Goal: Transaction & Acquisition: Purchase product/service

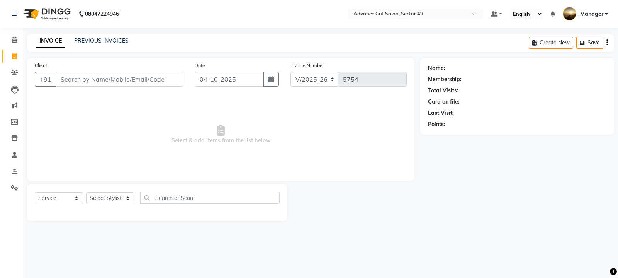
select select "4616"
select select "service"
click at [108, 41] on link "PREVIOUS INVOICES" at bounding box center [101, 40] width 54 height 7
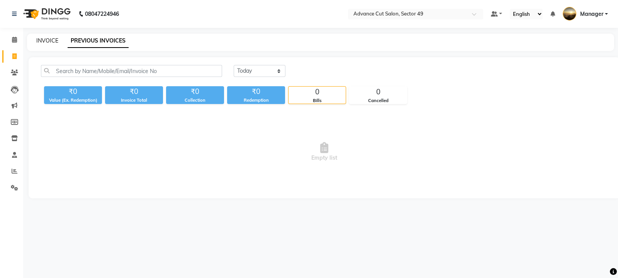
click at [49, 41] on link "INVOICE" at bounding box center [47, 40] width 22 height 7
select select "service"
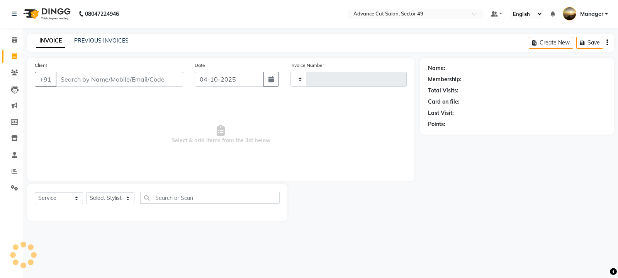
type input "5754"
select select "4616"
click at [103, 40] on link "PREVIOUS INVOICES" at bounding box center [101, 40] width 54 height 7
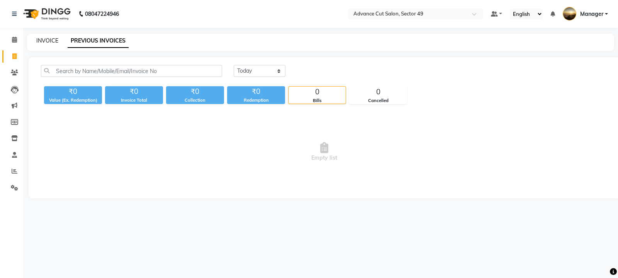
click at [48, 41] on link "INVOICE" at bounding box center [47, 40] width 22 height 7
select select "4616"
select select "service"
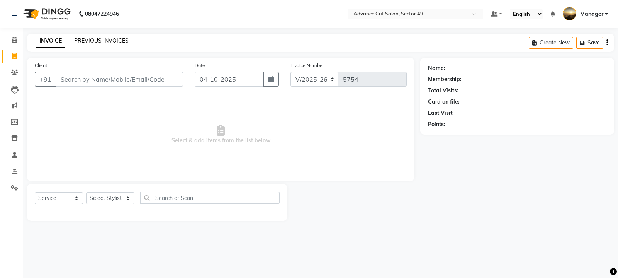
click at [88, 39] on link "PREVIOUS INVOICES" at bounding box center [101, 40] width 54 height 7
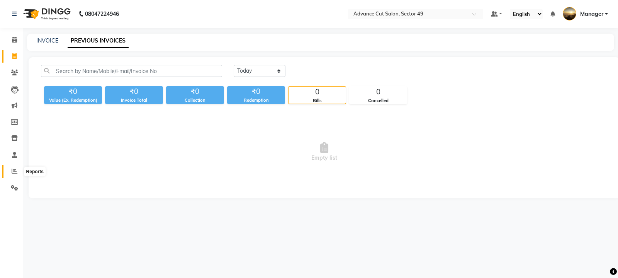
click at [15, 172] on icon at bounding box center [15, 171] width 6 height 6
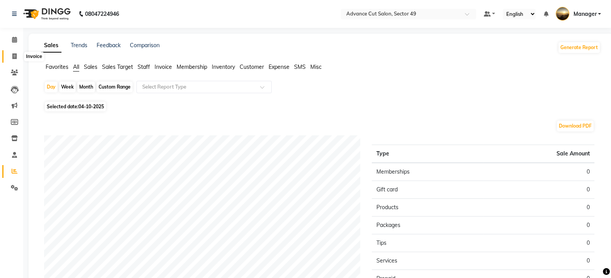
click at [12, 54] on icon at bounding box center [14, 56] width 4 height 6
select select "service"
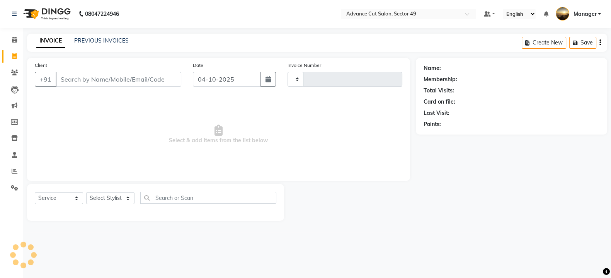
type input "5754"
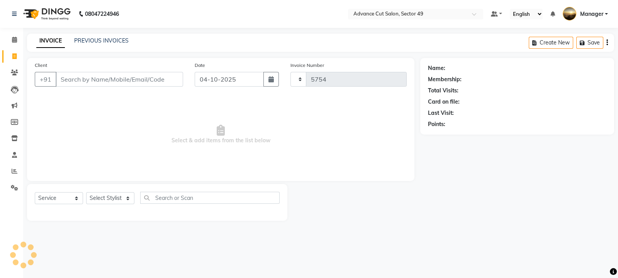
select select "4616"
click at [101, 40] on link "PREVIOUS INVOICES" at bounding box center [101, 40] width 54 height 7
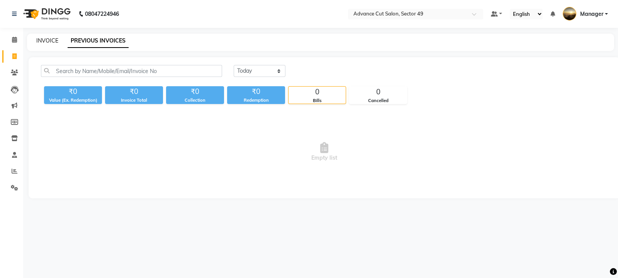
click at [50, 42] on link "INVOICE" at bounding box center [47, 40] width 22 height 7
select select "service"
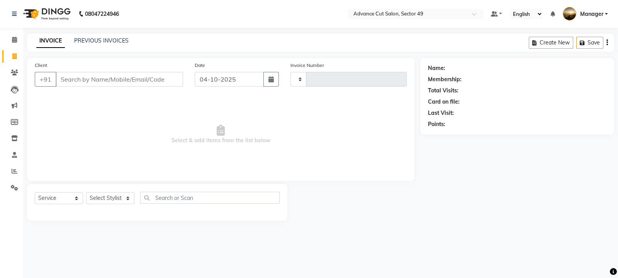
type input "5754"
select select "4616"
click at [78, 84] on input "Client" at bounding box center [119, 79] width 127 height 15
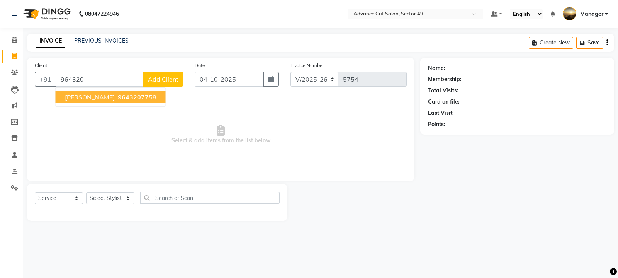
click at [118, 99] on span "964320" at bounding box center [129, 97] width 23 height 8
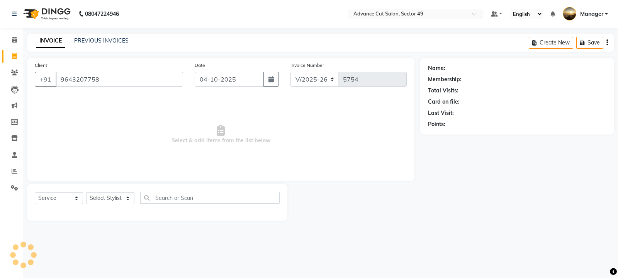
type input "9643207758"
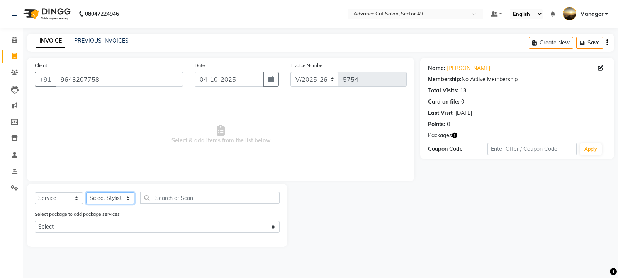
click at [123, 196] on select "Select Stylist aphy [PERSON_NAME] bashu [PERSON_NAME] [PERSON_NAME] Manager Nav…" at bounding box center [110, 198] width 48 height 12
select select "86282"
click at [86, 192] on select "Select Stylist aphy [PERSON_NAME] bashu [PERSON_NAME] [PERSON_NAME] Manager Nav…" at bounding box center [110, 198] width 48 height 12
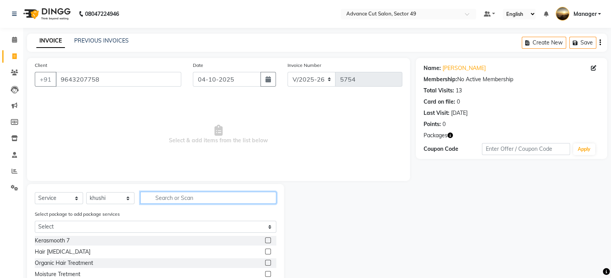
click at [189, 195] on input "text" at bounding box center [208, 198] width 136 height 12
type input "arms"
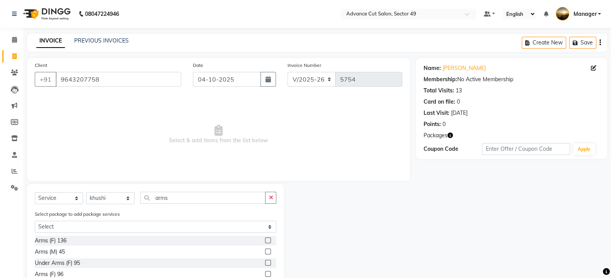
click at [265, 241] on label at bounding box center [268, 240] width 6 height 6
click at [265, 241] on input "checkbox" at bounding box center [267, 240] width 5 height 5
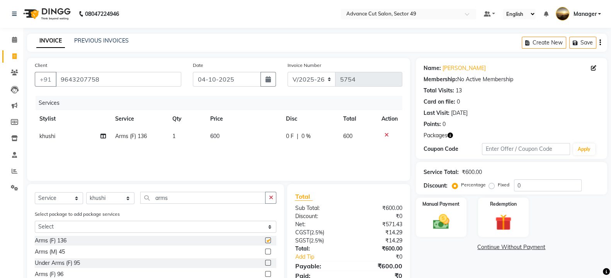
checkbox input "false"
drag, startPoint x: 223, startPoint y: 132, endPoint x: 227, endPoint y: 134, distance: 4.3
click at [227, 134] on td "600" at bounding box center [244, 135] width 76 height 17
select select "86282"
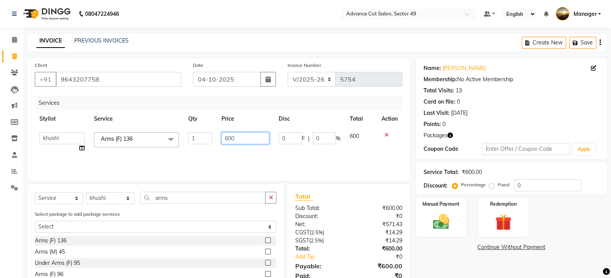
click at [235, 137] on input "600" at bounding box center [245, 138] width 48 height 12
type input "6"
type input "400"
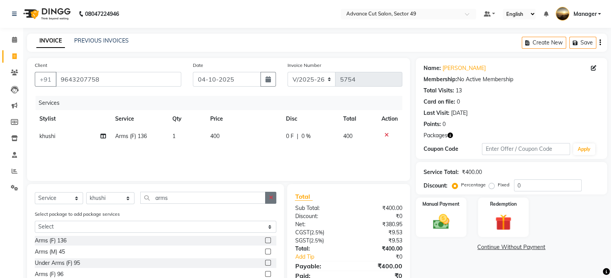
click at [268, 198] on button "button" at bounding box center [270, 198] width 11 height 12
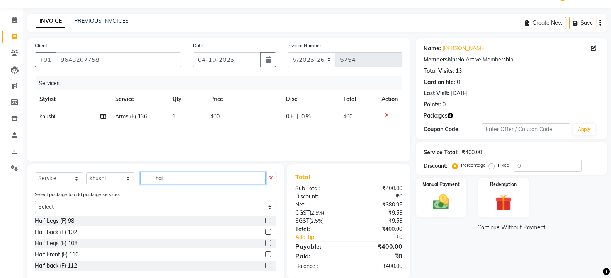
scroll to position [37, 0]
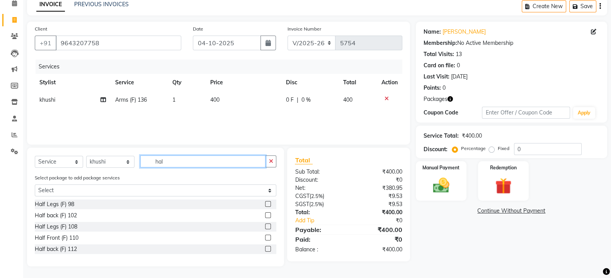
type input "hal"
click at [267, 247] on label at bounding box center [268, 249] width 6 height 6
click at [267, 247] on input "checkbox" at bounding box center [267, 248] width 5 height 5
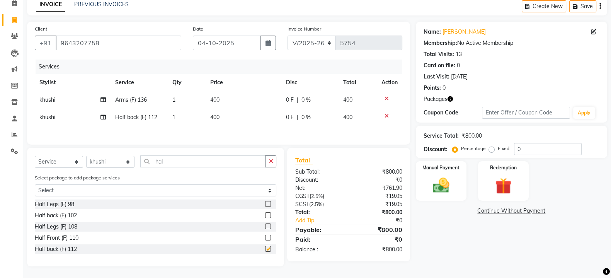
checkbox input "false"
drag, startPoint x: 230, startPoint y: 126, endPoint x: 242, endPoint y: 122, distance: 12.5
click at [234, 124] on div "Services Stylist Service Qty Price Disc Total Action khushi Arms (F) 136 1 400 …" at bounding box center [218, 97] width 367 height 77
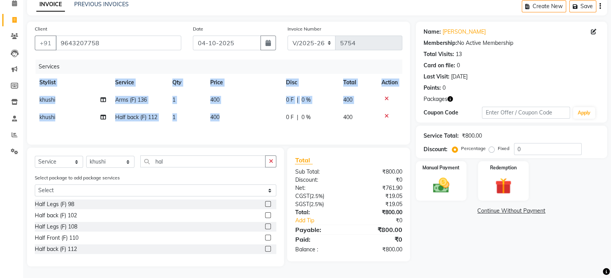
click at [226, 116] on td "400" at bounding box center [244, 117] width 76 height 17
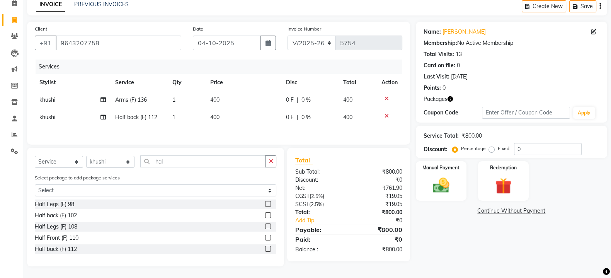
select select "86282"
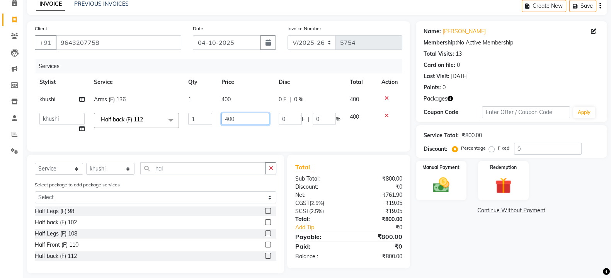
click at [239, 121] on input "400" at bounding box center [245, 119] width 48 height 12
type input "4"
type input "300"
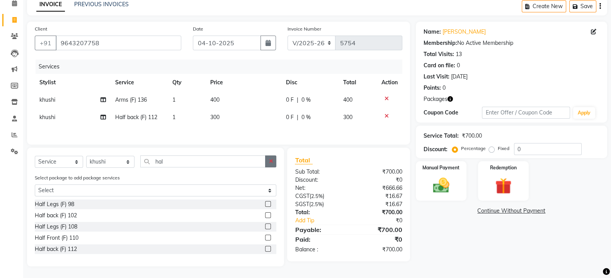
click at [269, 177] on div "Select Service Product Membership Package Voucher Prepaid Gift Card Select Styl…" at bounding box center [155, 207] width 257 height 119
click at [238, 160] on input "hal" at bounding box center [202, 161] width 125 height 12
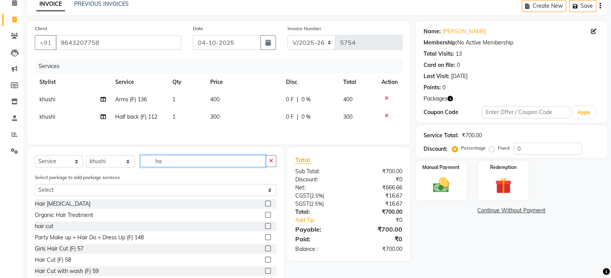
type input "h"
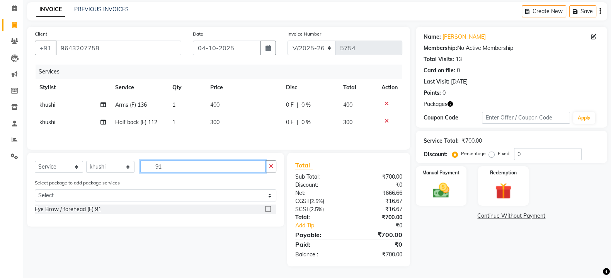
scroll to position [34, 0]
type input "91"
click at [492, 182] on img at bounding box center [502, 190] width 27 height 21
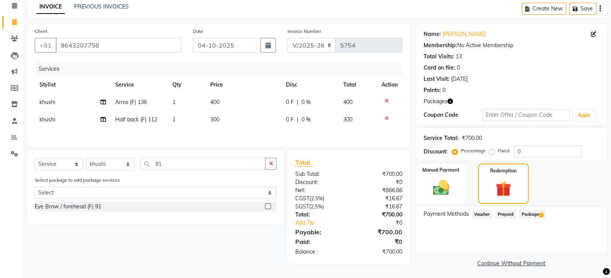
click at [538, 213] on span "Package 2" at bounding box center [532, 214] width 27 height 9
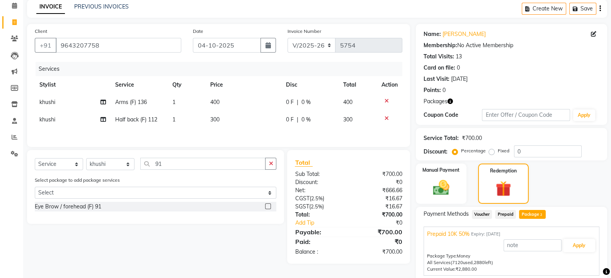
scroll to position [80, 0]
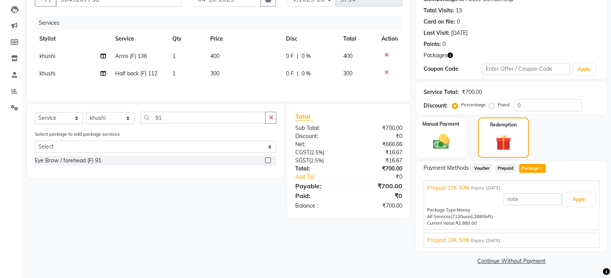
click at [475, 241] on span "Expiry: 04-08-2032" at bounding box center [485, 240] width 29 height 7
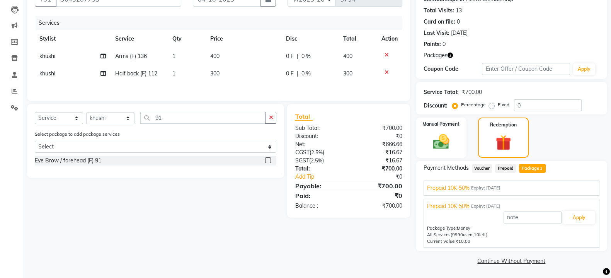
click at [481, 188] on span "Expiry: 25-02-2034" at bounding box center [485, 188] width 29 height 7
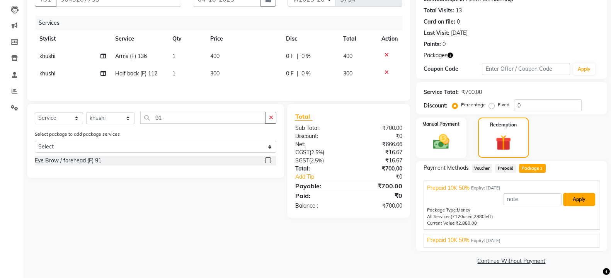
click at [576, 200] on button "Apply" at bounding box center [579, 199] width 32 height 13
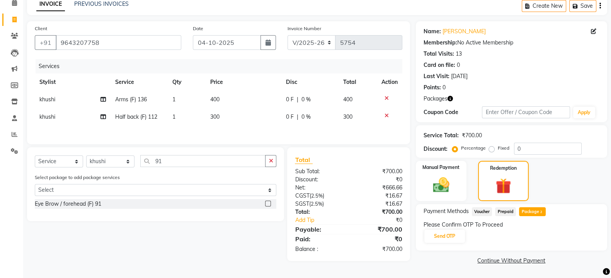
scroll to position [36, 0]
click at [448, 237] on button "Send OTP" at bounding box center [444, 236] width 41 height 13
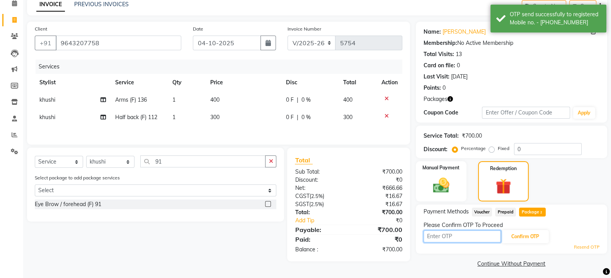
click at [456, 235] on input "text" at bounding box center [461, 236] width 77 height 12
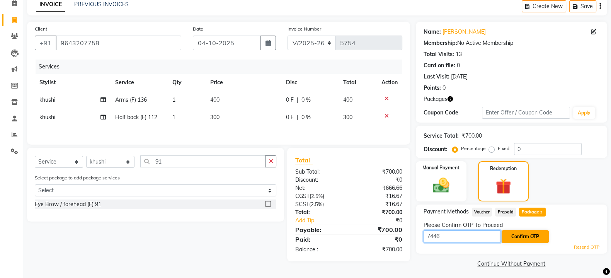
type input "7446"
click at [531, 231] on button "Confirm OTP" at bounding box center [524, 236] width 47 height 13
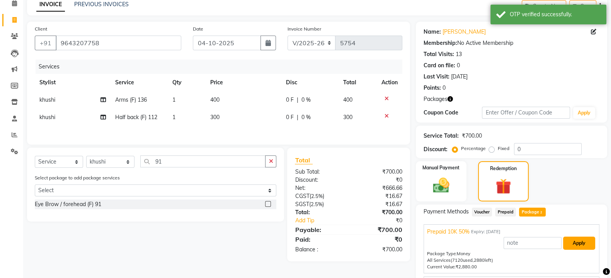
click at [576, 238] on button "Apply" at bounding box center [579, 242] width 32 height 13
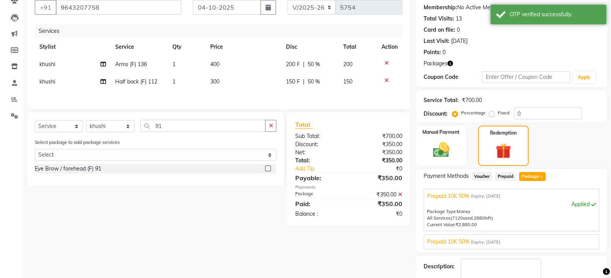
scroll to position [117, 0]
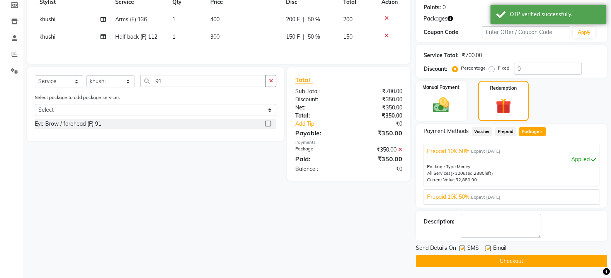
click at [491, 261] on button "Checkout" at bounding box center [511, 261] width 191 height 12
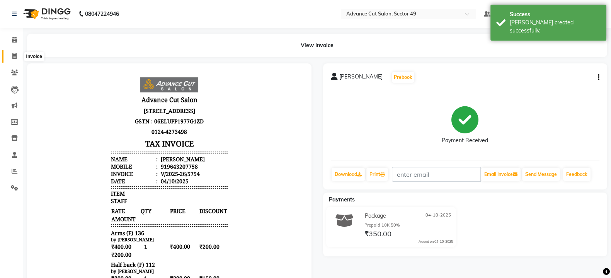
click at [12, 56] on icon at bounding box center [14, 56] width 4 height 6
select select "service"
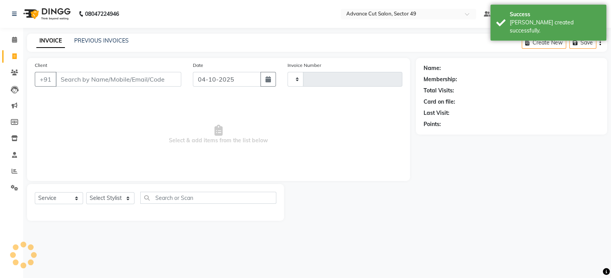
type input "5755"
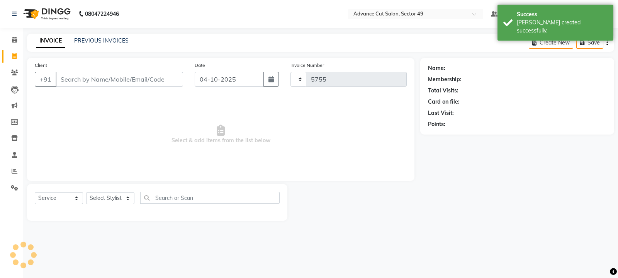
select select "4616"
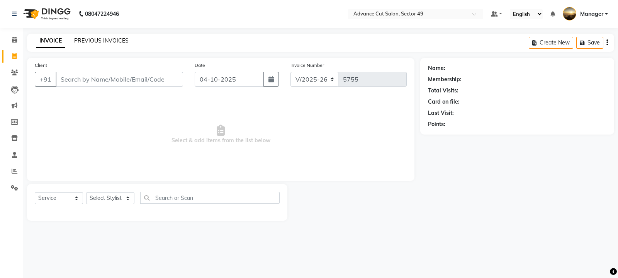
click at [109, 42] on link "PREVIOUS INVOICES" at bounding box center [101, 40] width 54 height 7
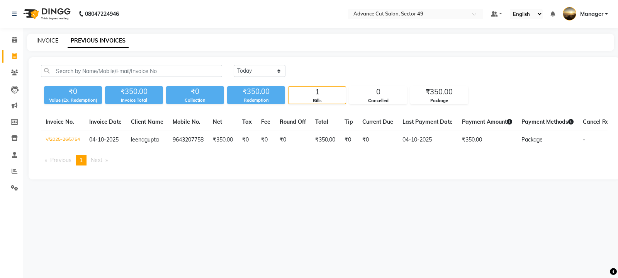
click at [43, 42] on link "INVOICE" at bounding box center [47, 40] width 22 height 7
select select "service"
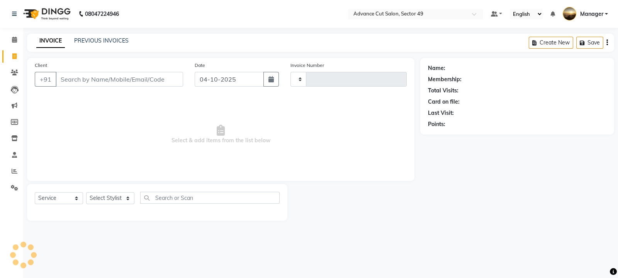
type input "5755"
select select "4616"
click at [107, 42] on link "PREVIOUS INVOICES" at bounding box center [101, 40] width 54 height 7
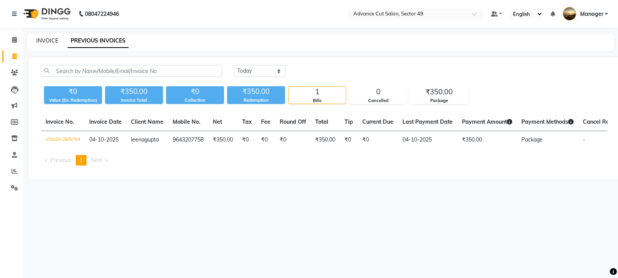
click at [44, 40] on link "INVOICE" at bounding box center [47, 40] width 22 height 7
select select "service"
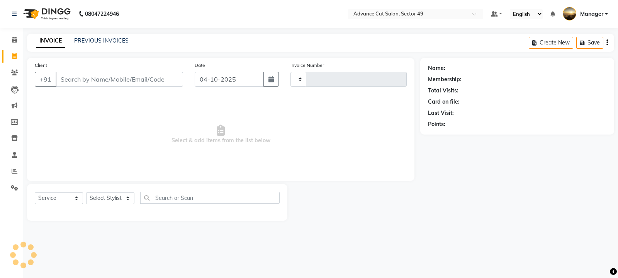
type input "5755"
select select "4616"
click at [82, 40] on link "PREVIOUS INVOICES" at bounding box center [101, 40] width 54 height 7
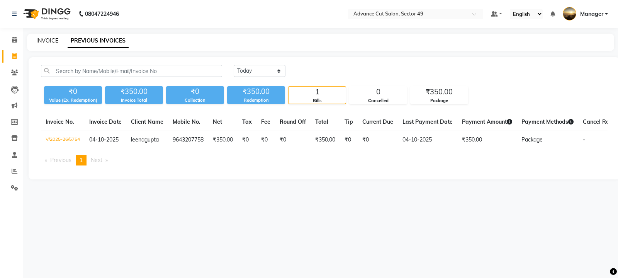
click at [51, 40] on link "INVOICE" at bounding box center [47, 40] width 22 height 7
select select "service"
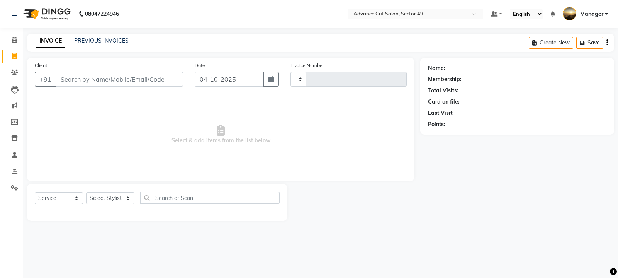
type input "5755"
select select "4616"
click at [108, 43] on link "PREVIOUS INVOICES" at bounding box center [101, 40] width 54 height 7
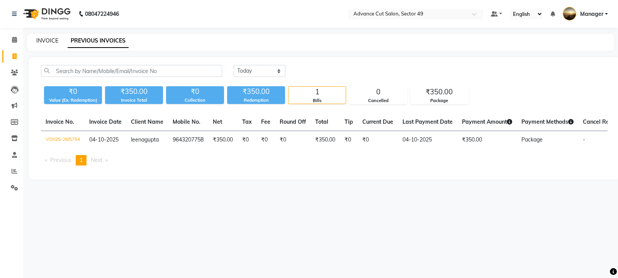
click at [50, 39] on link "INVOICE" at bounding box center [47, 40] width 22 height 7
select select "service"
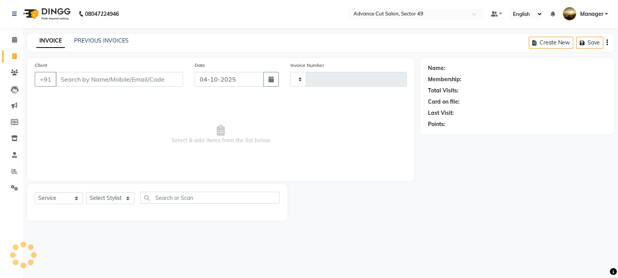
type input "5755"
select select "4616"
click at [89, 41] on link "PREVIOUS INVOICES" at bounding box center [101, 40] width 54 height 7
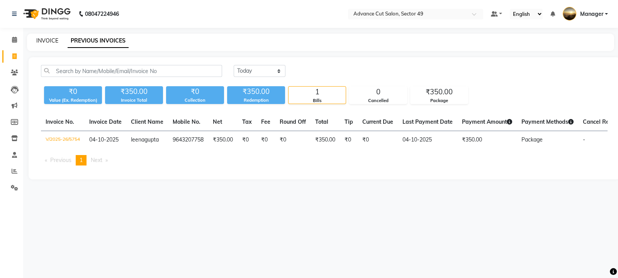
click at [47, 41] on link "INVOICE" at bounding box center [47, 40] width 22 height 7
select select "service"
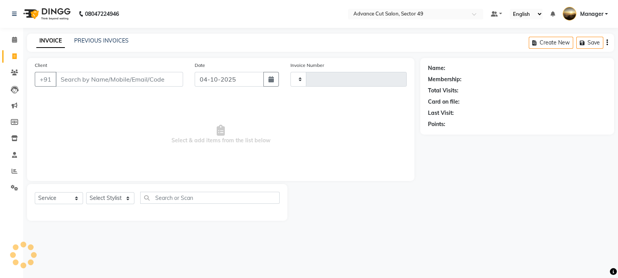
type input "5755"
select select "4616"
click at [93, 40] on link "PREVIOUS INVOICES" at bounding box center [101, 40] width 54 height 7
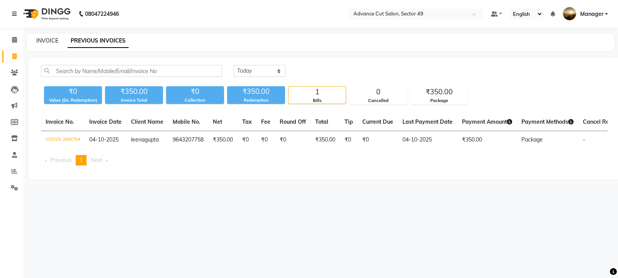
click at [42, 42] on link "INVOICE" at bounding box center [47, 40] width 22 height 7
select select "service"
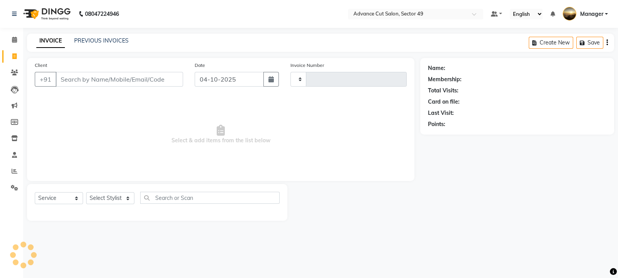
type input "5755"
select select "4616"
click at [103, 39] on link "PREVIOUS INVOICES" at bounding box center [101, 40] width 54 height 7
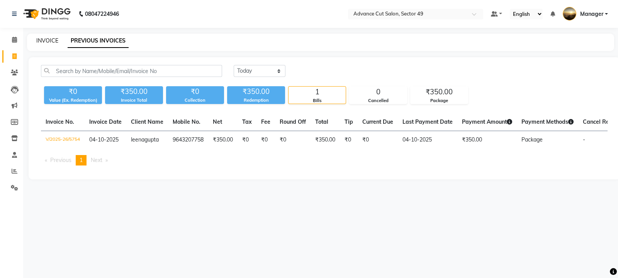
click at [46, 41] on link "INVOICE" at bounding box center [47, 40] width 22 height 7
select select "service"
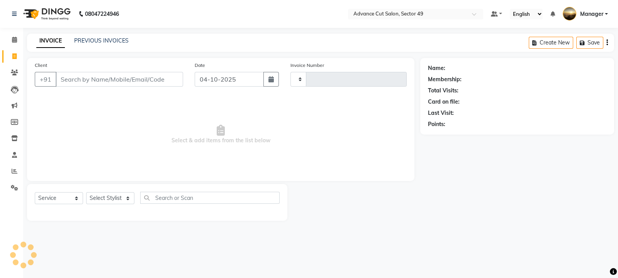
type input "5755"
select select "4616"
click at [83, 38] on link "PREVIOUS INVOICES" at bounding box center [101, 40] width 54 height 7
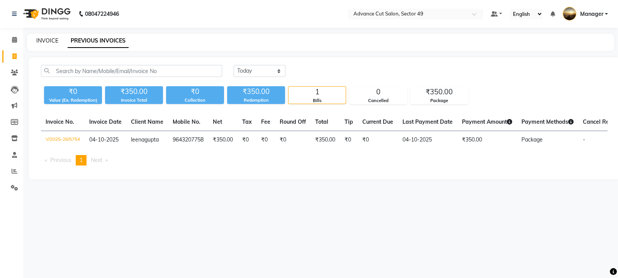
click at [44, 42] on link "INVOICE" at bounding box center [47, 40] width 22 height 7
select select "service"
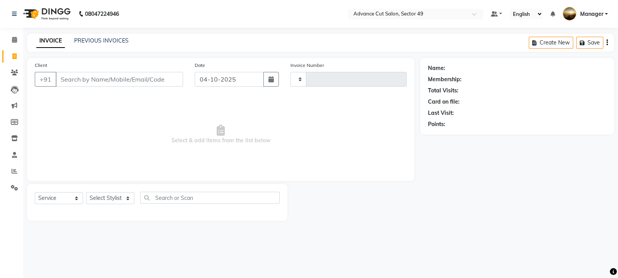
type input "5755"
select select "4616"
click at [12, 172] on icon at bounding box center [15, 171] width 6 height 6
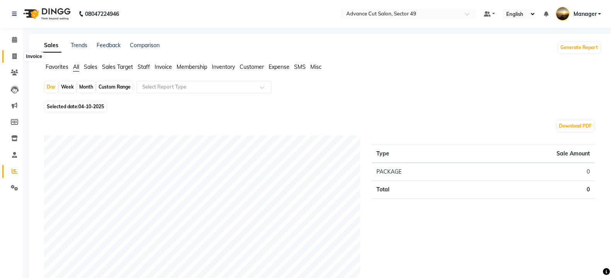
click at [13, 53] on icon at bounding box center [14, 56] width 4 height 6
select select "service"
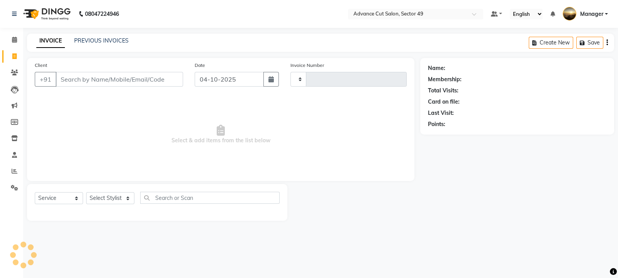
type input "5755"
select select "4616"
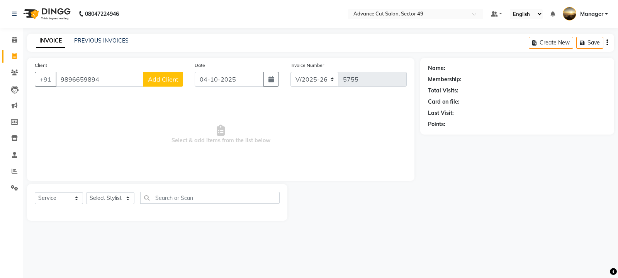
type input "9896659894"
click at [158, 81] on span "Add Client" at bounding box center [163, 79] width 31 height 8
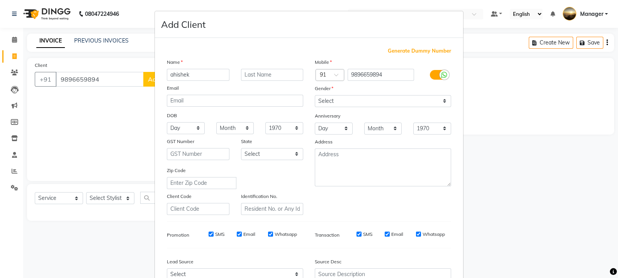
type input "ahishek"
click at [336, 99] on select "Select [DEMOGRAPHIC_DATA] [DEMOGRAPHIC_DATA] Other Prefer Not To Say" at bounding box center [383, 101] width 136 height 12
select select "[DEMOGRAPHIC_DATA]"
click at [315, 95] on select "Select [DEMOGRAPHIC_DATA] [DEMOGRAPHIC_DATA] Other Prefer Not To Say" at bounding box center [383, 101] width 136 height 12
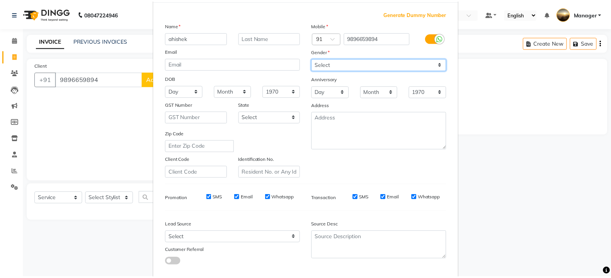
scroll to position [83, 0]
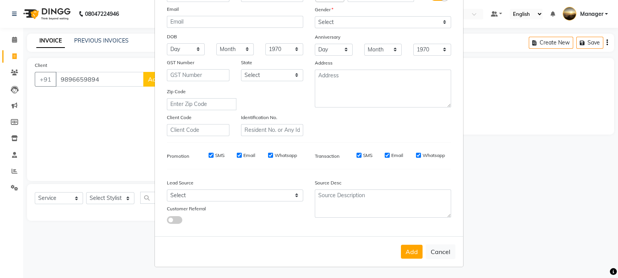
click at [411, 256] on button "Add" at bounding box center [412, 252] width 22 height 14
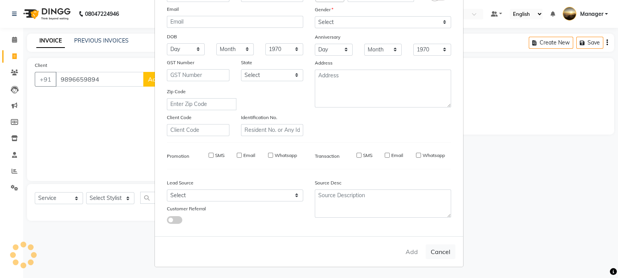
select select
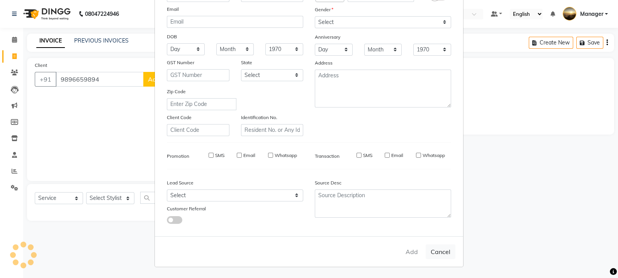
select select
checkbox input "false"
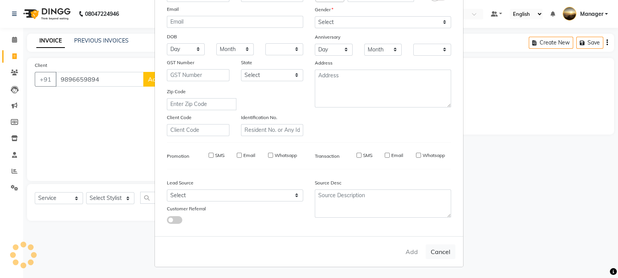
checkbox input "false"
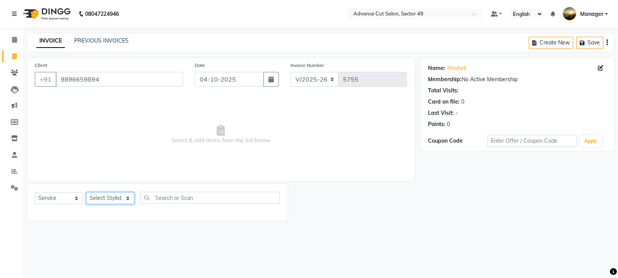
click at [105, 202] on select "Select Stylist aphy [PERSON_NAME] bashu [PERSON_NAME] [PERSON_NAME] Manager Nav…" at bounding box center [110, 198] width 48 height 12
select select "88540"
click at [86, 192] on select "Select Stylist aphy [PERSON_NAME] bashu [PERSON_NAME] [PERSON_NAME] Manager Nav…" at bounding box center [110, 198] width 48 height 12
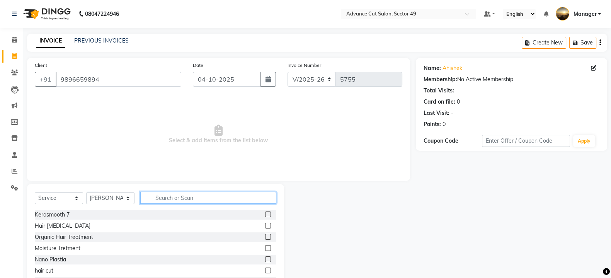
click at [185, 199] on input "text" at bounding box center [208, 198] width 136 height 12
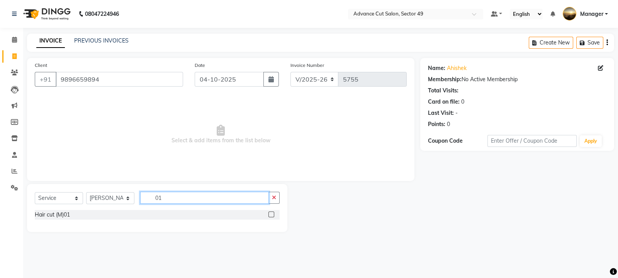
type input "01"
click at [271, 213] on label at bounding box center [272, 214] width 6 height 6
click at [271, 213] on input "checkbox" at bounding box center [271, 214] width 5 height 5
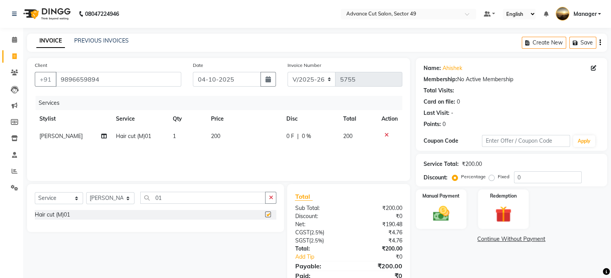
checkbox input "false"
click at [93, 41] on link "PREVIOUS INVOICES" at bounding box center [101, 40] width 54 height 7
click at [454, 213] on img at bounding box center [440, 213] width 27 height 19
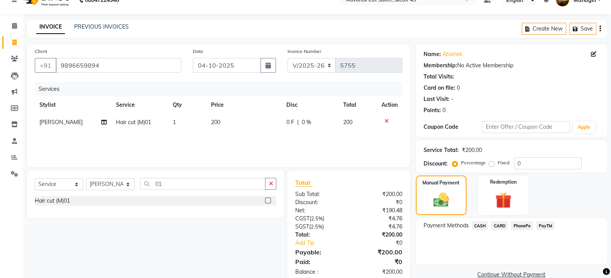
scroll to position [0, 0]
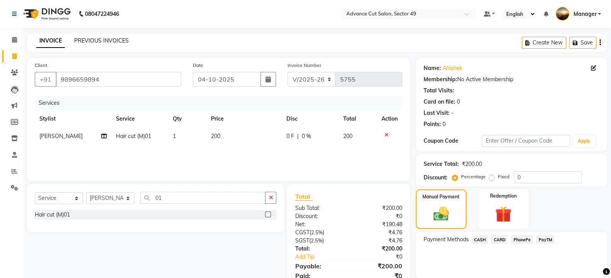
click at [110, 41] on link "PREVIOUS INVOICES" at bounding box center [101, 40] width 54 height 7
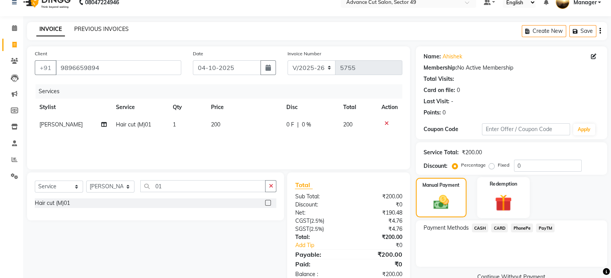
scroll to position [31, 0]
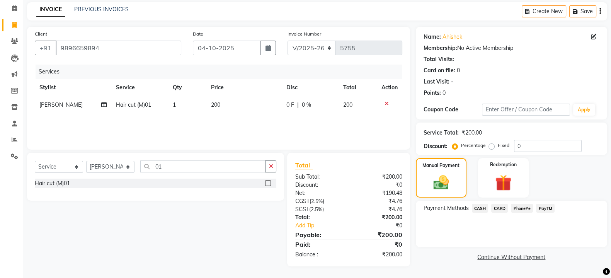
click at [501, 208] on span "CARD" at bounding box center [499, 208] width 17 height 9
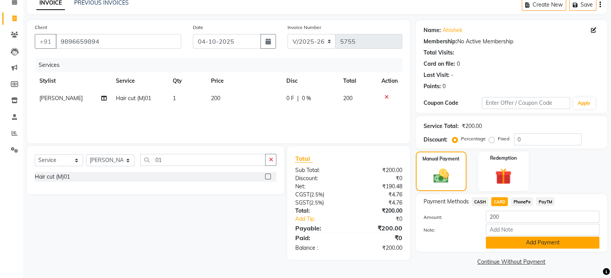
scroll to position [39, 0]
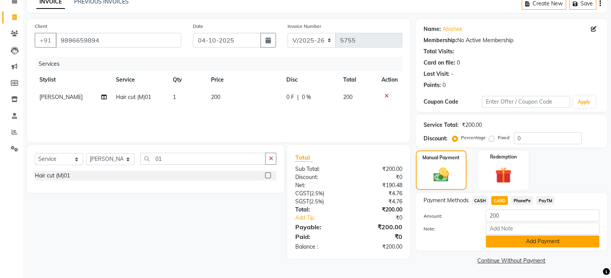
click at [528, 240] on button "Add Payment" at bounding box center [543, 241] width 114 height 12
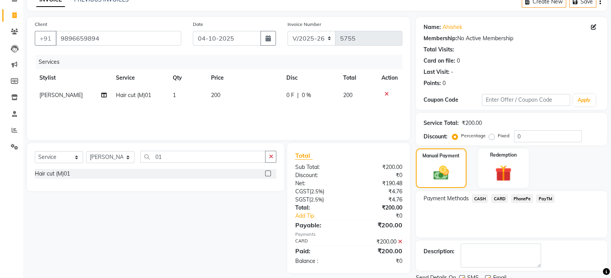
scroll to position [71, 0]
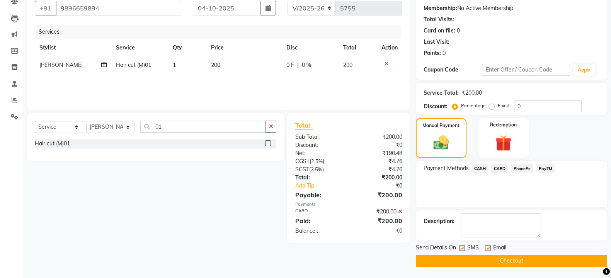
click at [461, 247] on label at bounding box center [462, 248] width 6 height 6
click at [461, 247] on input "checkbox" at bounding box center [461, 248] width 5 height 5
checkbox input "false"
click at [495, 260] on button "Checkout" at bounding box center [511, 261] width 191 height 12
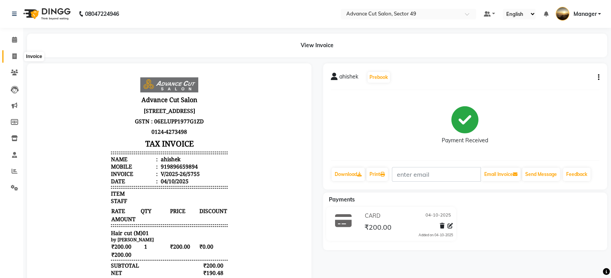
click at [15, 56] on icon at bounding box center [14, 56] width 4 height 6
select select "service"
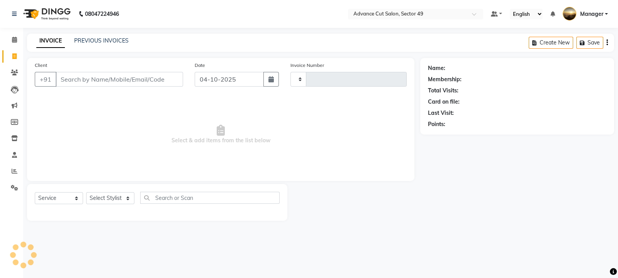
type input "5756"
select select "4616"
click at [425, 212] on div "Name: Membership: Total Visits: Card on file: Last Visit: Points:" at bounding box center [520, 139] width 200 height 163
click at [14, 169] on icon at bounding box center [15, 171] width 6 height 6
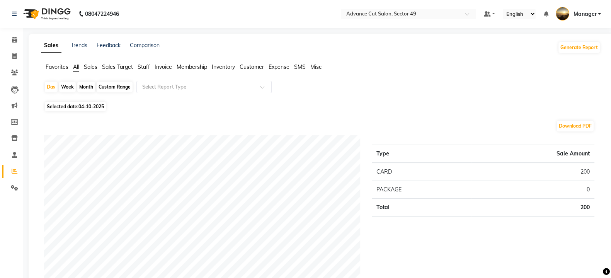
click at [84, 105] on span "04-10-2025" at bounding box center [90, 107] width 25 height 6
select select "10"
select select "2025"
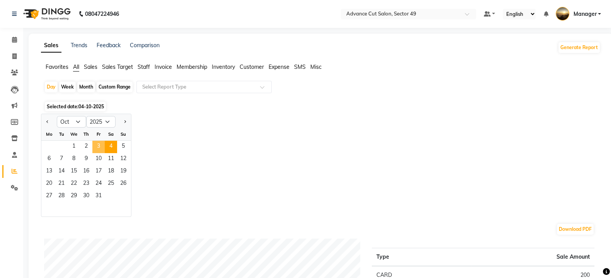
click at [97, 143] on span "3" at bounding box center [98, 147] width 12 height 12
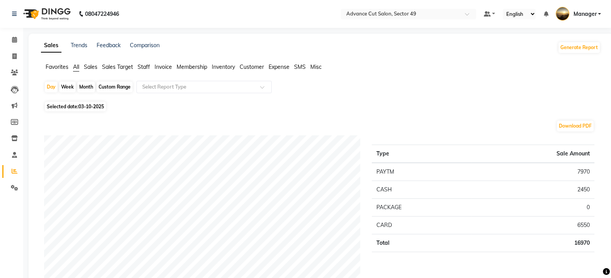
click at [33, 6] on img at bounding box center [46, 14] width 53 height 22
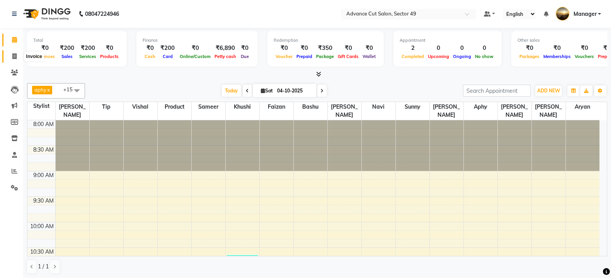
click at [14, 57] on icon at bounding box center [14, 56] width 4 height 6
select select "service"
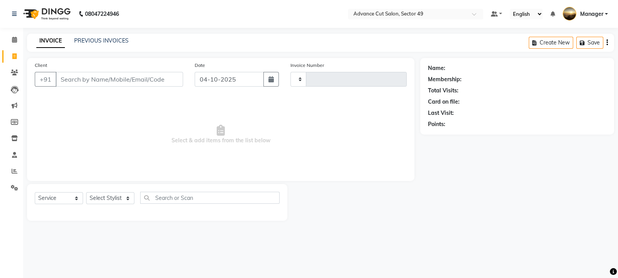
type input "5756"
select select "4616"
click at [98, 39] on link "PREVIOUS INVOICES" at bounding box center [101, 40] width 54 height 7
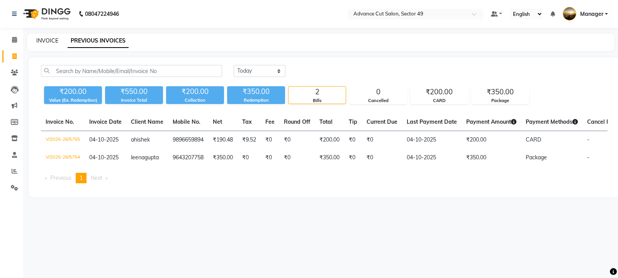
click at [43, 42] on link "INVOICE" at bounding box center [47, 40] width 22 height 7
select select "service"
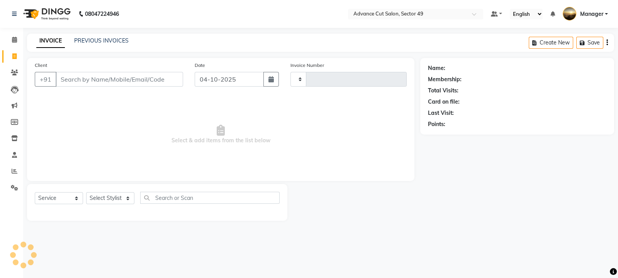
type input "5756"
select select "4616"
click at [12, 170] on icon at bounding box center [15, 171] width 6 height 6
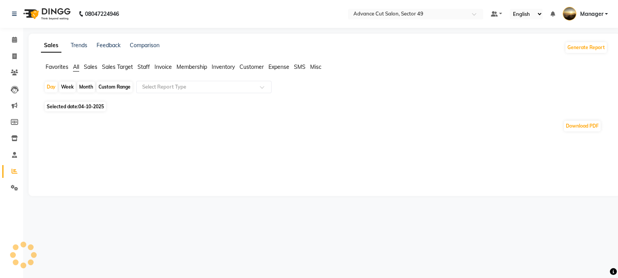
click at [90, 107] on span "04-10-2025" at bounding box center [90, 107] width 25 height 6
select select "10"
select select "2025"
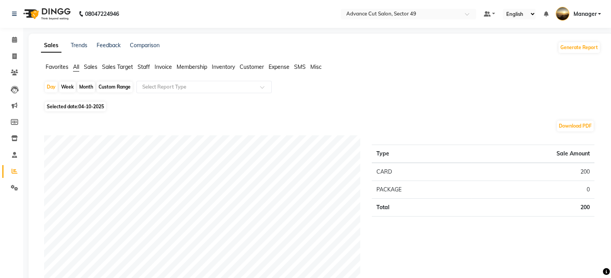
click at [85, 107] on span "04-10-2025" at bounding box center [90, 107] width 25 height 6
select select "10"
select select "2025"
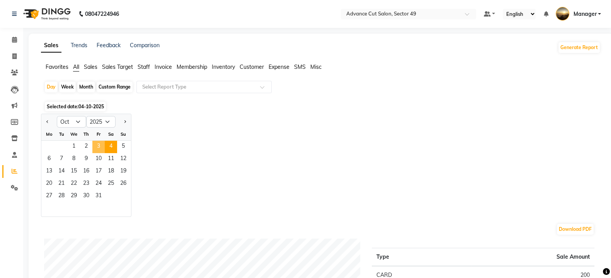
click at [99, 148] on span "3" at bounding box center [98, 147] width 12 height 12
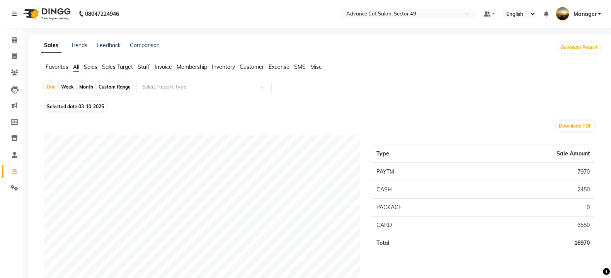
click at [91, 66] on span "Sales" at bounding box center [91, 66] width 14 height 7
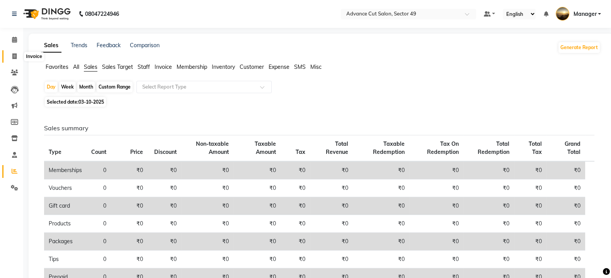
click at [14, 56] on icon at bounding box center [14, 56] width 4 height 6
select select "4616"
select select "service"
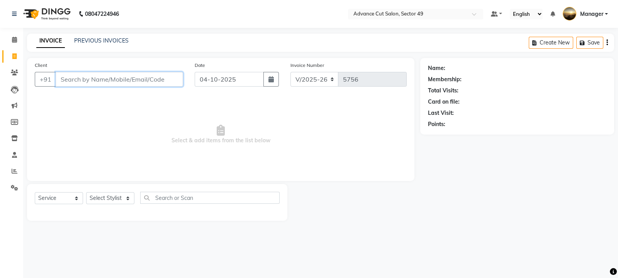
click at [115, 81] on input "Client" at bounding box center [119, 79] width 127 height 15
type input "d"
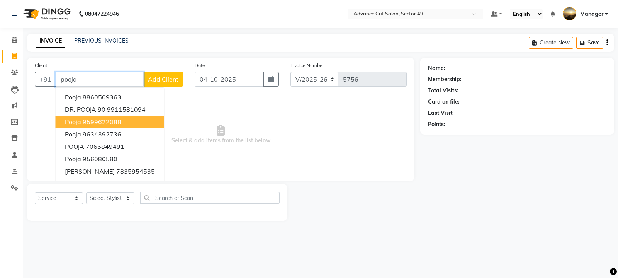
click at [114, 122] on ngb-highlight "9599622088" at bounding box center [102, 122] width 39 height 8
type input "9599622088"
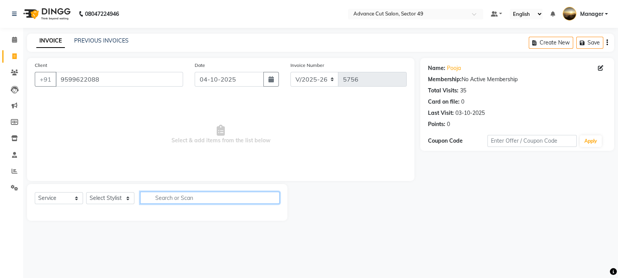
click at [168, 196] on input "text" at bounding box center [209, 198] width 139 height 12
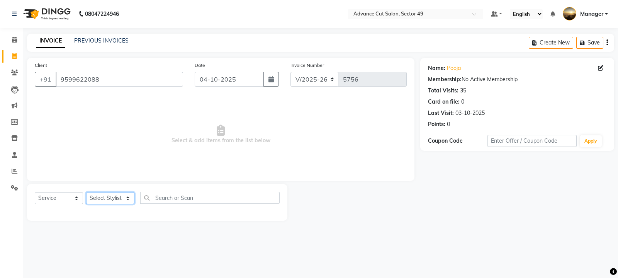
click at [121, 196] on select "Select Stylist aphy [PERSON_NAME] bashu [PERSON_NAME] [PERSON_NAME] Manager Nav…" at bounding box center [110, 198] width 48 height 12
select select "88540"
click at [86, 192] on select "Select Stylist aphy [PERSON_NAME] bashu [PERSON_NAME] [PERSON_NAME] Manager Nav…" at bounding box center [110, 198] width 48 height 12
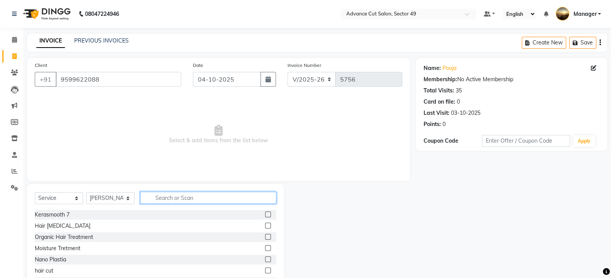
click at [171, 194] on input "text" at bounding box center [208, 198] width 136 height 12
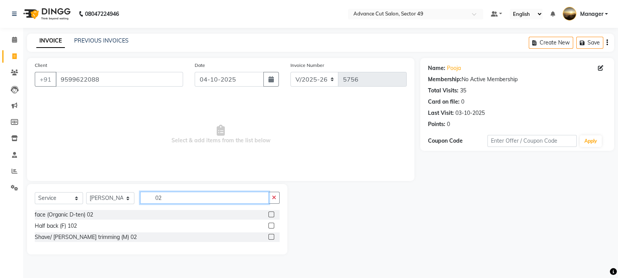
type input "02"
click at [272, 240] on label at bounding box center [272, 237] width 6 height 6
click at [272, 240] on input "checkbox" at bounding box center [271, 237] width 5 height 5
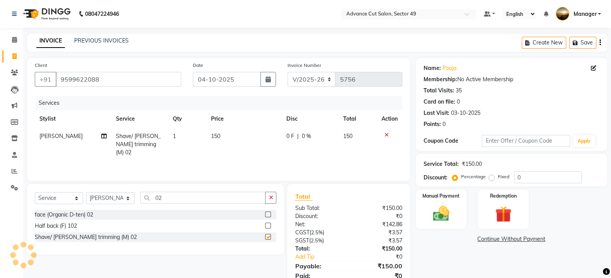
checkbox input "false"
click at [120, 198] on select "Select Stylist aphy [PERSON_NAME] bashu [PERSON_NAME] [PERSON_NAME] Manager Nav…" at bounding box center [110, 198] width 48 height 12
select select "90917"
click at [86, 192] on select "Select Stylist aphy [PERSON_NAME] bashu [PERSON_NAME] [PERSON_NAME] Manager Nav…" at bounding box center [110, 198] width 48 height 12
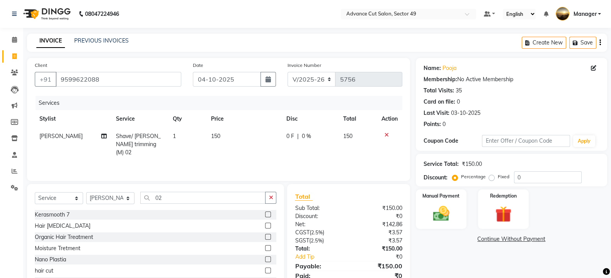
click at [274, 199] on button "button" at bounding box center [270, 198] width 11 height 12
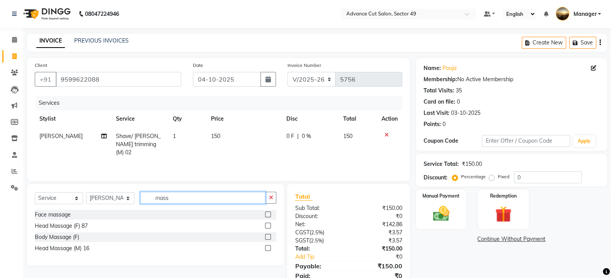
type input "mass"
click at [269, 248] on label at bounding box center [268, 248] width 6 height 6
click at [269, 248] on input "checkbox" at bounding box center [267, 248] width 5 height 5
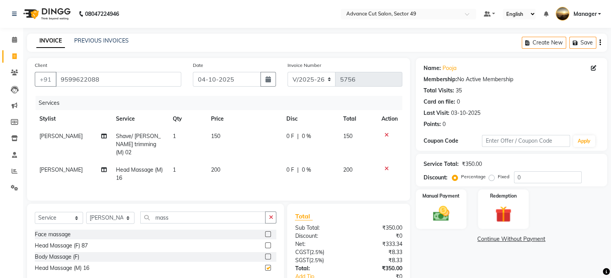
checkbox input "false"
drag, startPoint x: 232, startPoint y: 159, endPoint x: 252, endPoint y: 166, distance: 20.9
click at [240, 162] on td "200" at bounding box center [243, 173] width 75 height 25
select select "90917"
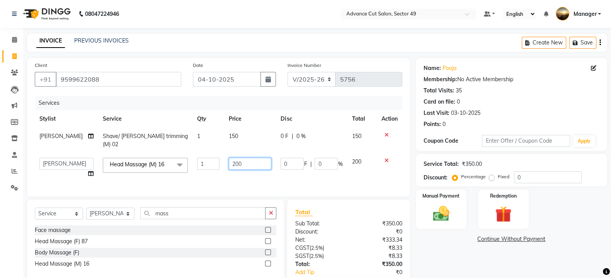
click at [251, 158] on input "200" at bounding box center [250, 164] width 42 height 12
type input "2"
type input "300"
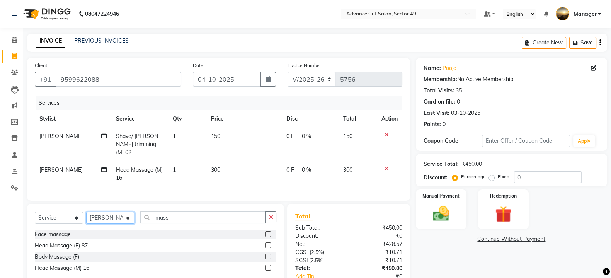
click at [119, 215] on select "Select Stylist aphy [PERSON_NAME] bashu [PERSON_NAME] [PERSON_NAME] Manager Nav…" at bounding box center [110, 218] width 48 height 12
select select "66368"
click at [86, 212] on select "Select Stylist aphy [PERSON_NAME] bashu [PERSON_NAME] [PERSON_NAME] Manager Nav…" at bounding box center [110, 218] width 48 height 12
click at [271, 217] on icon "button" at bounding box center [271, 216] width 4 height 5
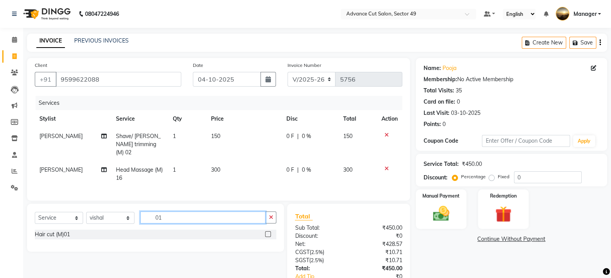
type input "01"
click at [267, 233] on label at bounding box center [268, 234] width 6 height 6
click at [267, 233] on input "checkbox" at bounding box center [267, 234] width 5 height 5
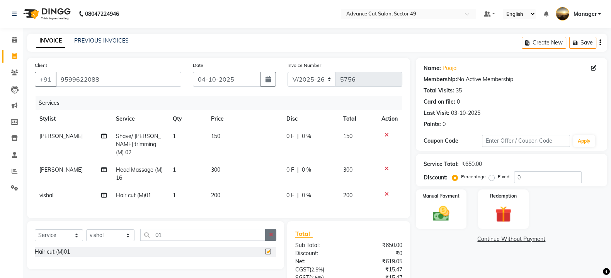
checkbox input "false"
click at [272, 233] on icon "button" at bounding box center [271, 234] width 4 height 5
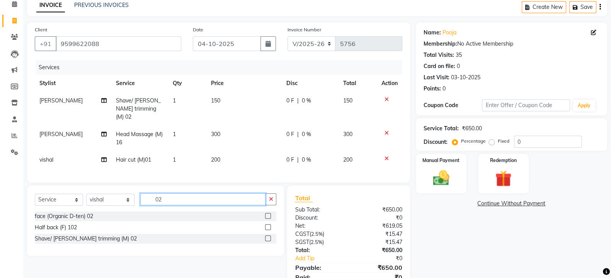
scroll to position [68, 0]
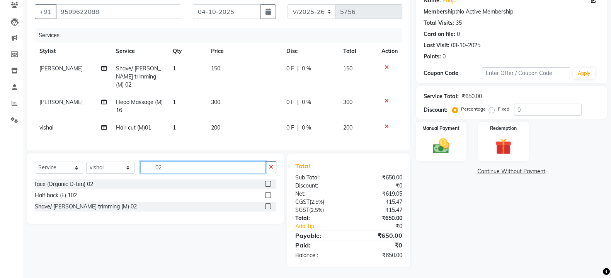
type input "02"
click at [267, 206] on label at bounding box center [268, 206] width 6 height 6
click at [267, 206] on input "checkbox" at bounding box center [267, 206] width 5 height 5
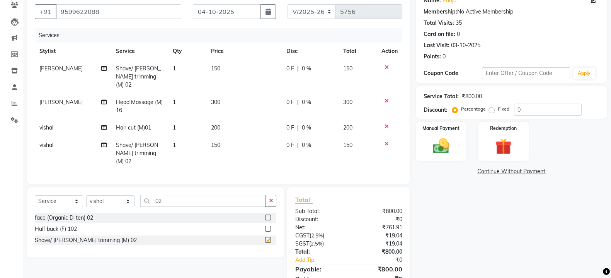
checkbox input "false"
click at [456, 147] on div "Manual Payment" at bounding box center [441, 141] width 53 height 41
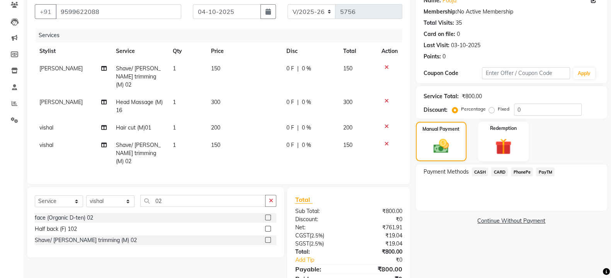
click at [547, 167] on span "PayTM" at bounding box center [545, 171] width 19 height 9
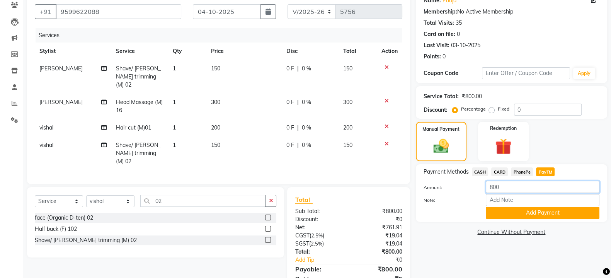
click at [504, 187] on input "800" at bounding box center [543, 187] width 114 height 12
type input "8"
type input "2"
type input "150"
click at [539, 213] on button "Add Payment" at bounding box center [543, 213] width 114 height 12
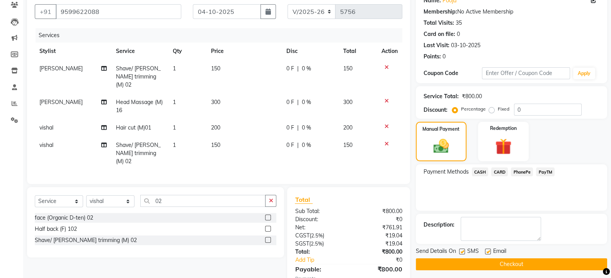
click at [481, 173] on span "CASH" at bounding box center [480, 171] width 17 height 9
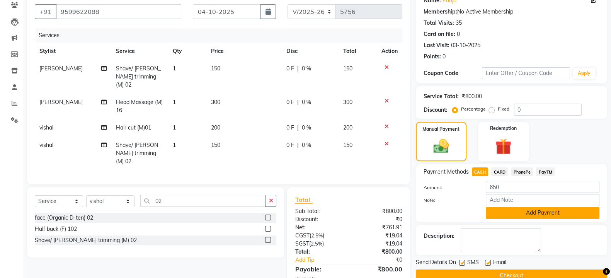
click at [523, 212] on button "Add Payment" at bounding box center [543, 213] width 114 height 12
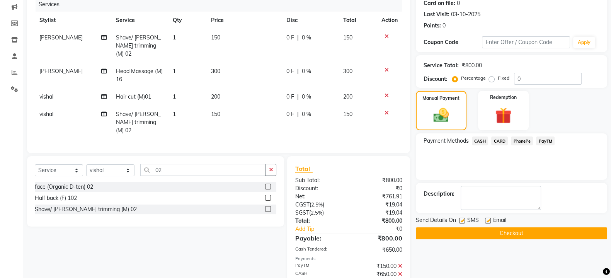
scroll to position [129, 0]
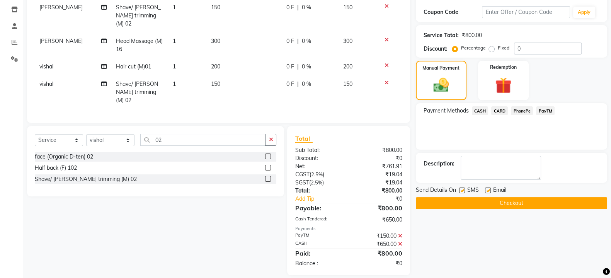
click at [462, 189] on label at bounding box center [462, 190] width 6 height 6
click at [462, 189] on input "checkbox" at bounding box center [461, 190] width 5 height 5
checkbox input "false"
click at [469, 198] on button "Checkout" at bounding box center [511, 203] width 191 height 12
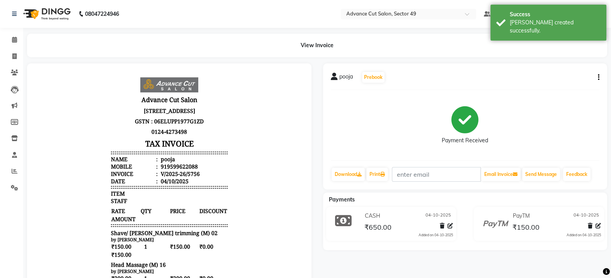
click at [27, 10] on img at bounding box center [46, 14] width 53 height 22
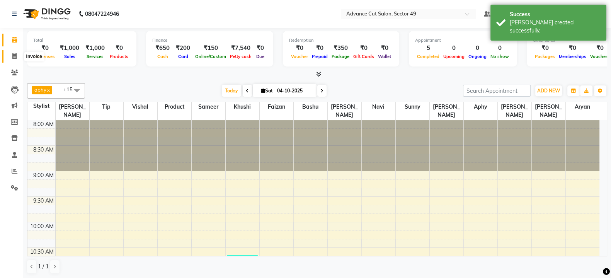
click at [16, 55] on icon at bounding box center [14, 56] width 4 height 6
select select "service"
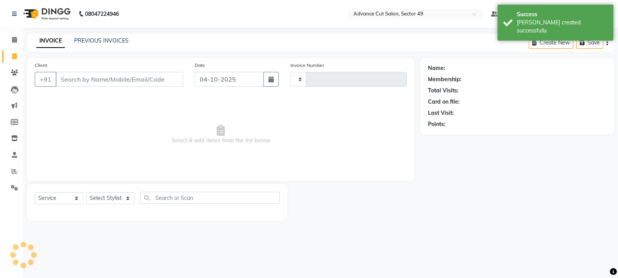
type input "5757"
select select "4616"
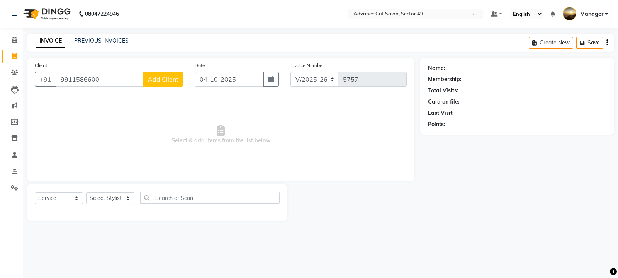
type input "9911586600"
click at [170, 80] on span "Add Client" at bounding box center [163, 79] width 31 height 8
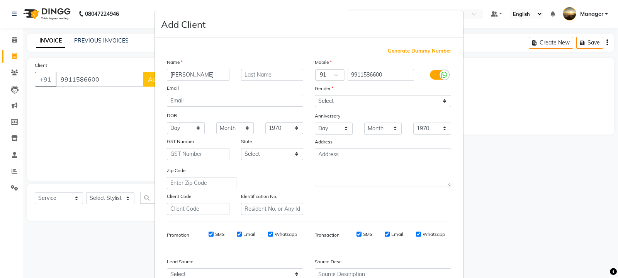
type input "[PERSON_NAME]"
click at [345, 101] on select "Select [DEMOGRAPHIC_DATA] [DEMOGRAPHIC_DATA] Other Prefer Not To Say" at bounding box center [383, 101] width 136 height 12
select select "[DEMOGRAPHIC_DATA]"
click at [315, 95] on select "Select [DEMOGRAPHIC_DATA] [DEMOGRAPHIC_DATA] Other Prefer Not To Say" at bounding box center [383, 101] width 136 height 12
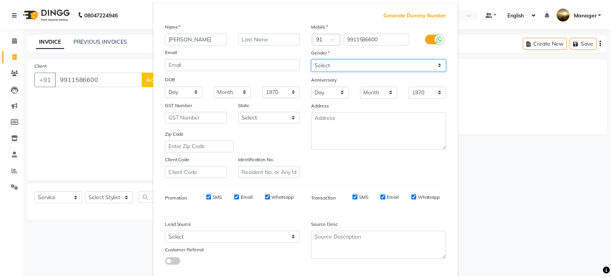
scroll to position [83, 0]
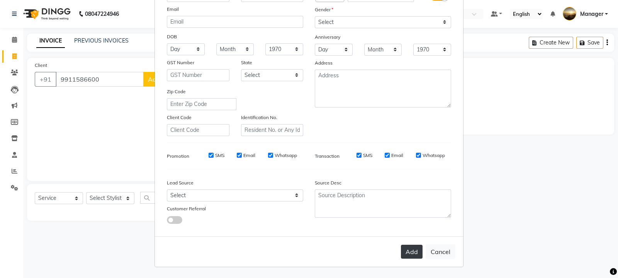
click at [408, 250] on button "Add" at bounding box center [412, 252] width 22 height 14
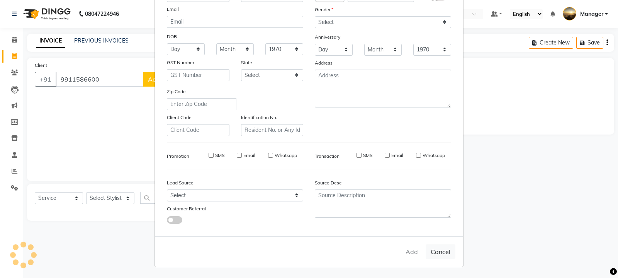
select select
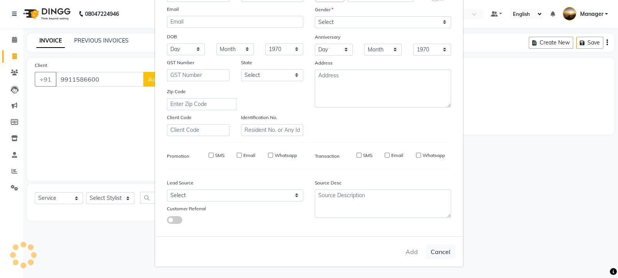
select select
checkbox input "false"
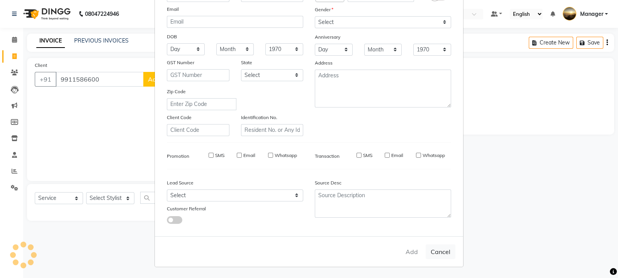
checkbox input "false"
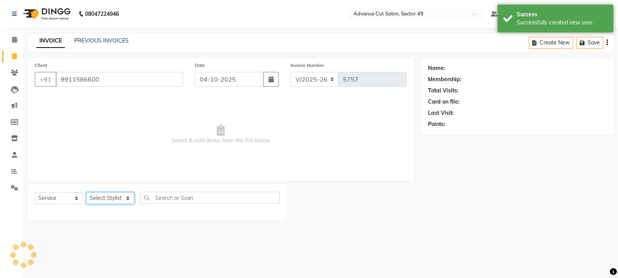
click at [117, 195] on select "Select Stylist aphy [PERSON_NAME] bashu [PERSON_NAME] [PERSON_NAME] Manager Nav…" at bounding box center [110, 198] width 48 height 12
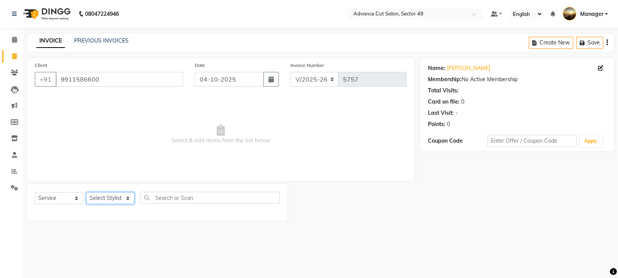
select select "86282"
click at [86, 192] on select "Select Stylist aphy [PERSON_NAME] bashu [PERSON_NAME] [PERSON_NAME] Manager Nav…" at bounding box center [110, 198] width 48 height 12
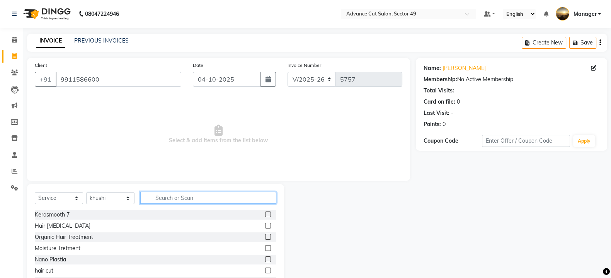
click at [192, 201] on input "text" at bounding box center [208, 198] width 136 height 12
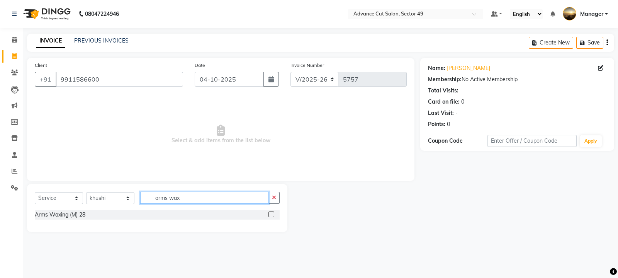
type input "arms wax"
click at [272, 214] on label at bounding box center [272, 214] width 6 height 6
click at [272, 214] on input "checkbox" at bounding box center [271, 214] width 5 height 5
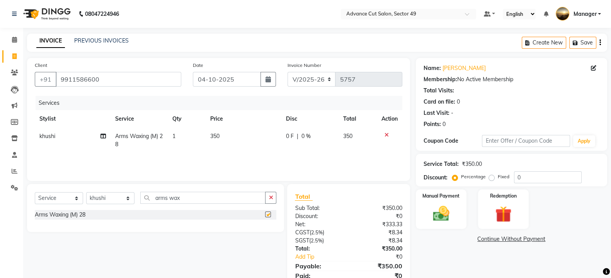
checkbox input "false"
click at [237, 138] on td "350" at bounding box center [244, 139] width 76 height 25
select select "86282"
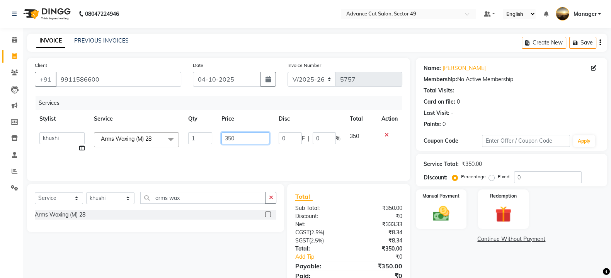
click at [247, 136] on input "350" at bounding box center [245, 138] width 48 height 12
type input "3"
type input "400"
click at [430, 209] on img at bounding box center [440, 213] width 27 height 19
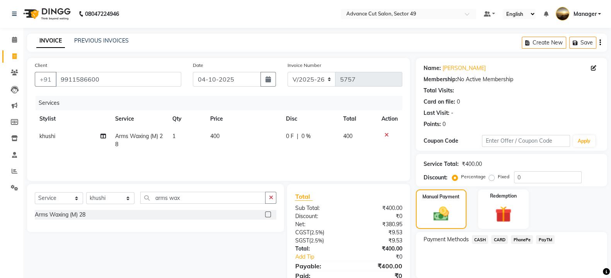
click at [481, 240] on span "CASH" at bounding box center [480, 239] width 17 height 9
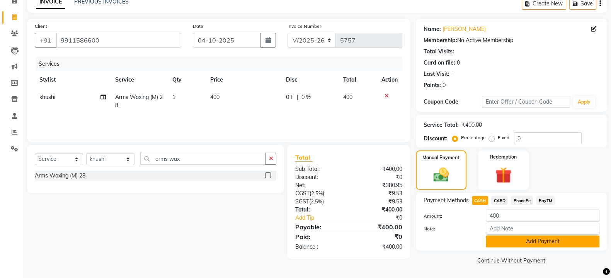
click at [518, 238] on button "Add Payment" at bounding box center [543, 241] width 114 height 12
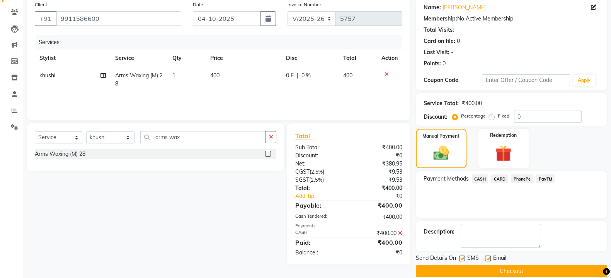
scroll to position [71, 0]
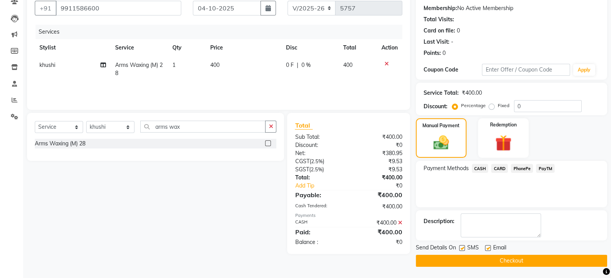
click at [464, 249] on label at bounding box center [462, 248] width 6 height 6
click at [464, 249] on input "checkbox" at bounding box center [461, 248] width 5 height 5
checkbox input "false"
click at [466, 261] on button "Checkout" at bounding box center [511, 261] width 191 height 12
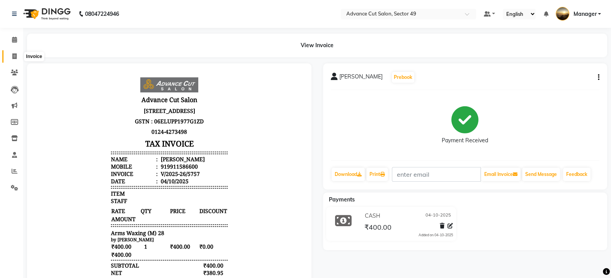
click at [12, 54] on icon at bounding box center [14, 56] width 4 height 6
select select "service"
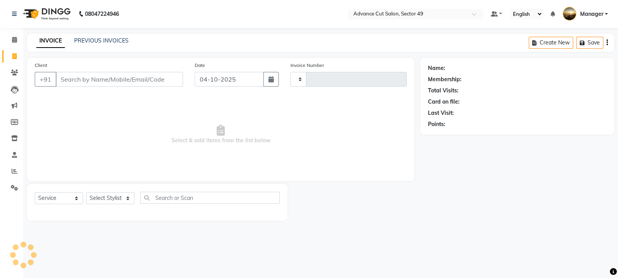
type input "5758"
select select "4616"
click at [85, 82] on input "Client" at bounding box center [119, 79] width 127 height 15
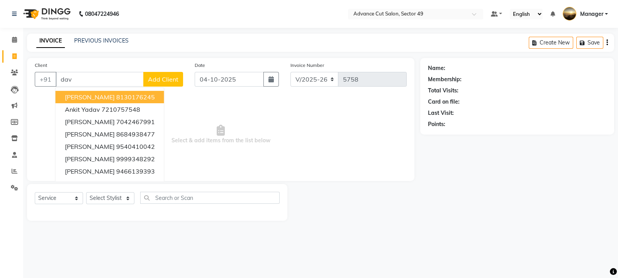
click at [116, 95] on ngb-highlight "8130176245" at bounding box center [135, 97] width 39 height 8
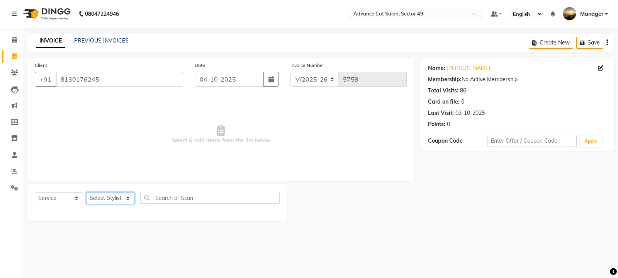
click at [129, 196] on select "Select Stylist aphy [PERSON_NAME] bashu [PERSON_NAME] [PERSON_NAME] Manager Nav…" at bounding box center [110, 198] width 48 height 12
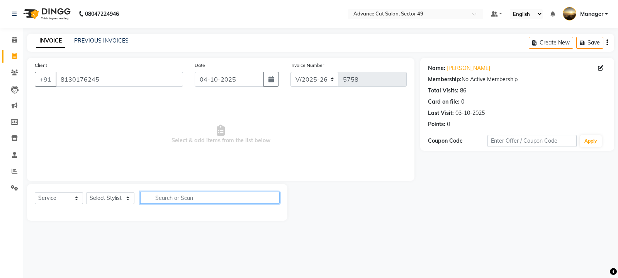
click at [160, 199] on input "text" at bounding box center [209, 198] width 139 height 12
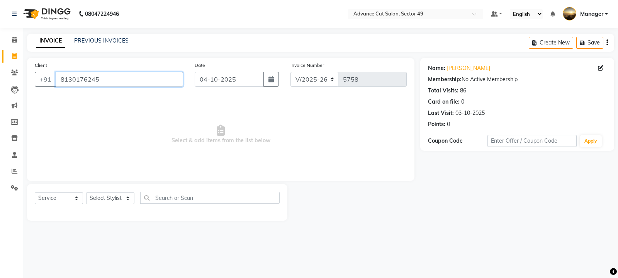
click at [110, 83] on input "8130176245" at bounding box center [119, 79] width 127 height 15
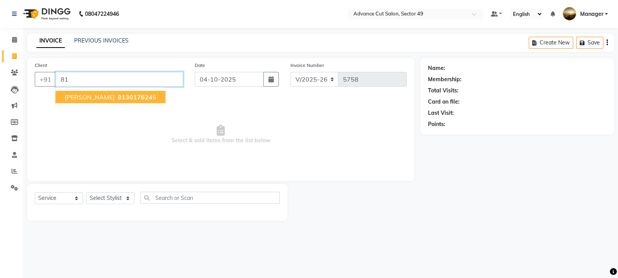
type input "8"
click at [90, 94] on span "[GEOGRAPHIC_DATA]" at bounding box center [97, 97] width 65 height 8
type input "9311502470"
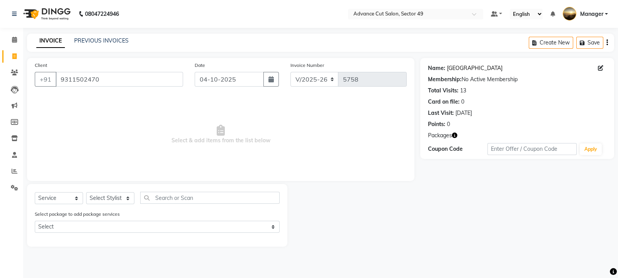
click at [467, 67] on link "[GEOGRAPHIC_DATA]" at bounding box center [475, 68] width 56 height 8
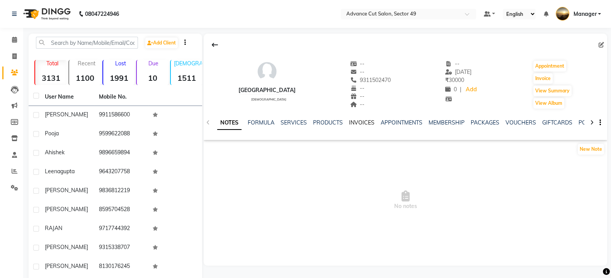
click at [359, 121] on link "INVOICES" at bounding box center [361, 122] width 25 height 7
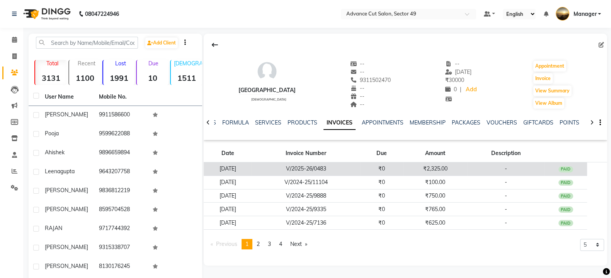
click at [423, 169] on td "₹2,325.00" at bounding box center [435, 169] width 64 height 14
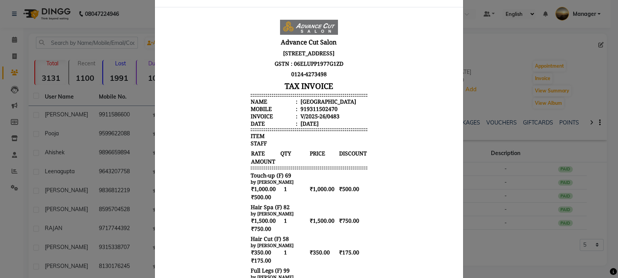
scroll to position [48, 0]
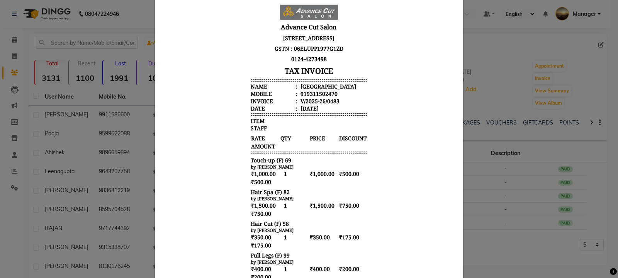
click at [510, 240] on ngb-modal-window "INVOICE View Invoice Close" at bounding box center [309, 139] width 618 height 278
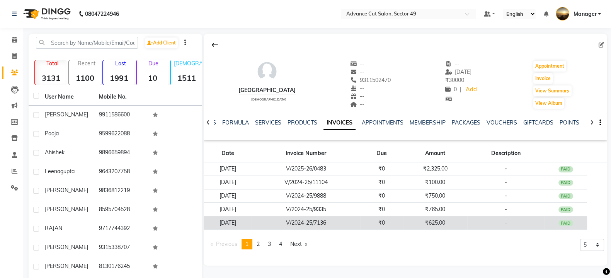
click at [252, 222] on td "[DATE]" at bounding box center [228, 223] width 48 height 14
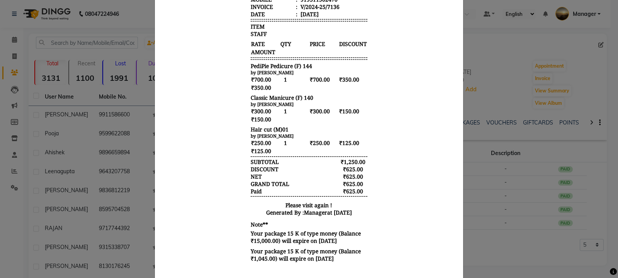
scroll to position [171, 0]
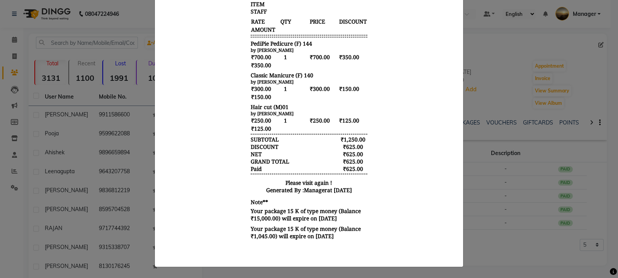
click at [496, 236] on ngb-modal-window "INVOICE View Invoice Close" at bounding box center [309, 139] width 618 height 278
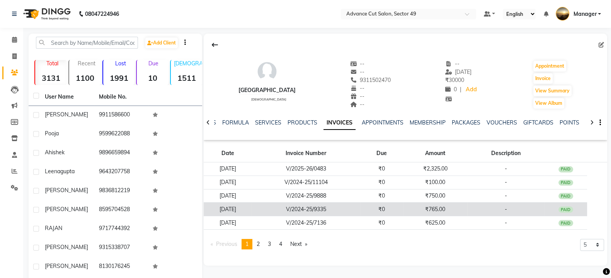
click at [415, 208] on td "₹765.00" at bounding box center [435, 209] width 64 height 14
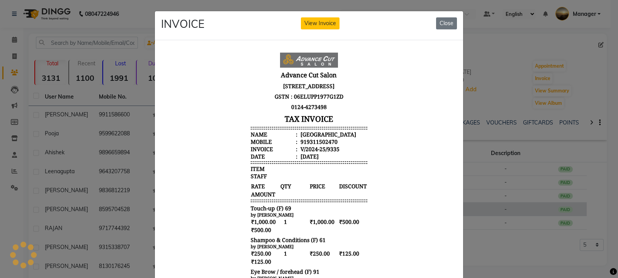
scroll to position [0, 0]
click at [481, 257] on ngb-modal-window "INVOICE View Invoice Close" at bounding box center [309, 139] width 618 height 278
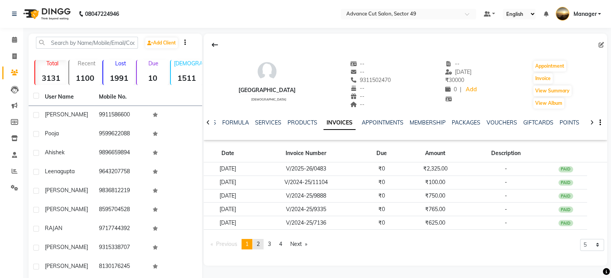
click at [258, 242] on span "2" at bounding box center [258, 243] width 3 height 7
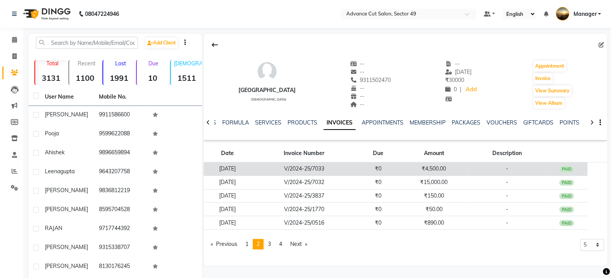
click at [399, 168] on td "₹0" at bounding box center [378, 169] width 42 height 14
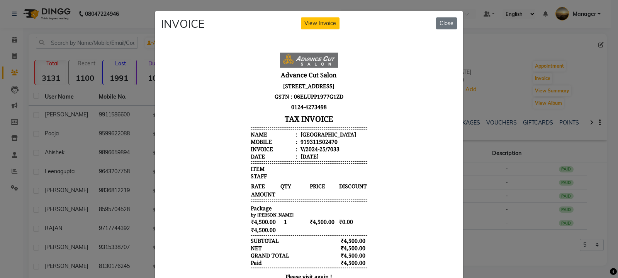
scroll to position [48, 0]
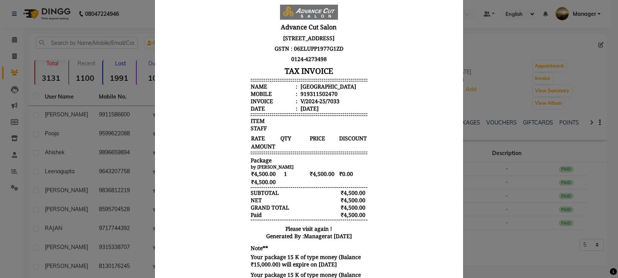
click at [491, 262] on ngb-modal-window "INVOICE View Invoice Close" at bounding box center [309, 139] width 618 height 278
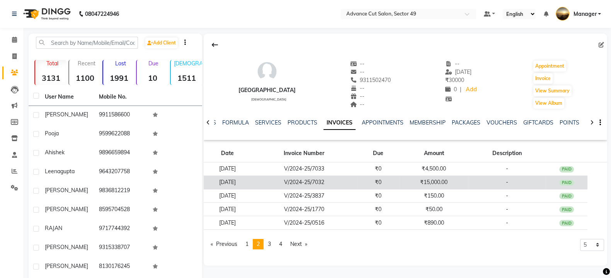
click at [372, 181] on td "₹0" at bounding box center [378, 182] width 42 height 14
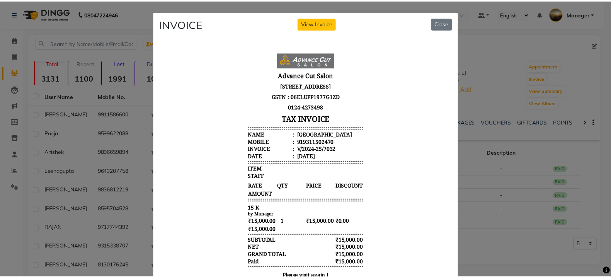
scroll to position [6, 0]
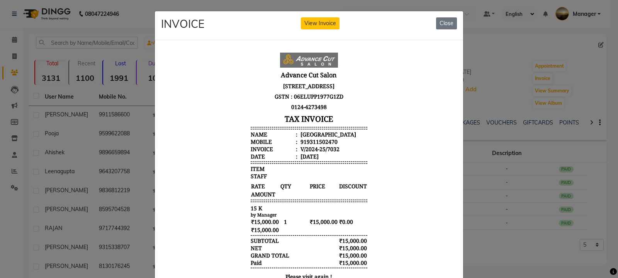
click at [483, 256] on ngb-modal-window "INVOICE View Invoice Close" at bounding box center [309, 139] width 618 height 278
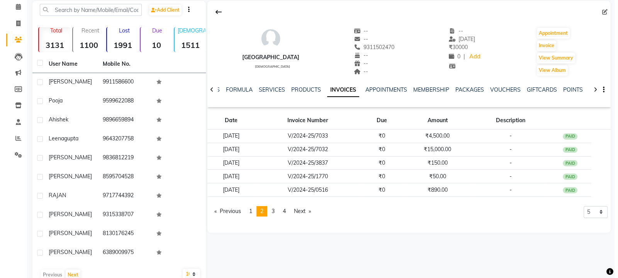
scroll to position [48, 0]
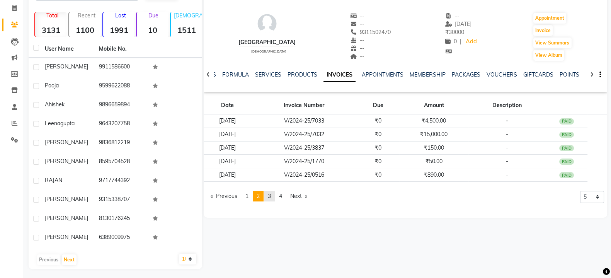
click at [270, 196] on span "3" at bounding box center [269, 195] width 3 height 7
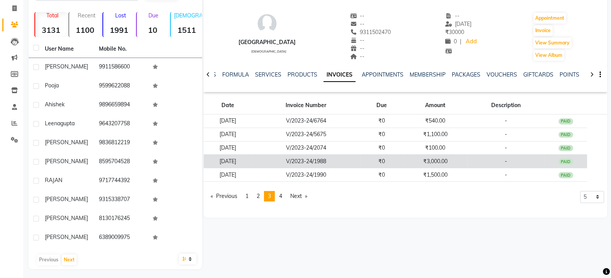
click at [388, 160] on td "₹0" at bounding box center [381, 162] width 43 height 14
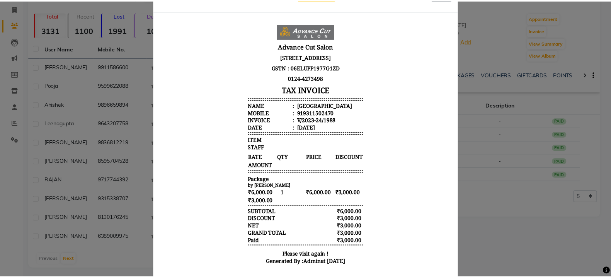
scroll to position [64, 0]
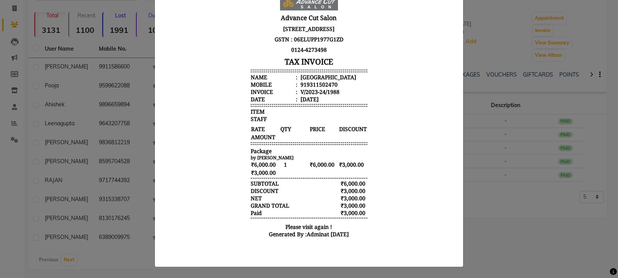
click at [501, 237] on ngb-modal-window "INVOICE View Invoice Close" at bounding box center [309, 139] width 618 height 278
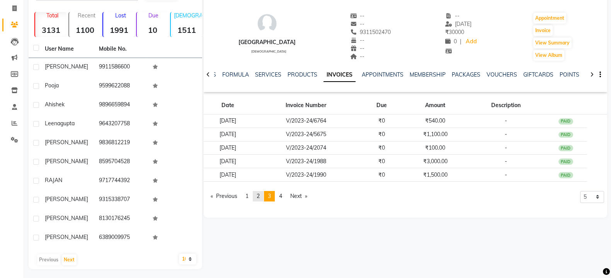
click at [255, 196] on link "page 2" at bounding box center [258, 196] width 11 height 10
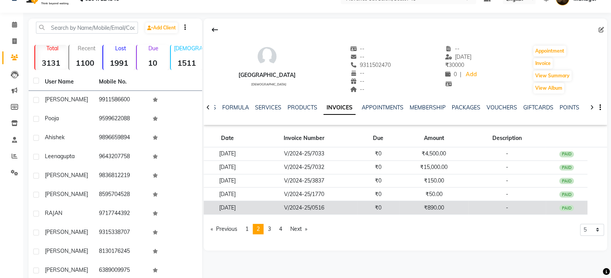
scroll to position [0, 0]
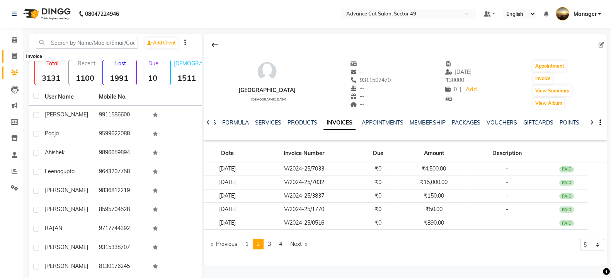
click at [13, 56] on icon at bounding box center [14, 56] width 4 height 6
select select "service"
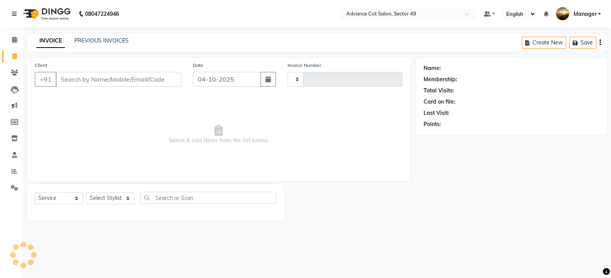
type input "5758"
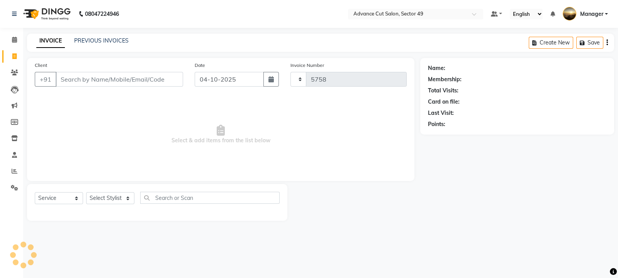
select select "4616"
click at [96, 41] on link "PREVIOUS INVOICES" at bounding box center [101, 40] width 54 height 7
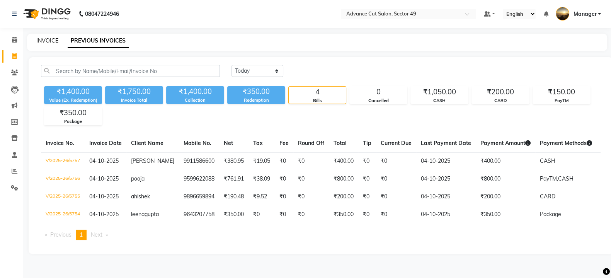
click at [50, 40] on link "INVOICE" at bounding box center [47, 40] width 22 height 7
select select "service"
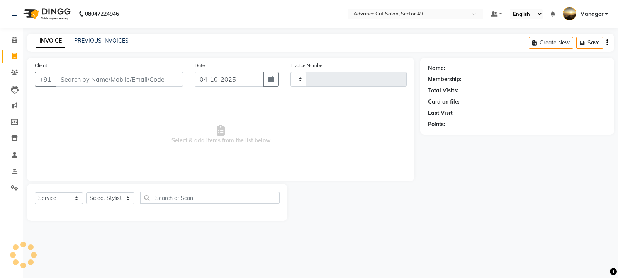
type input "5758"
select select "4616"
click at [14, 171] on icon at bounding box center [15, 171] width 6 height 6
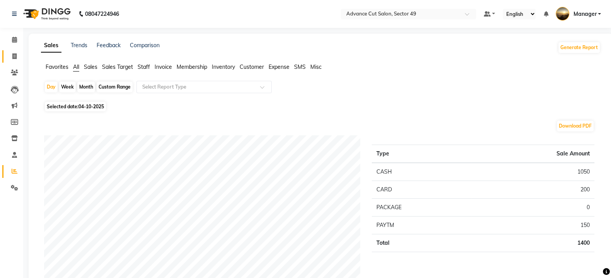
click at [15, 57] on icon at bounding box center [14, 56] width 4 height 6
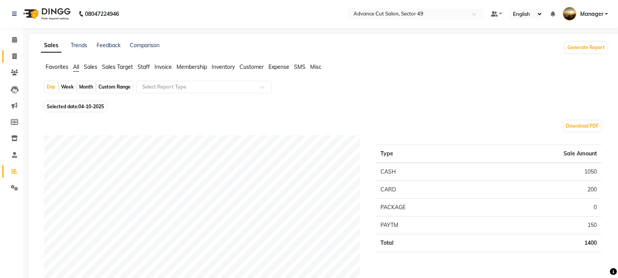
select select "4616"
select select "service"
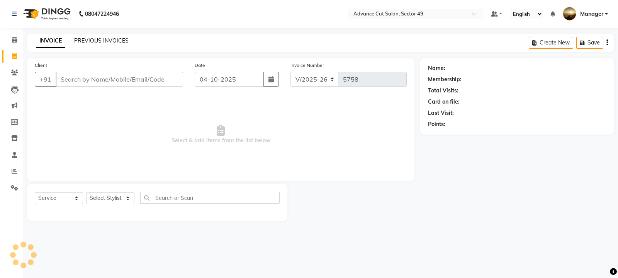
click at [108, 39] on link "PREVIOUS INVOICES" at bounding box center [101, 40] width 54 height 7
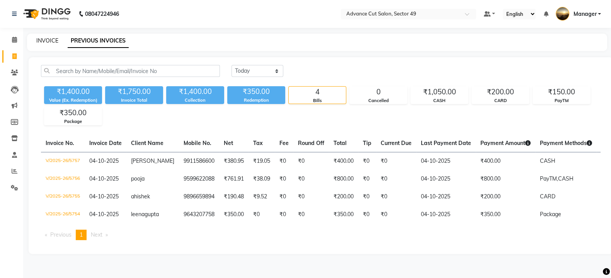
click at [54, 39] on link "INVOICE" at bounding box center [47, 40] width 22 height 7
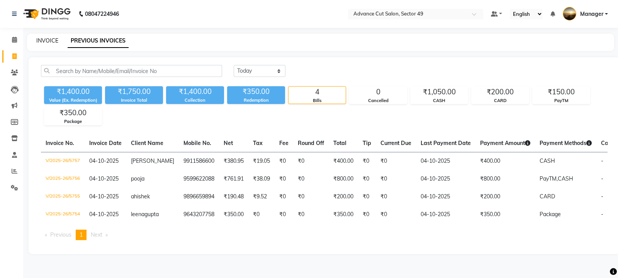
select select "4616"
select select "service"
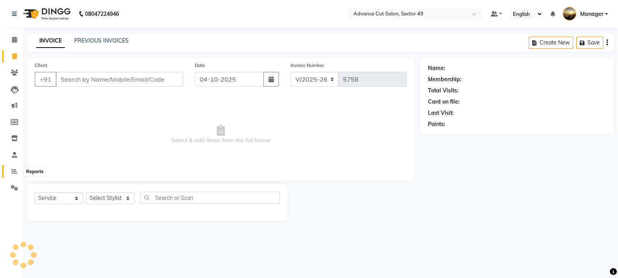
click at [15, 173] on icon at bounding box center [15, 171] width 6 height 6
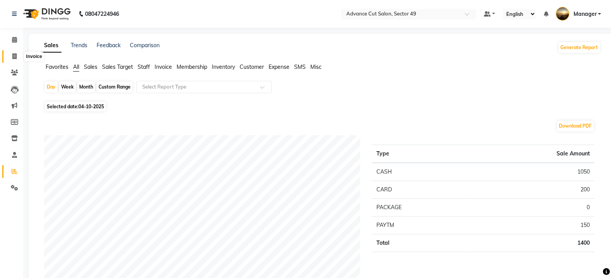
click at [14, 58] on icon at bounding box center [14, 56] width 4 height 6
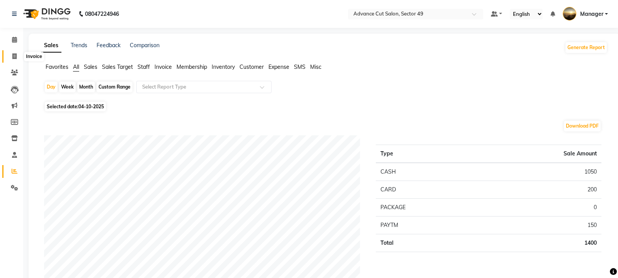
select select "4616"
select select "service"
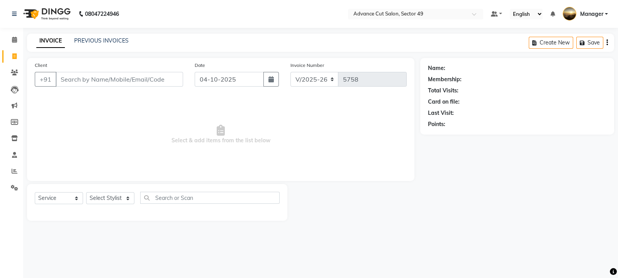
click at [32, 14] on img at bounding box center [46, 14] width 53 height 22
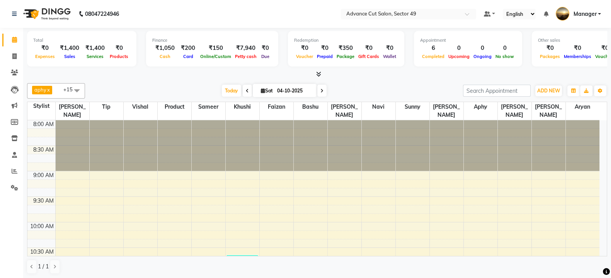
click at [319, 74] on icon at bounding box center [318, 74] width 5 height 6
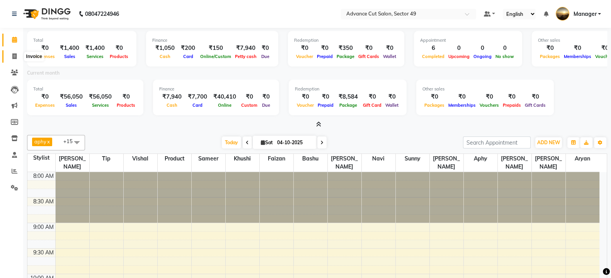
click at [15, 57] on icon at bounding box center [14, 56] width 4 height 6
select select "4616"
select select "service"
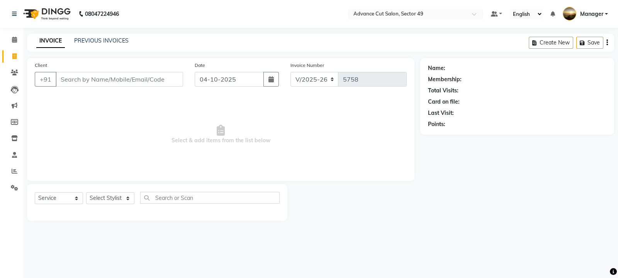
click at [108, 78] on input "Client" at bounding box center [119, 79] width 127 height 15
click at [71, 80] on input "Client" at bounding box center [119, 79] width 127 height 15
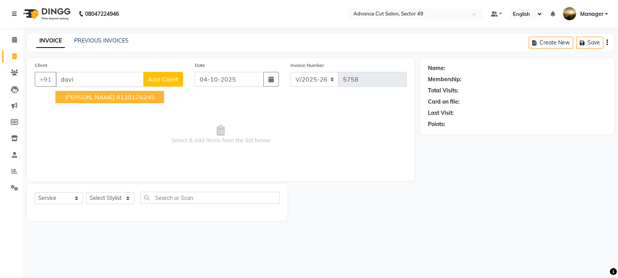
click at [78, 96] on span "[PERSON_NAME]" at bounding box center [90, 97] width 50 height 8
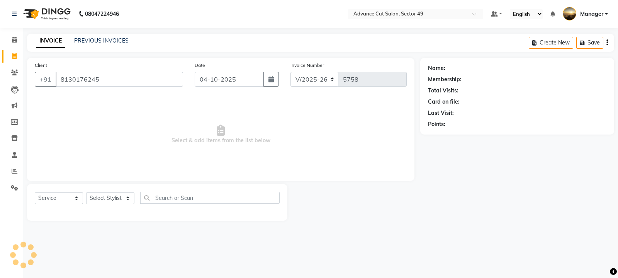
type input "8130176245"
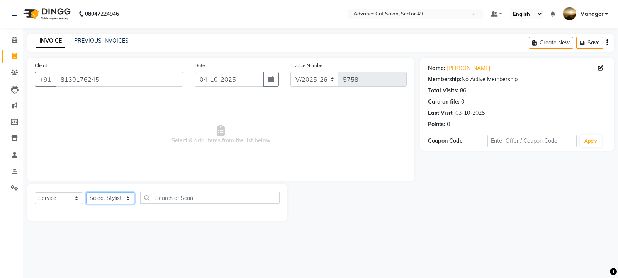
click at [122, 198] on select "Select Stylist aphy [PERSON_NAME] bashu [PERSON_NAME] [PERSON_NAME] Manager Nav…" at bounding box center [110, 198] width 48 height 12
select select "27619"
click at [86, 192] on select "Select Stylist aphy [PERSON_NAME] bashu [PERSON_NAME] [PERSON_NAME] Manager Nav…" at bounding box center [110, 198] width 48 height 12
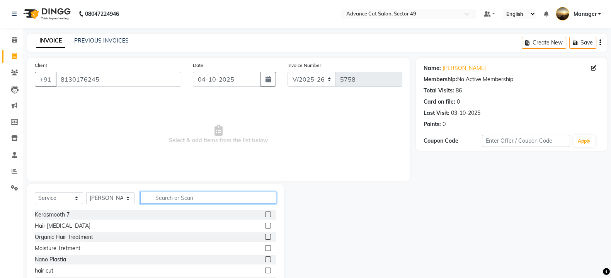
click at [168, 199] on input "text" at bounding box center [208, 198] width 136 height 12
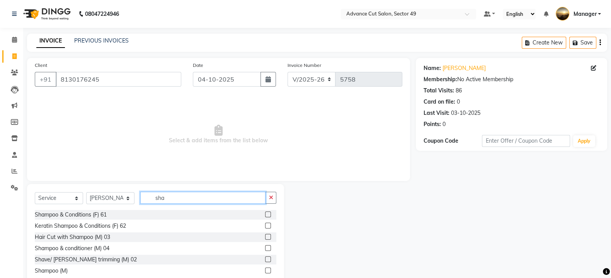
scroll to position [22, 0]
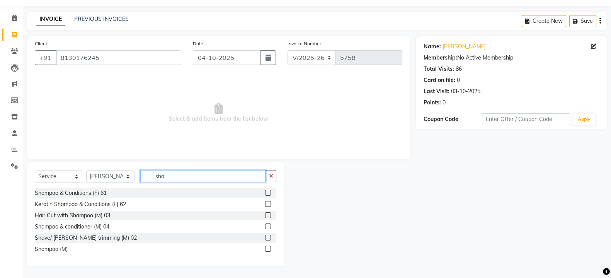
type input "sha"
click at [267, 248] on label at bounding box center [268, 249] width 6 height 6
click at [267, 248] on input "checkbox" at bounding box center [267, 248] width 5 height 5
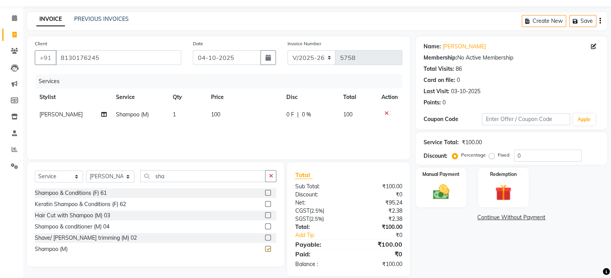
checkbox input "false"
click at [110, 175] on select "Select Stylist aphy [PERSON_NAME] bashu [PERSON_NAME] [PERSON_NAME] Manager Nav…" at bounding box center [110, 176] width 48 height 12
select select "66368"
click at [86, 171] on select "Select Stylist aphy [PERSON_NAME] bashu [PERSON_NAME] [PERSON_NAME] Manager Nav…" at bounding box center [110, 176] width 48 height 12
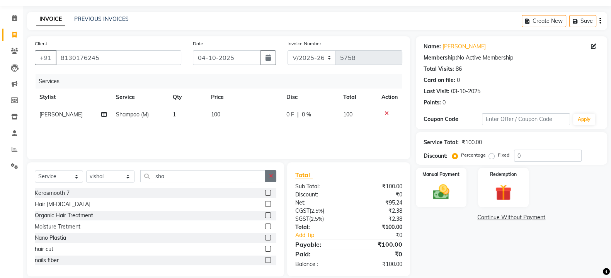
click at [273, 177] on button "button" at bounding box center [270, 176] width 11 height 12
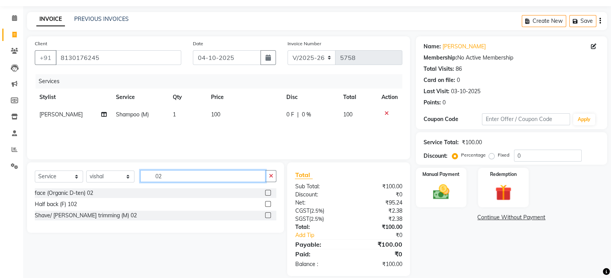
type input "02"
drag, startPoint x: 269, startPoint y: 216, endPoint x: 258, endPoint y: 226, distance: 15.3
click at [269, 216] on label at bounding box center [268, 215] width 6 height 6
click at [269, 216] on input "checkbox" at bounding box center [267, 215] width 5 height 5
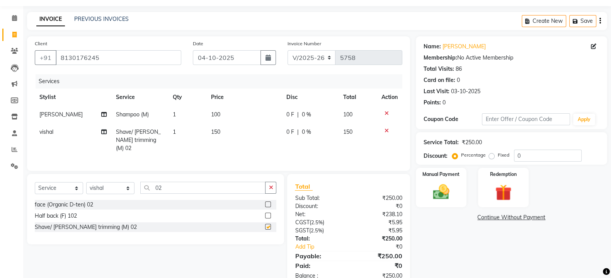
checkbox input "false"
click at [451, 199] on img at bounding box center [440, 191] width 27 height 19
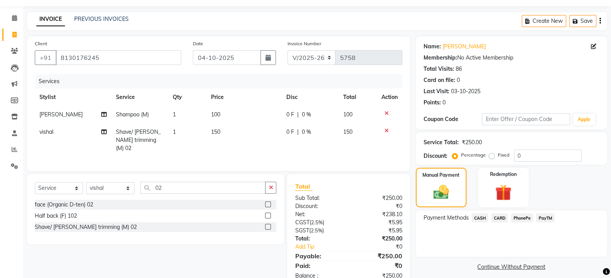
click at [481, 219] on span "CASH" at bounding box center [480, 217] width 17 height 9
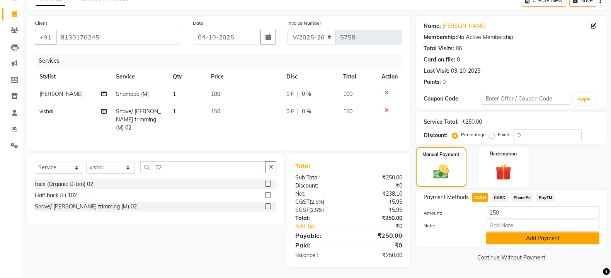
click at [511, 241] on button "Add Payment" at bounding box center [543, 238] width 114 height 12
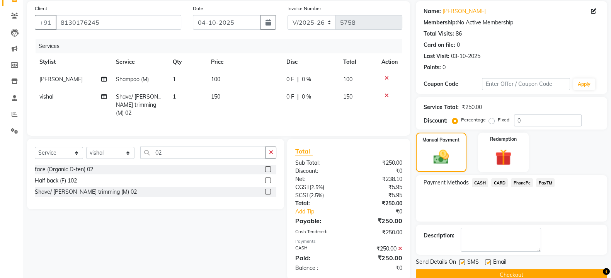
scroll to position [71, 0]
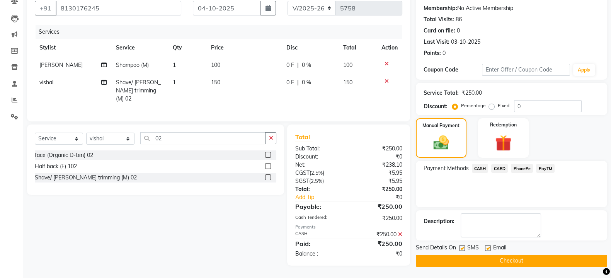
click at [463, 247] on label at bounding box center [462, 248] width 6 height 6
click at [463, 247] on input "checkbox" at bounding box center [461, 248] width 5 height 5
checkbox input "false"
click at [467, 260] on button "Checkout" at bounding box center [511, 261] width 191 height 12
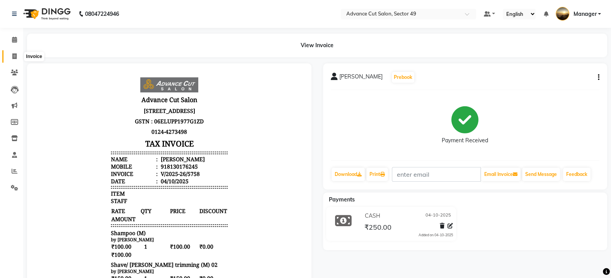
click at [15, 55] on icon at bounding box center [14, 56] width 4 height 6
select select "service"
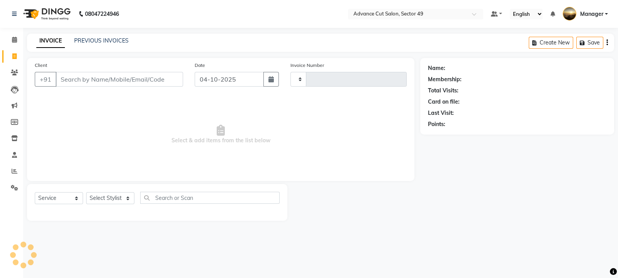
type input "5759"
select select "4616"
click at [90, 42] on link "PREVIOUS INVOICES" at bounding box center [101, 40] width 54 height 7
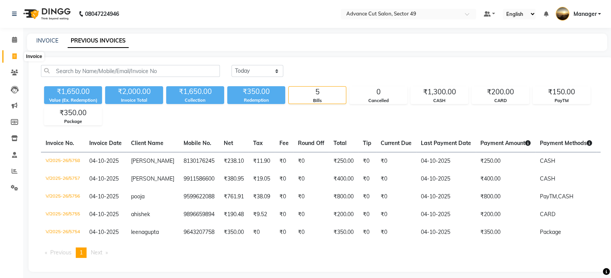
click at [14, 58] on icon at bounding box center [14, 56] width 4 height 6
select select "service"
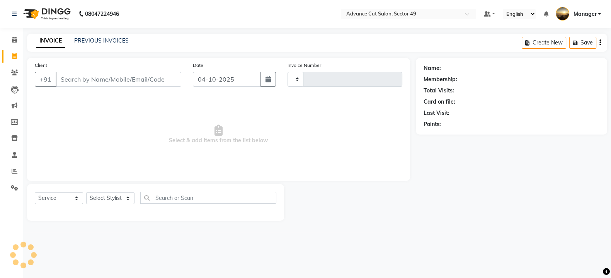
type input "5759"
select select "4616"
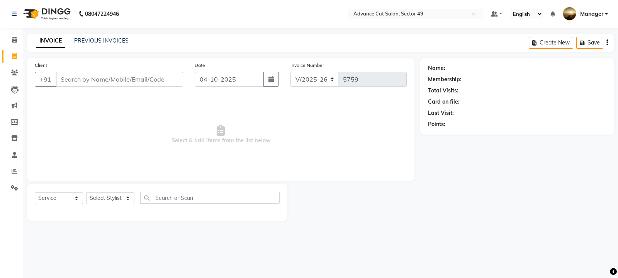
click at [105, 44] on div "PREVIOUS INVOICES" at bounding box center [101, 41] width 54 height 8
click at [94, 42] on link "PREVIOUS INVOICES" at bounding box center [101, 40] width 54 height 7
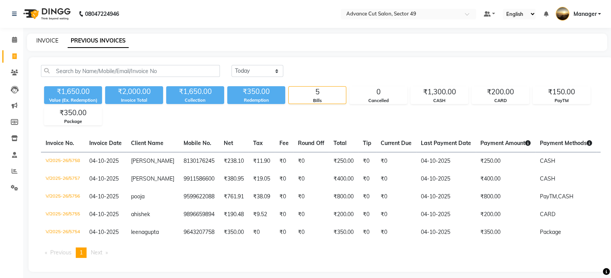
click at [48, 40] on link "INVOICE" at bounding box center [47, 40] width 22 height 7
select select "4616"
select select "service"
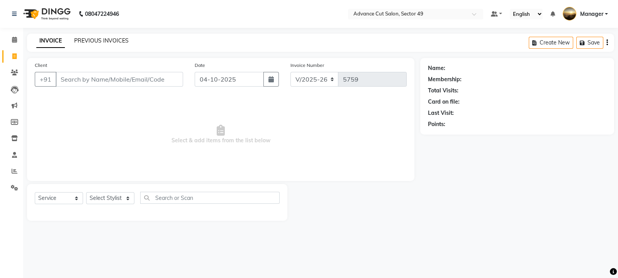
click at [95, 41] on link "PREVIOUS INVOICES" at bounding box center [101, 40] width 54 height 7
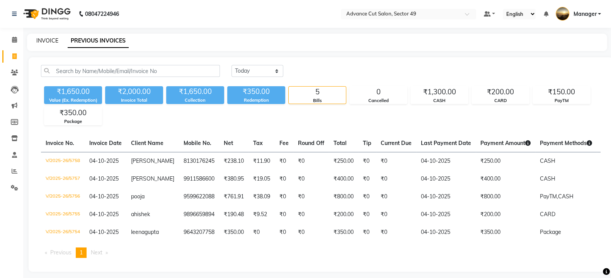
click at [44, 41] on link "INVOICE" at bounding box center [47, 40] width 22 height 7
select select "4616"
select select "service"
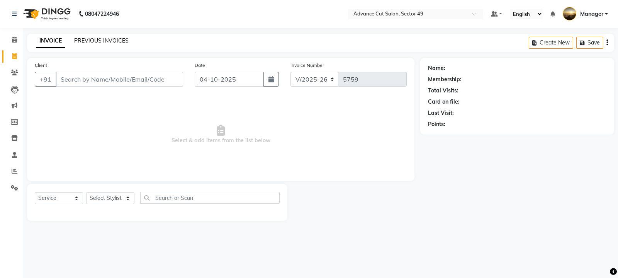
click at [90, 39] on link "PREVIOUS INVOICES" at bounding box center [101, 40] width 54 height 7
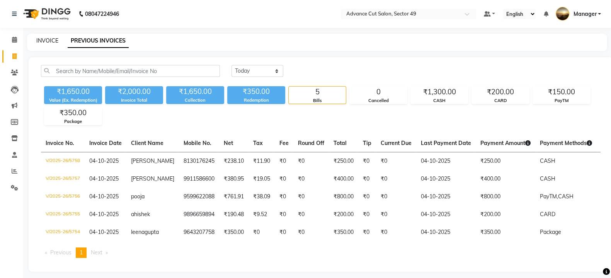
click at [52, 43] on link "INVOICE" at bounding box center [47, 40] width 22 height 7
select select "service"
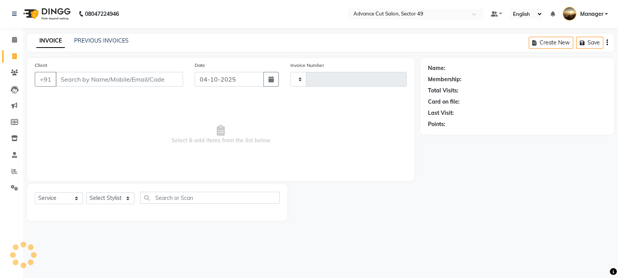
type input "5759"
select select "4616"
click at [83, 42] on link "PREVIOUS INVOICES" at bounding box center [101, 40] width 54 height 7
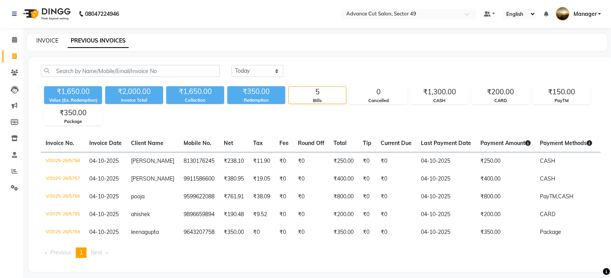
click at [43, 39] on link "INVOICE" at bounding box center [47, 40] width 22 height 7
select select "service"
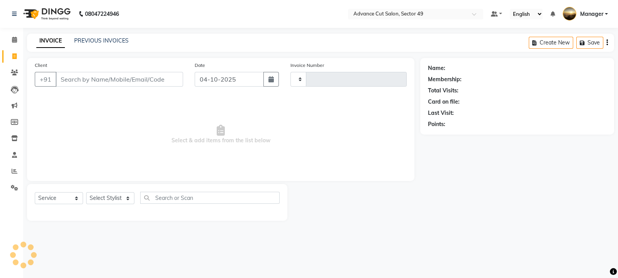
type input "5759"
select select "4616"
click at [99, 38] on link "PREVIOUS INVOICES" at bounding box center [101, 40] width 54 height 7
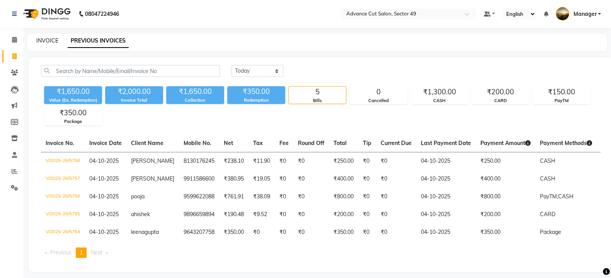
click at [43, 39] on link "INVOICE" at bounding box center [47, 40] width 22 height 7
select select "service"
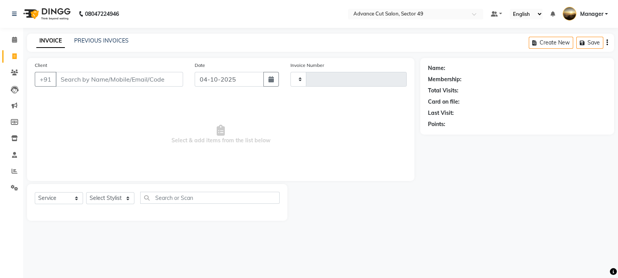
type input "5759"
select select "4616"
click at [94, 38] on link "PREVIOUS INVOICES" at bounding box center [101, 40] width 54 height 7
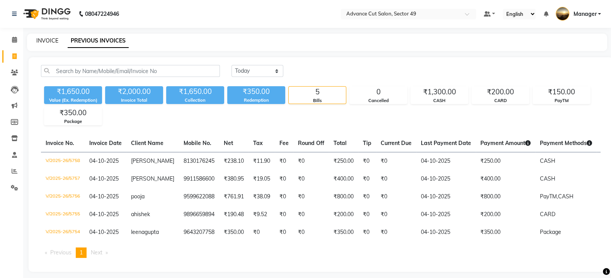
click at [42, 41] on link "INVOICE" at bounding box center [47, 40] width 22 height 7
select select "4616"
select select "service"
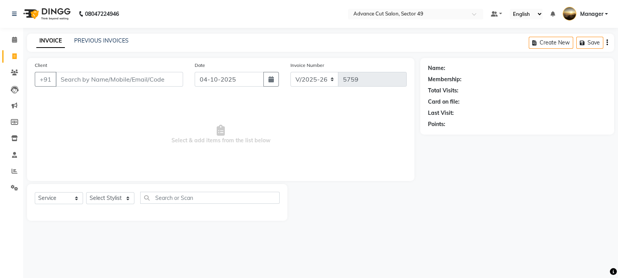
click at [120, 80] on input "Client" at bounding box center [119, 79] width 127 height 15
click at [87, 81] on input "99965473002" at bounding box center [100, 79] width 88 height 15
type input "9996543002"
click at [173, 80] on span "Add Client" at bounding box center [163, 79] width 31 height 8
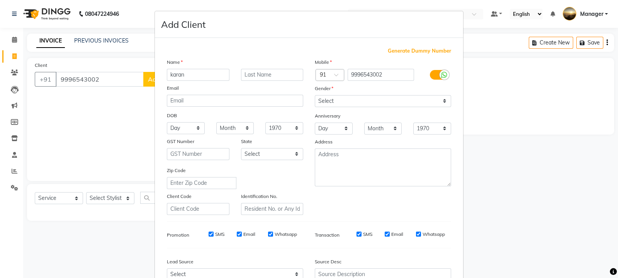
type input "karan"
click at [340, 97] on select "Select [DEMOGRAPHIC_DATA] [DEMOGRAPHIC_DATA] Other Prefer Not To Say" at bounding box center [383, 101] width 136 height 12
select select "[DEMOGRAPHIC_DATA]"
click at [315, 95] on select "Select [DEMOGRAPHIC_DATA] [DEMOGRAPHIC_DATA] Other Prefer Not To Say" at bounding box center [383, 101] width 136 height 12
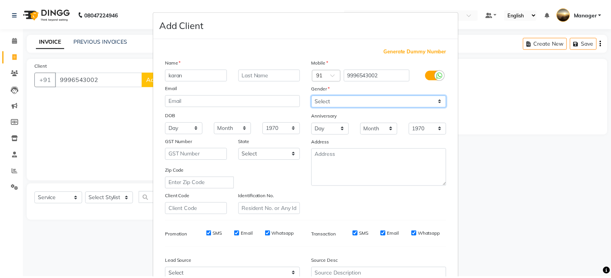
scroll to position [83, 0]
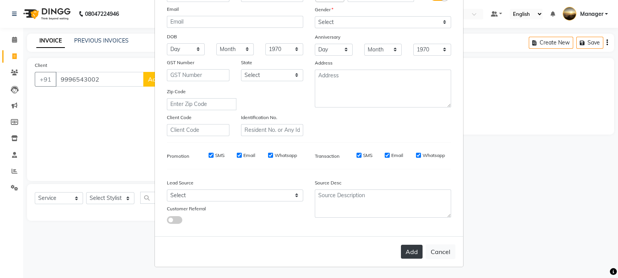
click at [402, 250] on button "Add" at bounding box center [412, 252] width 22 height 14
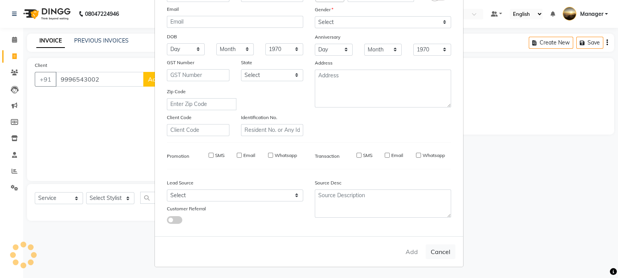
select select
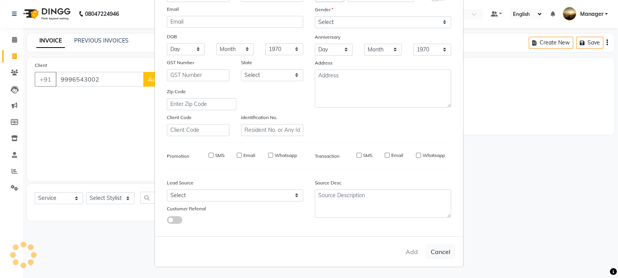
select select
checkbox input "false"
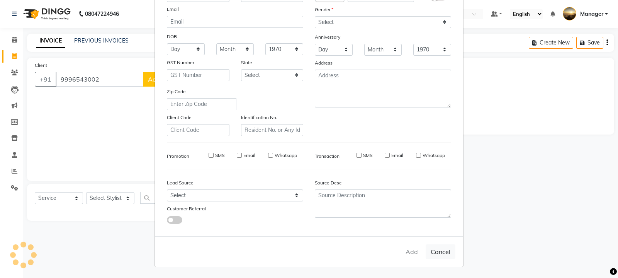
checkbox input "false"
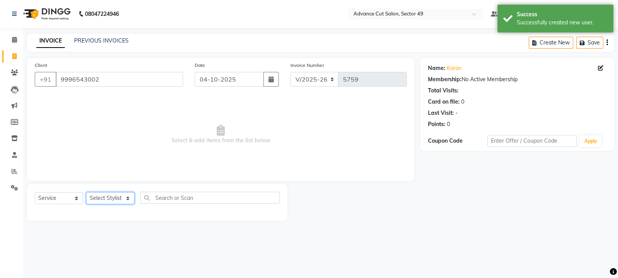
click at [97, 198] on select "Select Stylist aphy [PERSON_NAME] bashu [PERSON_NAME] [PERSON_NAME] Manager Nav…" at bounding box center [110, 198] width 48 height 12
select select "88540"
click at [86, 192] on select "Select Stylist aphy [PERSON_NAME] bashu [PERSON_NAME] [PERSON_NAME] Manager Nav…" at bounding box center [110, 198] width 48 height 12
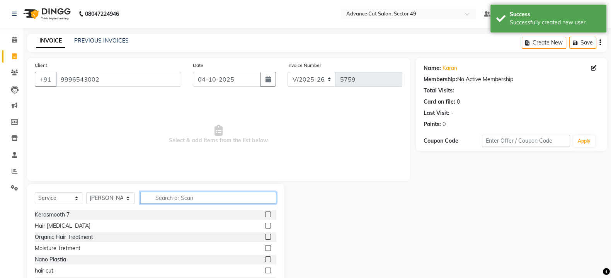
click at [158, 199] on input "text" at bounding box center [208, 198] width 136 height 12
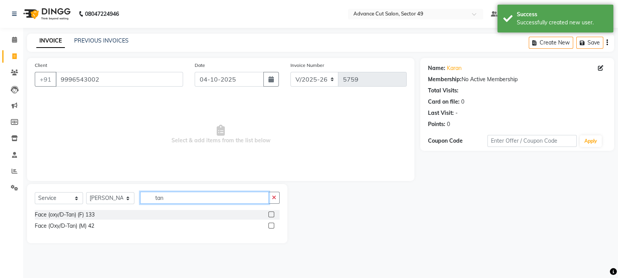
type input "tan"
click at [270, 214] on label at bounding box center [272, 214] width 6 height 6
click at [270, 214] on input "checkbox" at bounding box center [271, 214] width 5 height 5
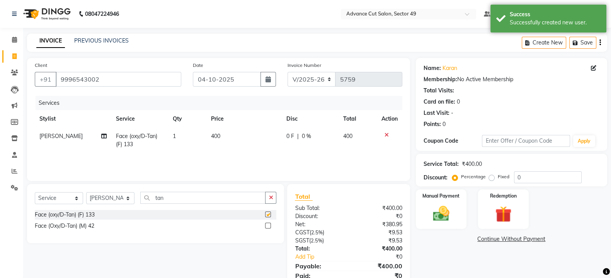
checkbox input "false"
click at [233, 138] on td "400" at bounding box center [243, 139] width 75 height 25
select select "88540"
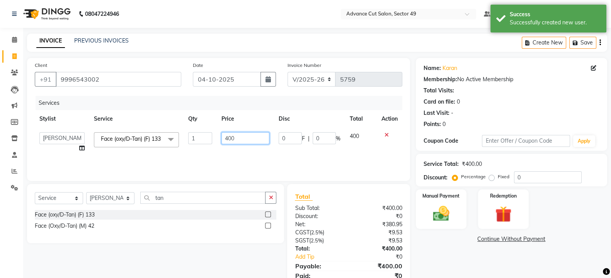
click at [246, 137] on input "400" at bounding box center [245, 138] width 48 height 12
type input "4"
type input "800"
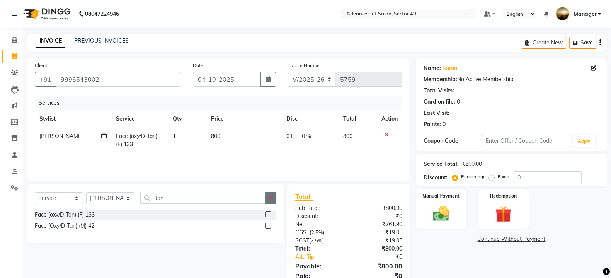
click at [269, 198] on icon "button" at bounding box center [271, 197] width 4 height 5
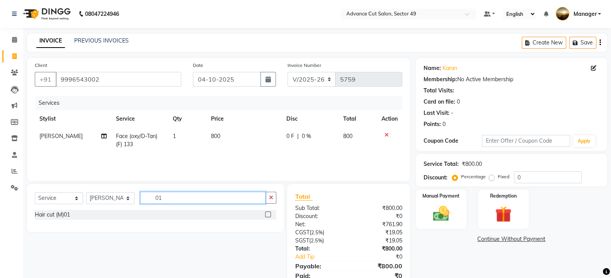
type input "01"
click at [269, 215] on label at bounding box center [268, 214] width 6 height 6
click at [269, 215] on input "checkbox" at bounding box center [267, 214] width 5 height 5
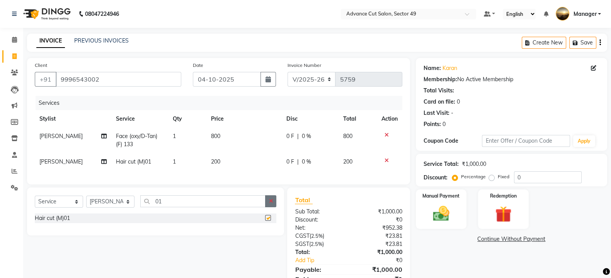
checkbox input "false"
click at [269, 204] on button "button" at bounding box center [270, 201] width 11 height 12
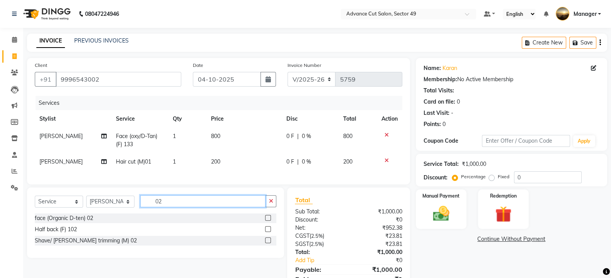
type input "02"
click at [267, 243] on label at bounding box center [268, 240] width 6 height 6
click at [267, 243] on input "checkbox" at bounding box center [267, 240] width 5 height 5
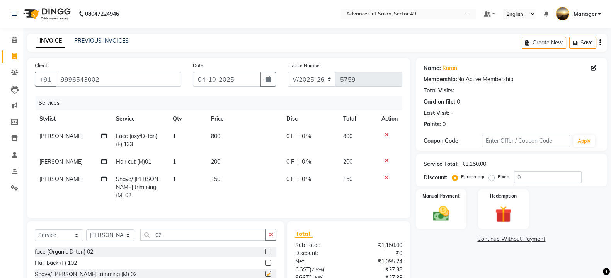
checkbox input "false"
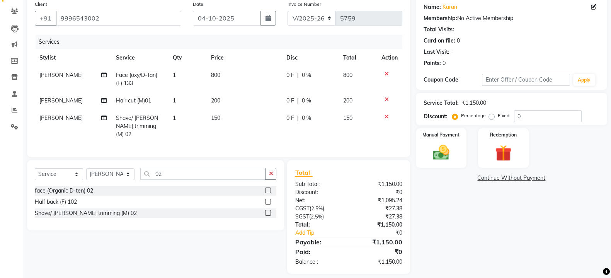
scroll to position [68, 0]
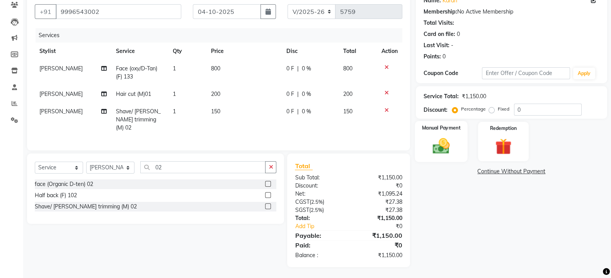
click at [452, 147] on img at bounding box center [440, 145] width 27 height 19
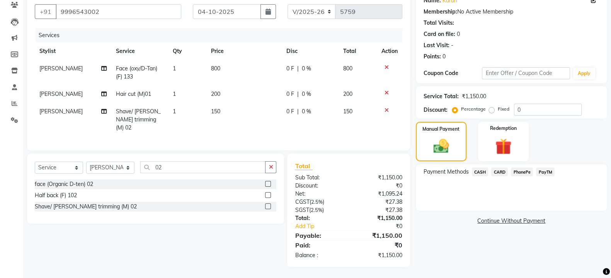
click at [544, 170] on span "PayTM" at bounding box center [545, 171] width 19 height 9
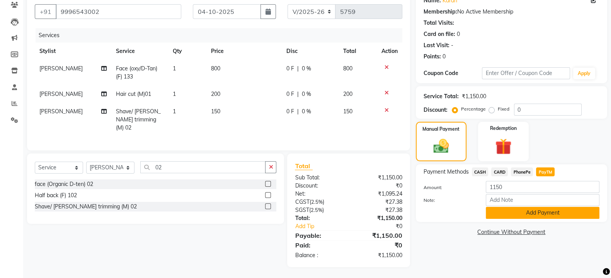
click at [544, 216] on button "Add Payment" at bounding box center [543, 213] width 114 height 12
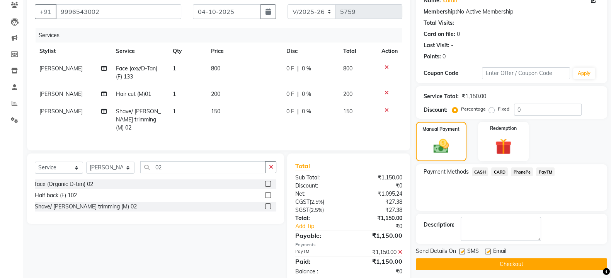
scroll to position [84, 0]
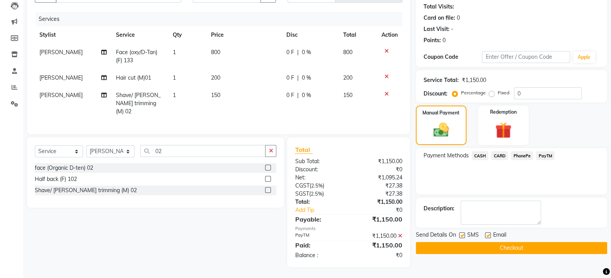
click at [464, 233] on label at bounding box center [462, 235] width 6 height 6
click at [464, 233] on input "checkbox" at bounding box center [461, 235] width 5 height 5
checkbox input "false"
click at [476, 243] on button "Checkout" at bounding box center [511, 248] width 191 height 12
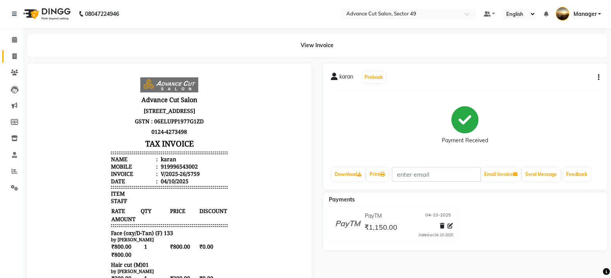
click at [15, 57] on icon at bounding box center [14, 56] width 4 height 6
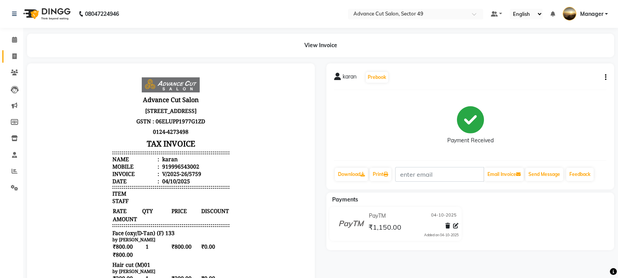
select select "service"
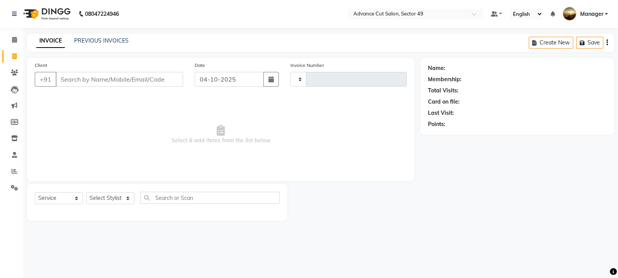
type input "5760"
select select "4616"
click at [86, 81] on input "Client" at bounding box center [119, 79] width 127 height 15
type input "8287403307"
click at [159, 78] on span "Add Client" at bounding box center [163, 79] width 31 height 8
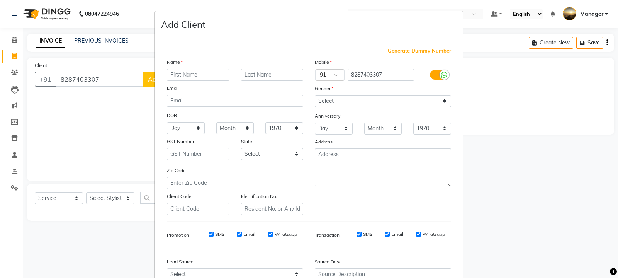
click at [185, 74] on input "text" at bounding box center [198, 75] width 63 height 12
type input "n"
type input "M"
type input "NEHA"
click at [329, 99] on select "Select [DEMOGRAPHIC_DATA] [DEMOGRAPHIC_DATA] Other Prefer Not To Say" at bounding box center [383, 101] width 136 height 12
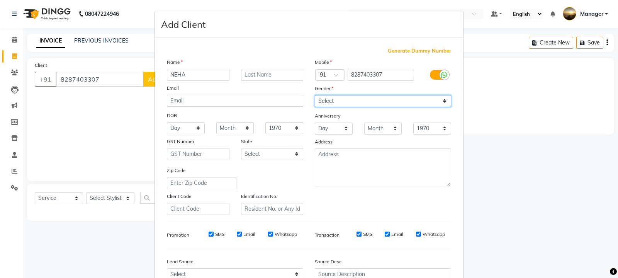
select select "[DEMOGRAPHIC_DATA]"
click at [315, 95] on select "Select [DEMOGRAPHIC_DATA] [DEMOGRAPHIC_DATA] Other Prefer Not To Say" at bounding box center [383, 101] width 136 height 12
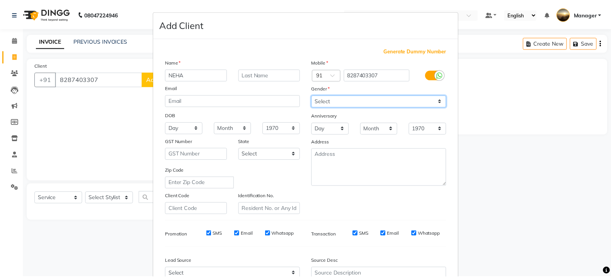
scroll to position [83, 0]
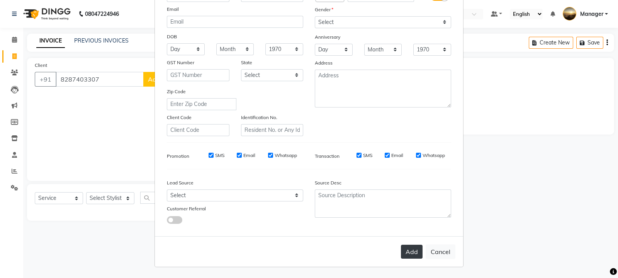
click at [407, 252] on button "Add" at bounding box center [412, 252] width 22 height 14
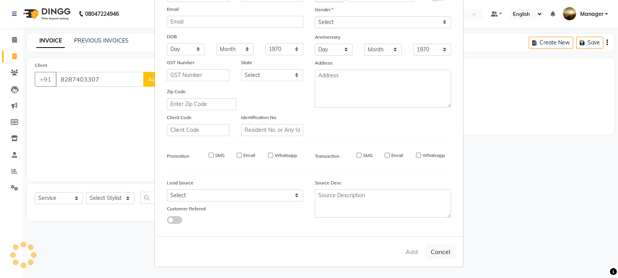
select select
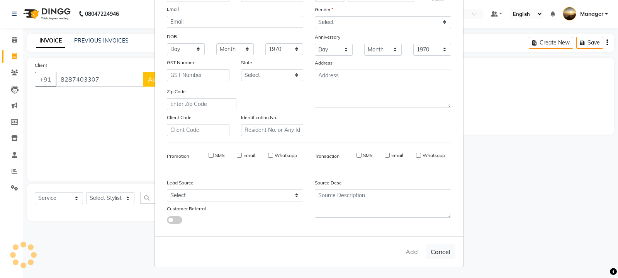
select select
checkbox input "false"
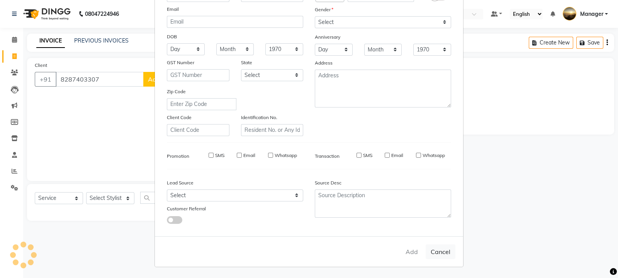
checkbox input "false"
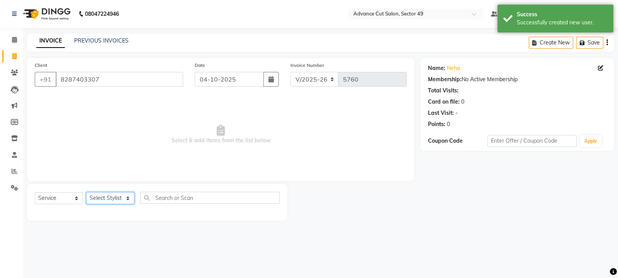
click at [121, 199] on select "Select Stylist aphy [PERSON_NAME] bashu [PERSON_NAME] [PERSON_NAME] Manager Nav…" at bounding box center [110, 198] width 48 height 12
select select "66368"
click at [86, 192] on select "Select Stylist aphy [PERSON_NAME] bashu [PERSON_NAME] [PERSON_NAME] Manager Nav…" at bounding box center [110, 198] width 48 height 12
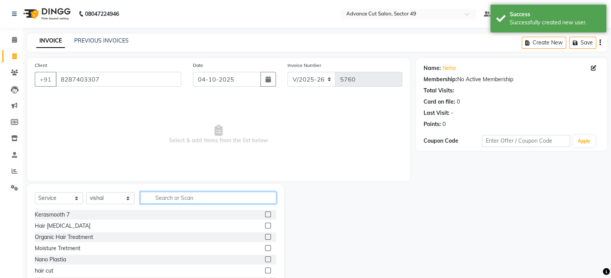
click at [169, 196] on input "text" at bounding box center [208, 198] width 136 height 12
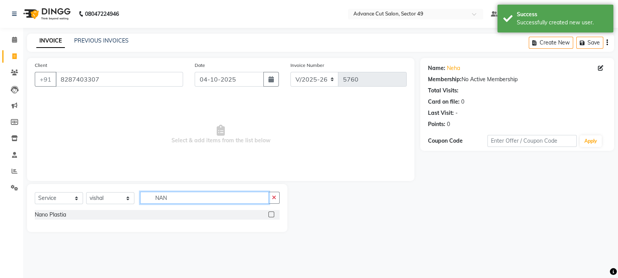
type input "NAN"
click at [271, 211] on label at bounding box center [272, 214] width 6 height 6
click at [271, 212] on input "checkbox" at bounding box center [271, 214] width 5 height 5
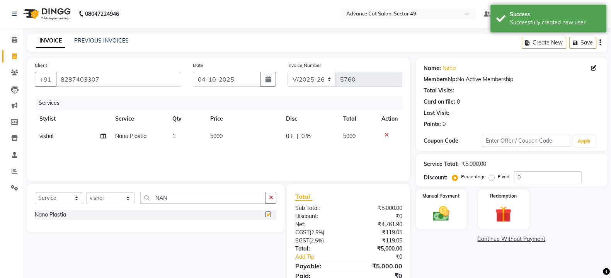
checkbox input "false"
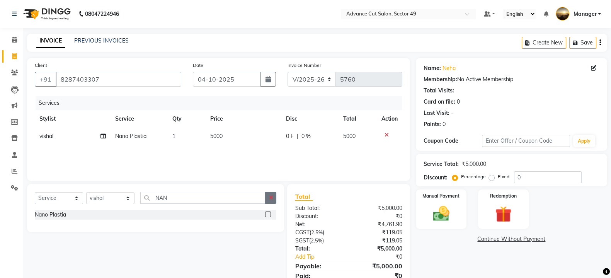
click at [270, 198] on icon "button" at bounding box center [271, 197] width 4 height 5
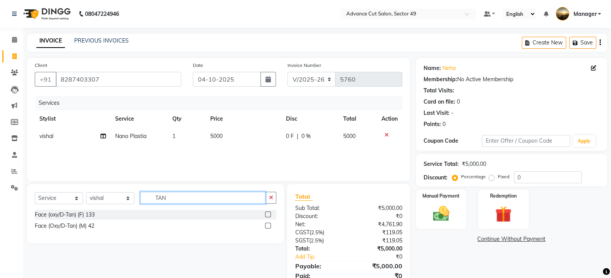
type input "TAN"
click at [269, 215] on label at bounding box center [268, 214] width 6 height 6
click at [269, 215] on input "checkbox" at bounding box center [267, 214] width 5 height 5
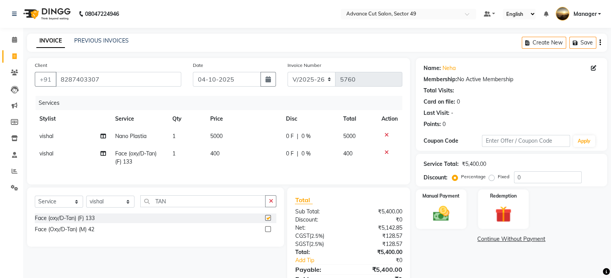
checkbox input "false"
click at [228, 150] on td "400" at bounding box center [244, 157] width 76 height 25
select select "66368"
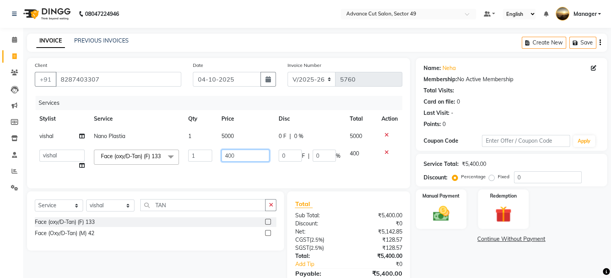
click at [249, 156] on input "400" at bounding box center [245, 156] width 48 height 12
type input "4"
type input "500"
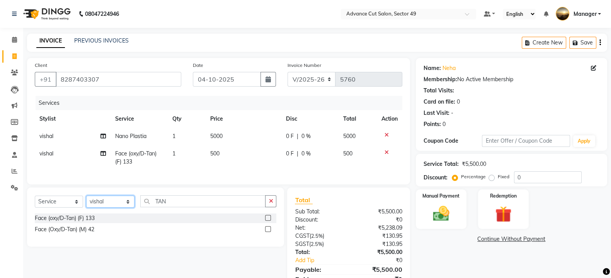
click at [121, 213] on div "Select Service Product Membership Package Voucher Prepaid Gift Card Select Styl…" at bounding box center [155, 204] width 241 height 18
select select "85443"
click at [86, 203] on select "Select Stylist aphy [PERSON_NAME] bashu [PERSON_NAME] [PERSON_NAME] Manager Nav…" at bounding box center [110, 201] width 48 height 12
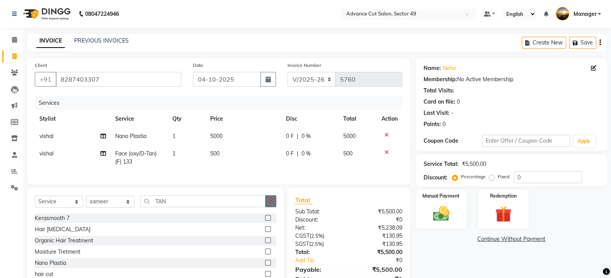
click at [269, 204] on icon "button" at bounding box center [271, 200] width 4 height 5
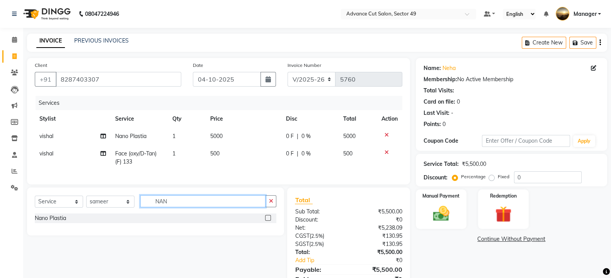
type input "NAN"
click at [269, 221] on label at bounding box center [268, 218] width 6 height 6
click at [269, 221] on input "checkbox" at bounding box center [267, 218] width 5 height 5
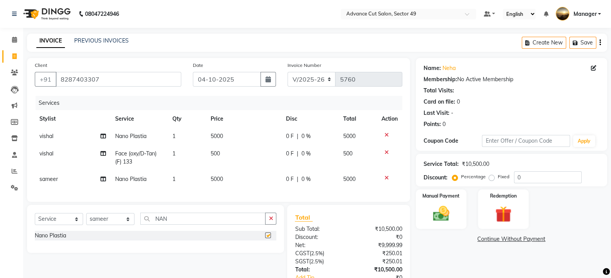
checkbox input "false"
click at [236, 177] on td "5000" at bounding box center [244, 178] width 76 height 17
select select "85443"
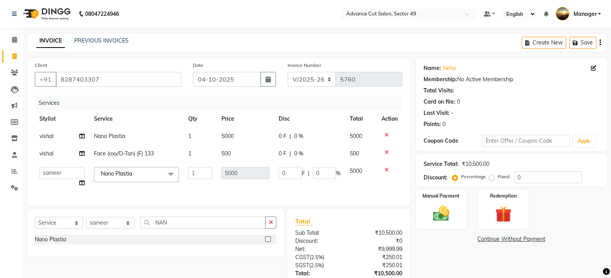
click at [386, 169] on icon at bounding box center [386, 169] width 4 height 5
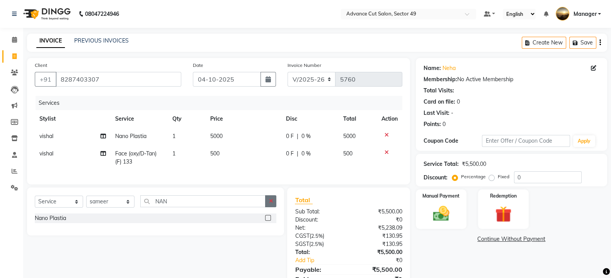
click at [270, 204] on icon "button" at bounding box center [271, 200] width 4 height 5
type input "N"
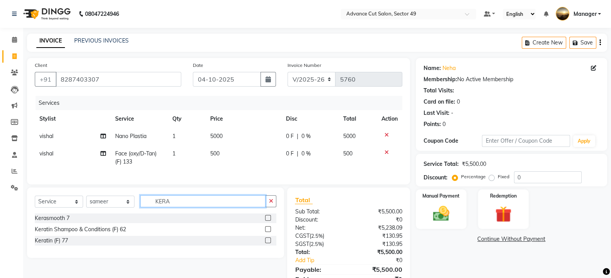
type input "KERA"
click at [267, 221] on label at bounding box center [268, 218] width 6 height 6
click at [267, 221] on input "checkbox" at bounding box center [267, 218] width 5 height 5
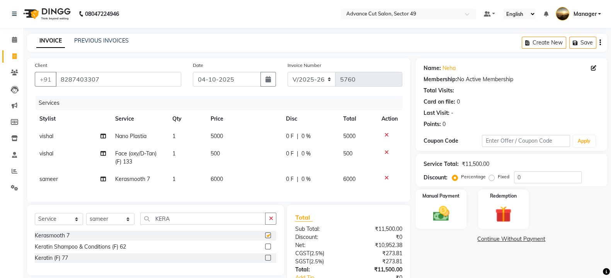
checkbox input "false"
click at [230, 179] on td "6000" at bounding box center [244, 178] width 76 height 17
select select "85443"
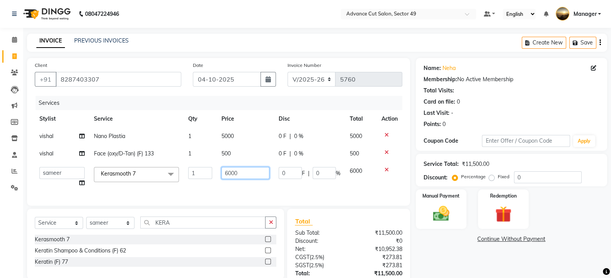
click at [253, 174] on input "6000" at bounding box center [245, 173] width 48 height 12
type input "6"
type input "6000"
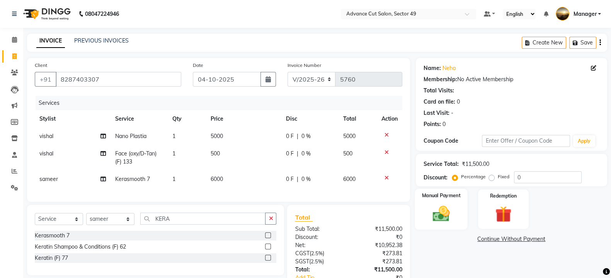
click at [456, 212] on div "Manual Payment" at bounding box center [441, 209] width 53 height 41
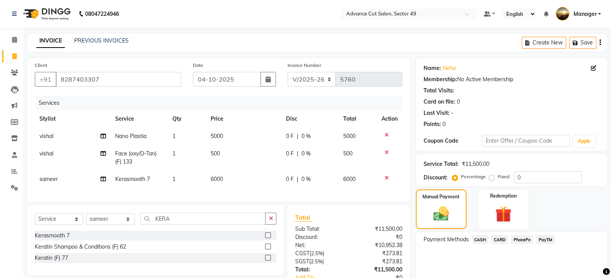
click at [541, 240] on span "PayTM" at bounding box center [545, 239] width 19 height 9
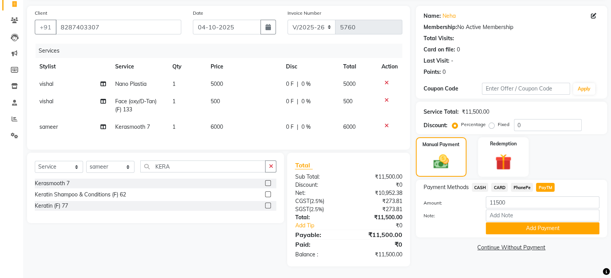
scroll to position [60, 0]
click at [532, 222] on button "Add Payment" at bounding box center [543, 228] width 114 height 12
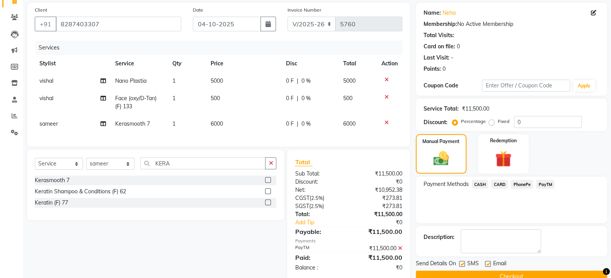
scroll to position [76, 0]
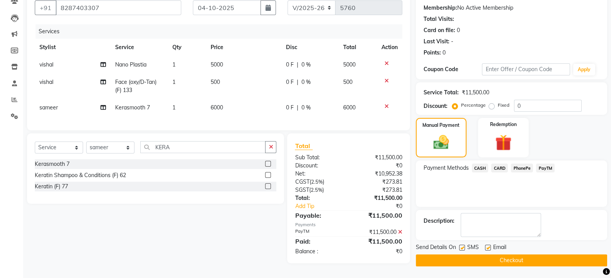
click at [473, 254] on button "Checkout" at bounding box center [511, 260] width 191 height 12
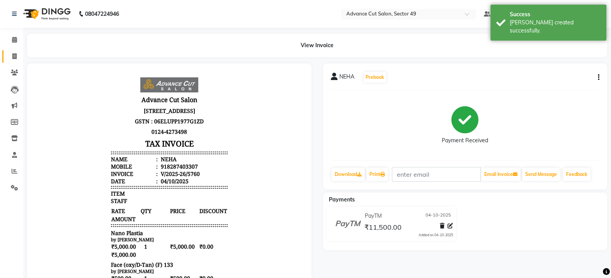
click at [14, 56] on icon at bounding box center [14, 56] width 4 height 6
select select "service"
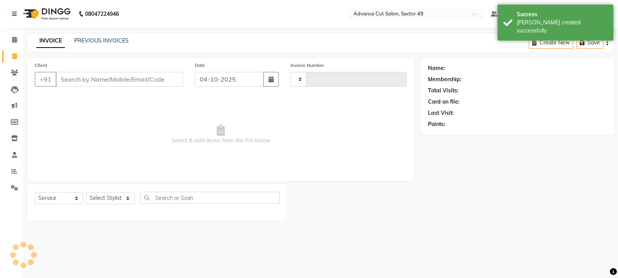
type input "5761"
select select "4616"
click at [91, 80] on input "Client" at bounding box center [119, 79] width 127 height 15
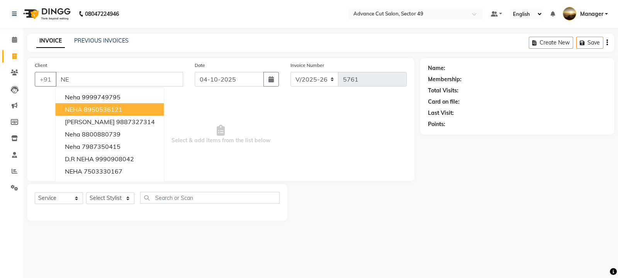
type input "N"
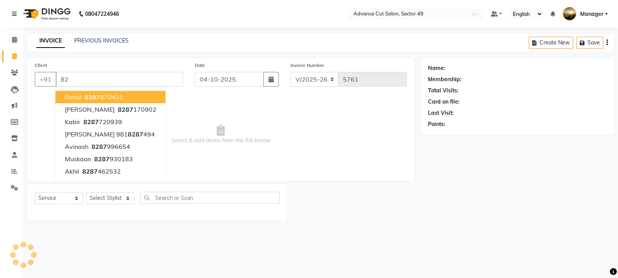
type input "8"
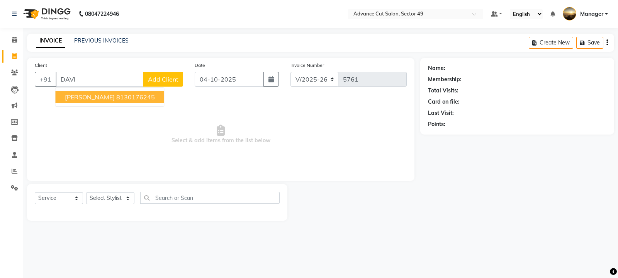
click at [119, 97] on ngb-highlight "8130176245" at bounding box center [135, 97] width 39 height 8
type input "8130176245"
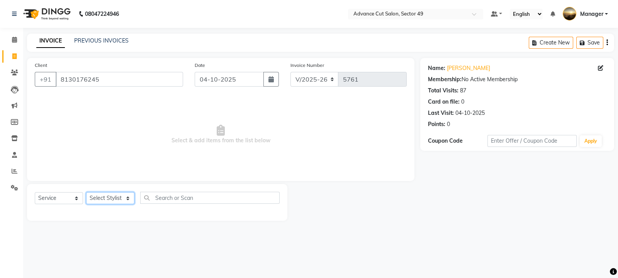
click at [114, 200] on select "Select Stylist aphy [PERSON_NAME] bashu [PERSON_NAME] [PERSON_NAME] Manager Nav…" at bounding box center [110, 198] width 48 height 12
select select "86282"
click at [86, 192] on select "Select Stylist aphy [PERSON_NAME] bashu [PERSON_NAME] [PERSON_NAME] Manager Nav…" at bounding box center [110, 198] width 48 height 12
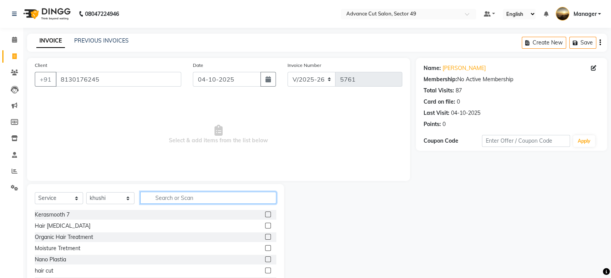
click at [172, 197] on input "text" at bounding box center [208, 198] width 136 height 12
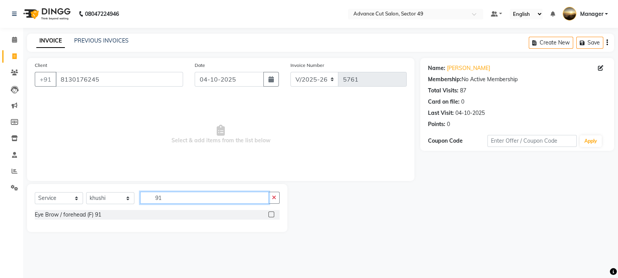
type input "91"
click at [272, 213] on label at bounding box center [272, 214] width 6 height 6
click at [272, 213] on input "checkbox" at bounding box center [271, 214] width 5 height 5
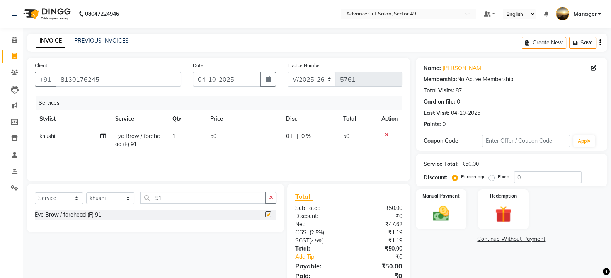
checkbox input "false"
click at [224, 137] on td "50" at bounding box center [244, 139] width 76 height 25
select select "86282"
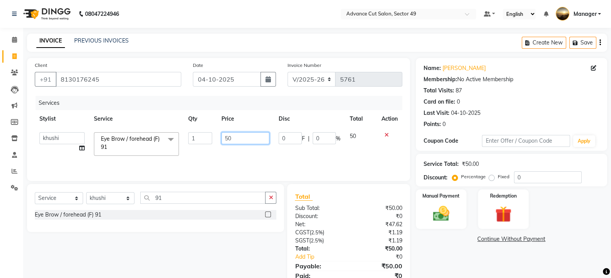
click at [239, 141] on input "50" at bounding box center [245, 138] width 48 height 12
type input "5"
type input "120"
click at [450, 213] on img at bounding box center [440, 213] width 27 height 19
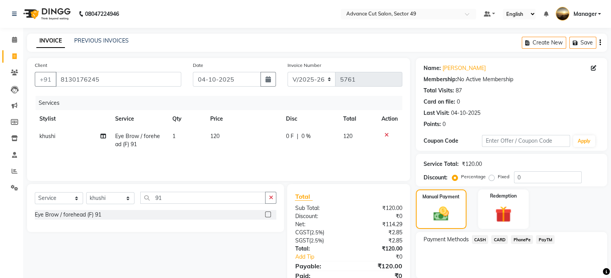
click at [541, 239] on span "PayTM" at bounding box center [545, 239] width 19 height 9
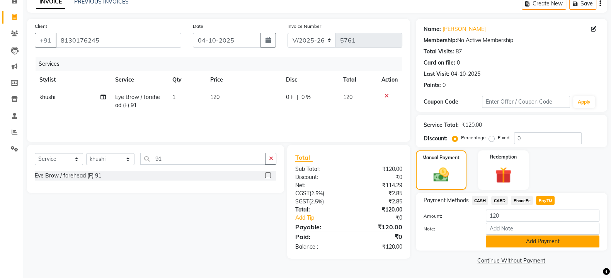
click at [542, 240] on button "Add Payment" at bounding box center [543, 241] width 114 height 12
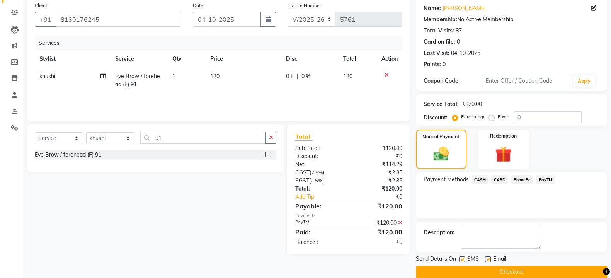
scroll to position [71, 0]
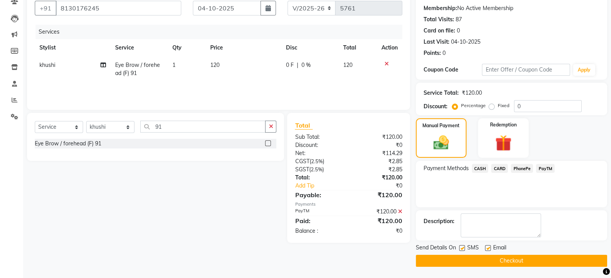
click at [465, 255] on button "Checkout" at bounding box center [511, 261] width 191 height 12
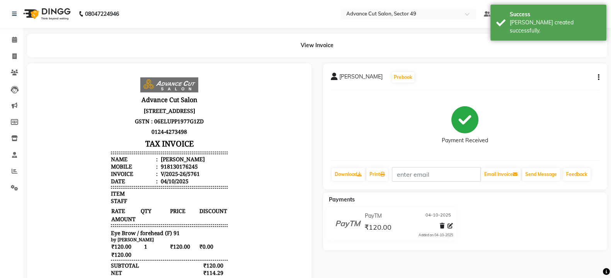
click at [29, 11] on img at bounding box center [46, 14] width 53 height 22
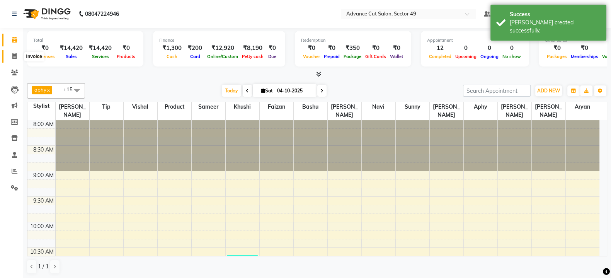
click at [12, 55] on icon at bounding box center [14, 56] width 4 height 6
select select "service"
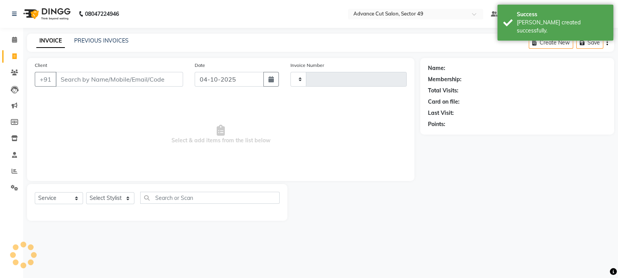
type input "5762"
select select "4616"
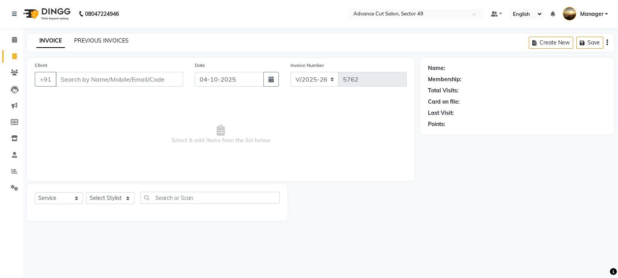
click at [92, 41] on link "PREVIOUS INVOICES" at bounding box center [101, 40] width 54 height 7
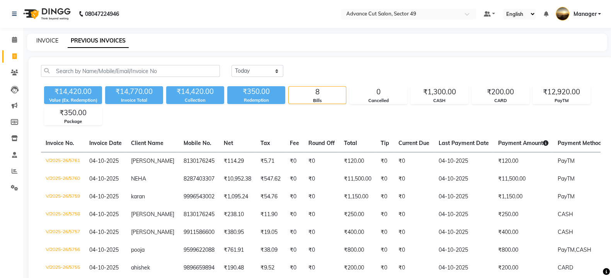
click at [48, 41] on link "INVOICE" at bounding box center [47, 40] width 22 height 7
select select "service"
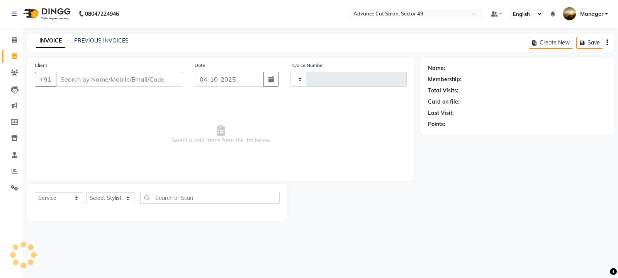
type input "5762"
select select "4616"
click at [109, 82] on input "Client" at bounding box center [119, 79] width 127 height 15
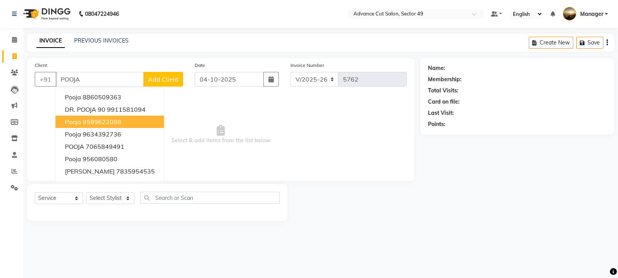
click at [118, 122] on ngb-highlight "9599622088" at bounding box center [102, 122] width 39 height 8
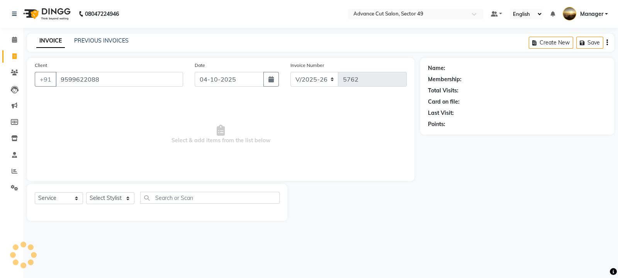
type input "9599622088"
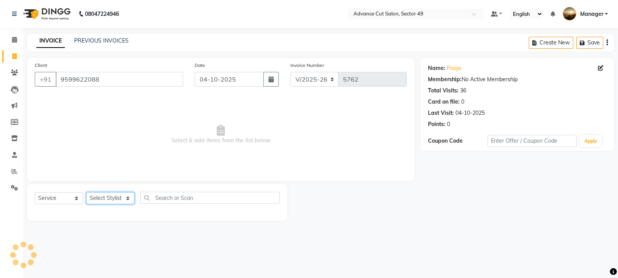
click at [116, 196] on select "Select Stylist aphy [PERSON_NAME] bashu [PERSON_NAME] [PERSON_NAME] Manager Nav…" at bounding box center [110, 198] width 48 height 12
select select "88540"
click at [86, 192] on select "Select Stylist aphy [PERSON_NAME] bashu [PERSON_NAME] [PERSON_NAME] Manager Nav…" at bounding box center [110, 198] width 48 height 12
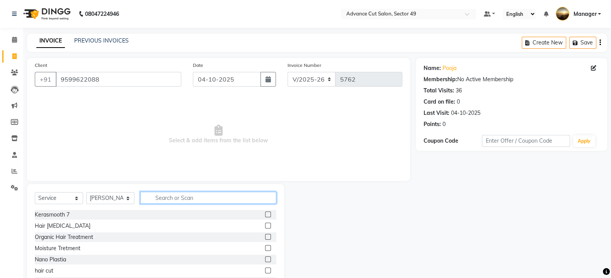
click at [174, 196] on input "text" at bounding box center [208, 198] width 136 height 12
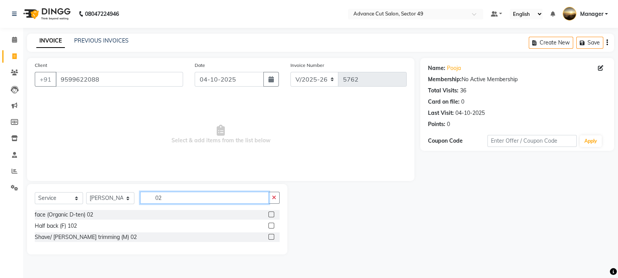
type input "02"
click at [273, 238] on label at bounding box center [272, 237] width 6 height 6
click at [273, 238] on input "checkbox" at bounding box center [271, 237] width 5 height 5
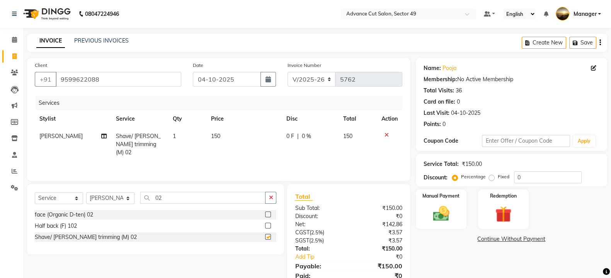
checkbox input "false"
click at [232, 138] on td "150" at bounding box center [243, 144] width 75 height 34
select select "88540"
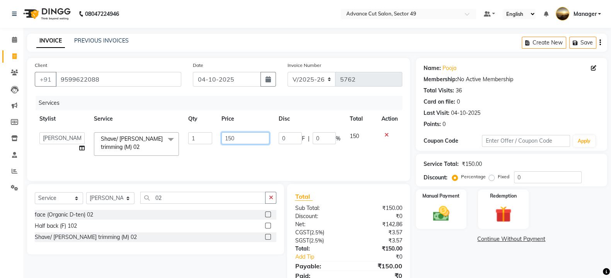
drag, startPoint x: 232, startPoint y: 138, endPoint x: 242, endPoint y: 139, distance: 10.5
click at [242, 139] on input "150" at bounding box center [245, 138] width 48 height 12
type input "100"
click at [459, 215] on div "Manual Payment" at bounding box center [441, 209] width 53 height 41
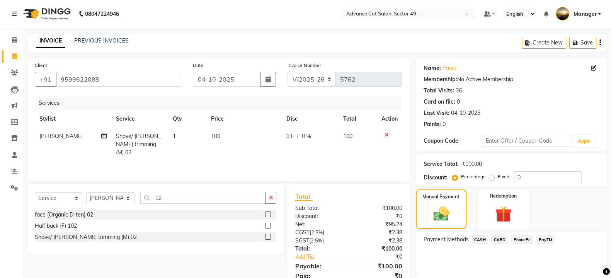
click at [476, 237] on span "CASH" at bounding box center [480, 239] width 17 height 9
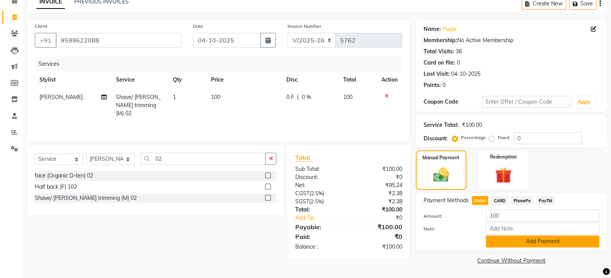
click at [504, 243] on button "Add Payment" at bounding box center [543, 241] width 114 height 12
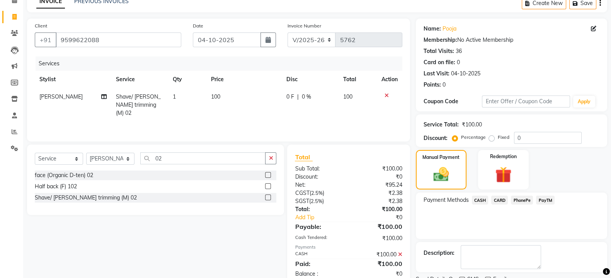
scroll to position [71, 0]
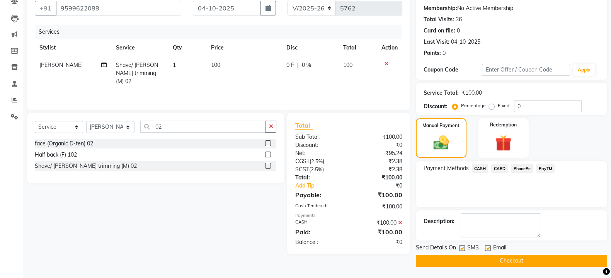
click at [464, 248] on label at bounding box center [462, 248] width 6 height 6
click at [464, 248] on input "checkbox" at bounding box center [461, 248] width 5 height 5
checkbox input "false"
click at [469, 258] on button "Checkout" at bounding box center [511, 261] width 191 height 12
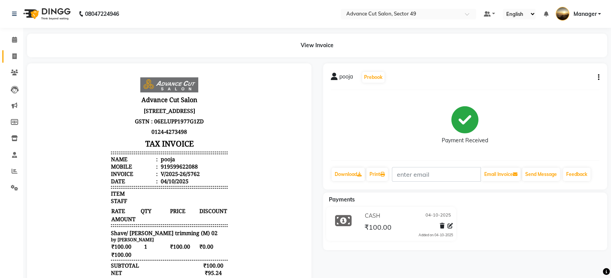
click at [11, 54] on span at bounding box center [15, 56] width 14 height 9
select select "4616"
select select "service"
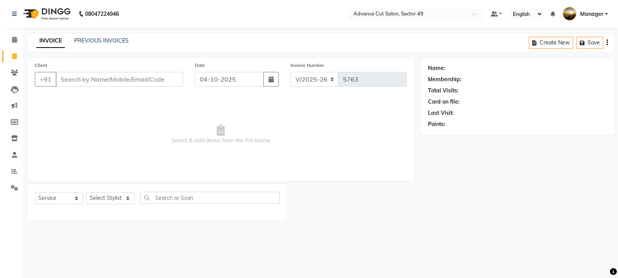
click at [29, 13] on img at bounding box center [46, 14] width 53 height 22
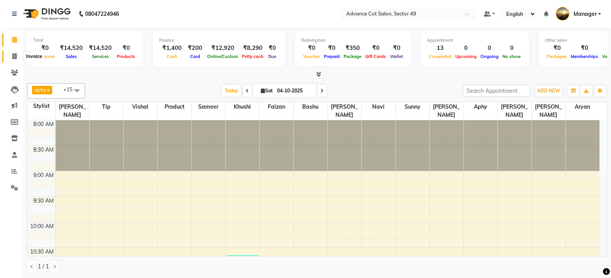
click at [15, 56] on icon at bounding box center [14, 56] width 4 height 6
select select "service"
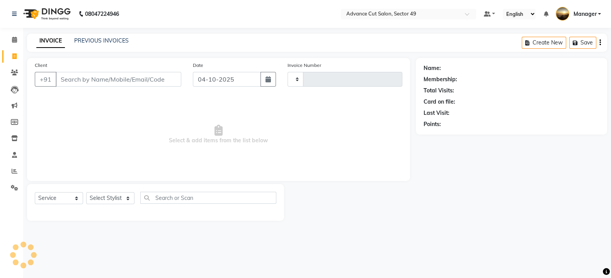
type input "5763"
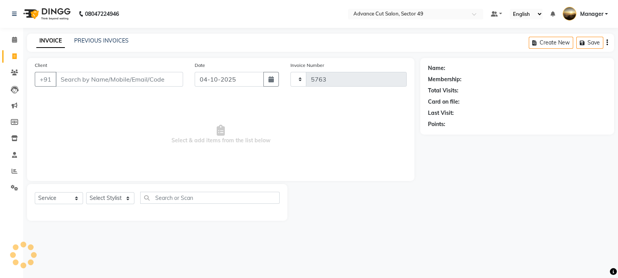
select select "4616"
click at [87, 40] on link "PREVIOUS INVOICES" at bounding box center [101, 40] width 54 height 7
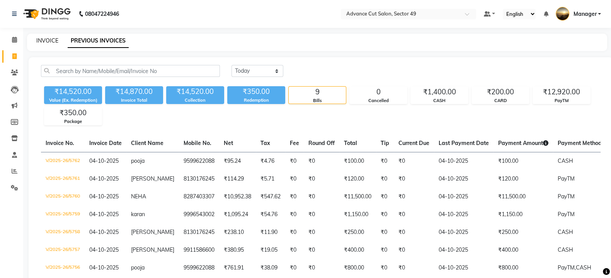
click at [46, 41] on link "INVOICE" at bounding box center [47, 40] width 22 height 7
select select "service"
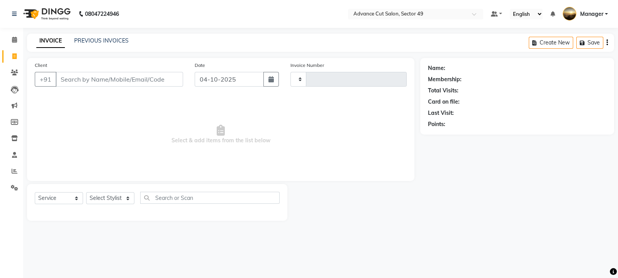
type input "5763"
select select "4616"
click at [100, 42] on link "PREVIOUS INVOICES" at bounding box center [101, 40] width 54 height 7
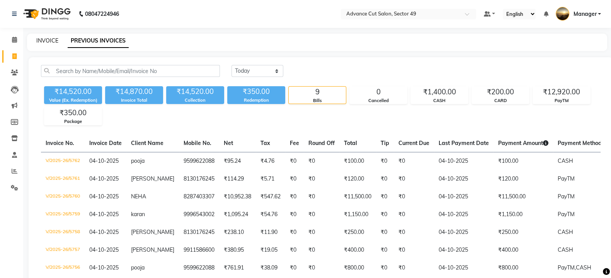
click at [48, 42] on link "INVOICE" at bounding box center [47, 40] width 22 height 7
select select "service"
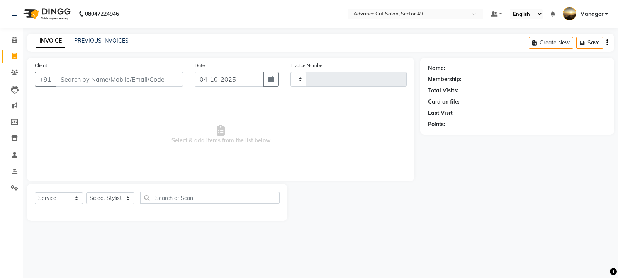
type input "5763"
select select "4616"
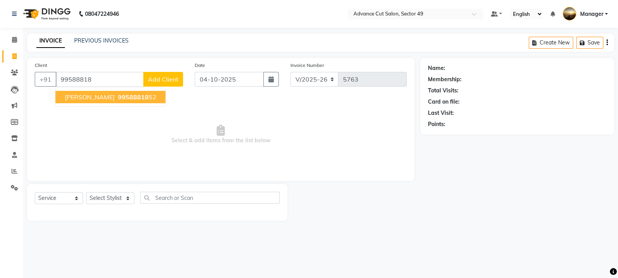
click at [129, 95] on span "99588818" at bounding box center [133, 97] width 31 height 8
type input "9958881852"
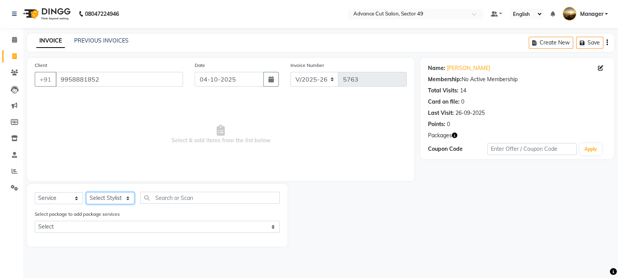
drag, startPoint x: 108, startPoint y: 198, endPoint x: 100, endPoint y: 193, distance: 8.7
click at [106, 197] on select "Select Stylist aphy [PERSON_NAME] bashu [PERSON_NAME] [PERSON_NAME] Manager Nav…" at bounding box center [110, 198] width 48 height 12
select select "27619"
click at [86, 192] on select "Select Stylist aphy [PERSON_NAME] bashu [PERSON_NAME] [PERSON_NAME] Manager Nav…" at bounding box center [110, 198] width 48 height 12
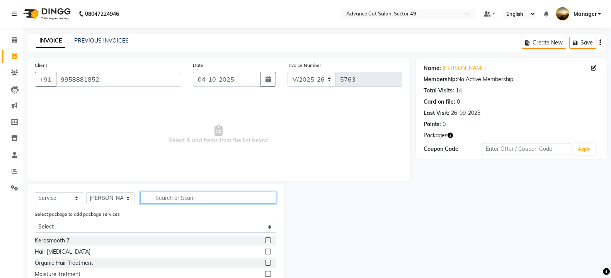
click at [170, 199] on input "text" at bounding box center [208, 198] width 136 height 12
type input "KERA"
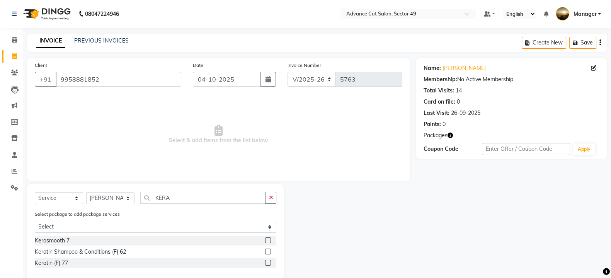
click at [270, 241] on label at bounding box center [268, 240] width 6 height 6
click at [270, 241] on input "checkbox" at bounding box center [267, 240] width 5 height 5
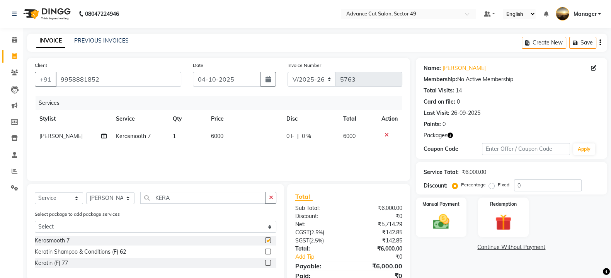
checkbox input "false"
click at [457, 220] on div "Manual Payment" at bounding box center [441, 217] width 53 height 41
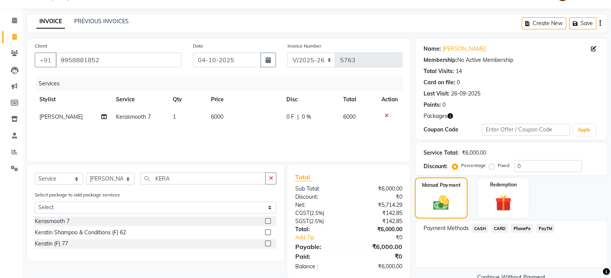
scroll to position [36, 0]
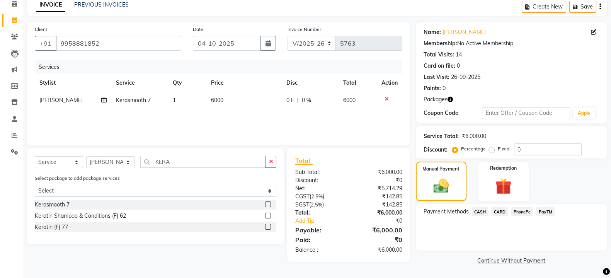
click at [478, 211] on span "CASH" at bounding box center [480, 211] width 17 height 9
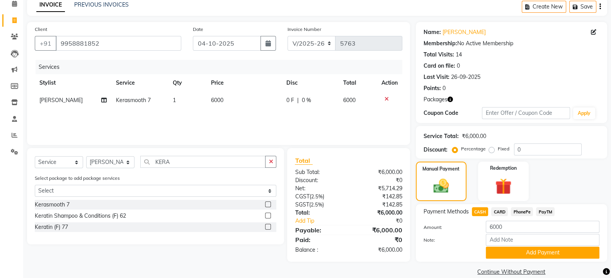
scroll to position [48, 0]
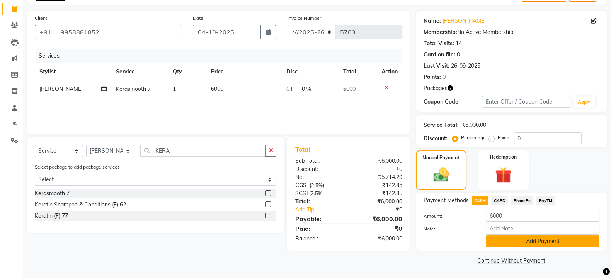
click at [525, 239] on button "Add Payment" at bounding box center [543, 241] width 114 height 12
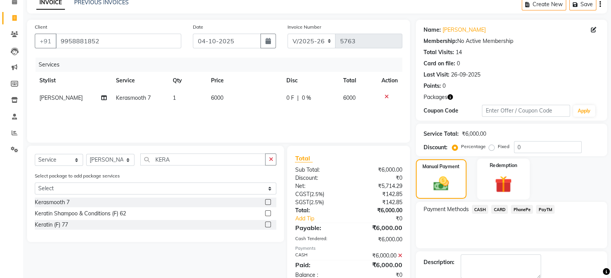
scroll to position [79, 0]
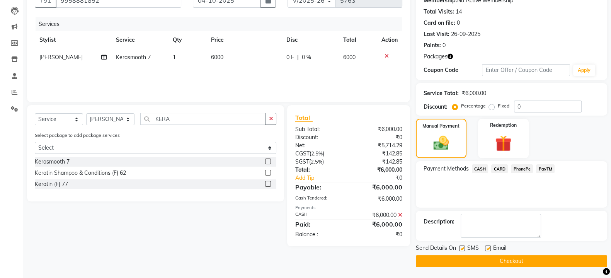
click at [460, 248] on label at bounding box center [462, 248] width 6 height 6
click at [460, 248] on input "checkbox" at bounding box center [461, 248] width 5 height 5
checkbox input "false"
click at [489, 258] on button "Checkout" at bounding box center [511, 261] width 191 height 12
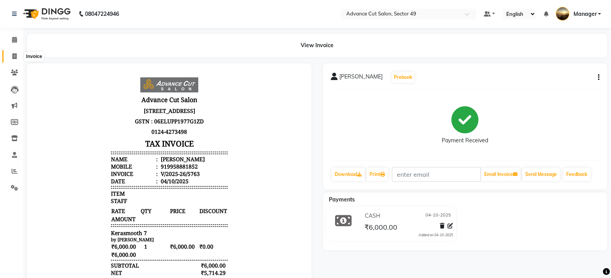
click at [15, 54] on icon at bounding box center [14, 56] width 4 height 6
select select "4616"
select select "service"
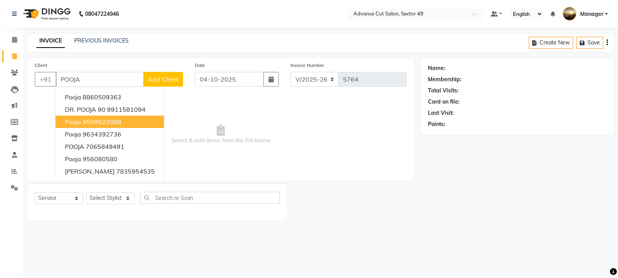
click at [118, 122] on ngb-highlight "9599622088" at bounding box center [102, 122] width 39 height 8
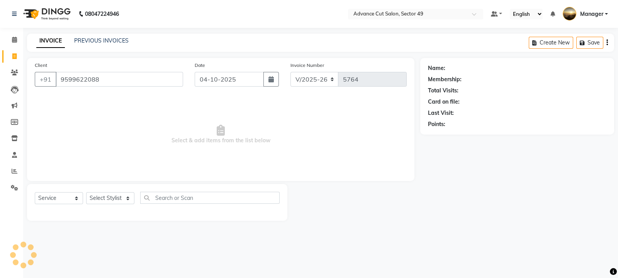
type input "9599622088"
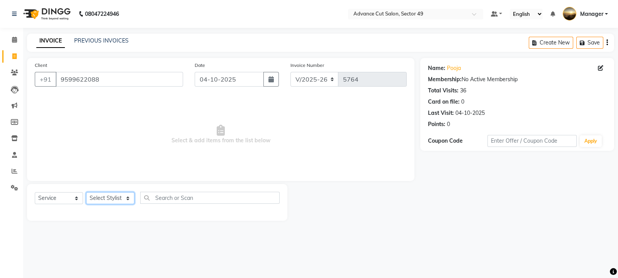
drag, startPoint x: 116, startPoint y: 197, endPoint x: 111, endPoint y: 197, distance: 5.0
click at [116, 197] on select "Select Stylist aphy [PERSON_NAME] bashu [PERSON_NAME] [PERSON_NAME] Manager Nav…" at bounding box center [110, 198] width 48 height 12
select select "88017"
click at [86, 192] on select "Select Stylist aphy [PERSON_NAME] bashu [PERSON_NAME] [PERSON_NAME] Manager Nav…" at bounding box center [110, 198] width 48 height 12
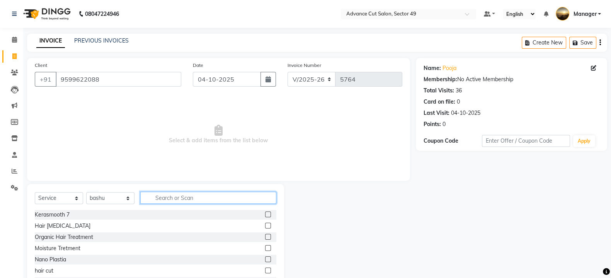
click at [200, 195] on input "text" at bounding box center [208, 198] width 136 height 12
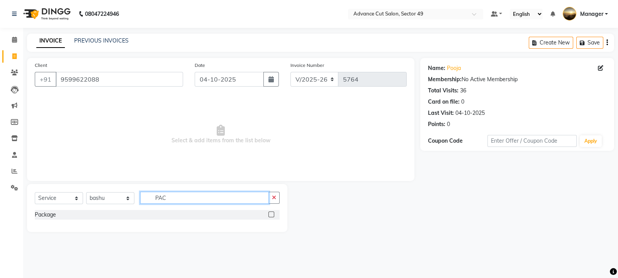
type input "PAC"
click at [271, 213] on label at bounding box center [272, 214] width 6 height 6
click at [271, 213] on input "checkbox" at bounding box center [271, 214] width 5 height 5
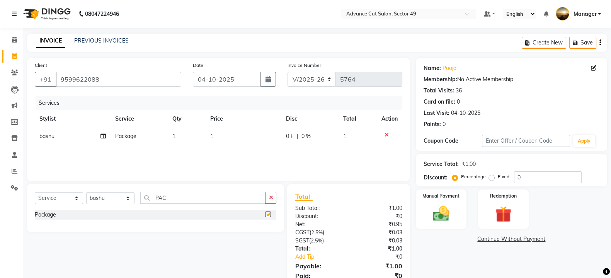
checkbox input "false"
drag, startPoint x: 217, startPoint y: 129, endPoint x: 224, endPoint y: 134, distance: 8.7
click at [224, 134] on td "1" at bounding box center [244, 135] width 76 height 17
select select "88017"
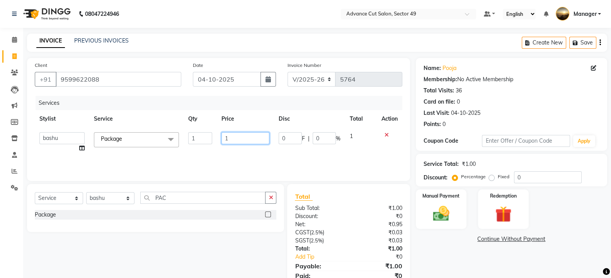
click at [242, 139] on input "1" at bounding box center [245, 138] width 48 height 12
type input "4000"
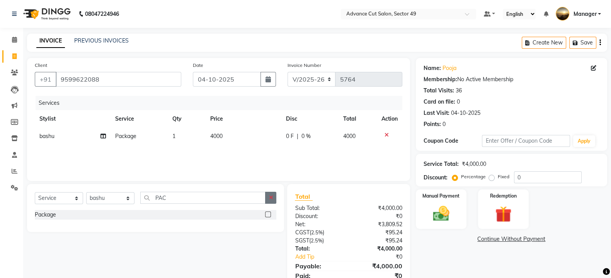
click at [271, 196] on icon "button" at bounding box center [271, 197] width 4 height 5
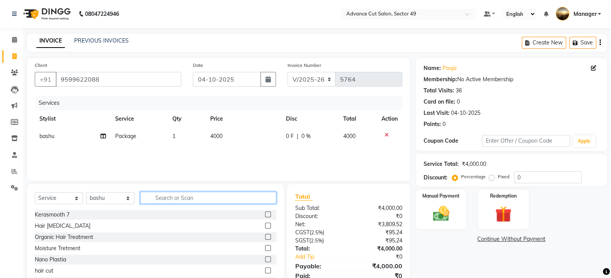
click at [212, 200] on input "text" at bounding box center [208, 198] width 136 height 12
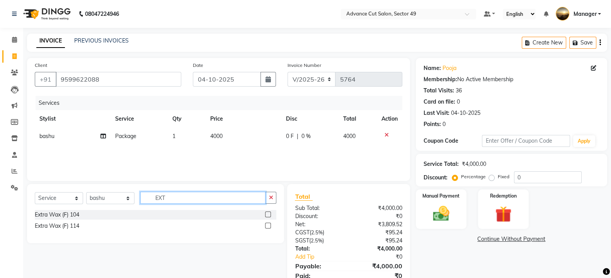
type input "EXT"
click at [266, 212] on label at bounding box center [268, 214] width 6 height 6
click at [266, 212] on input "checkbox" at bounding box center [267, 214] width 5 height 5
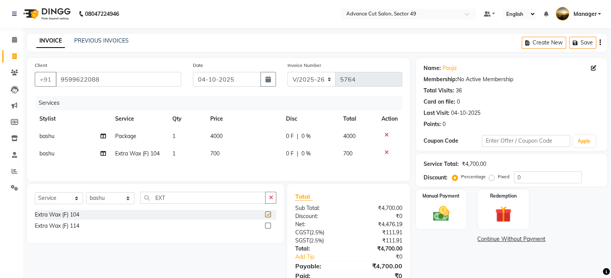
checkbox input "false"
click at [231, 158] on td "700" at bounding box center [244, 153] width 76 height 17
select select "88017"
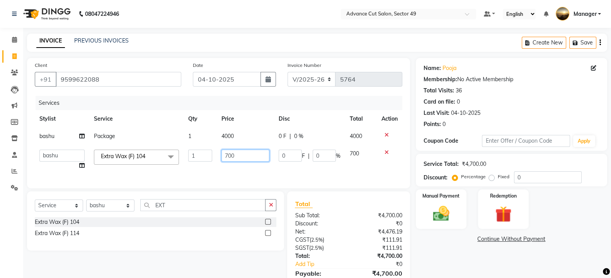
click at [241, 155] on input "700" at bounding box center [245, 156] width 48 height 12
type input "7"
type input "750"
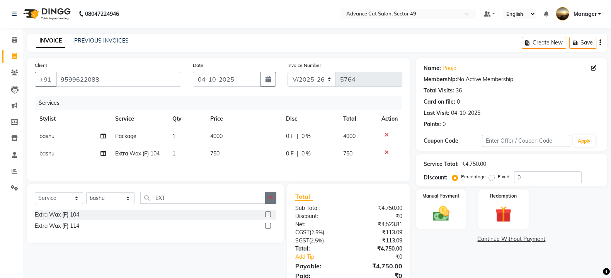
click at [269, 215] on div "Select Service Product Membership Package Voucher Prepaid Gift Card Select Styl…" at bounding box center [155, 213] width 257 height 59
click at [212, 199] on input "EXT" at bounding box center [202, 198] width 125 height 12
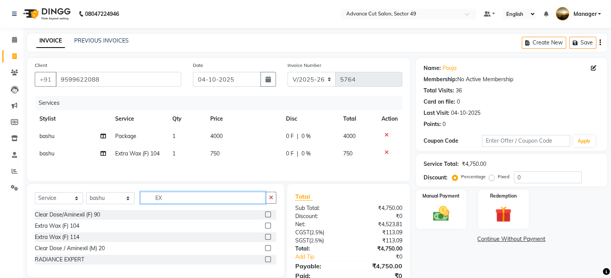
type input "E"
type input "BODY"
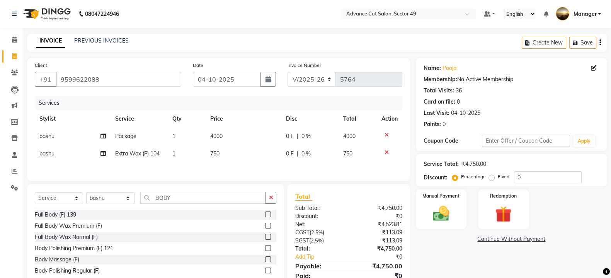
click at [267, 273] on label at bounding box center [268, 270] width 6 height 6
click at [267, 273] on input "checkbox" at bounding box center [267, 270] width 5 height 5
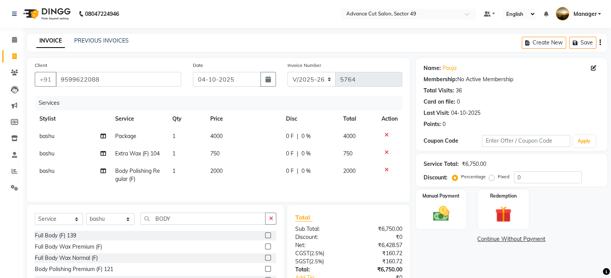
checkbox input "false"
click at [231, 171] on td "2000" at bounding box center [244, 174] width 76 height 25
select select "88017"
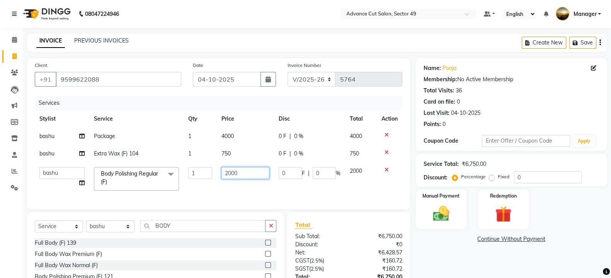
click at [240, 173] on input "2000" at bounding box center [245, 173] width 48 height 12
type input "2"
type input "3000"
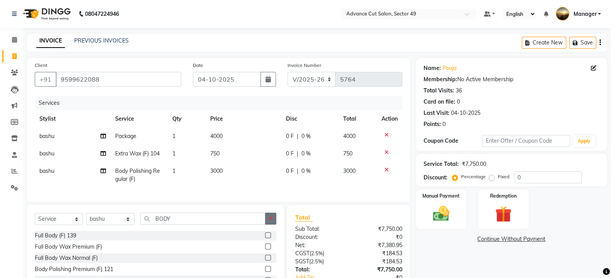
click at [273, 224] on button "button" at bounding box center [270, 218] width 11 height 12
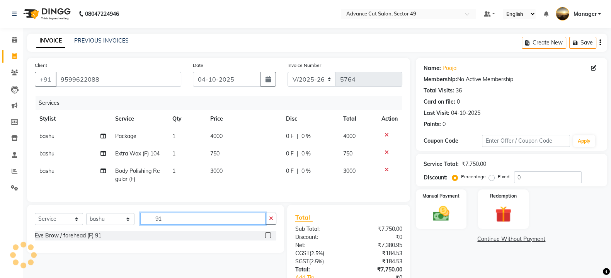
type input "91"
click at [267, 238] on label at bounding box center [268, 235] width 6 height 6
click at [267, 238] on input "checkbox" at bounding box center [267, 235] width 5 height 5
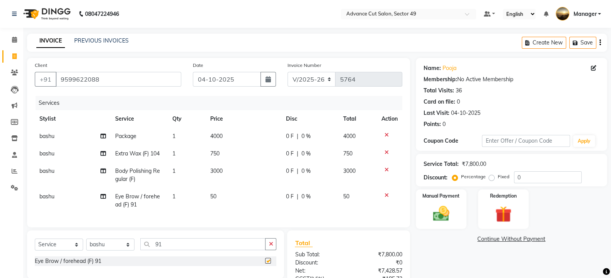
checkbox input "false"
click at [235, 199] on td "50" at bounding box center [244, 200] width 76 height 25
select select "88017"
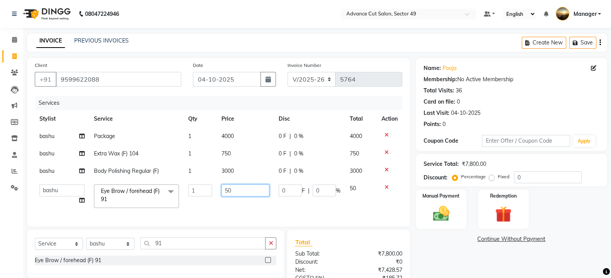
click at [249, 190] on input "50" at bounding box center [245, 190] width 48 height 12
type input "5"
type input "190"
click at [107, 250] on select "Select Stylist aphy [PERSON_NAME] bashu [PERSON_NAME] [PERSON_NAME] Manager Nav…" at bounding box center [110, 244] width 48 height 12
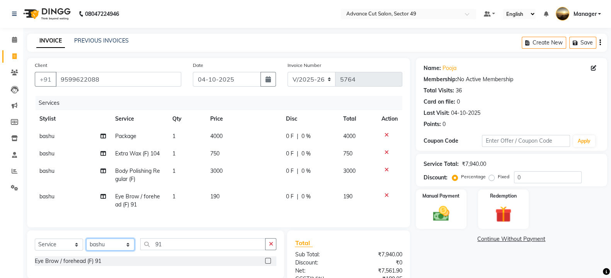
select select "66368"
click at [86, 246] on select "Select Stylist aphy [PERSON_NAME] bashu [PERSON_NAME] [PERSON_NAME] Manager Nav…" at bounding box center [110, 244] width 48 height 12
click at [274, 249] on button "button" at bounding box center [270, 244] width 11 height 12
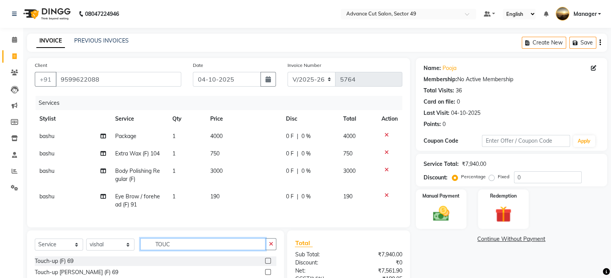
scroll to position [48, 0]
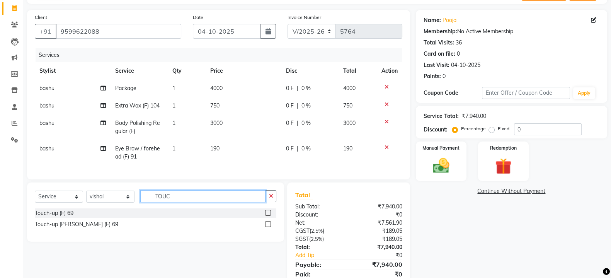
type input "TOUC"
click at [267, 216] on label at bounding box center [268, 213] width 6 height 6
click at [267, 216] on input "checkbox" at bounding box center [267, 213] width 5 height 5
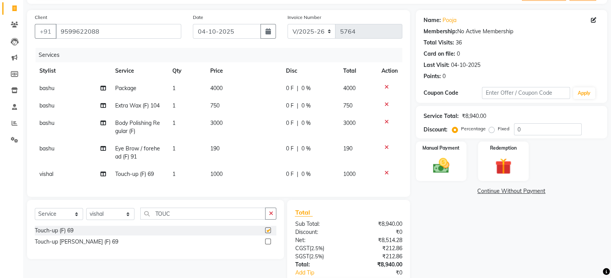
checkbox input "false"
drag, startPoint x: 231, startPoint y: 179, endPoint x: 236, endPoint y: 178, distance: 5.1
click at [231, 178] on td "1000" at bounding box center [244, 173] width 76 height 17
select select "66368"
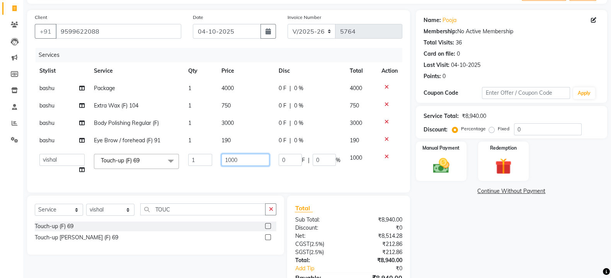
click at [250, 163] on input "1000" at bounding box center [245, 160] width 48 height 12
type input "1200"
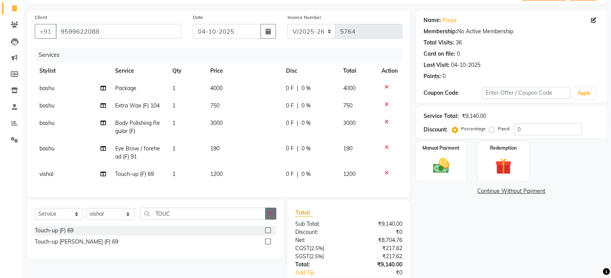
click at [271, 215] on button "button" at bounding box center [270, 213] width 11 height 12
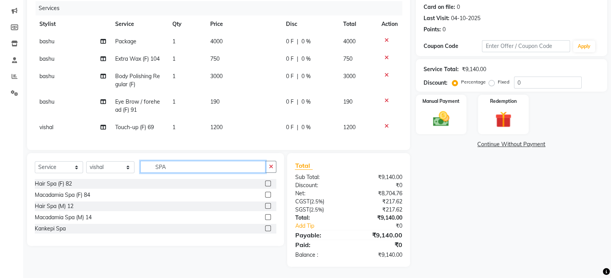
scroll to position [96, 0]
type input "SPA"
click at [267, 186] on label at bounding box center [268, 183] width 6 height 6
click at [267, 186] on input "checkbox" at bounding box center [267, 183] width 5 height 5
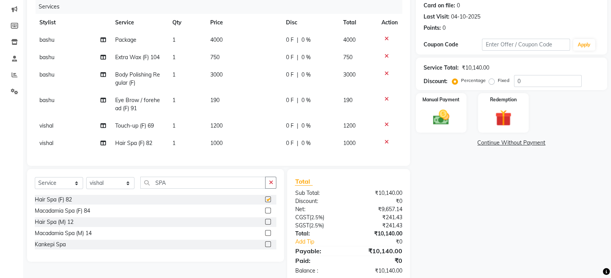
checkbox input "false"
click at [236, 144] on td "1000" at bounding box center [244, 142] width 76 height 17
select select "66368"
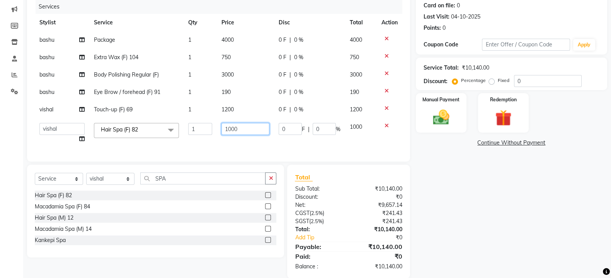
click at [252, 129] on input "1000" at bounding box center [245, 129] width 48 height 12
type input "1"
type input "500"
click at [129, 185] on select "Select Stylist aphy [PERSON_NAME] bashu [PERSON_NAME] [PERSON_NAME] Manager Nav…" at bounding box center [110, 179] width 48 height 12
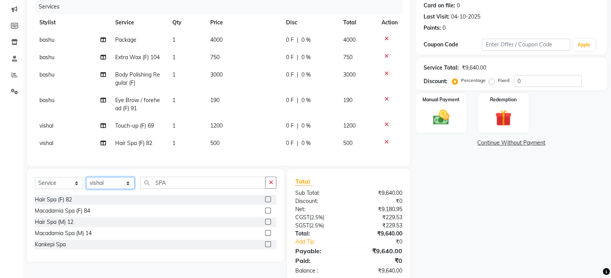
select select "90917"
click at [86, 184] on select "Select Stylist aphy [PERSON_NAME] bashu [PERSON_NAME] [PERSON_NAME] Manager Nav…" at bounding box center [110, 183] width 48 height 12
click at [269, 185] on icon "button" at bounding box center [271, 182] width 4 height 5
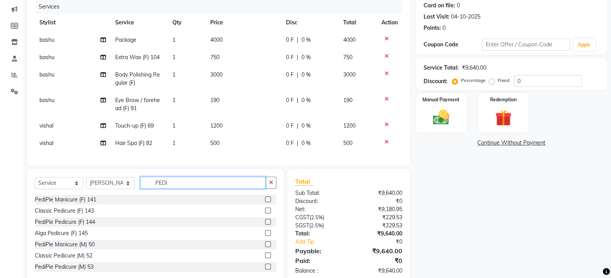
type input "PEDI"
drag, startPoint x: 260, startPoint y: 219, endPoint x: 260, endPoint y: 213, distance: 6.2
click at [265, 213] on label at bounding box center [268, 210] width 6 height 6
click at [265, 213] on input "checkbox" at bounding box center [267, 210] width 5 height 5
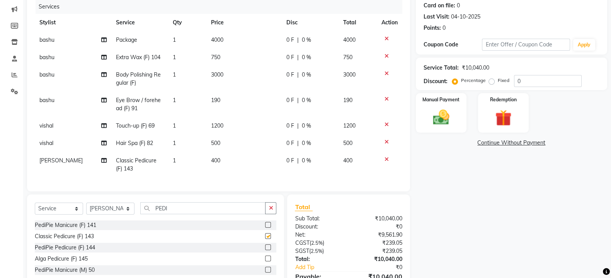
checkbox input "false"
click at [227, 163] on td "400" at bounding box center [243, 164] width 75 height 25
select select "90917"
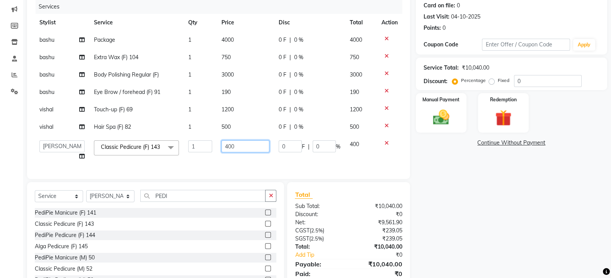
click at [254, 149] on input "400" at bounding box center [245, 146] width 48 height 12
type input "4"
type input "500"
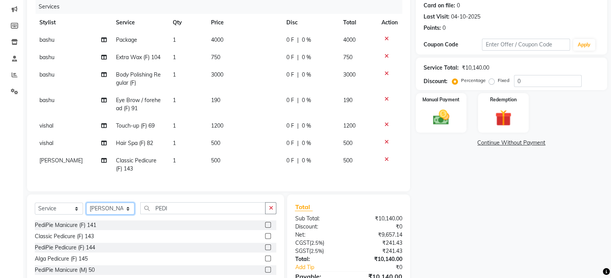
click at [114, 207] on div "Select Service Product Membership Package Voucher Prepaid Gift Card Select Styl…" at bounding box center [155, 251] width 257 height 114
select select "86282"
click at [86, 210] on select "Select Stylist aphy [PERSON_NAME] bashu [PERSON_NAME] [PERSON_NAME] Manager Nav…" at bounding box center [110, 208] width 48 height 12
click at [269, 211] on icon "button" at bounding box center [271, 207] width 4 height 5
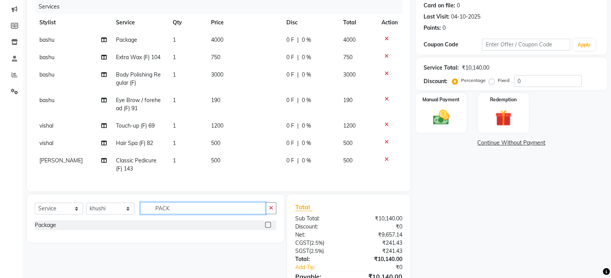
type input "PACK"
click at [267, 228] on label at bounding box center [268, 225] width 6 height 6
click at [267, 228] on input "checkbox" at bounding box center [267, 225] width 5 height 5
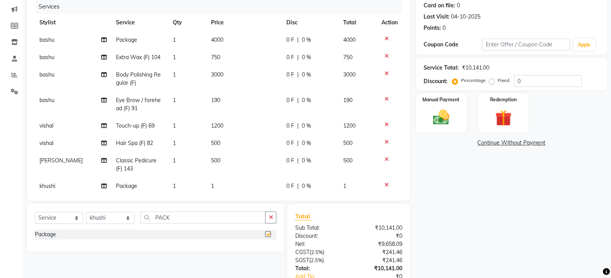
checkbox input "false"
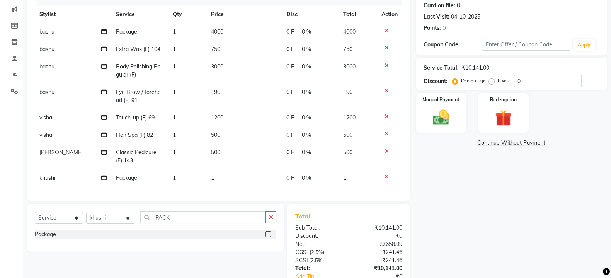
scroll to position [15, 0]
drag, startPoint x: 227, startPoint y: 175, endPoint x: 232, endPoint y: 172, distance: 6.4
click at [227, 175] on td "1" at bounding box center [243, 177] width 75 height 17
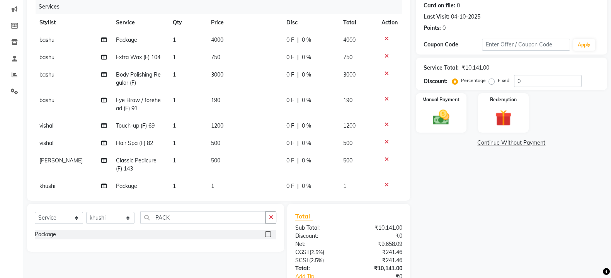
select select "86282"
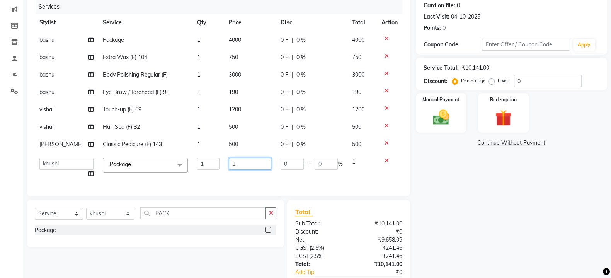
click at [236, 167] on input "1" at bounding box center [250, 164] width 42 height 12
type input "3300"
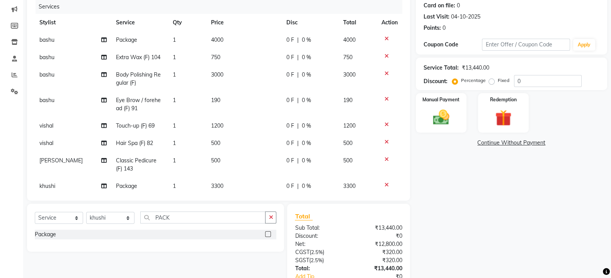
click at [272, 214] on button "button" at bounding box center [270, 217] width 11 height 12
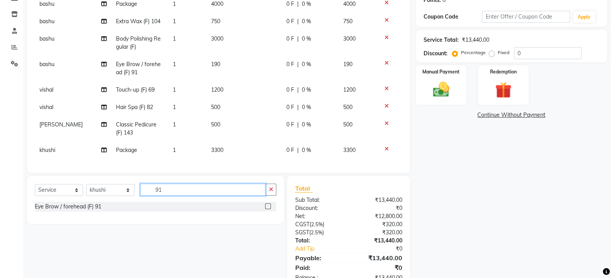
scroll to position [147, 0]
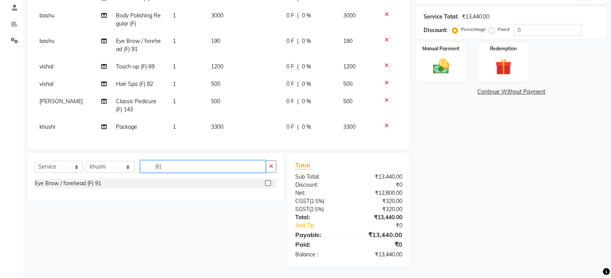
type input "91"
click at [269, 183] on label at bounding box center [268, 183] width 6 height 6
click at [269, 183] on input "checkbox" at bounding box center [267, 183] width 5 height 5
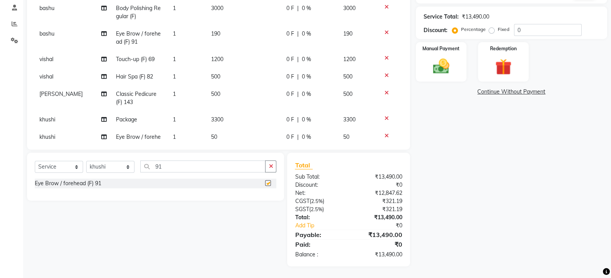
checkbox input "false"
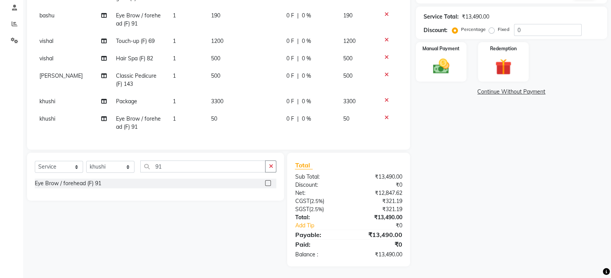
click at [223, 110] on td "50" at bounding box center [243, 122] width 75 height 25
select select "86282"
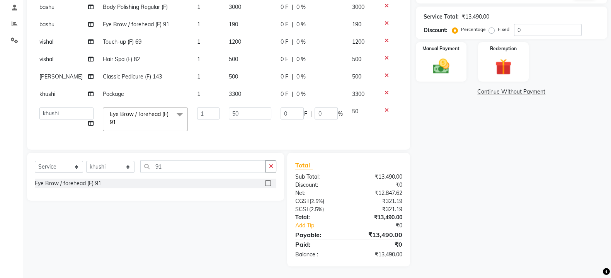
scroll to position [24, 0]
click at [236, 108] on input "50" at bounding box center [250, 113] width 42 height 12
type input "5"
type input "150"
click at [127, 168] on select "Select Stylist aphy [PERSON_NAME] bashu [PERSON_NAME] [PERSON_NAME] Manager Nav…" at bounding box center [110, 167] width 48 height 12
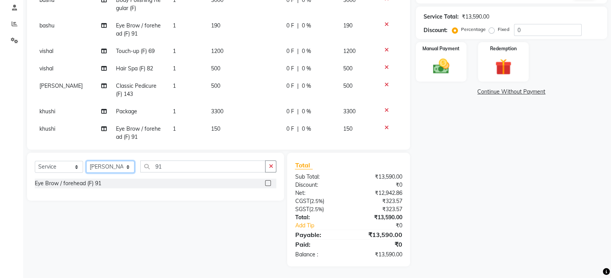
click at [86, 161] on select "Select Stylist aphy [PERSON_NAME] bashu [PERSON_NAME] [PERSON_NAME] Manager Nav…" at bounding box center [110, 167] width 48 height 12
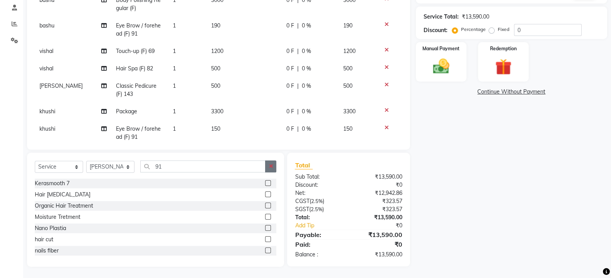
click at [270, 164] on icon "button" at bounding box center [271, 165] width 4 height 5
click at [265, 192] on label at bounding box center [268, 194] width 6 height 6
click at [265, 192] on input "checkbox" at bounding box center [267, 194] width 5 height 5
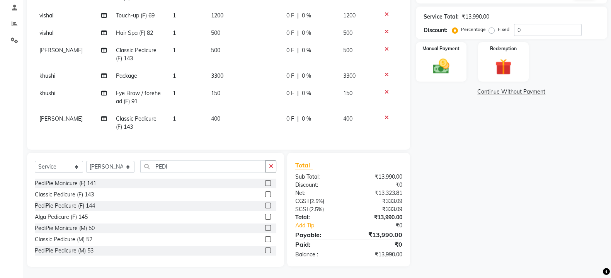
drag, startPoint x: 221, startPoint y: 113, endPoint x: 231, endPoint y: 115, distance: 10.6
click at [226, 114] on td "400" at bounding box center [243, 122] width 75 height 25
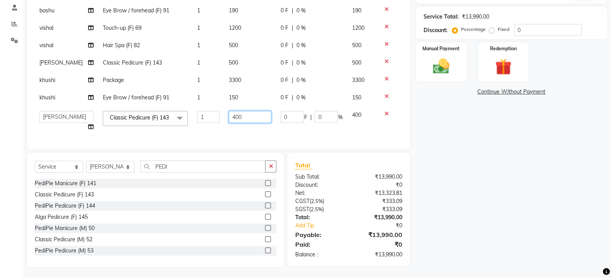
click at [243, 111] on input "400" at bounding box center [250, 117] width 42 height 12
drag, startPoint x: 271, startPoint y: 167, endPoint x: 267, endPoint y: 168, distance: 4.2
click at [271, 167] on icon "button" at bounding box center [271, 165] width 4 height 5
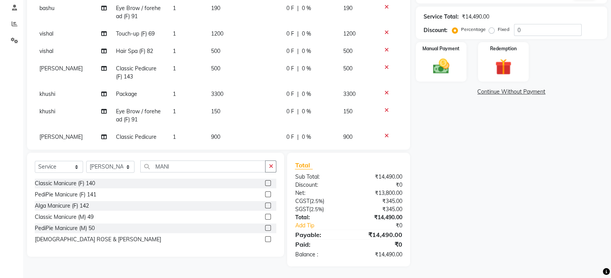
click at [268, 181] on label at bounding box center [268, 183] width 6 height 6
click at [268, 181] on input "checkbox" at bounding box center [267, 183] width 5 height 5
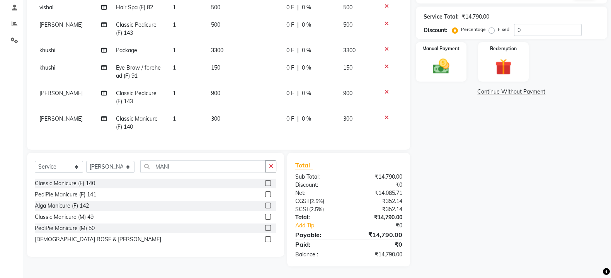
scroll to position [92, 0]
click at [230, 113] on td "300" at bounding box center [243, 122] width 75 height 25
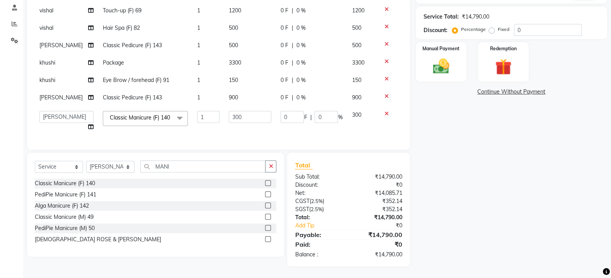
scroll to position [58, 0]
click at [238, 111] on input "300" at bounding box center [250, 117] width 42 height 12
click at [455, 67] on div "Manual Payment" at bounding box center [441, 61] width 53 height 41
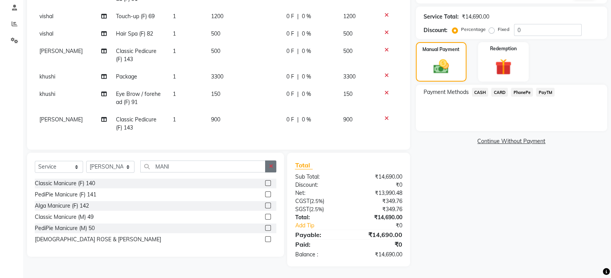
click at [271, 165] on icon "button" at bounding box center [271, 165] width 4 height 5
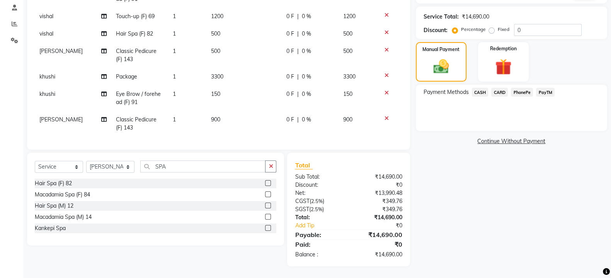
click at [269, 183] on label at bounding box center [268, 183] width 6 height 6
click at [269, 183] on input "checkbox" at bounding box center [267, 183] width 5 height 5
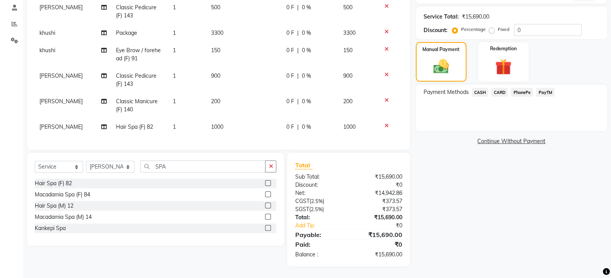
scroll to position [109, 0]
click at [228, 120] on td "1000" at bounding box center [243, 126] width 75 height 17
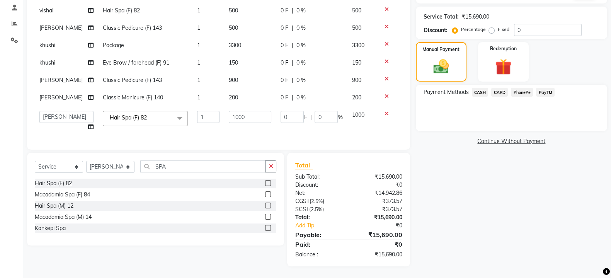
scroll to position [72, 0]
click at [246, 111] on input "1000" at bounding box center [250, 117] width 42 height 12
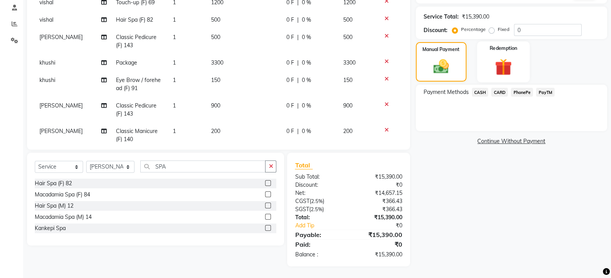
click at [495, 58] on img at bounding box center [502, 66] width 27 height 21
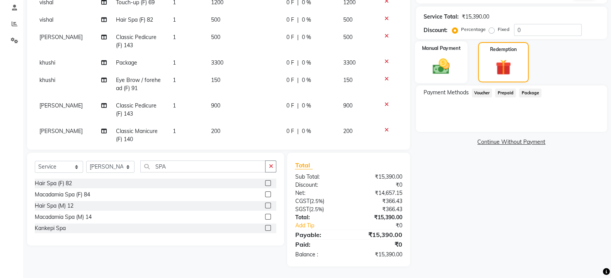
click at [450, 70] on img at bounding box center [440, 65] width 27 height 19
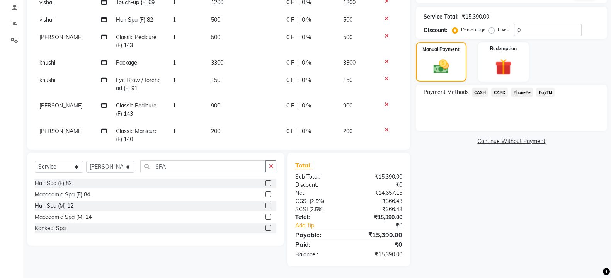
click at [481, 93] on span "CASH" at bounding box center [480, 92] width 17 height 9
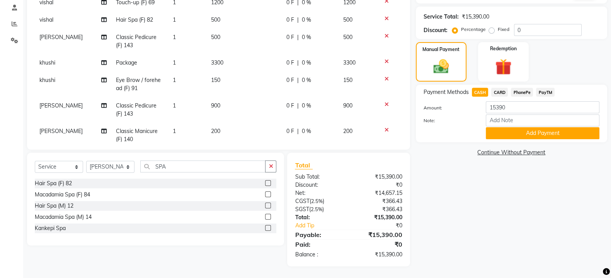
click at [540, 90] on span "PayTM" at bounding box center [545, 92] width 19 height 9
click at [543, 134] on button "Add Payment" at bounding box center [543, 133] width 114 height 12
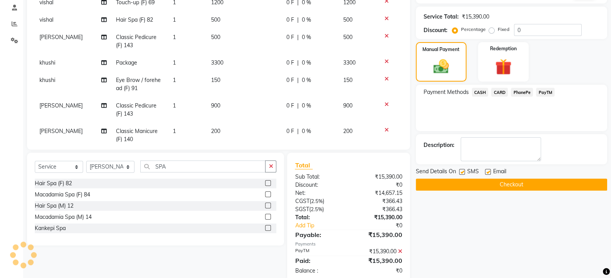
click at [463, 171] on label at bounding box center [462, 172] width 6 height 6
click at [463, 171] on input "checkbox" at bounding box center [461, 172] width 5 height 5
click at [468, 178] on button "Checkout" at bounding box center [511, 184] width 191 height 12
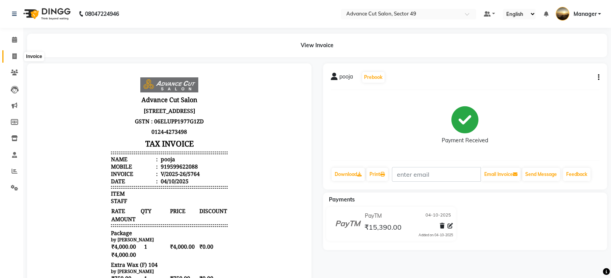
click at [14, 55] on icon at bounding box center [14, 56] width 4 height 6
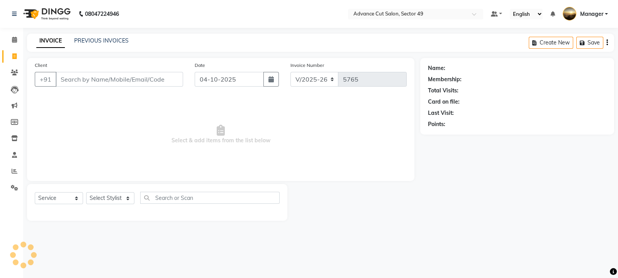
click at [84, 77] on input "Client" at bounding box center [119, 79] width 127 height 15
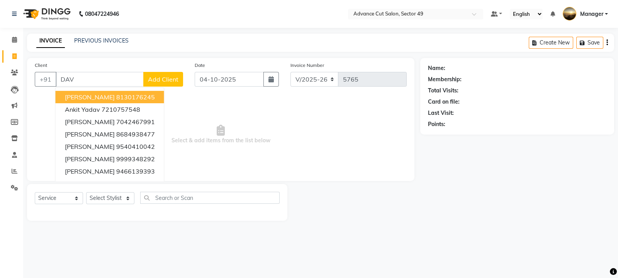
click at [116, 97] on ngb-highlight "8130176245" at bounding box center [135, 97] width 39 height 8
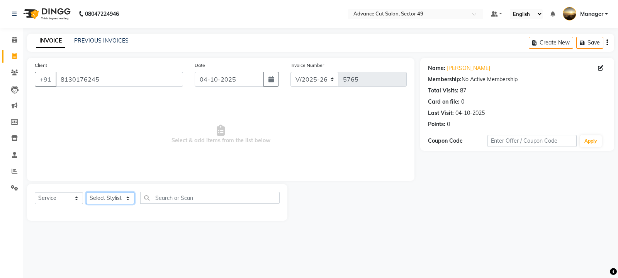
click at [117, 196] on select "Select Stylist aphy [PERSON_NAME] bashu [PERSON_NAME] [PERSON_NAME] Manager Nav…" at bounding box center [110, 198] width 48 height 12
click at [86, 192] on select "Select Stylist aphy [PERSON_NAME] bashu [PERSON_NAME] [PERSON_NAME] Manager Nav…" at bounding box center [110, 198] width 48 height 12
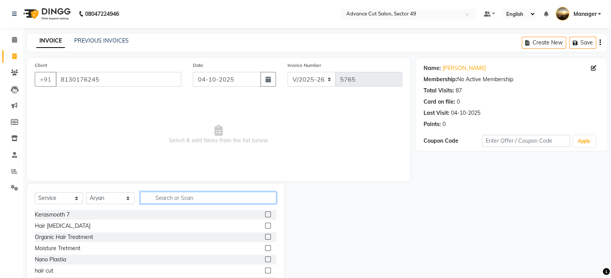
click at [184, 199] on input "text" at bounding box center [208, 198] width 136 height 12
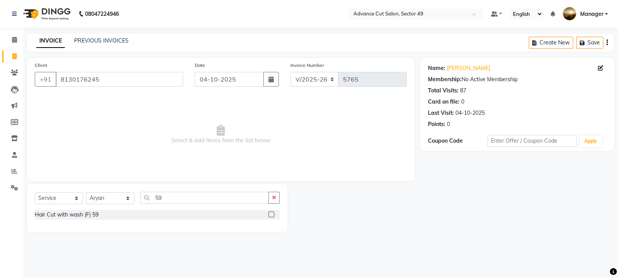
click at [272, 213] on label at bounding box center [272, 214] width 6 height 6
click at [272, 213] on input "checkbox" at bounding box center [271, 214] width 5 height 5
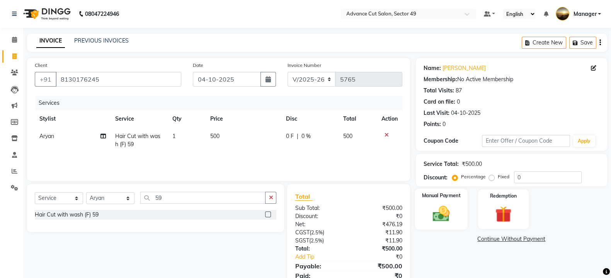
click at [459, 211] on div "Manual Payment" at bounding box center [441, 209] width 53 height 41
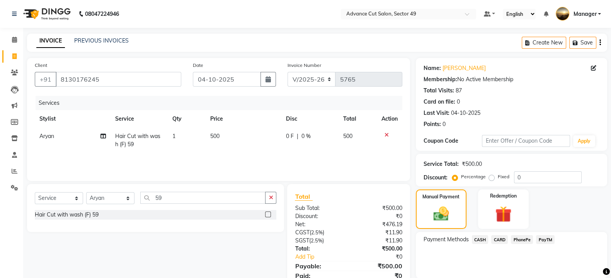
click at [544, 238] on span "PayTM" at bounding box center [545, 239] width 19 height 9
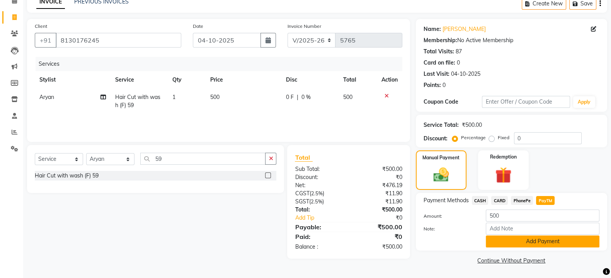
click at [537, 243] on button "Add Payment" at bounding box center [543, 241] width 114 height 12
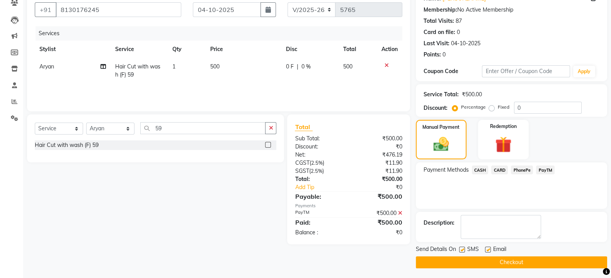
scroll to position [71, 0]
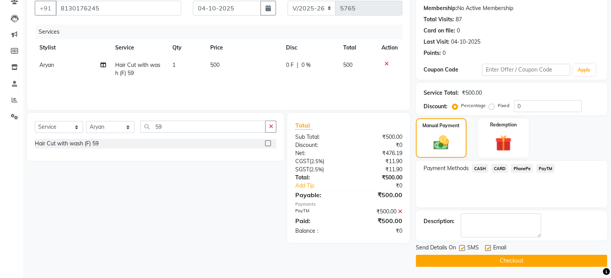
click at [462, 248] on label at bounding box center [462, 248] width 6 height 6
click at [462, 248] on input "checkbox" at bounding box center [461, 248] width 5 height 5
click at [464, 257] on button "Checkout" at bounding box center [511, 261] width 191 height 12
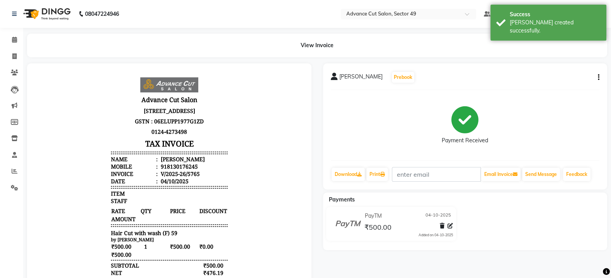
click at [31, 15] on img at bounding box center [46, 14] width 53 height 22
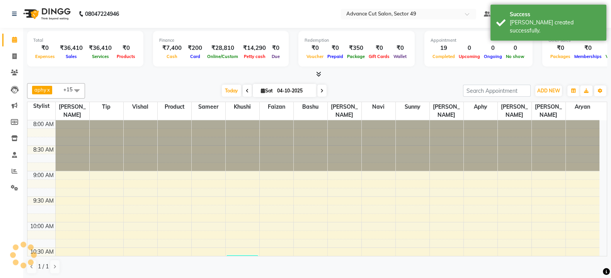
scroll to position [405, 0]
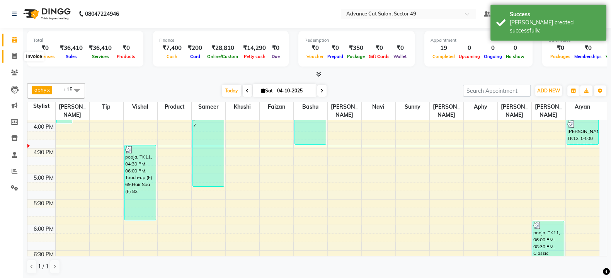
click at [13, 54] on icon at bounding box center [14, 56] width 4 height 6
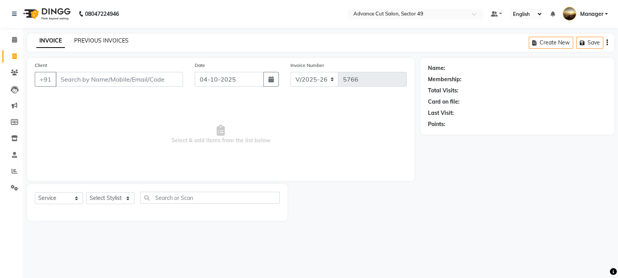
click at [101, 39] on link "PREVIOUS INVOICES" at bounding box center [101, 40] width 54 height 7
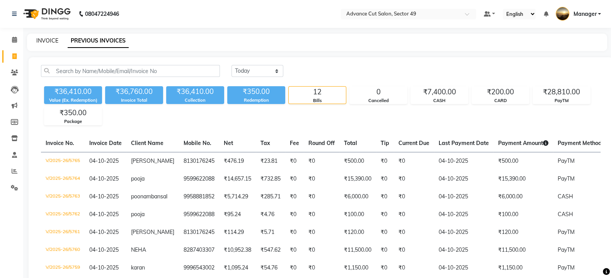
click at [53, 43] on link "INVOICE" at bounding box center [47, 40] width 22 height 7
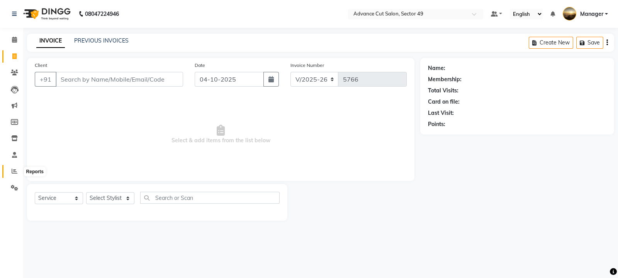
click at [15, 172] on icon at bounding box center [15, 171] width 6 height 6
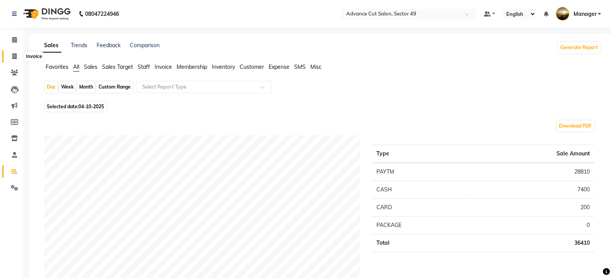
click at [13, 54] on icon at bounding box center [14, 56] width 4 height 6
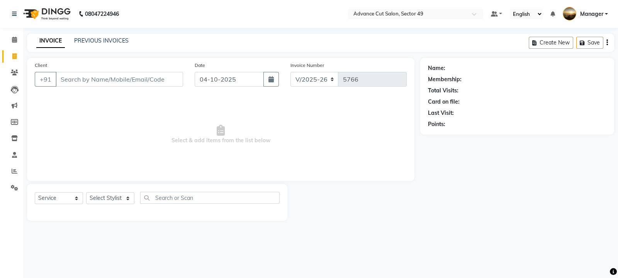
click at [34, 12] on img at bounding box center [46, 14] width 53 height 22
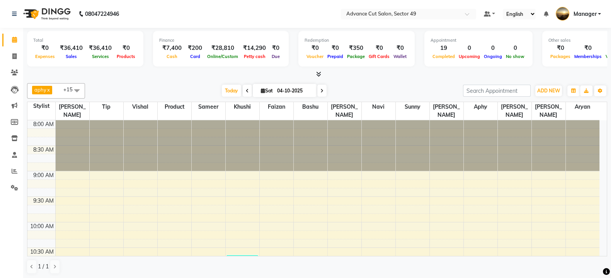
click at [319, 73] on icon at bounding box center [318, 74] width 5 height 6
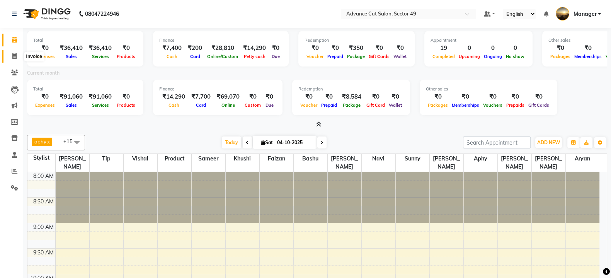
click at [15, 56] on icon at bounding box center [14, 56] width 4 height 6
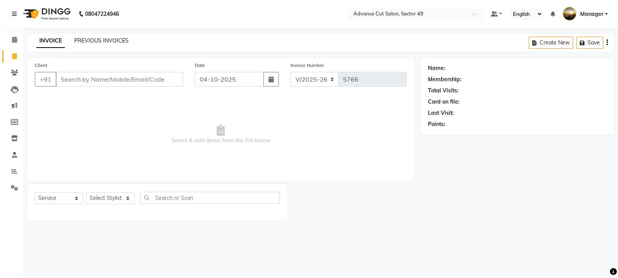
click at [104, 38] on link "PREVIOUS INVOICES" at bounding box center [101, 40] width 54 height 7
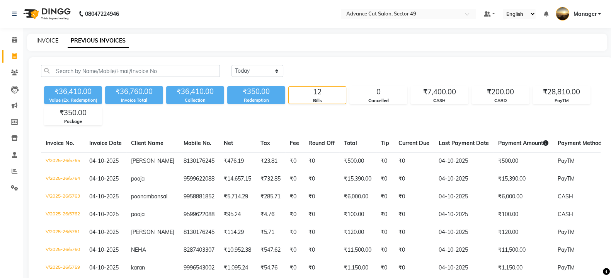
click at [47, 41] on link "INVOICE" at bounding box center [47, 40] width 22 height 7
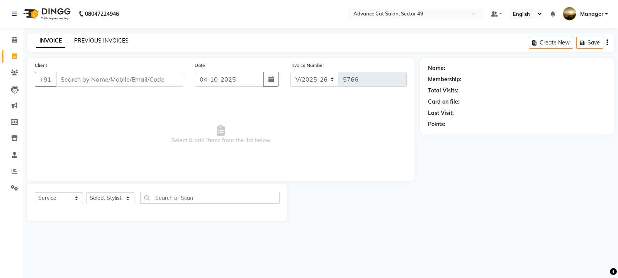
click at [95, 39] on link "PREVIOUS INVOICES" at bounding box center [101, 40] width 54 height 7
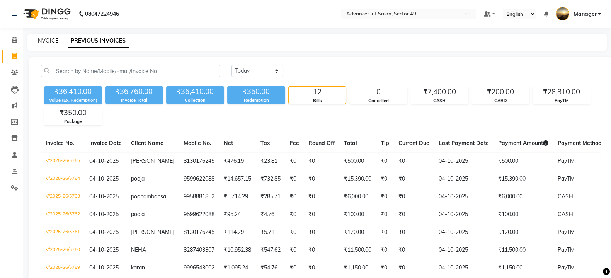
click at [52, 43] on link "INVOICE" at bounding box center [47, 40] width 22 height 7
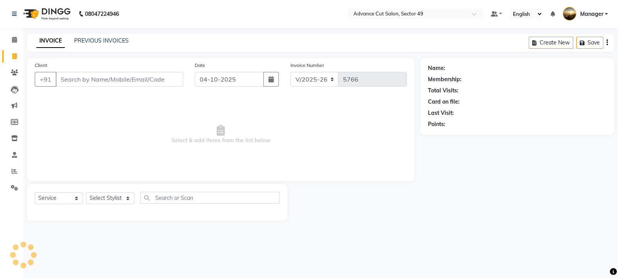
click at [31, 15] on img at bounding box center [46, 14] width 53 height 22
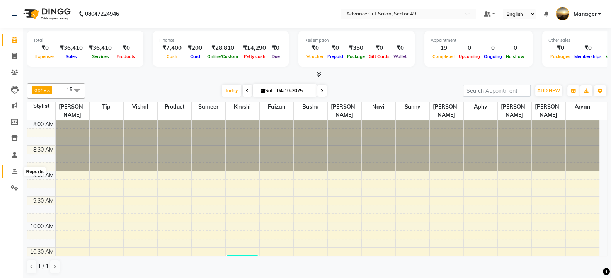
click at [15, 172] on icon at bounding box center [15, 171] width 6 height 6
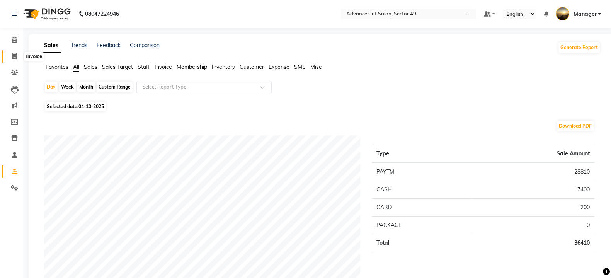
click at [14, 55] on icon at bounding box center [14, 56] width 4 height 6
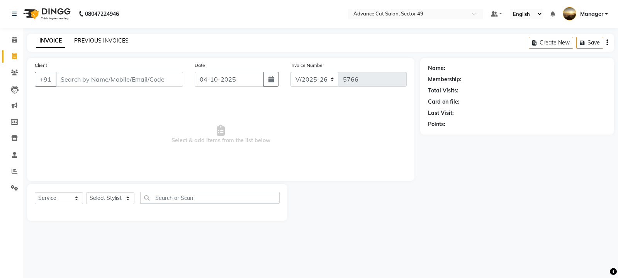
click at [104, 39] on link "PREVIOUS INVOICES" at bounding box center [101, 40] width 54 height 7
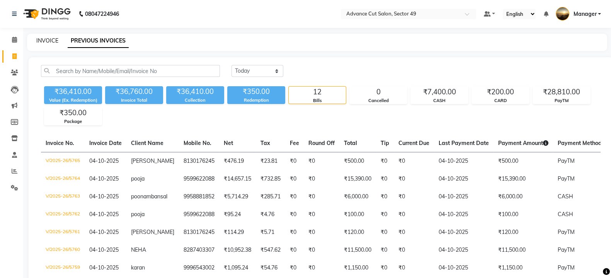
click at [54, 38] on link "INVOICE" at bounding box center [47, 40] width 22 height 7
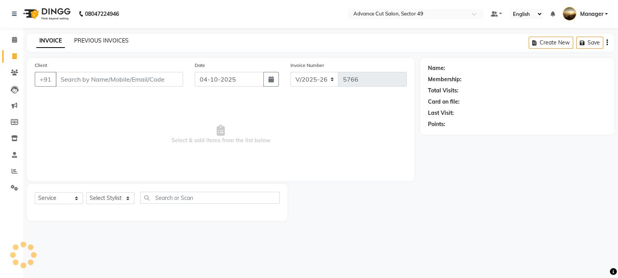
click at [101, 41] on link "PREVIOUS INVOICES" at bounding box center [101, 40] width 54 height 7
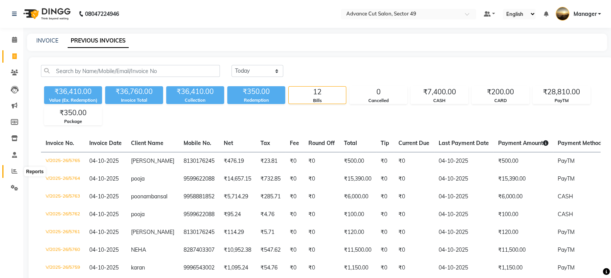
drag, startPoint x: 13, startPoint y: 172, endPoint x: 20, endPoint y: 162, distance: 12.1
click at [14, 171] on icon at bounding box center [15, 171] width 6 height 6
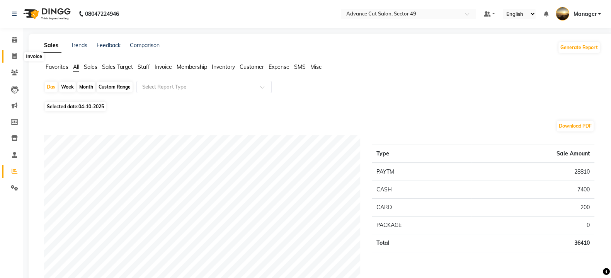
click at [12, 55] on icon at bounding box center [14, 56] width 4 height 6
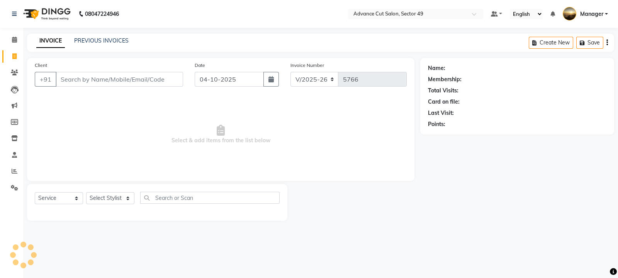
click at [83, 84] on input "Client" at bounding box center [119, 79] width 127 height 15
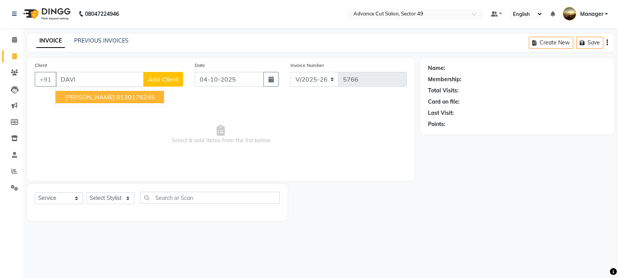
click at [116, 97] on ngb-highlight "8130176245" at bounding box center [135, 97] width 39 height 8
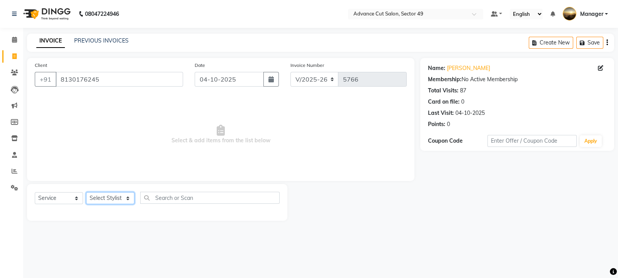
click at [105, 202] on select "Select Stylist aphy [PERSON_NAME] bashu [PERSON_NAME] [PERSON_NAME] Manager Nav…" at bounding box center [110, 198] width 48 height 12
click at [86, 192] on select "Select Stylist aphy [PERSON_NAME] bashu [PERSON_NAME] [PERSON_NAME] Manager Nav…" at bounding box center [110, 198] width 48 height 12
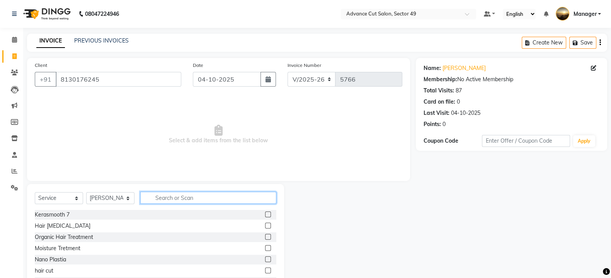
click at [177, 196] on input "text" at bounding box center [208, 198] width 136 height 12
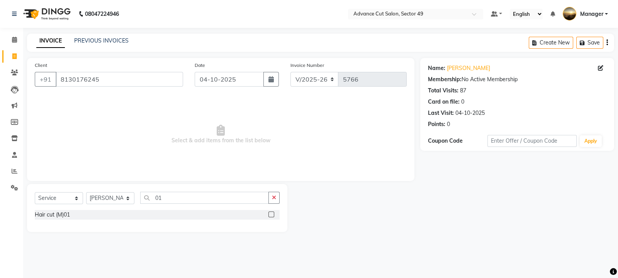
click at [272, 215] on label at bounding box center [272, 214] width 6 height 6
click at [272, 215] on input "checkbox" at bounding box center [271, 214] width 5 height 5
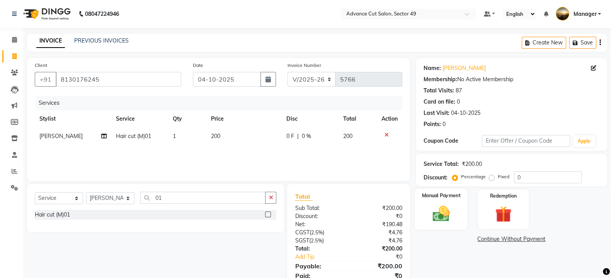
click at [459, 210] on div "Manual Payment" at bounding box center [441, 209] width 53 height 41
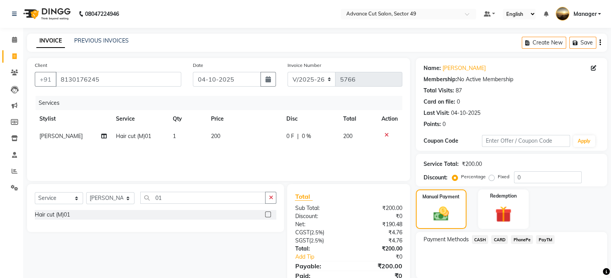
click at [478, 238] on span "CASH" at bounding box center [480, 239] width 17 height 9
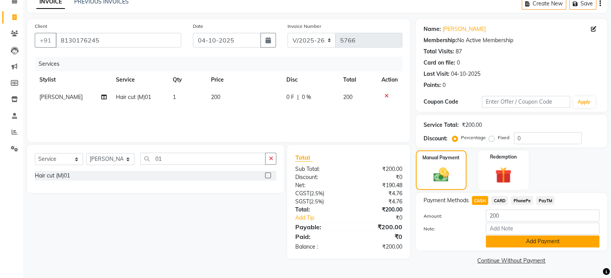
click at [495, 243] on button "Add Payment" at bounding box center [543, 241] width 114 height 12
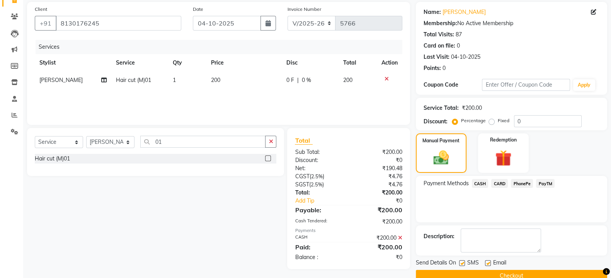
scroll to position [71, 0]
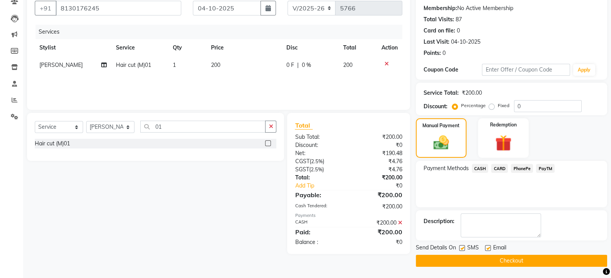
click at [461, 247] on label at bounding box center [462, 248] width 6 height 6
click at [461, 247] on input "checkbox" at bounding box center [461, 248] width 5 height 5
click at [467, 257] on button "Checkout" at bounding box center [511, 261] width 191 height 12
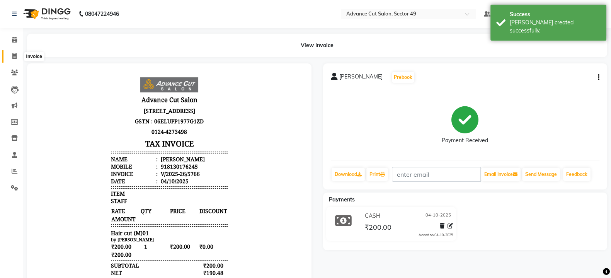
click at [13, 56] on icon at bounding box center [14, 56] width 4 height 6
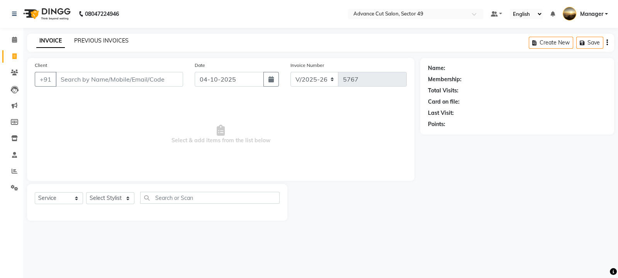
click at [102, 39] on link "PREVIOUS INVOICES" at bounding box center [101, 40] width 54 height 7
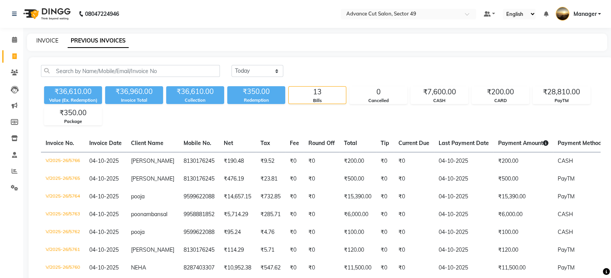
click at [51, 38] on link "INVOICE" at bounding box center [47, 40] width 22 height 7
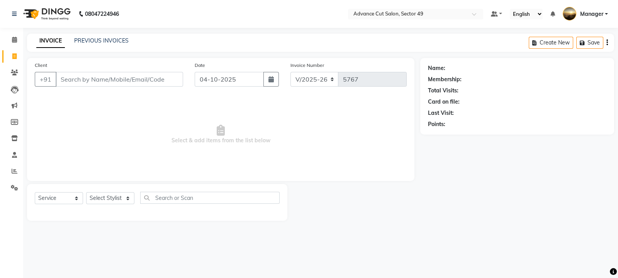
click at [83, 84] on input "Client" at bounding box center [119, 79] width 127 height 15
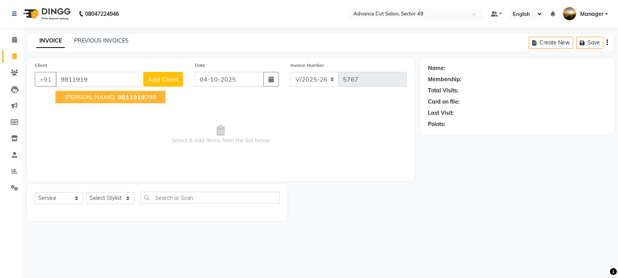
click at [118, 95] on span "9811919" at bounding box center [131, 97] width 27 height 8
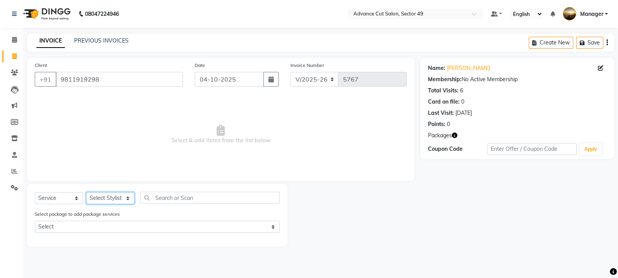
click at [112, 199] on select "Select Stylist aphy [PERSON_NAME] bashu [PERSON_NAME] [PERSON_NAME] Manager Nav…" at bounding box center [110, 198] width 48 height 12
click at [86, 192] on select "Select Stylist aphy [PERSON_NAME] bashu [PERSON_NAME] [PERSON_NAME] Manager Nav…" at bounding box center [110, 198] width 48 height 12
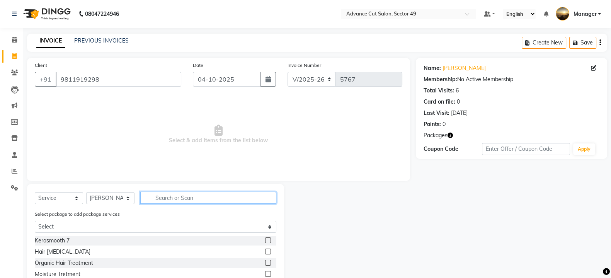
click at [173, 193] on input "text" at bounding box center [208, 198] width 136 height 12
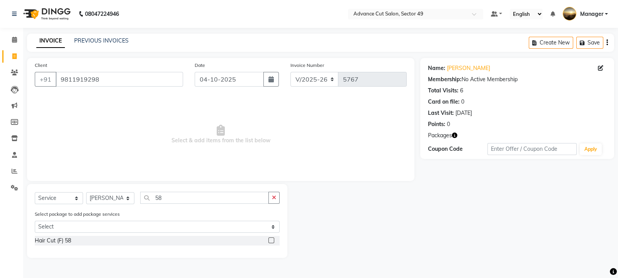
click at [273, 240] on label at bounding box center [272, 240] width 6 height 6
click at [273, 240] on input "checkbox" at bounding box center [271, 240] width 5 height 5
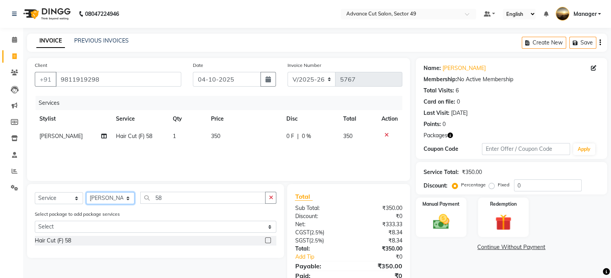
click at [119, 200] on select "Select Stylist aphy [PERSON_NAME] bashu [PERSON_NAME] [PERSON_NAME] Manager Nav…" at bounding box center [110, 198] width 48 height 12
click at [86, 192] on select "Select Stylist aphy [PERSON_NAME] bashu [PERSON_NAME] [PERSON_NAME] Manager Nav…" at bounding box center [110, 198] width 48 height 12
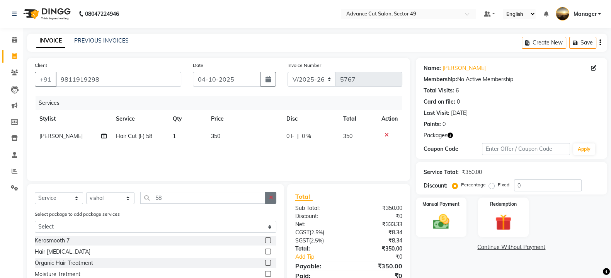
click at [273, 198] on button "button" at bounding box center [270, 198] width 11 height 12
click at [269, 240] on label at bounding box center [268, 240] width 6 height 6
click at [269, 240] on input "checkbox" at bounding box center [267, 240] width 5 height 5
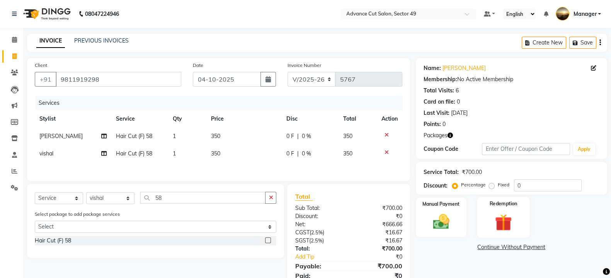
click at [511, 219] on img at bounding box center [502, 222] width 27 height 21
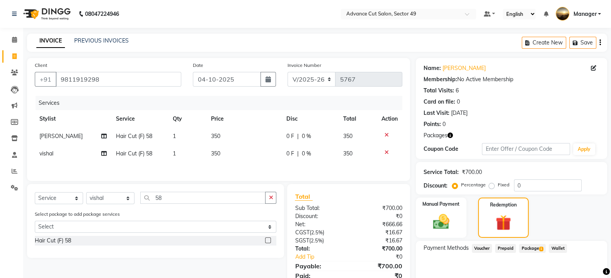
scroll to position [36, 0]
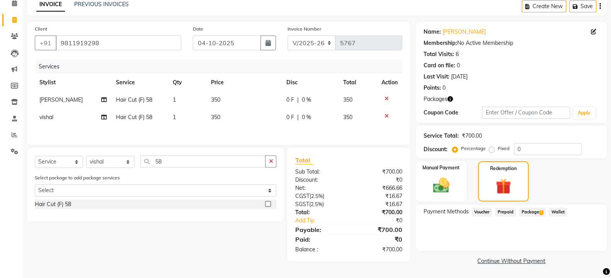
click at [533, 211] on span "Package 1" at bounding box center [532, 211] width 27 height 9
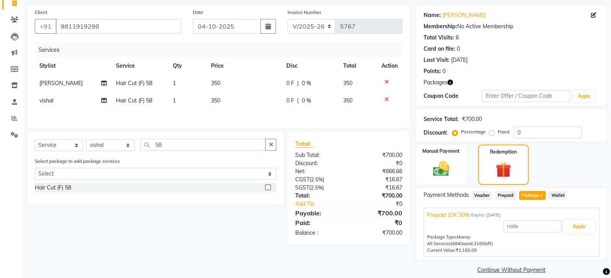
scroll to position [62, 0]
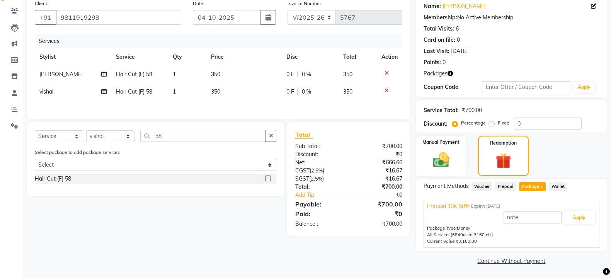
click at [578, 210] on div "Apply" at bounding box center [511, 217] width 169 height 15
click at [582, 217] on button "Apply" at bounding box center [579, 217] width 32 height 13
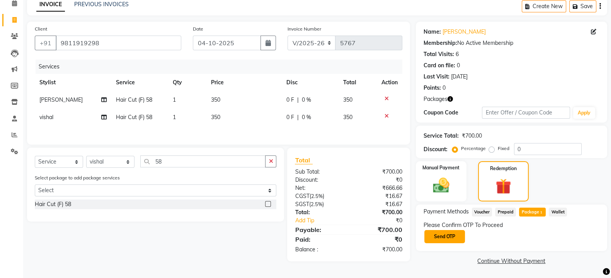
click at [447, 236] on button "Send OTP" at bounding box center [444, 236] width 41 height 13
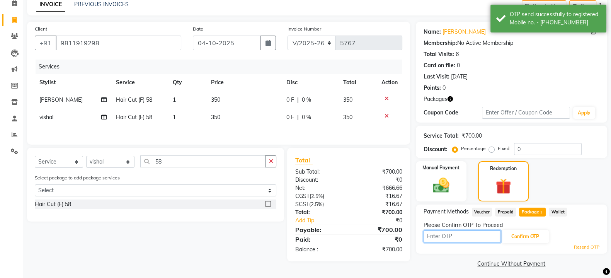
click at [451, 238] on input "text" at bounding box center [461, 236] width 77 height 12
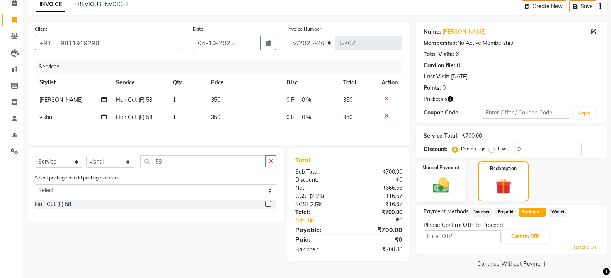
click at [108, 241] on div "Select Service Product Membership Package Voucher Prepaid Gift Card Select Styl…" at bounding box center [152, 205] width 263 height 114
click at [445, 231] on input "text" at bounding box center [461, 236] width 77 height 12
click at [520, 238] on button "Confirm OTP" at bounding box center [524, 236] width 47 height 13
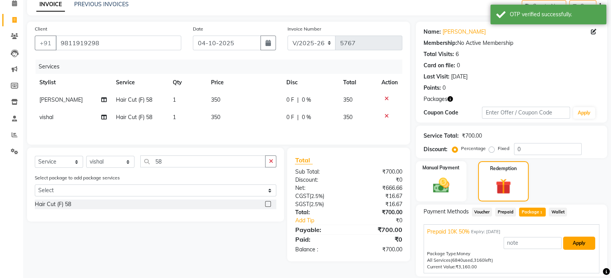
click at [580, 241] on button "Apply" at bounding box center [579, 242] width 32 height 13
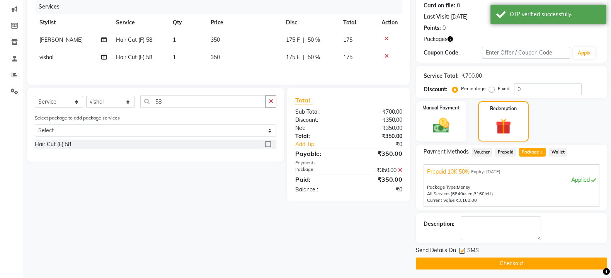
scroll to position [99, 0]
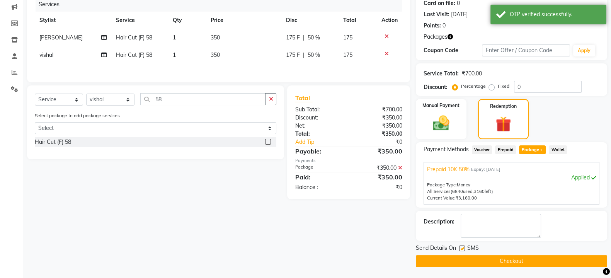
click at [472, 260] on button "Checkout" at bounding box center [511, 261] width 191 height 12
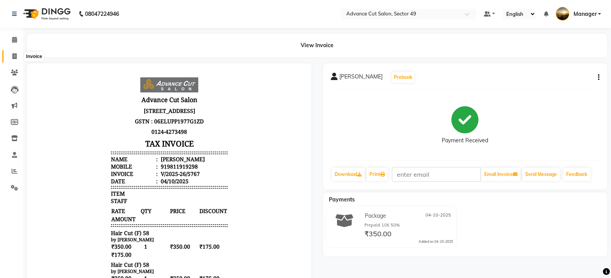
click at [12, 57] on icon at bounding box center [14, 56] width 4 height 6
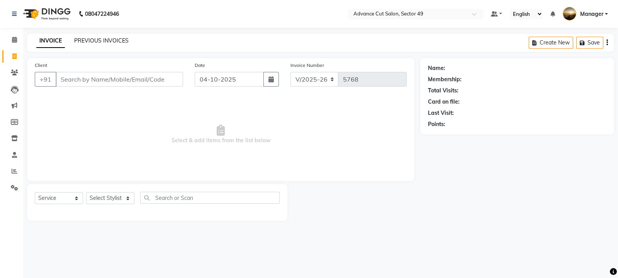
click at [101, 43] on link "PREVIOUS INVOICES" at bounding box center [101, 40] width 54 height 7
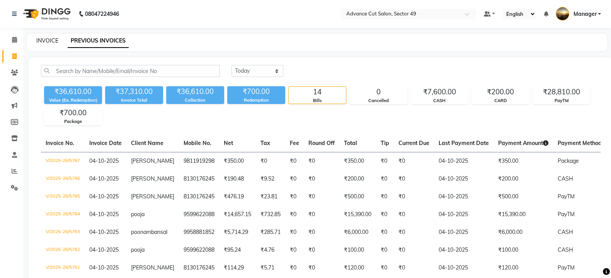
click at [51, 41] on link "INVOICE" at bounding box center [47, 40] width 22 height 7
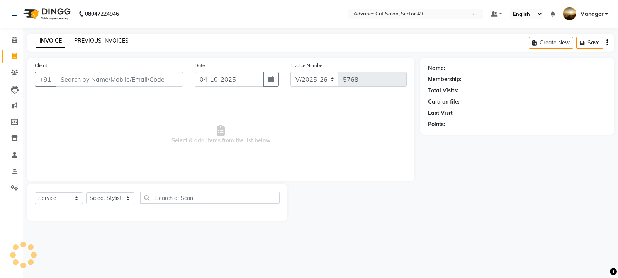
click at [100, 41] on link "PREVIOUS INVOICES" at bounding box center [101, 40] width 54 height 7
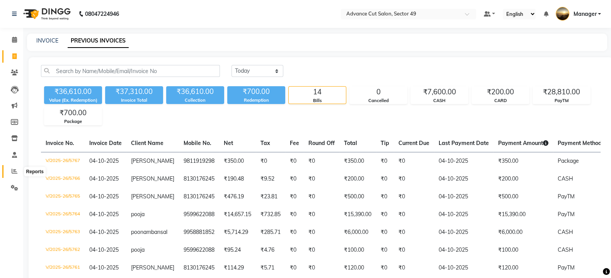
click at [14, 170] on icon at bounding box center [15, 171] width 6 height 6
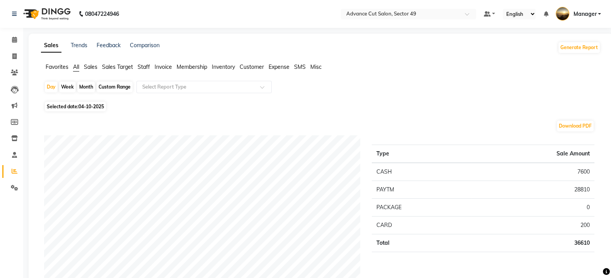
click at [31, 14] on img at bounding box center [46, 14] width 53 height 22
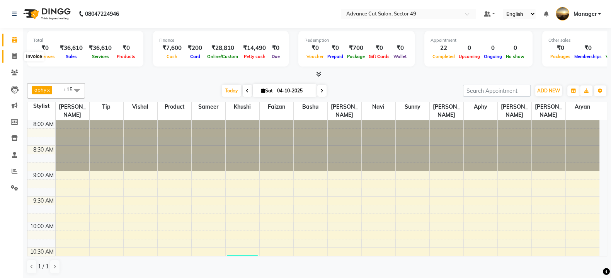
click at [13, 57] on icon at bounding box center [14, 56] width 4 height 6
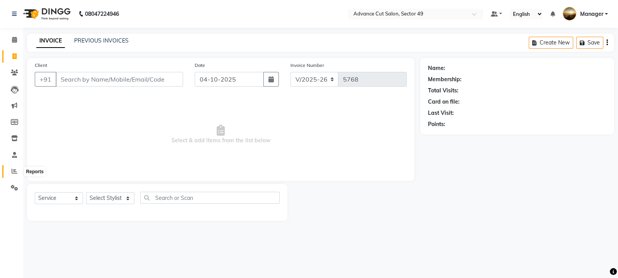
click at [14, 172] on icon at bounding box center [15, 171] width 6 height 6
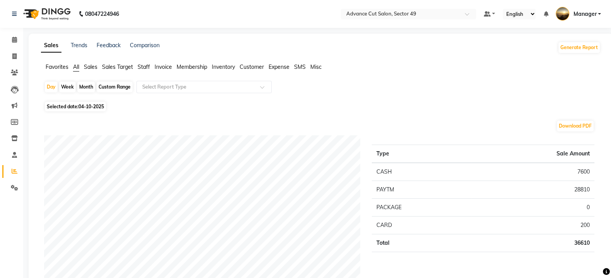
click at [90, 66] on span "Sales" at bounding box center [91, 66] width 14 height 7
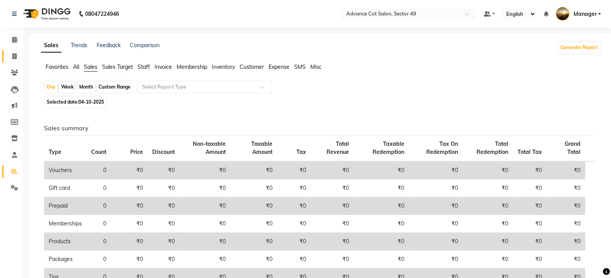
click at [12, 55] on icon at bounding box center [14, 56] width 4 height 6
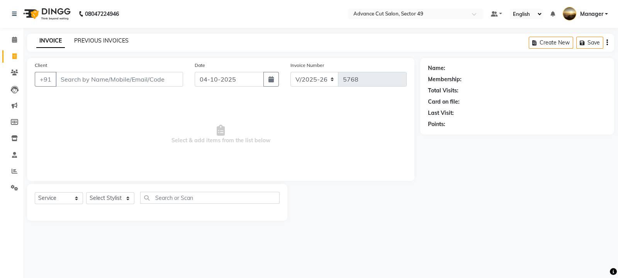
click at [99, 43] on link "PREVIOUS INVOICES" at bounding box center [101, 40] width 54 height 7
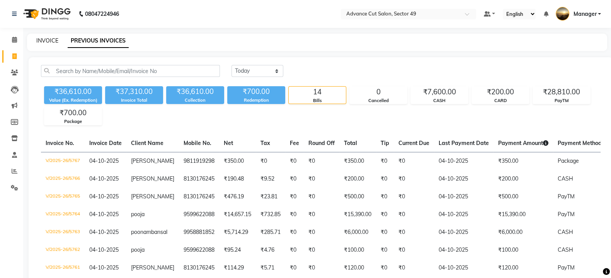
click at [52, 43] on link "INVOICE" at bounding box center [47, 40] width 22 height 7
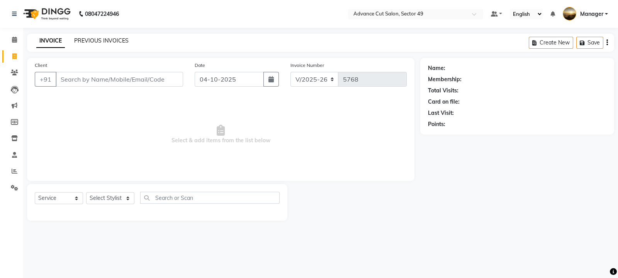
click at [102, 42] on link "PREVIOUS INVOICES" at bounding box center [101, 40] width 54 height 7
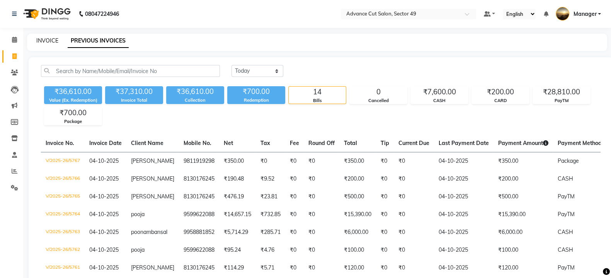
click at [44, 44] on div "INVOICE" at bounding box center [47, 41] width 22 height 8
click at [44, 43] on link "INVOICE" at bounding box center [47, 40] width 22 height 7
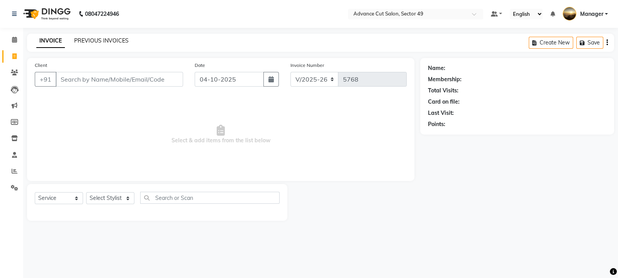
click at [92, 41] on link "PREVIOUS INVOICES" at bounding box center [101, 40] width 54 height 7
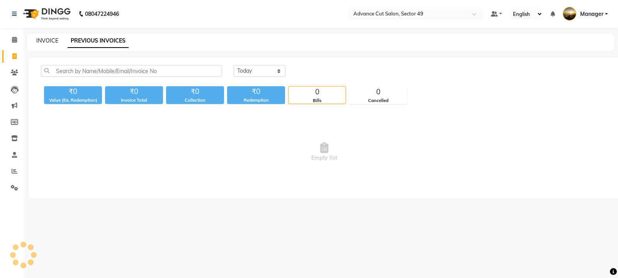
click at [48, 37] on link "INVOICE" at bounding box center [47, 40] width 22 height 7
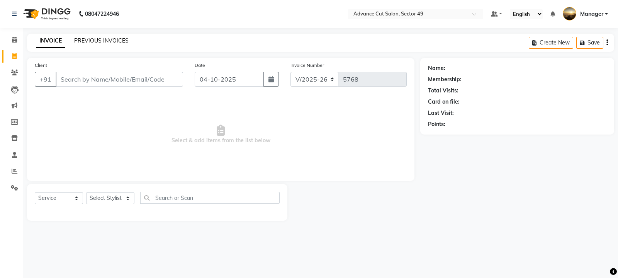
click at [114, 39] on link "PREVIOUS INVOICES" at bounding box center [101, 40] width 54 height 7
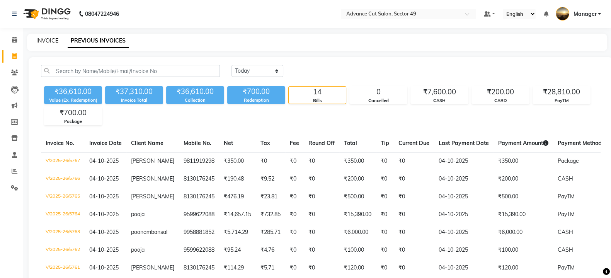
click at [45, 41] on link "INVOICE" at bounding box center [47, 40] width 22 height 7
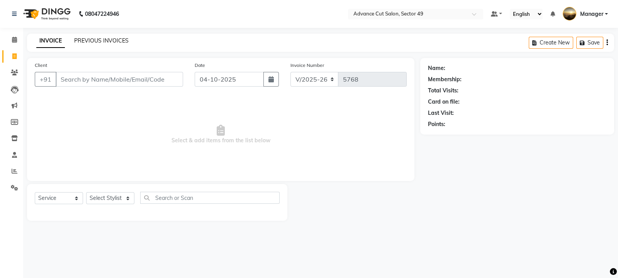
click at [105, 43] on link "PREVIOUS INVOICES" at bounding box center [101, 40] width 54 height 7
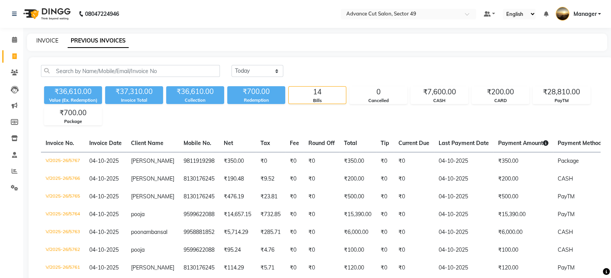
click at [40, 42] on link "INVOICE" at bounding box center [47, 40] width 22 height 7
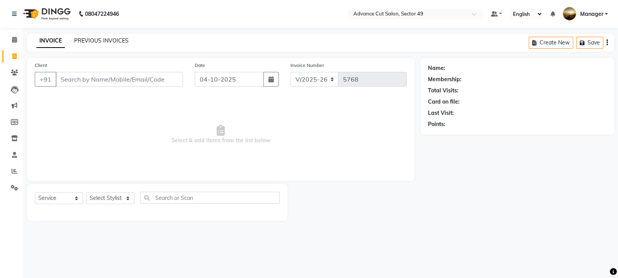
click at [108, 42] on link "PREVIOUS INVOICES" at bounding box center [101, 40] width 54 height 7
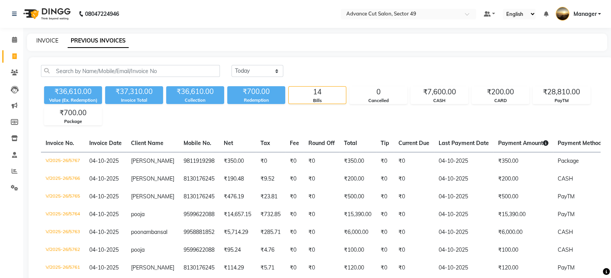
click at [43, 40] on link "INVOICE" at bounding box center [47, 40] width 22 height 7
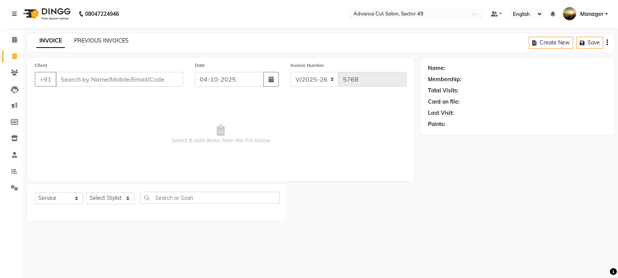
click at [87, 41] on link "PREVIOUS INVOICES" at bounding box center [101, 40] width 54 height 7
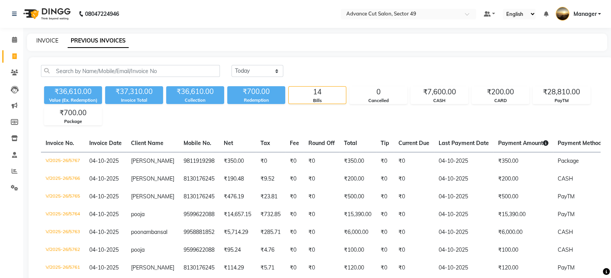
click at [50, 43] on link "INVOICE" at bounding box center [47, 40] width 22 height 7
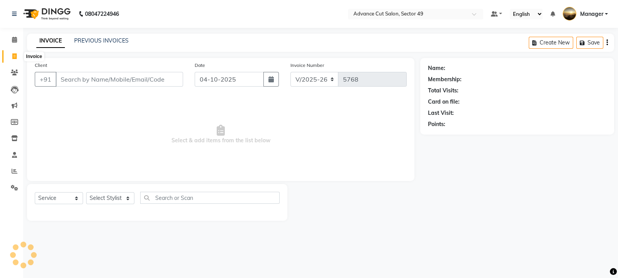
click at [15, 58] on icon at bounding box center [14, 56] width 4 height 6
click at [83, 77] on input "Client" at bounding box center [119, 79] width 127 height 15
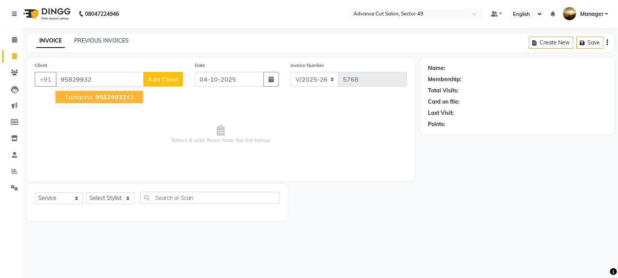
drag, startPoint x: 84, startPoint y: 99, endPoint x: 85, endPoint y: 93, distance: 6.0
click at [85, 97] on span "tamanha" at bounding box center [78, 97] width 27 height 8
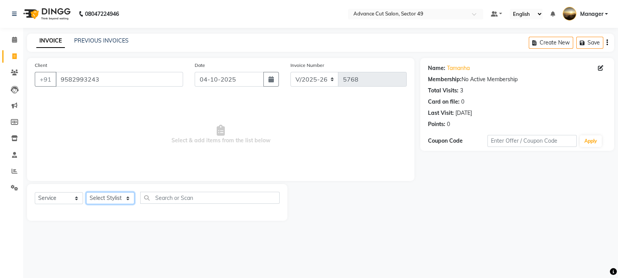
click at [102, 197] on select "Select Stylist aphy [PERSON_NAME] bashu [PERSON_NAME] [PERSON_NAME] Manager Nav…" at bounding box center [110, 198] width 48 height 12
click at [86, 192] on select "Select Stylist aphy [PERSON_NAME] bashu [PERSON_NAME] [PERSON_NAME] Manager Nav…" at bounding box center [110, 198] width 48 height 12
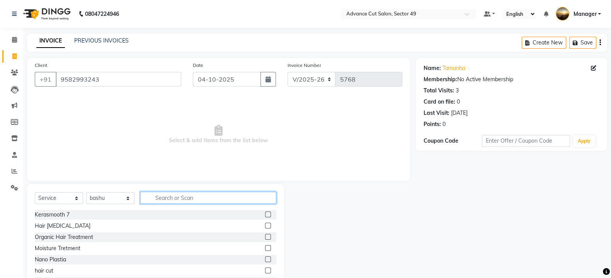
click at [189, 202] on input "text" at bounding box center [208, 198] width 136 height 12
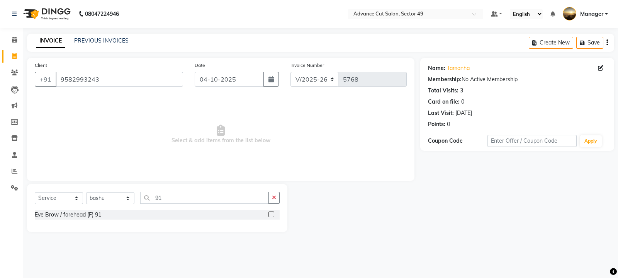
click at [272, 216] on label at bounding box center [272, 214] width 6 height 6
click at [272, 216] on input "checkbox" at bounding box center [271, 214] width 5 height 5
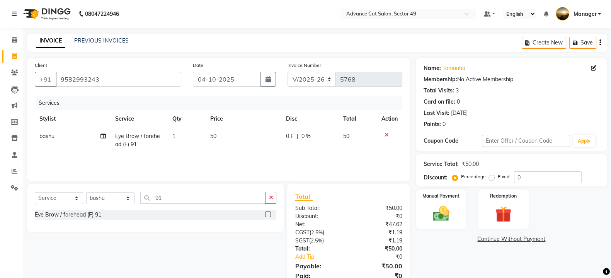
click at [229, 142] on td "50" at bounding box center [244, 139] width 76 height 25
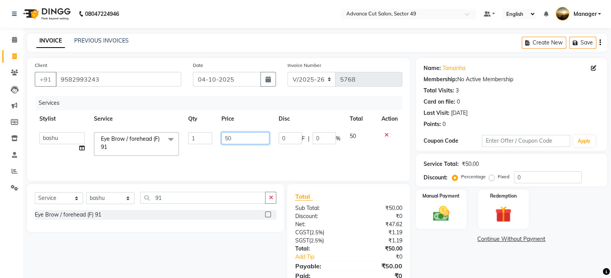
click at [241, 138] on input "50" at bounding box center [245, 138] width 48 height 12
click at [460, 218] on div "Manual Payment" at bounding box center [441, 209] width 53 height 41
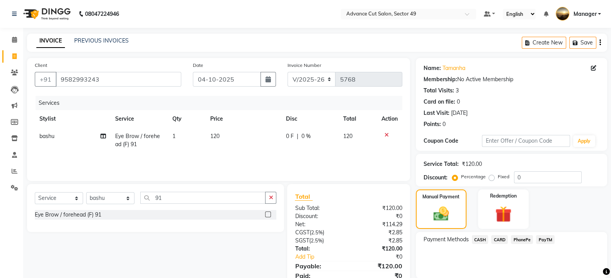
click at [544, 237] on span "PayTM" at bounding box center [545, 239] width 19 height 9
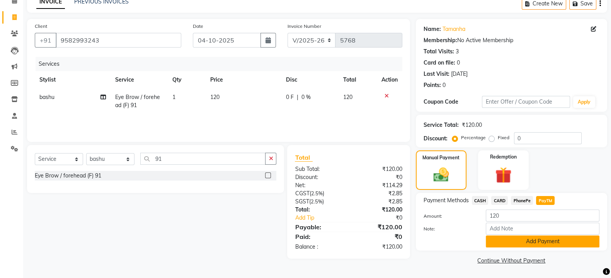
click at [542, 239] on button "Add Payment" at bounding box center [543, 241] width 114 height 12
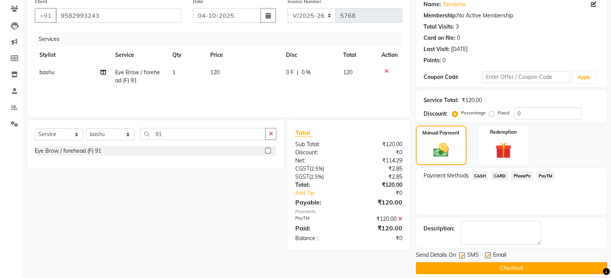
scroll to position [71, 0]
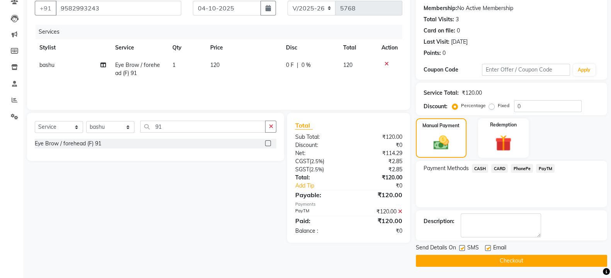
click at [464, 248] on label at bounding box center [462, 248] width 6 height 6
click at [464, 248] on input "checkbox" at bounding box center [461, 248] width 5 height 5
click at [464, 258] on button "Checkout" at bounding box center [511, 261] width 191 height 12
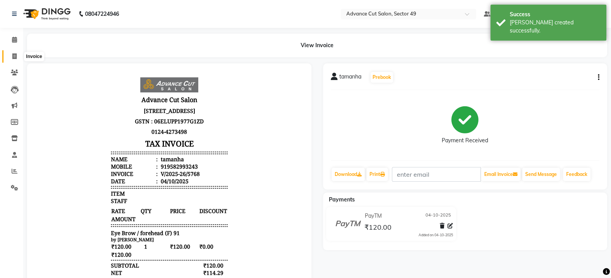
click at [15, 57] on icon at bounding box center [14, 56] width 4 height 6
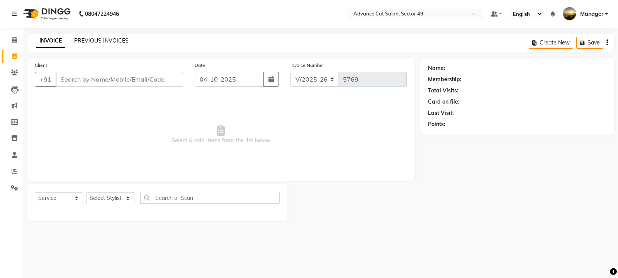
click at [105, 39] on link "PREVIOUS INVOICES" at bounding box center [101, 40] width 54 height 7
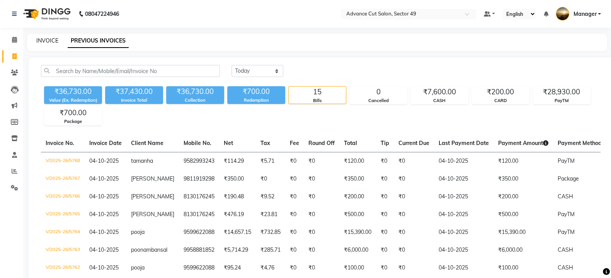
click at [50, 41] on link "INVOICE" at bounding box center [47, 40] width 22 height 7
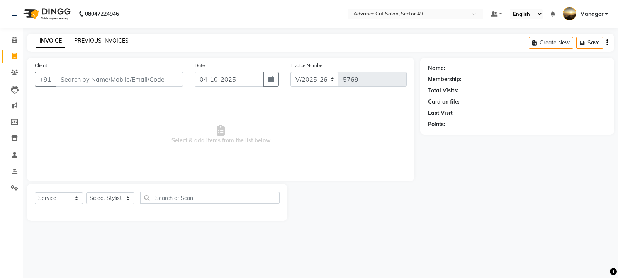
click at [99, 39] on link "PREVIOUS INVOICES" at bounding box center [101, 40] width 54 height 7
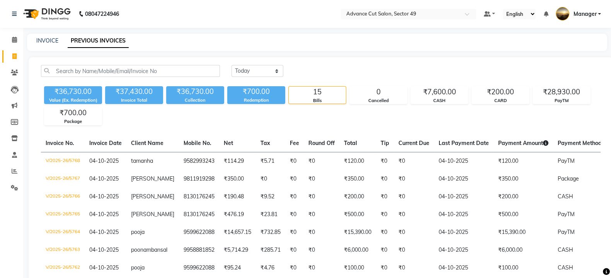
click at [31, 16] on img at bounding box center [46, 14] width 53 height 22
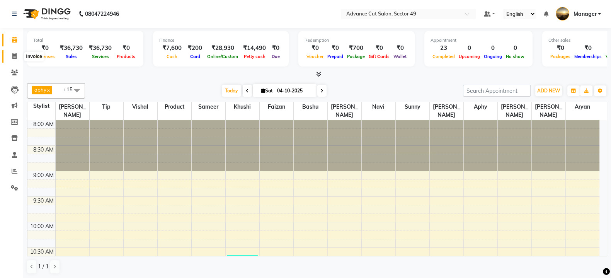
click at [14, 59] on icon at bounding box center [14, 56] width 4 height 6
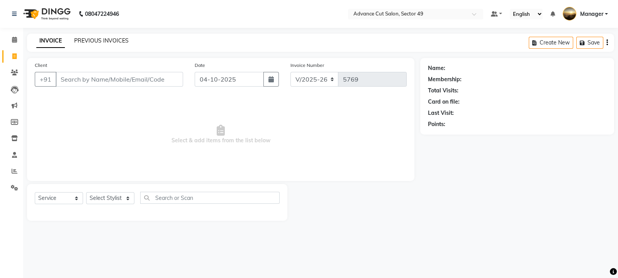
click at [83, 40] on link "PREVIOUS INVOICES" at bounding box center [101, 40] width 54 height 7
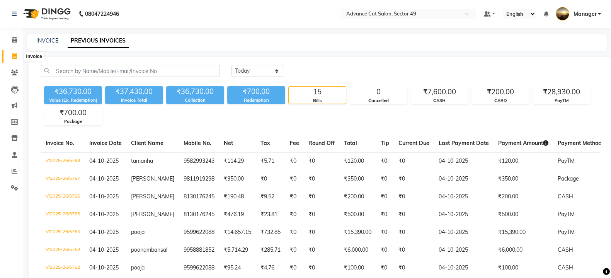
click at [14, 58] on icon at bounding box center [14, 56] width 4 height 6
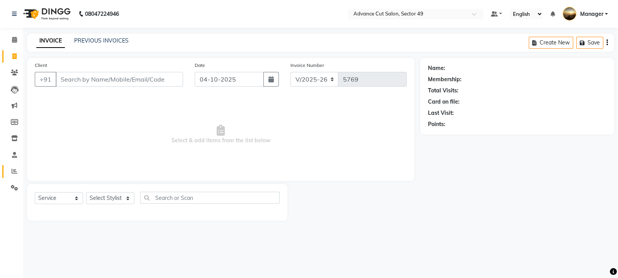
click at [17, 171] on icon at bounding box center [15, 171] width 6 height 6
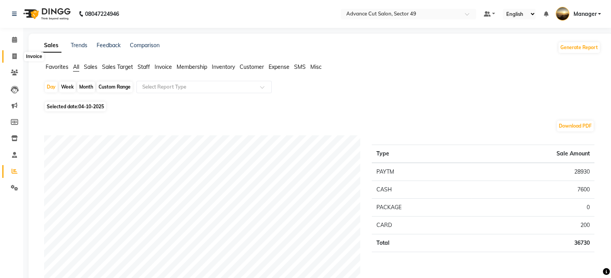
click at [13, 56] on icon at bounding box center [14, 56] width 4 height 6
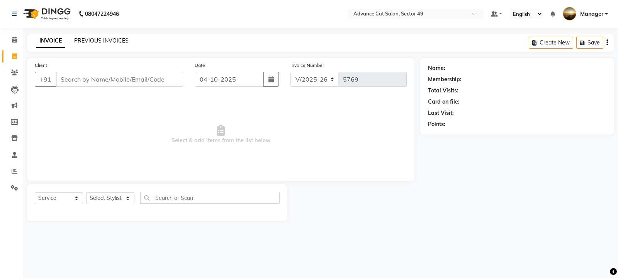
click at [99, 41] on link "PREVIOUS INVOICES" at bounding box center [101, 40] width 54 height 7
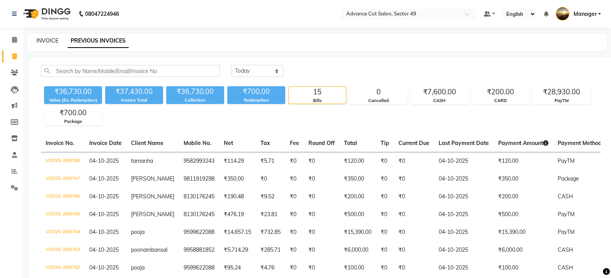
click at [49, 41] on link "INVOICE" at bounding box center [47, 40] width 22 height 7
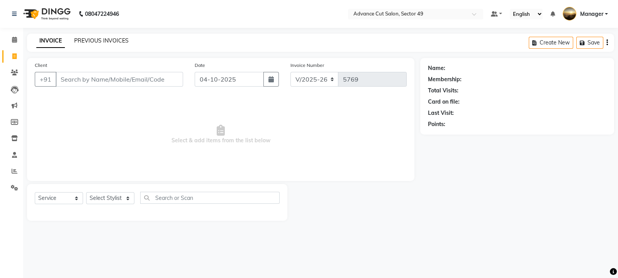
click at [94, 41] on link "PREVIOUS INVOICES" at bounding box center [101, 40] width 54 height 7
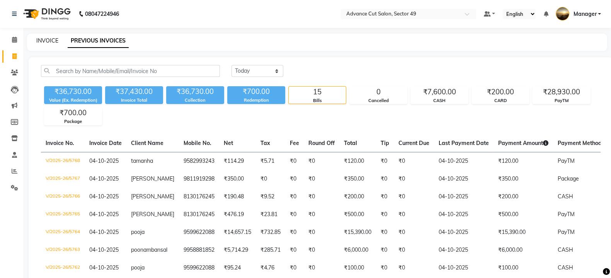
click at [52, 37] on link "INVOICE" at bounding box center [47, 40] width 22 height 7
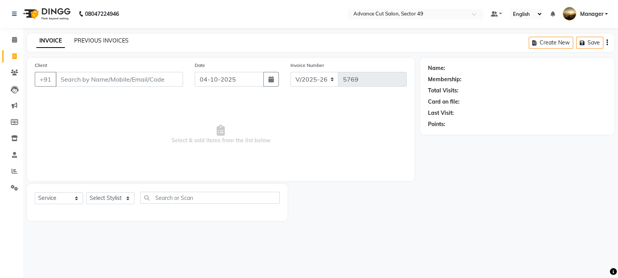
click at [103, 41] on link "PREVIOUS INVOICES" at bounding box center [101, 40] width 54 height 7
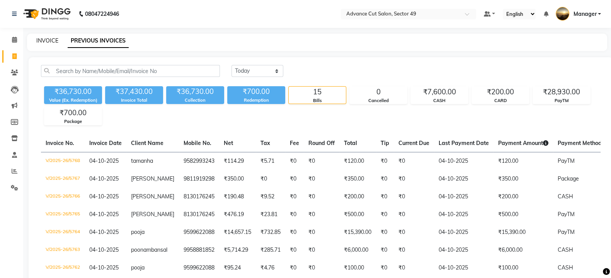
click at [41, 42] on link "INVOICE" at bounding box center [47, 40] width 22 height 7
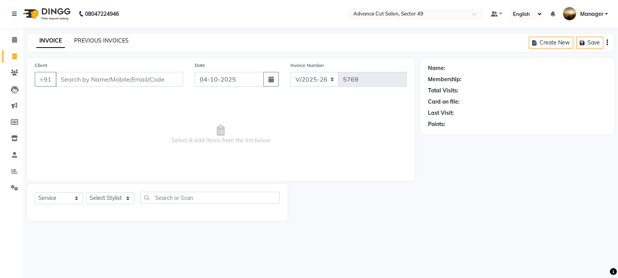
click at [102, 39] on link "PREVIOUS INVOICES" at bounding box center [101, 40] width 54 height 7
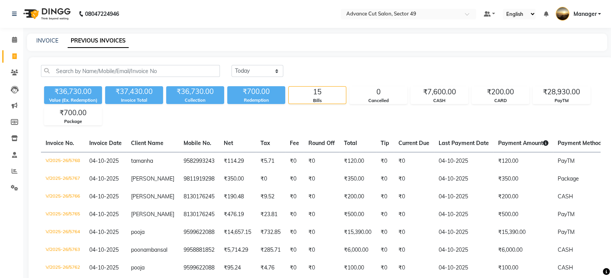
click at [49, 44] on div "INVOICE" at bounding box center [47, 41] width 22 height 8
click at [52, 42] on link "INVOICE" at bounding box center [47, 40] width 22 height 7
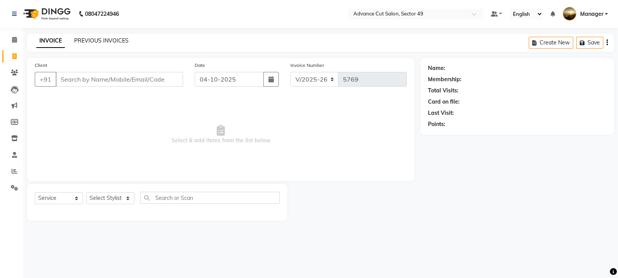
click at [90, 42] on link "PREVIOUS INVOICES" at bounding box center [101, 40] width 54 height 7
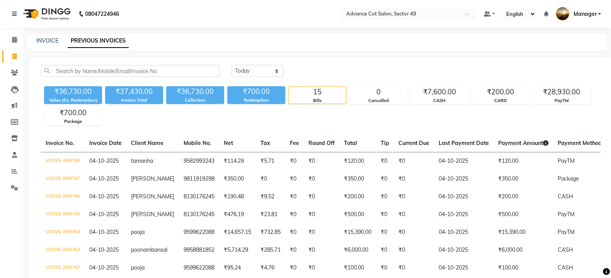
click at [24, 15] on img at bounding box center [46, 14] width 53 height 22
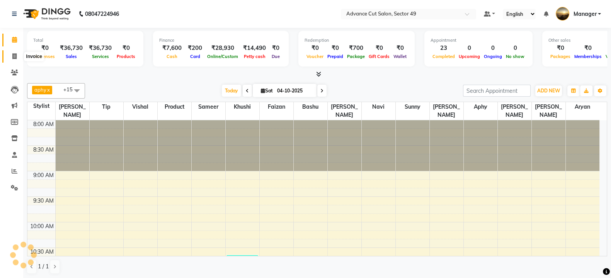
click at [12, 57] on span at bounding box center [15, 56] width 14 height 9
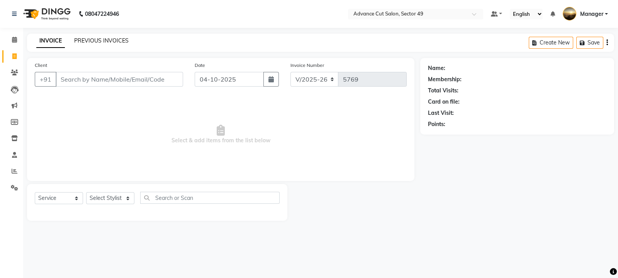
click at [92, 40] on link "PREVIOUS INVOICES" at bounding box center [101, 40] width 54 height 7
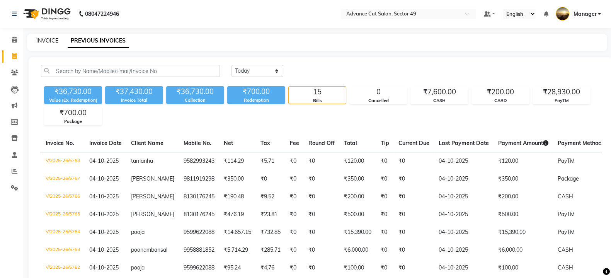
click at [47, 41] on link "INVOICE" at bounding box center [47, 40] width 22 height 7
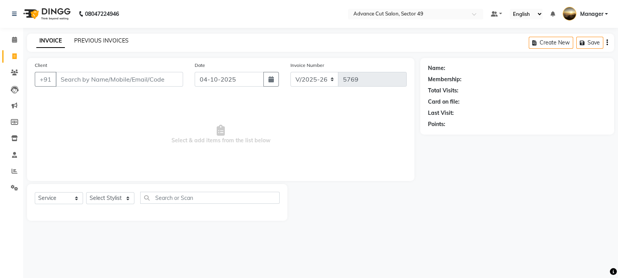
click at [100, 42] on link "PREVIOUS INVOICES" at bounding box center [101, 40] width 54 height 7
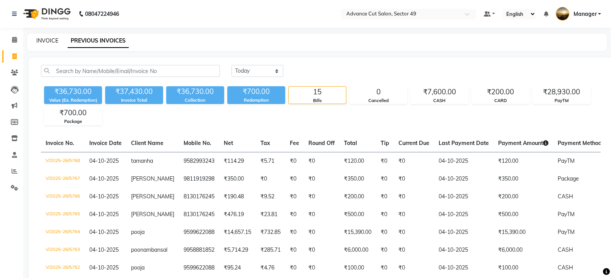
click at [41, 39] on link "INVOICE" at bounding box center [47, 40] width 22 height 7
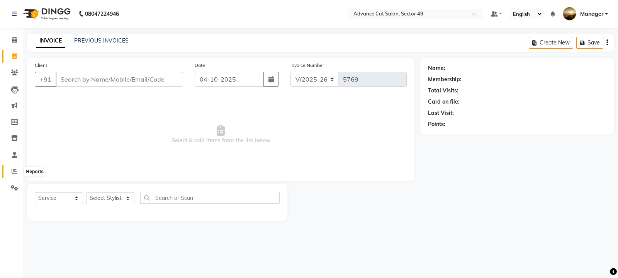
click at [14, 171] on icon at bounding box center [15, 171] width 6 height 6
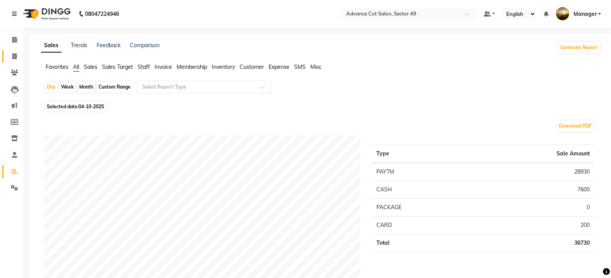
click at [15, 56] on icon at bounding box center [14, 56] width 4 height 6
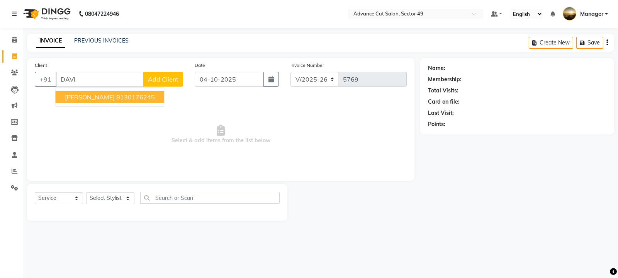
click at [121, 100] on ngb-highlight "8130176245" at bounding box center [135, 97] width 39 height 8
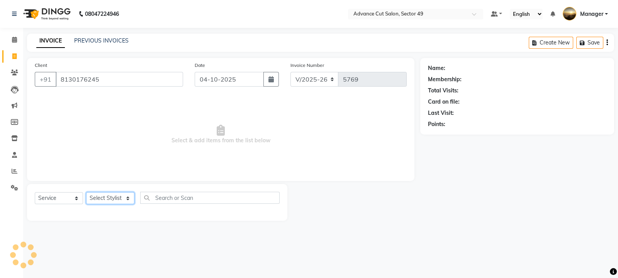
click at [121, 201] on select "Select Stylist aphy [PERSON_NAME] bashu [PERSON_NAME] [PERSON_NAME] Manager Nav…" at bounding box center [110, 198] width 48 height 12
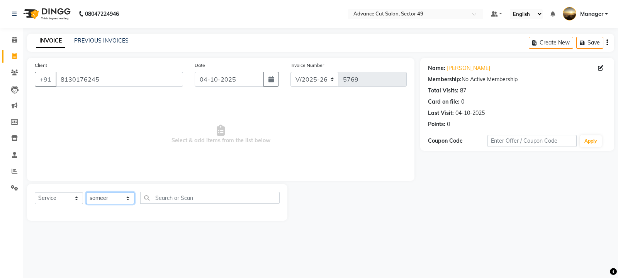
click at [86, 192] on select "Select Stylist aphy [PERSON_NAME] bashu [PERSON_NAME] [PERSON_NAME] Manager Nav…" at bounding box center [110, 198] width 48 height 12
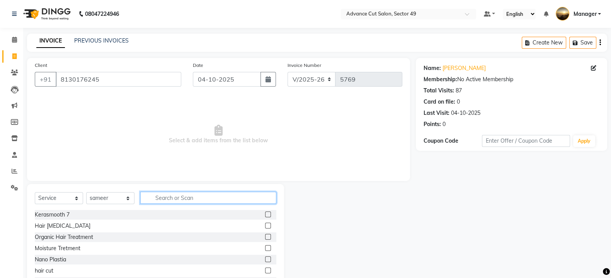
click at [202, 197] on input "text" at bounding box center [208, 198] width 136 height 12
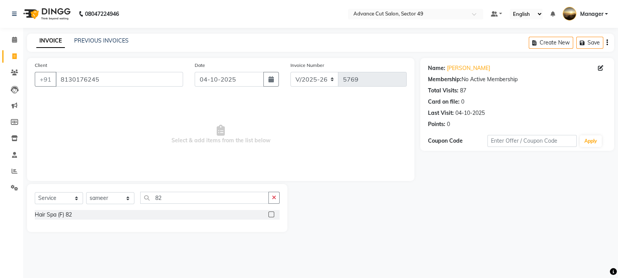
click at [269, 216] on label at bounding box center [272, 214] width 6 height 6
click at [269, 216] on input "checkbox" at bounding box center [271, 214] width 5 height 5
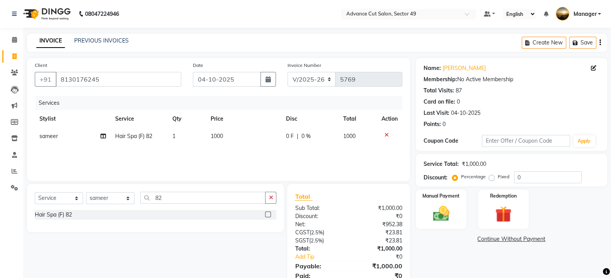
click at [241, 138] on td "1000" at bounding box center [244, 135] width 76 height 17
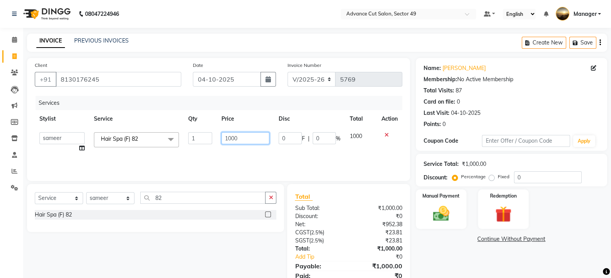
click at [245, 139] on input "1000" at bounding box center [245, 138] width 48 height 12
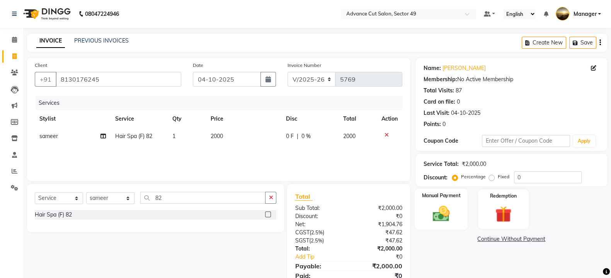
click at [450, 211] on img at bounding box center [440, 213] width 27 height 19
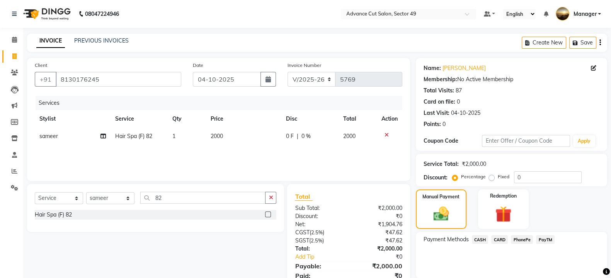
click at [544, 238] on span "PayTM" at bounding box center [545, 239] width 19 height 9
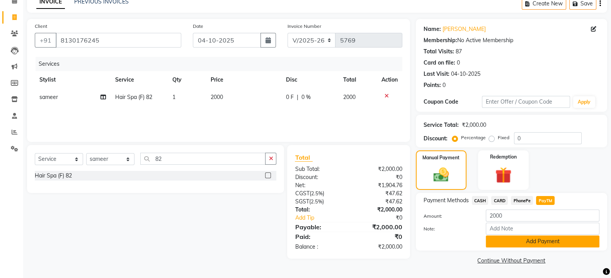
click at [544, 236] on button "Add Payment" at bounding box center [543, 241] width 114 height 12
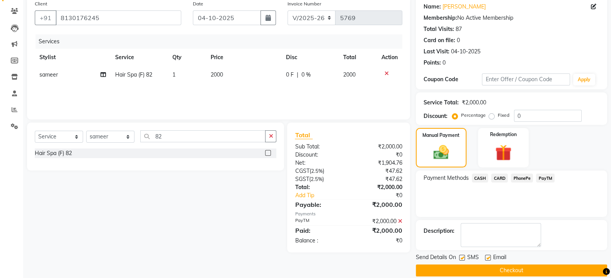
scroll to position [71, 0]
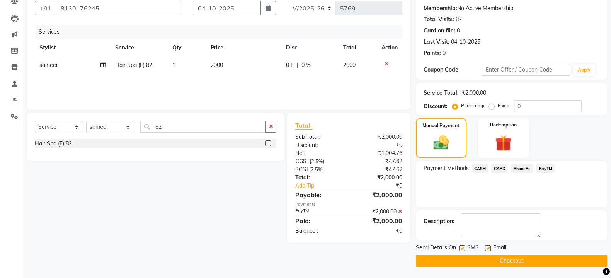
click at [460, 244] on div "SMS" at bounding box center [472, 248] width 26 height 10
click at [462, 255] on button "Checkout" at bounding box center [511, 261] width 191 height 12
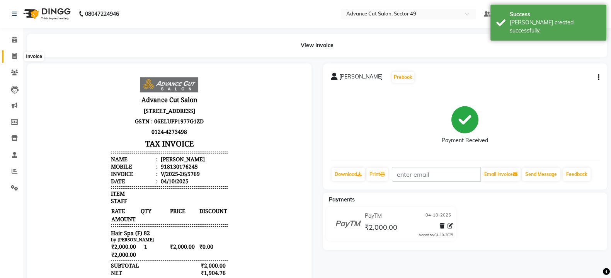
click at [12, 56] on span at bounding box center [15, 56] width 14 height 9
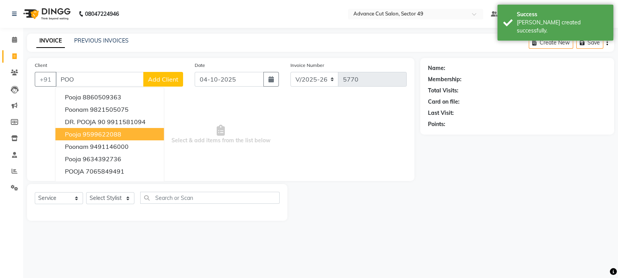
click at [102, 136] on ngb-highlight "9599622088" at bounding box center [102, 134] width 39 height 8
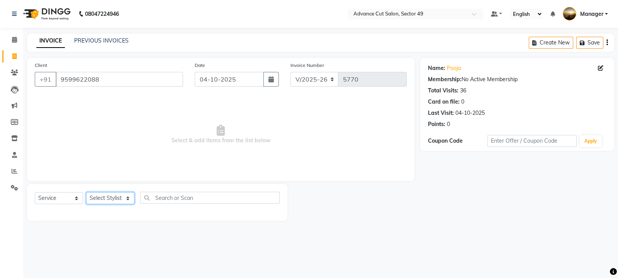
click at [107, 197] on select "Select Stylist aphy [PERSON_NAME] bashu [PERSON_NAME] [PERSON_NAME] Manager Nav…" at bounding box center [110, 198] width 48 height 12
click at [86, 192] on select "Select Stylist aphy [PERSON_NAME] bashu [PERSON_NAME] [PERSON_NAME] Manager Nav…" at bounding box center [110, 198] width 48 height 12
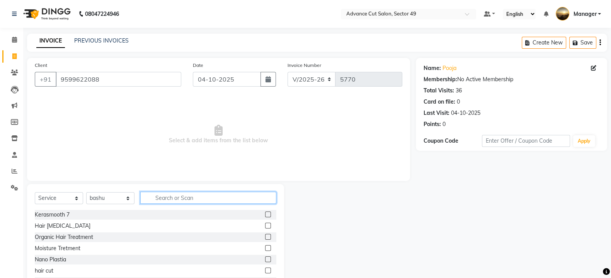
click at [150, 196] on input "text" at bounding box center [208, 198] width 136 height 12
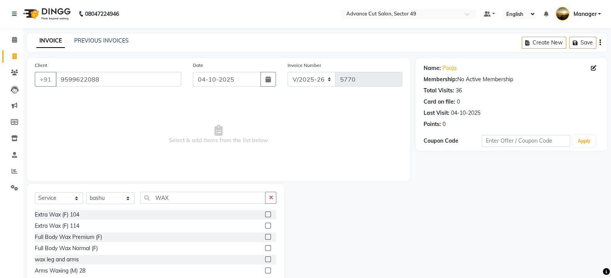
click at [266, 267] on label at bounding box center [268, 270] width 6 height 6
click at [266, 268] on input "checkbox" at bounding box center [267, 270] width 5 height 5
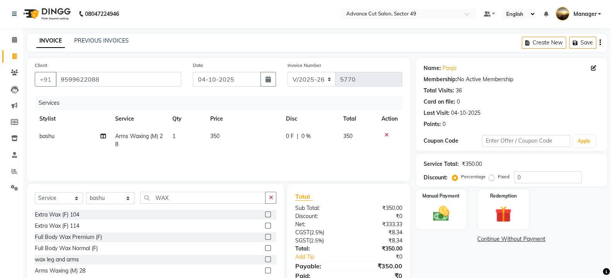
click at [227, 138] on td "350" at bounding box center [244, 139] width 76 height 25
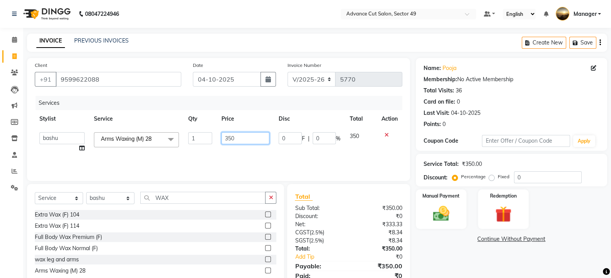
click at [241, 136] on input "350" at bounding box center [245, 138] width 48 height 12
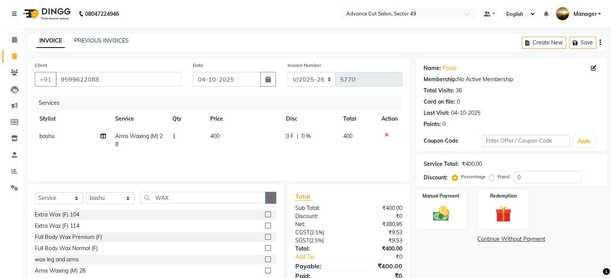
click at [269, 199] on icon "button" at bounding box center [271, 197] width 4 height 5
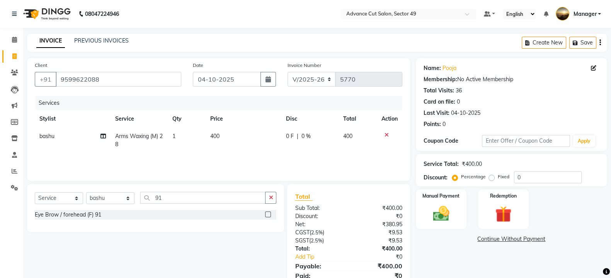
click at [267, 215] on label at bounding box center [268, 214] width 6 height 6
click at [267, 215] on input "checkbox" at bounding box center [267, 214] width 5 height 5
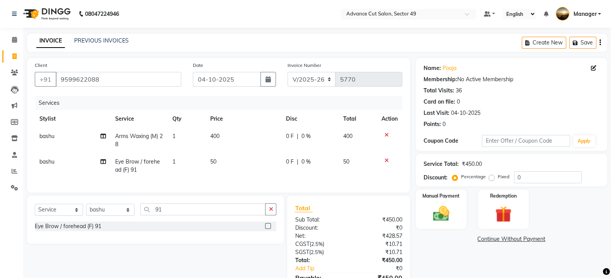
click at [224, 167] on td "50" at bounding box center [244, 165] width 76 height 25
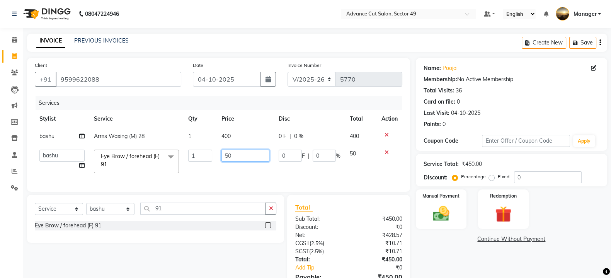
click at [246, 159] on input "50" at bounding box center [245, 156] width 48 height 12
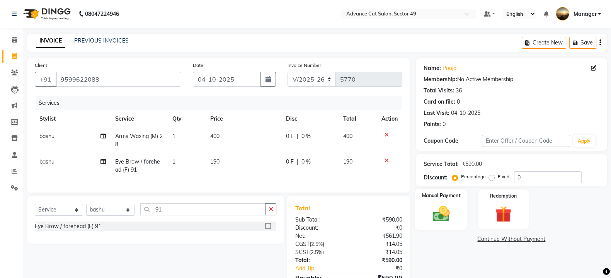
click at [462, 208] on div "Manual Payment" at bounding box center [441, 209] width 53 height 41
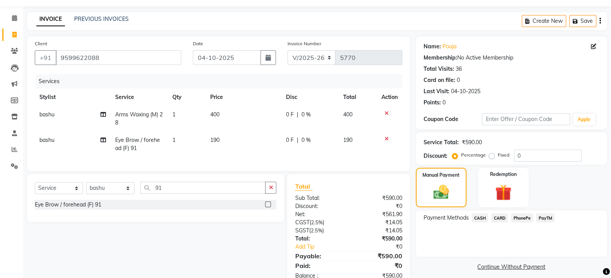
scroll to position [50, 0]
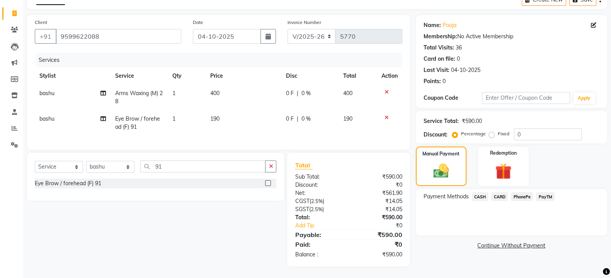
click at [540, 192] on span "PayTM" at bounding box center [545, 196] width 19 height 9
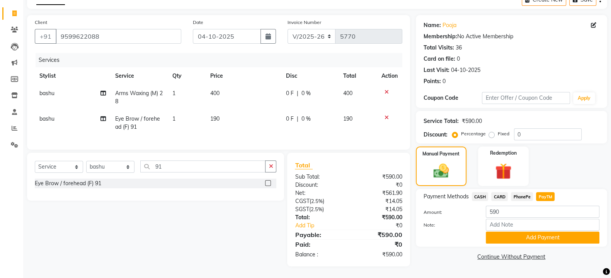
click at [534, 231] on button "Add Payment" at bounding box center [543, 237] width 114 height 12
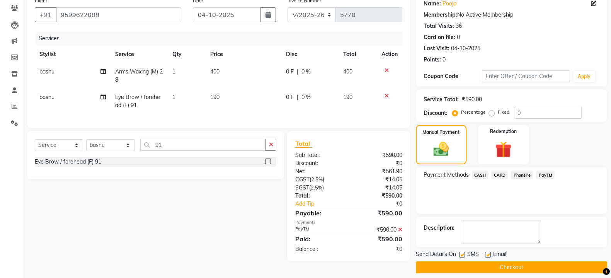
scroll to position [71, 0]
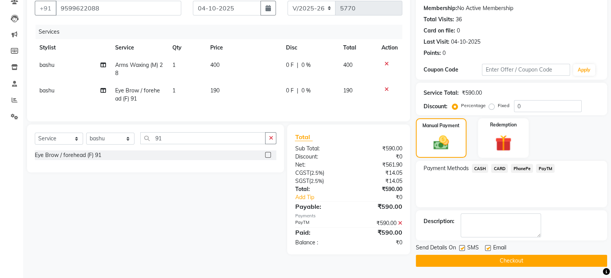
click at [460, 248] on label at bounding box center [462, 248] width 6 height 6
click at [460, 248] on input "checkbox" at bounding box center [461, 248] width 5 height 5
click at [467, 259] on button "Checkout" at bounding box center [511, 261] width 191 height 12
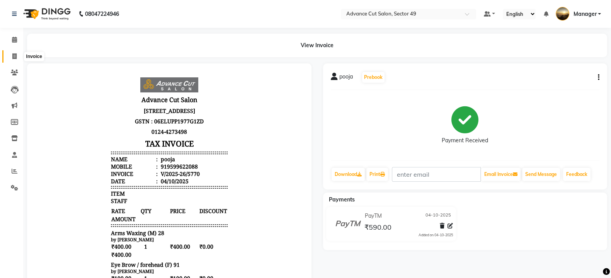
click at [14, 57] on icon at bounding box center [14, 56] width 4 height 6
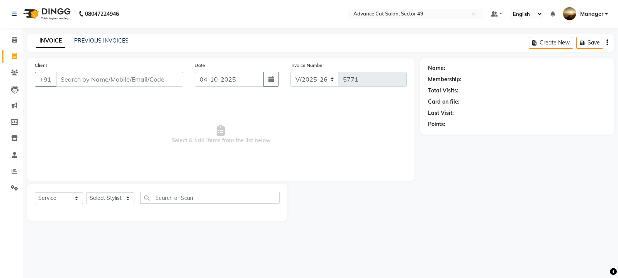
click at [31, 12] on img at bounding box center [46, 14] width 53 height 22
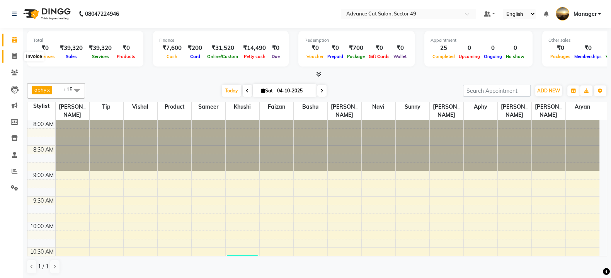
click at [16, 57] on icon at bounding box center [14, 56] width 4 height 6
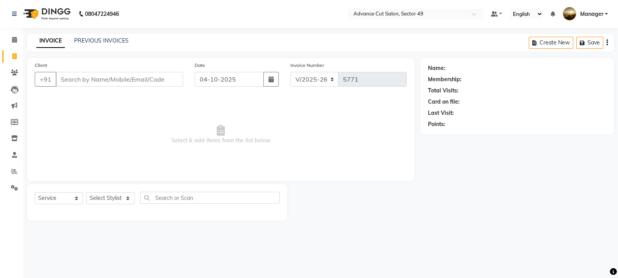
click at [98, 76] on input "Client" at bounding box center [119, 79] width 127 height 15
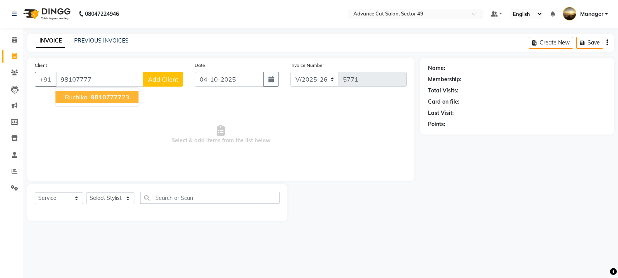
click at [127, 99] on ngb-highlight "98107777 23" at bounding box center [109, 97] width 40 height 8
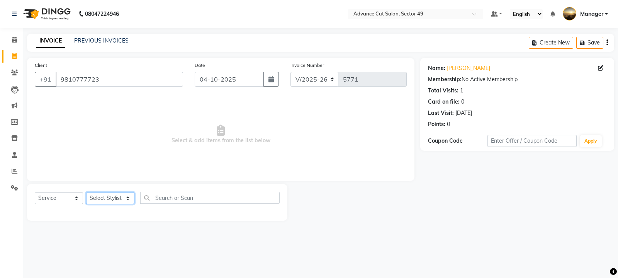
click at [112, 201] on select "Select Stylist aphy [PERSON_NAME] bashu [PERSON_NAME] [PERSON_NAME] Manager Nav…" at bounding box center [110, 198] width 48 height 12
click at [86, 192] on select "Select Stylist aphy [PERSON_NAME] bashu [PERSON_NAME] [PERSON_NAME] Manager Nav…" at bounding box center [110, 198] width 48 height 12
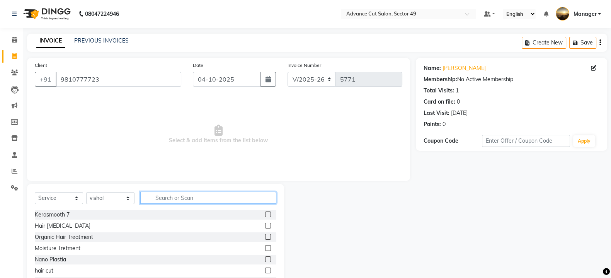
click at [195, 200] on input "text" at bounding box center [208, 198] width 136 height 12
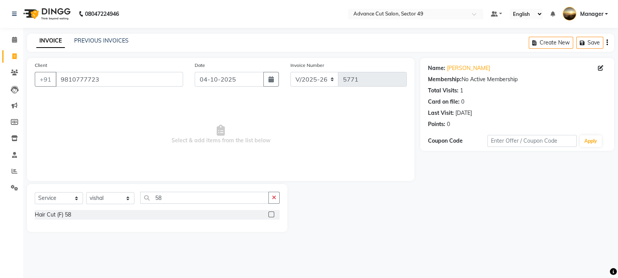
click at [270, 215] on label at bounding box center [272, 214] width 6 height 6
click at [270, 215] on input "checkbox" at bounding box center [271, 214] width 5 height 5
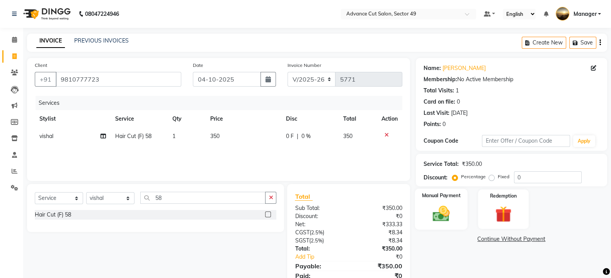
click at [458, 217] on div "Manual Payment" at bounding box center [441, 209] width 53 height 41
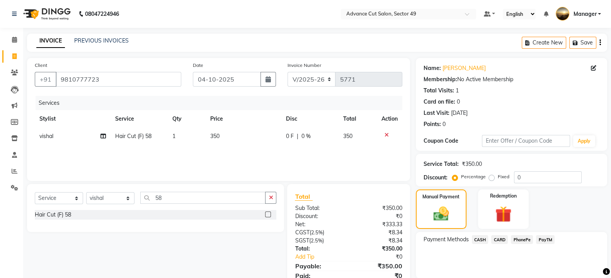
click at [549, 236] on span "PayTM" at bounding box center [545, 239] width 19 height 9
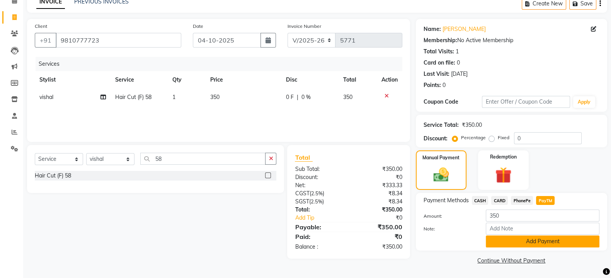
click at [541, 239] on button "Add Payment" at bounding box center [543, 241] width 114 height 12
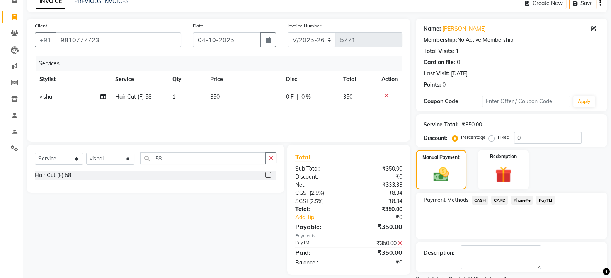
scroll to position [71, 0]
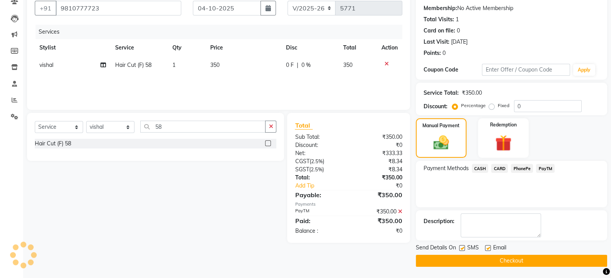
click at [466, 256] on button "Checkout" at bounding box center [511, 261] width 191 height 12
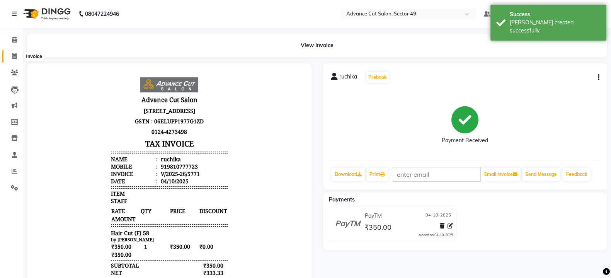
click at [14, 53] on span at bounding box center [15, 56] width 14 height 9
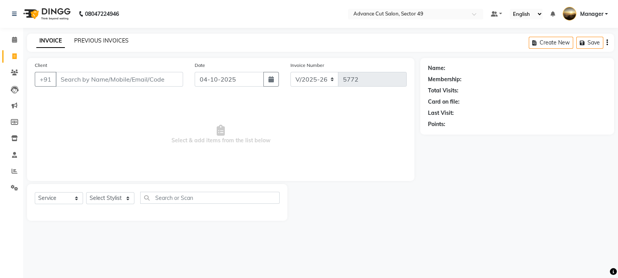
click at [106, 38] on link "PREVIOUS INVOICES" at bounding box center [101, 40] width 54 height 7
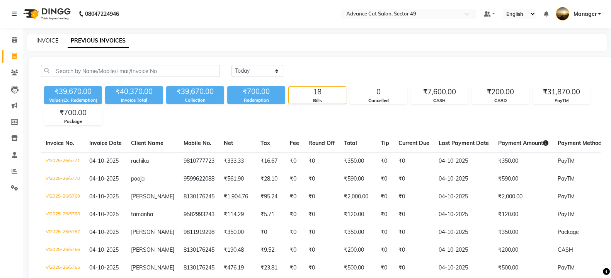
click at [47, 40] on link "INVOICE" at bounding box center [47, 40] width 22 height 7
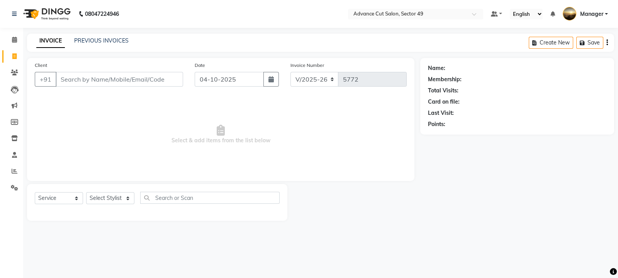
click at [29, 13] on img at bounding box center [46, 14] width 53 height 22
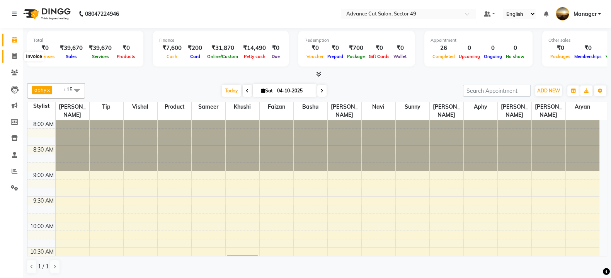
click at [13, 58] on icon at bounding box center [14, 56] width 4 height 6
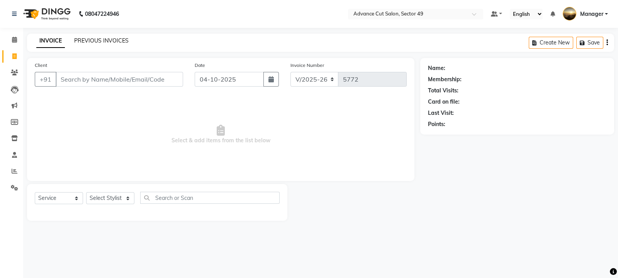
click at [95, 39] on link "PREVIOUS INVOICES" at bounding box center [101, 40] width 54 height 7
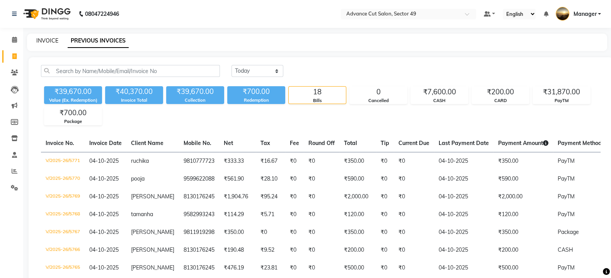
click at [46, 41] on link "INVOICE" at bounding box center [47, 40] width 22 height 7
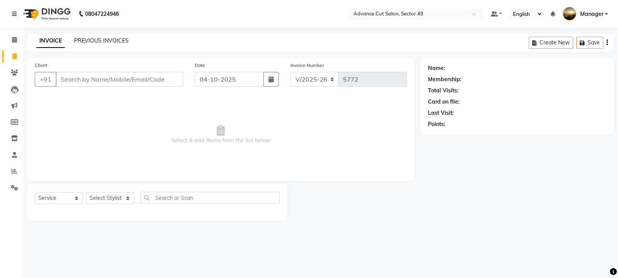
click at [100, 41] on link "PREVIOUS INVOICES" at bounding box center [101, 40] width 54 height 7
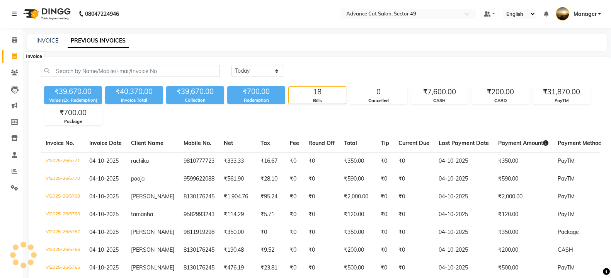
click at [14, 55] on icon at bounding box center [14, 56] width 4 height 6
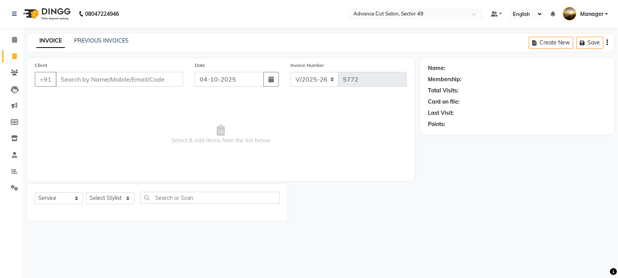
click at [102, 76] on input "Client" at bounding box center [119, 79] width 127 height 15
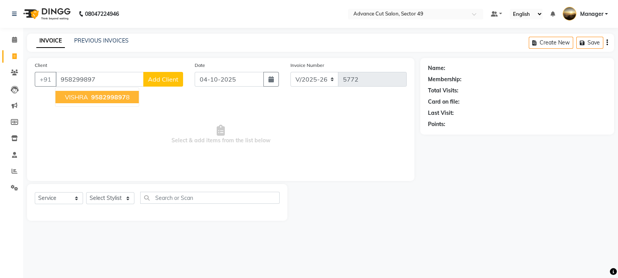
click at [106, 99] on span "958299897" at bounding box center [108, 97] width 35 height 8
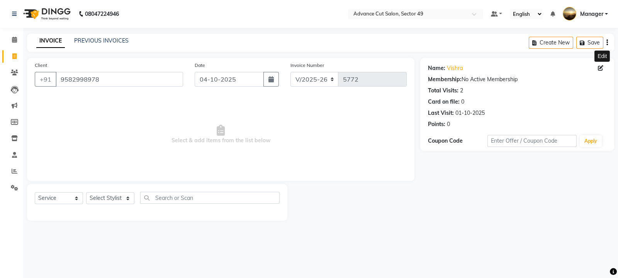
click at [602, 66] on icon at bounding box center [600, 67] width 5 height 5
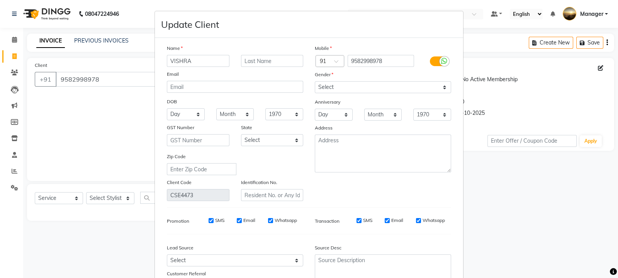
click at [600, 66] on ngb-modal-window "Update Client Name VISHRA Email DOB Day 01 02 03 04 05 06 07 08 09 10 11 12 13 …" at bounding box center [309, 139] width 618 height 278
click at [204, 60] on input "VISHRA" at bounding box center [198, 61] width 63 height 12
click at [336, 86] on select "Select [DEMOGRAPHIC_DATA] [DEMOGRAPHIC_DATA] Other Prefer Not To Say" at bounding box center [383, 87] width 136 height 12
click at [315, 82] on select "Select [DEMOGRAPHIC_DATA] [DEMOGRAPHIC_DATA] Other Prefer Not To Say" at bounding box center [383, 87] width 136 height 12
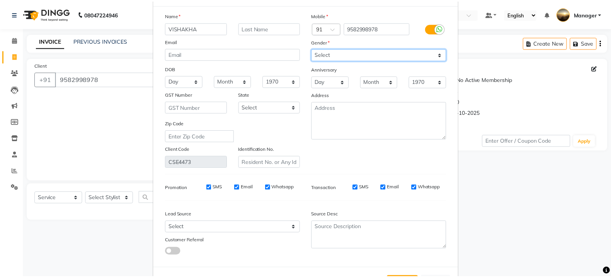
scroll to position [69, 0]
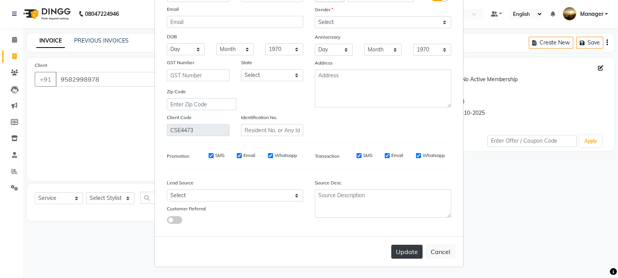
click at [400, 250] on button "Update" at bounding box center [406, 252] width 31 height 14
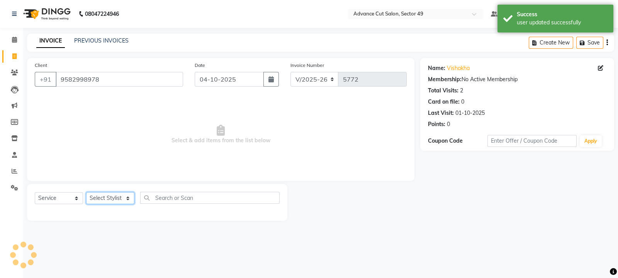
click at [112, 195] on select "Select Stylist aphy [PERSON_NAME] bashu [PERSON_NAME] [PERSON_NAME] Manager Nav…" at bounding box center [110, 198] width 48 height 12
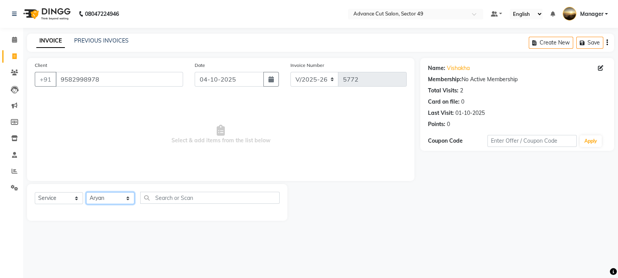
click at [86, 192] on select "Select Stylist aphy [PERSON_NAME] bashu [PERSON_NAME] [PERSON_NAME] Manager Nav…" at bounding box center [110, 198] width 48 height 12
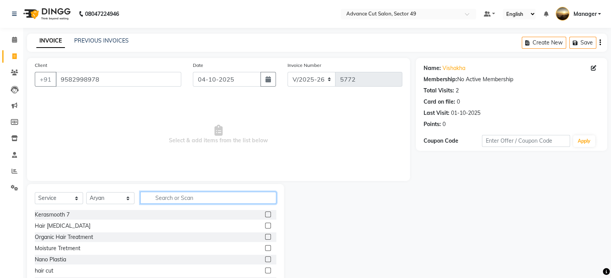
click at [188, 197] on input "text" at bounding box center [208, 198] width 136 height 12
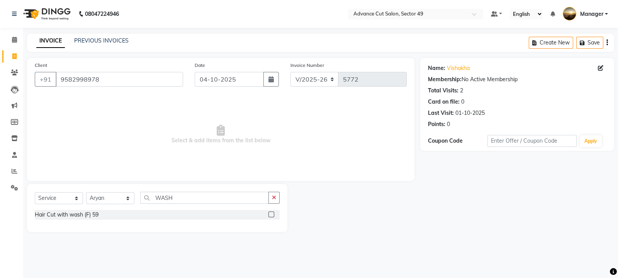
click at [270, 213] on label at bounding box center [272, 214] width 6 height 6
click at [270, 213] on input "checkbox" at bounding box center [271, 214] width 5 height 5
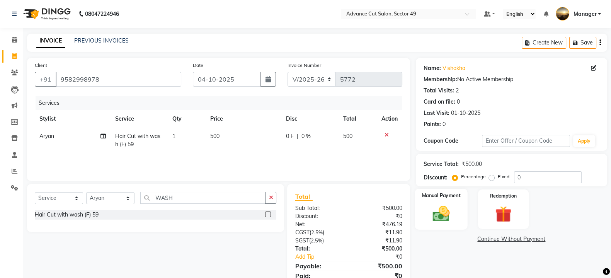
click at [459, 211] on div "Manual Payment" at bounding box center [441, 209] width 53 height 41
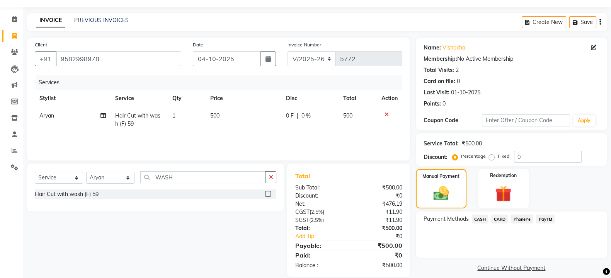
scroll to position [31, 0]
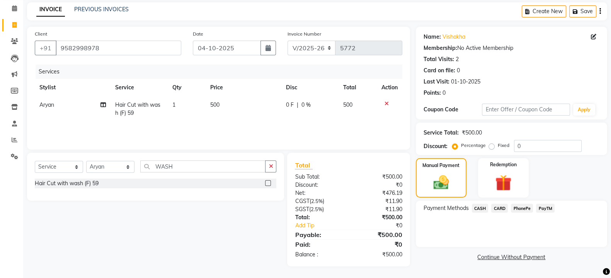
click at [543, 206] on span "PayTM" at bounding box center [545, 208] width 19 height 9
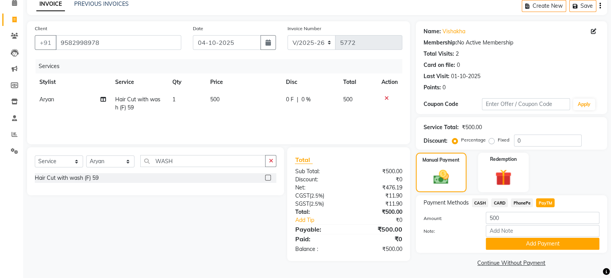
scroll to position [39, 0]
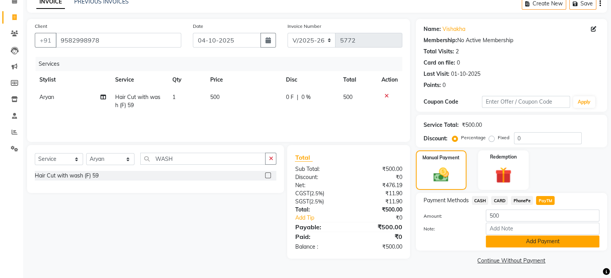
click at [536, 246] on button "Add Payment" at bounding box center [543, 241] width 114 height 12
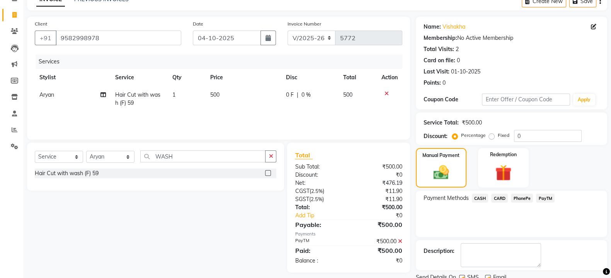
scroll to position [71, 0]
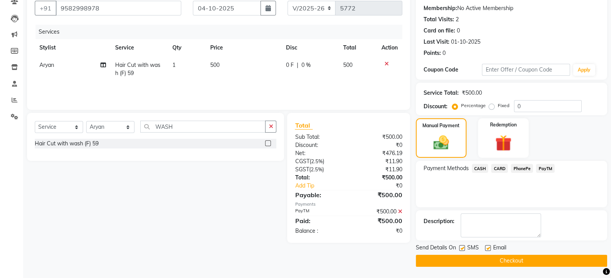
click at [464, 249] on label at bounding box center [462, 248] width 6 height 6
click at [464, 249] on input "checkbox" at bounding box center [461, 248] width 5 height 5
click at [467, 258] on button "Checkout" at bounding box center [511, 261] width 191 height 12
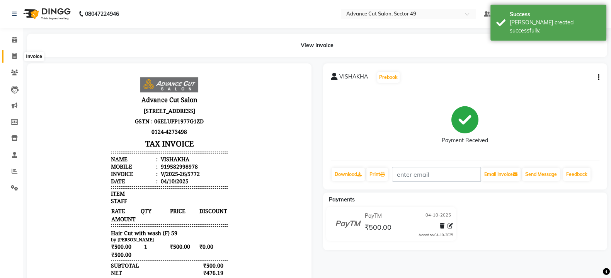
click at [15, 57] on icon at bounding box center [14, 56] width 4 height 6
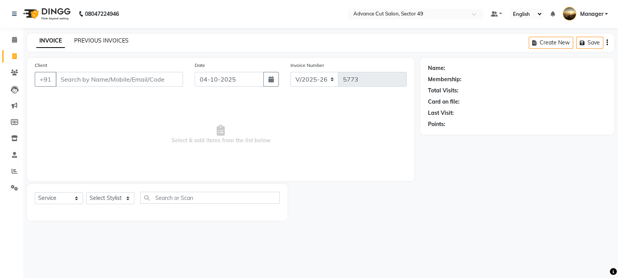
click at [96, 39] on link "PREVIOUS INVOICES" at bounding box center [101, 40] width 54 height 7
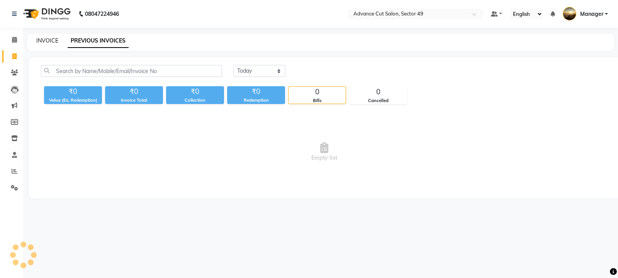
click at [42, 42] on link "INVOICE" at bounding box center [47, 40] width 22 height 7
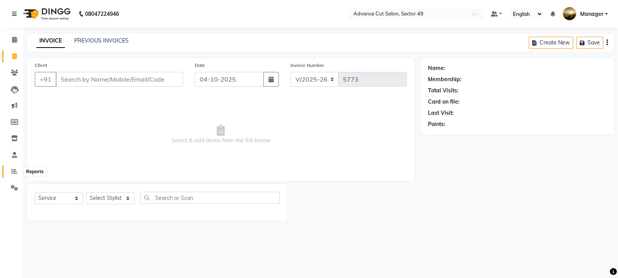
click at [12, 171] on icon at bounding box center [15, 171] width 6 height 6
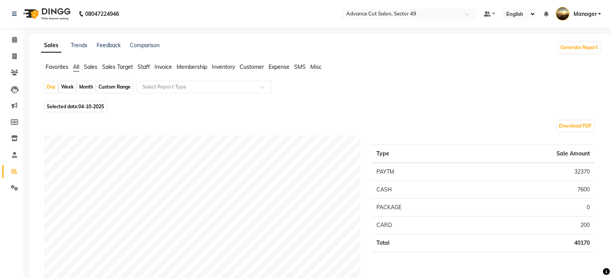
click at [92, 65] on span "Sales" at bounding box center [91, 66] width 14 height 7
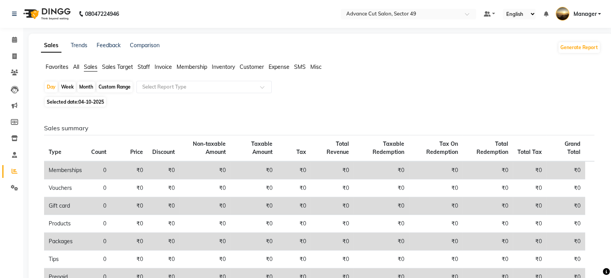
click at [32, 13] on img at bounding box center [46, 14] width 53 height 22
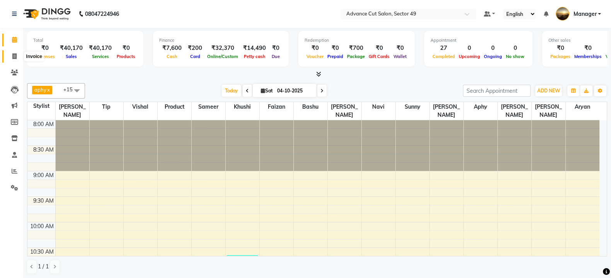
click at [14, 57] on icon at bounding box center [14, 56] width 4 height 6
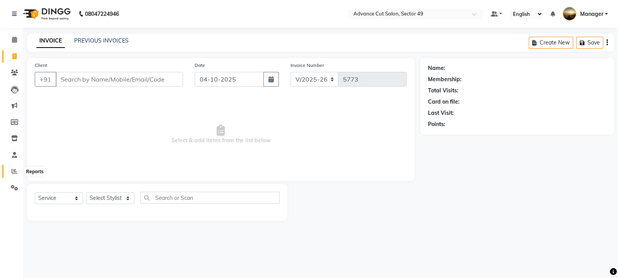
click at [14, 173] on icon at bounding box center [15, 171] width 6 height 6
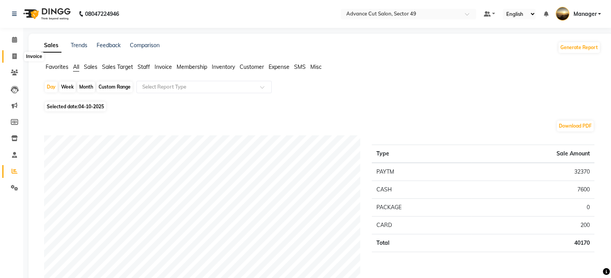
click at [13, 57] on icon at bounding box center [14, 56] width 4 height 6
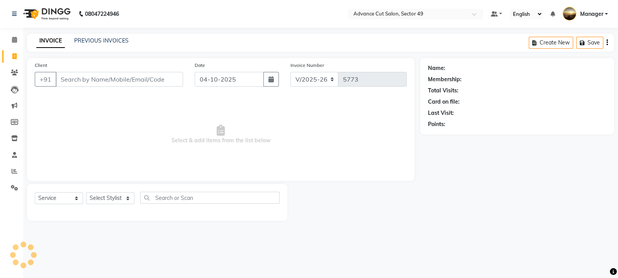
click at [273, 11] on nav "08047224946 Select Location × Advance Cut Salon, Sector 49 Default Panel My Pan…" at bounding box center [309, 14] width 618 height 28
click at [70, 81] on input "Client" at bounding box center [119, 79] width 127 height 15
click at [162, 82] on span "Add Client" at bounding box center [163, 79] width 31 height 8
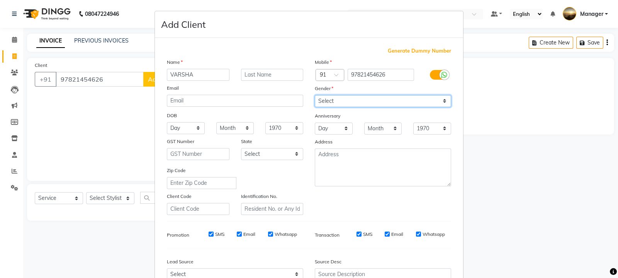
click at [330, 101] on select "Select [DEMOGRAPHIC_DATA] [DEMOGRAPHIC_DATA] Other Prefer Not To Say" at bounding box center [383, 101] width 136 height 12
click at [315, 95] on select "Select [DEMOGRAPHIC_DATA] [DEMOGRAPHIC_DATA] Other Prefer Not To Say" at bounding box center [383, 101] width 136 height 12
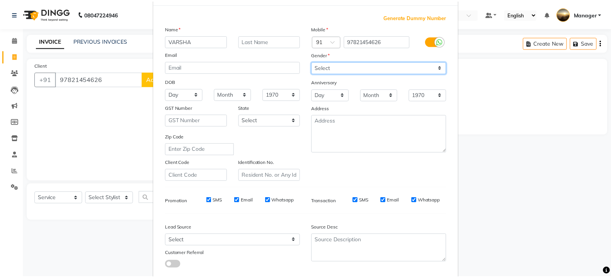
scroll to position [83, 0]
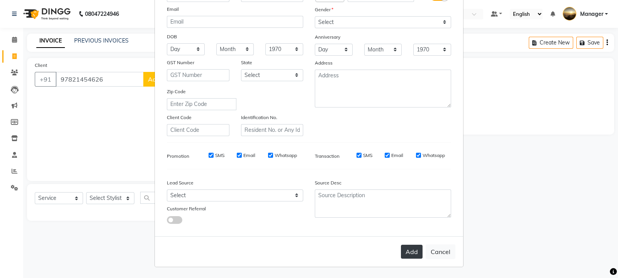
drag, startPoint x: 408, startPoint y: 252, endPoint x: 396, endPoint y: 245, distance: 14.2
click at [408, 252] on button "Add" at bounding box center [412, 252] width 22 height 14
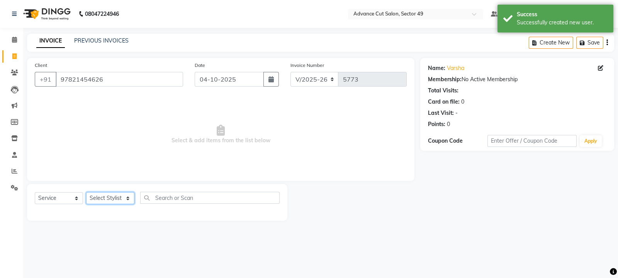
click at [114, 195] on select "Select Stylist aphy [PERSON_NAME] bashu [PERSON_NAME] [PERSON_NAME] Manager Nav…" at bounding box center [110, 198] width 48 height 12
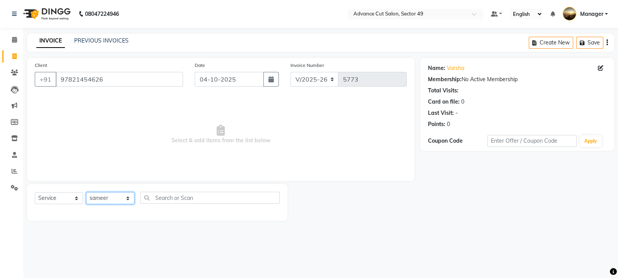
click at [86, 192] on select "Select Stylist aphy [PERSON_NAME] bashu [PERSON_NAME] [PERSON_NAME] Manager Nav…" at bounding box center [110, 198] width 48 height 12
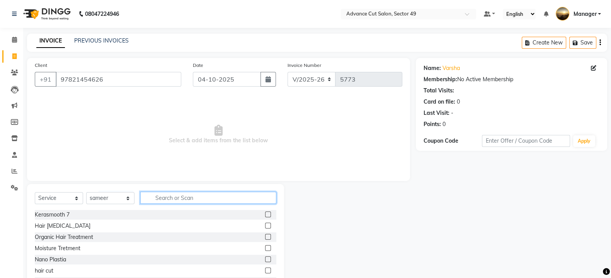
click at [165, 196] on input "text" at bounding box center [208, 198] width 136 height 12
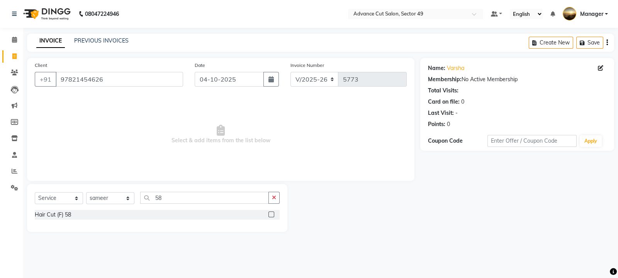
click at [272, 213] on label at bounding box center [272, 214] width 6 height 6
click at [272, 213] on input "checkbox" at bounding box center [271, 214] width 5 height 5
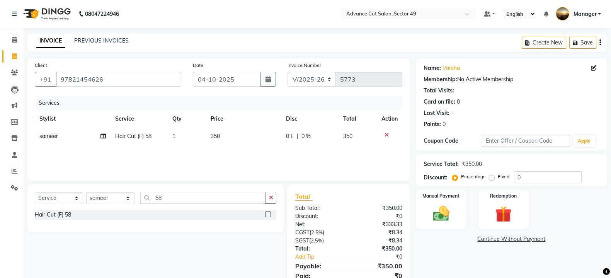
click at [233, 131] on td "350" at bounding box center [244, 135] width 76 height 17
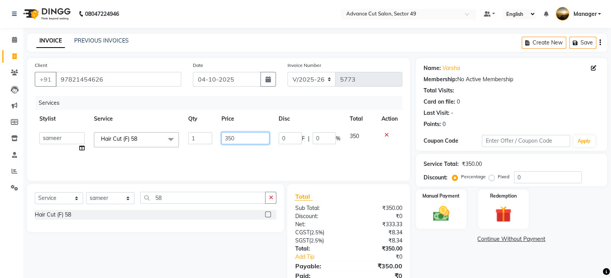
click at [248, 132] on input "350" at bounding box center [245, 138] width 48 height 12
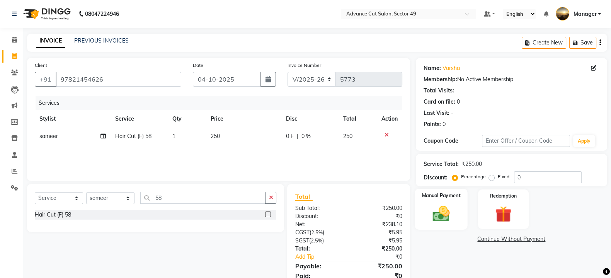
click at [441, 213] on img at bounding box center [440, 213] width 27 height 19
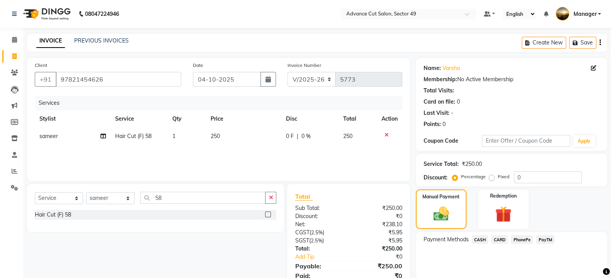
click at [546, 237] on span "PayTM" at bounding box center [545, 239] width 19 height 9
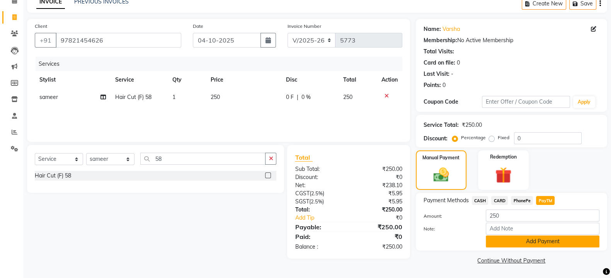
click at [545, 240] on button "Add Payment" at bounding box center [543, 241] width 114 height 12
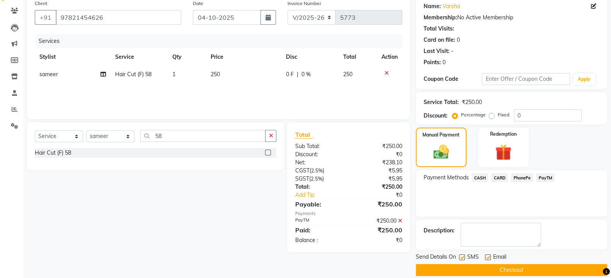
scroll to position [71, 0]
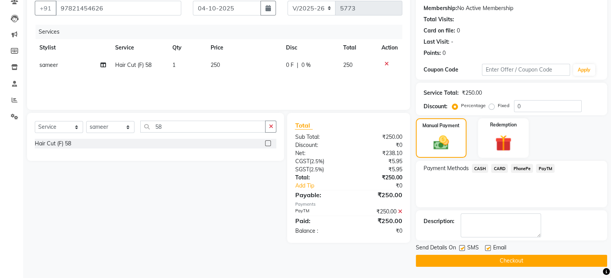
click at [474, 260] on button "Checkout" at bounding box center [511, 261] width 191 height 12
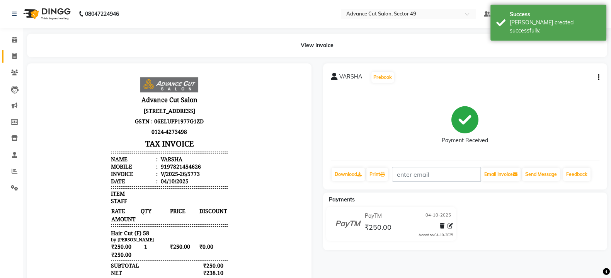
click at [13, 56] on icon at bounding box center [14, 56] width 4 height 6
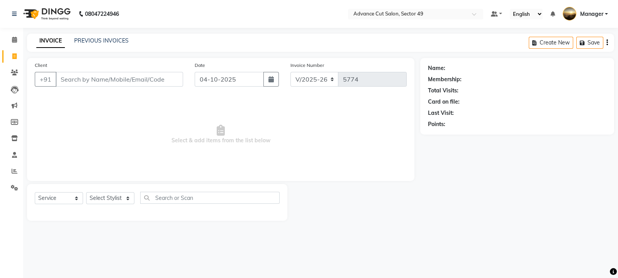
click at [93, 77] on input "Client" at bounding box center [119, 79] width 127 height 15
click at [83, 85] on input "Client" at bounding box center [119, 79] width 127 height 15
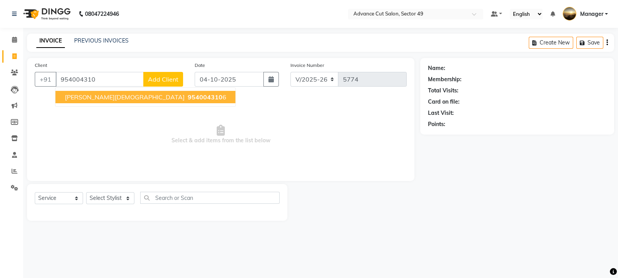
click at [188, 99] on span "954004310" at bounding box center [205, 97] width 35 height 8
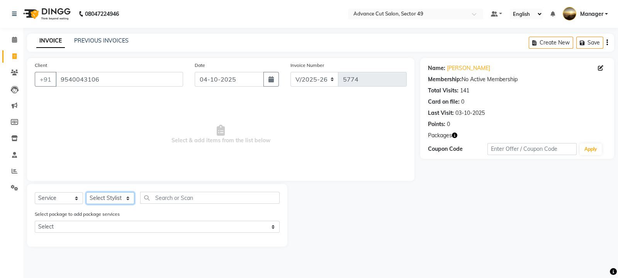
click at [117, 200] on select "Select Stylist aphy [PERSON_NAME] bashu [PERSON_NAME] [PERSON_NAME] Manager Nav…" at bounding box center [110, 198] width 48 height 12
click at [86, 192] on select "Select Stylist aphy [PERSON_NAME] bashu [PERSON_NAME] [PERSON_NAME] Manager Nav…" at bounding box center [110, 198] width 48 height 12
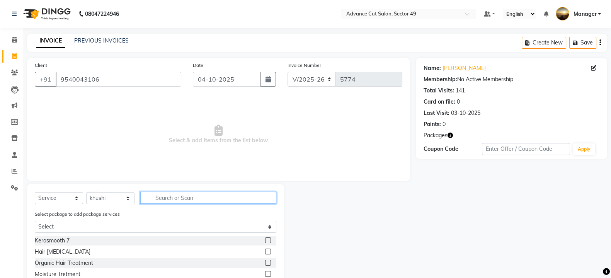
click at [182, 199] on input "text" at bounding box center [208, 198] width 136 height 12
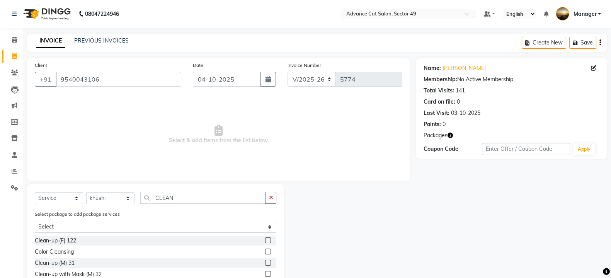
click at [268, 242] on label at bounding box center [268, 240] width 6 height 6
click at [268, 242] on input "checkbox" at bounding box center [267, 240] width 5 height 5
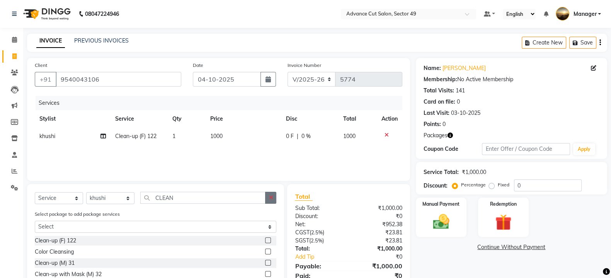
click at [272, 197] on icon "button" at bounding box center [271, 197] width 4 height 5
click at [267, 241] on label at bounding box center [268, 240] width 6 height 6
click at [267, 241] on input "checkbox" at bounding box center [267, 240] width 5 height 5
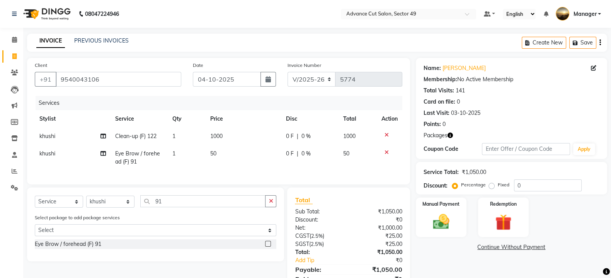
click at [228, 151] on td "50" at bounding box center [244, 157] width 76 height 25
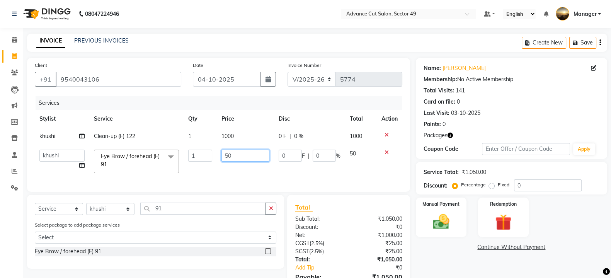
click at [242, 152] on input "50" at bounding box center [245, 156] width 48 height 12
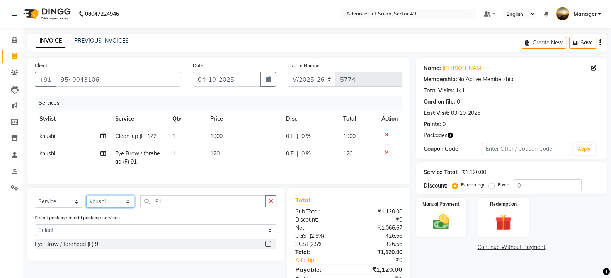
click at [122, 213] on div "Select Service Product Membership Package Voucher Prepaid Gift Card Select Styl…" at bounding box center [155, 204] width 241 height 18
click at [86, 203] on select "Select Stylist aphy [PERSON_NAME] bashu [PERSON_NAME] [PERSON_NAME] Manager Nav…" at bounding box center [110, 201] width 48 height 12
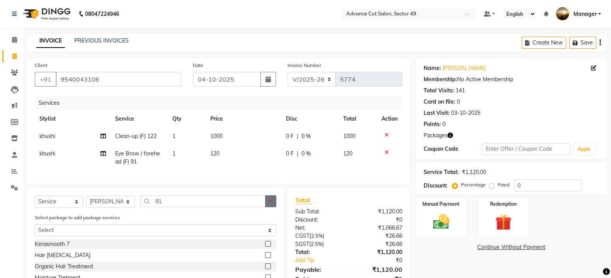
click at [269, 204] on icon "button" at bounding box center [271, 200] width 4 height 5
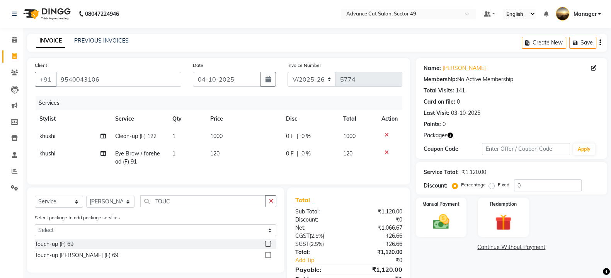
click at [267, 247] on div at bounding box center [270, 244] width 11 height 10
click at [267, 246] on label at bounding box center [268, 244] width 6 height 6
click at [267, 246] on input "checkbox" at bounding box center [267, 243] width 5 height 5
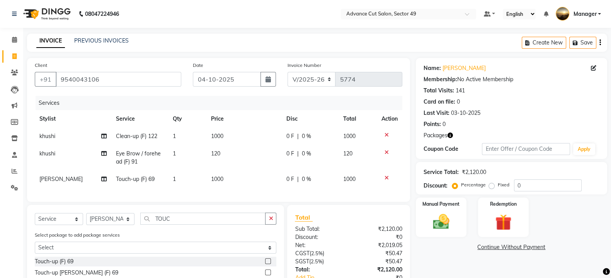
click at [236, 175] on td "1000" at bounding box center [243, 178] width 75 height 17
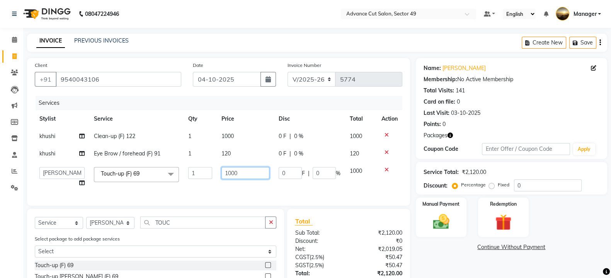
click at [249, 174] on input "1000" at bounding box center [245, 173] width 48 height 12
click at [121, 229] on select "Select Stylist aphy [PERSON_NAME] bashu [PERSON_NAME] [PERSON_NAME] Manager Nav…" at bounding box center [110, 223] width 48 height 12
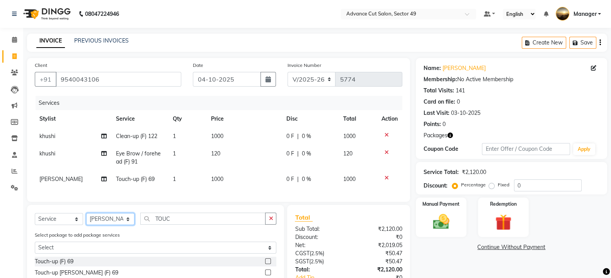
click at [86, 221] on select "Select Stylist aphy [PERSON_NAME] bashu [PERSON_NAME] [PERSON_NAME] Manager Nav…" at bounding box center [110, 219] width 48 height 12
click at [270, 221] on icon "button" at bounding box center [271, 218] width 4 height 5
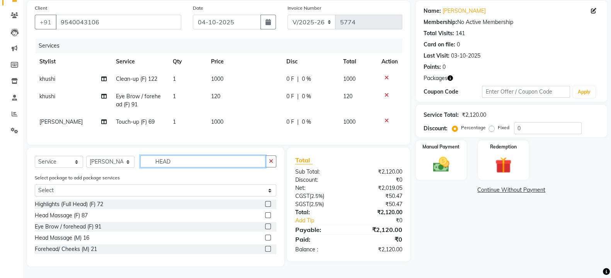
scroll to position [65, 0]
click at [268, 238] on label at bounding box center [268, 238] width 6 height 6
click at [268, 238] on input "checkbox" at bounding box center [267, 237] width 5 height 5
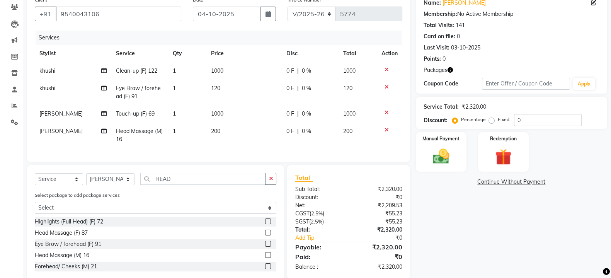
click at [230, 129] on td "200" at bounding box center [243, 134] width 75 height 25
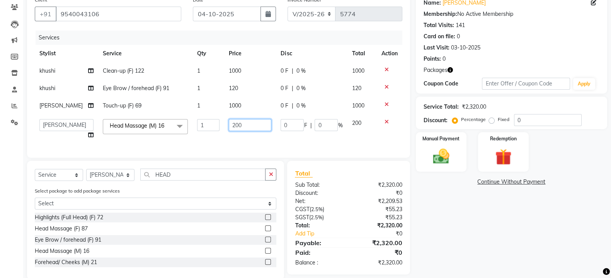
click at [245, 127] on input "200" at bounding box center [250, 125] width 42 height 12
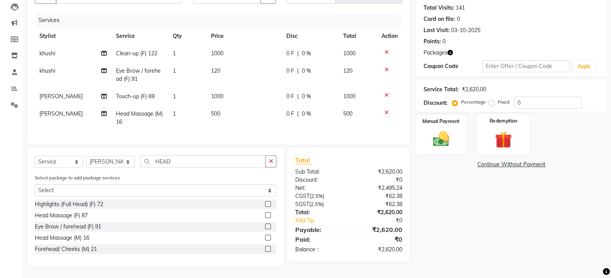
click at [509, 130] on img at bounding box center [502, 139] width 27 height 21
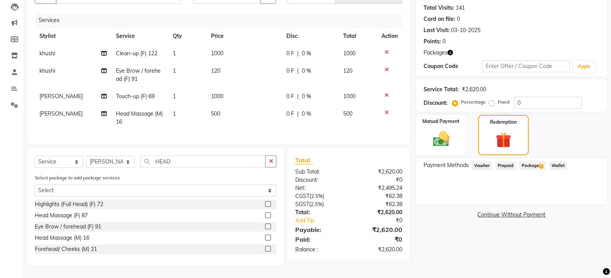
click at [537, 161] on span "Package 2" at bounding box center [532, 165] width 27 height 9
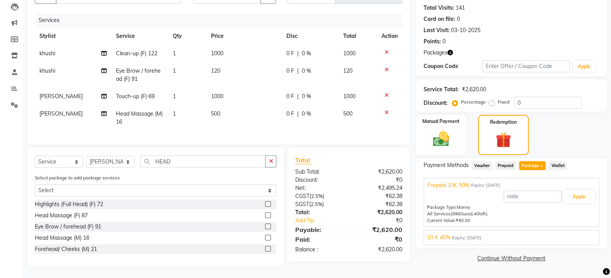
click at [522, 234] on div "10 K 40% Expiry: [DATE]" at bounding box center [511, 237] width 169 height 8
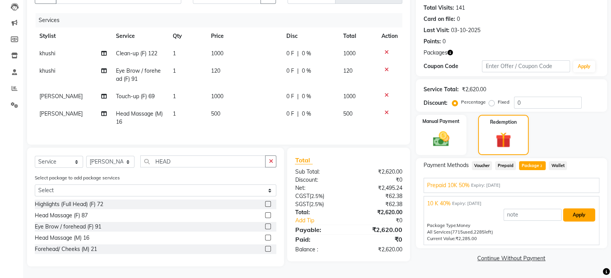
click at [577, 208] on button "Apply" at bounding box center [579, 214] width 32 height 13
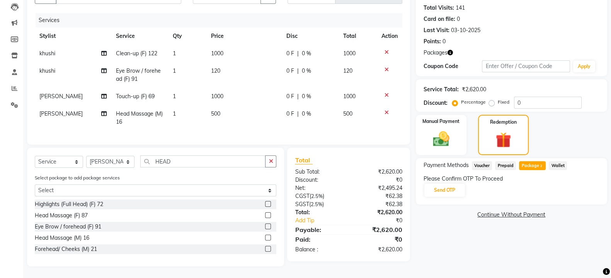
scroll to position [42, 0]
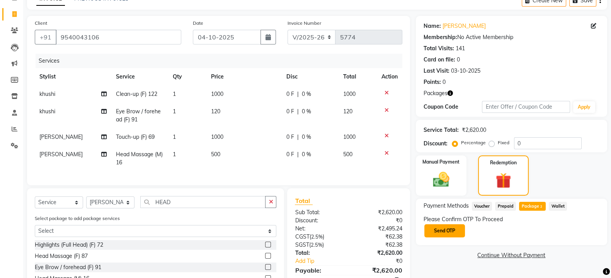
click at [444, 232] on button "Send OTP" at bounding box center [444, 230] width 41 height 13
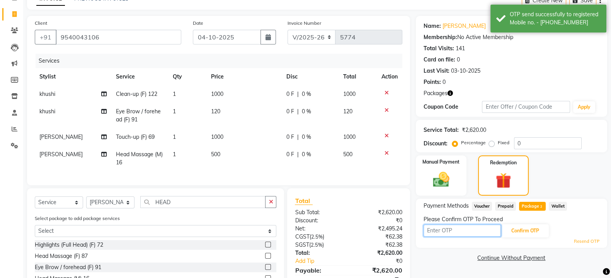
click at [446, 232] on input "text" at bounding box center [461, 230] width 77 height 12
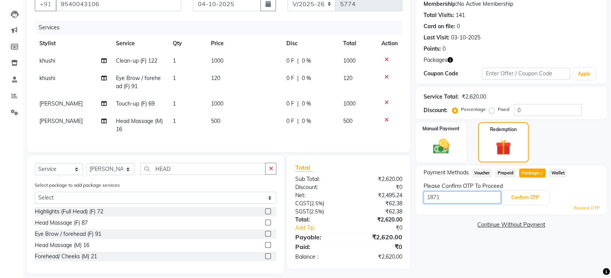
scroll to position [90, 0]
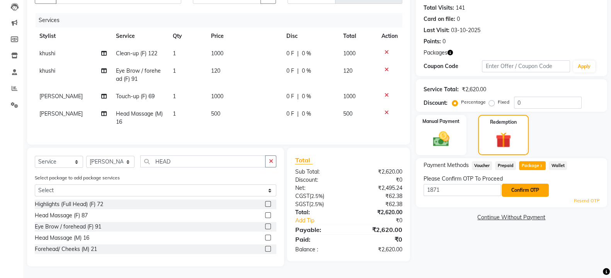
click at [510, 184] on button "Confirm OTP" at bounding box center [524, 190] width 47 height 13
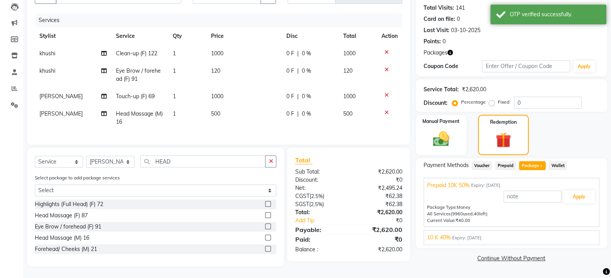
click at [481, 235] on span "Expiry: [DATE]" at bounding box center [466, 238] width 29 height 7
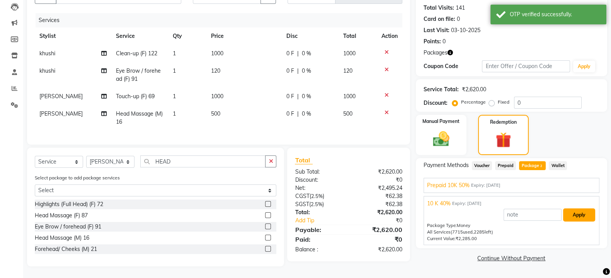
click at [578, 208] on button "Apply" at bounding box center [579, 214] width 32 height 13
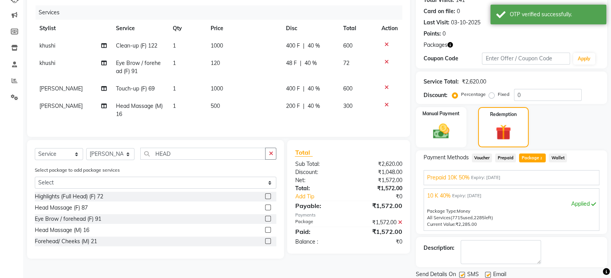
scroll to position [117, 0]
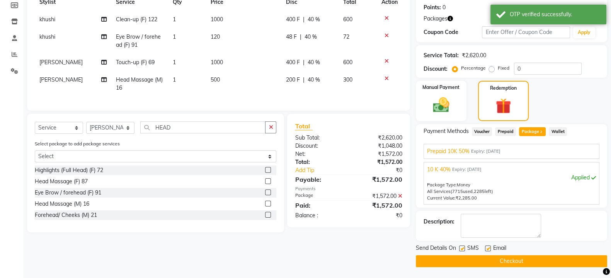
click at [487, 259] on button "Checkout" at bounding box center [511, 261] width 191 height 12
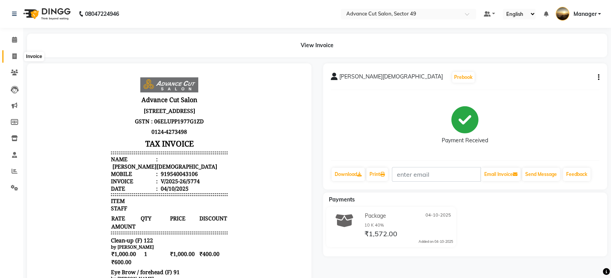
click at [15, 57] on icon at bounding box center [14, 56] width 4 height 6
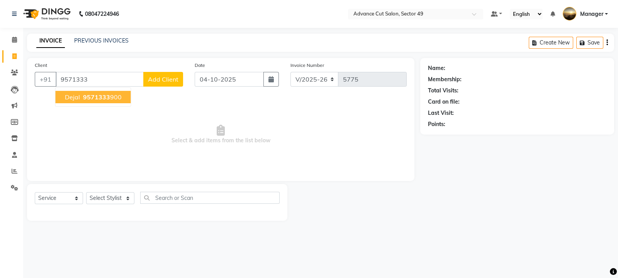
click at [120, 99] on button "dejal 9571333 900" at bounding box center [93, 97] width 75 height 12
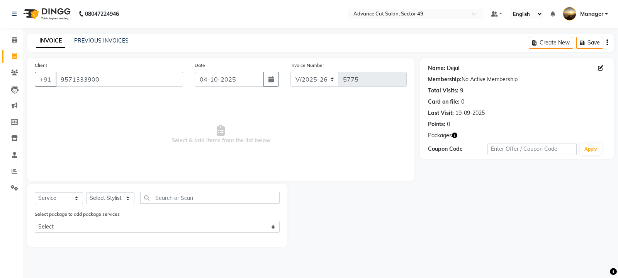
click at [452, 66] on link "Dejal" at bounding box center [453, 68] width 12 height 8
click at [110, 202] on select "Select Stylist aphy [PERSON_NAME] bashu [PERSON_NAME] [PERSON_NAME] Manager Nav…" at bounding box center [110, 198] width 48 height 12
click at [86, 192] on select "Select Stylist aphy [PERSON_NAME] bashu [PERSON_NAME] [PERSON_NAME] Manager Nav…" at bounding box center [110, 198] width 48 height 12
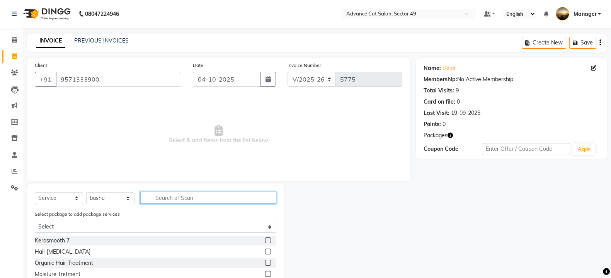
click at [196, 194] on input "text" at bounding box center [208, 198] width 136 height 12
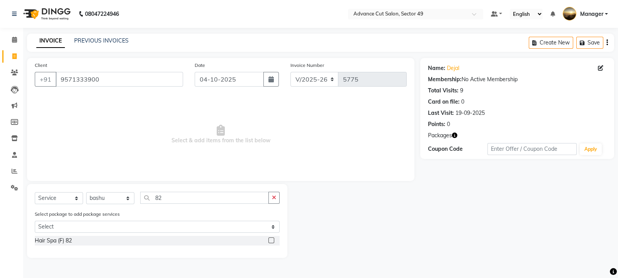
click at [270, 241] on label at bounding box center [272, 240] width 6 height 6
click at [270, 241] on input "checkbox" at bounding box center [271, 240] width 5 height 5
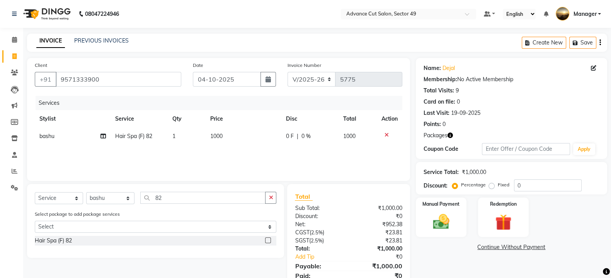
click at [233, 137] on td "1000" at bounding box center [244, 135] width 76 height 17
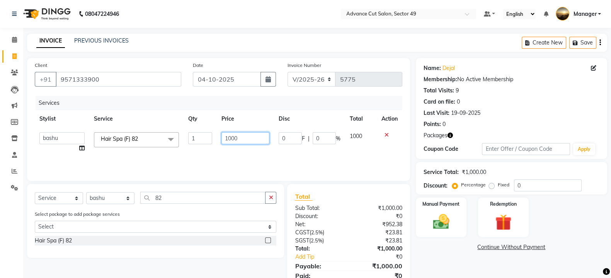
click at [246, 137] on input "1000" at bounding box center [245, 138] width 48 height 12
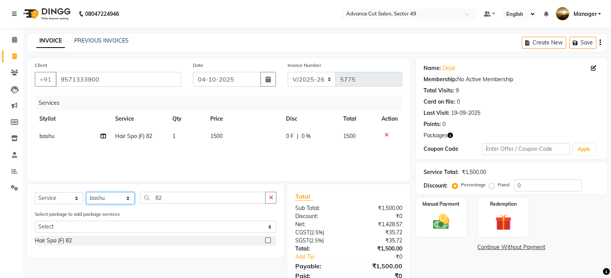
click at [127, 200] on select "Select Stylist aphy [PERSON_NAME] bashu [PERSON_NAME] [PERSON_NAME] Manager Nav…" at bounding box center [110, 198] width 48 height 12
click at [86, 192] on select "Select Stylist aphy [PERSON_NAME] bashu [PERSON_NAME] [PERSON_NAME] Manager Nav…" at bounding box center [110, 198] width 48 height 12
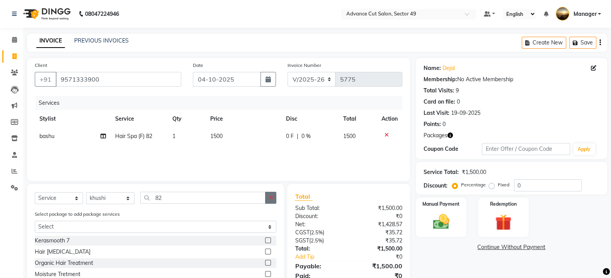
click at [269, 200] on icon "button" at bounding box center [271, 197] width 4 height 5
click at [268, 241] on label at bounding box center [268, 240] width 6 height 6
click at [268, 241] on input "checkbox" at bounding box center [267, 240] width 5 height 5
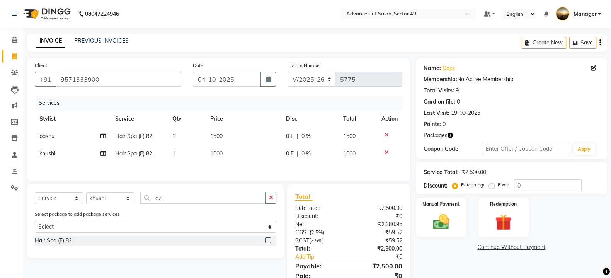
click at [229, 159] on td "1000" at bounding box center [244, 153] width 76 height 17
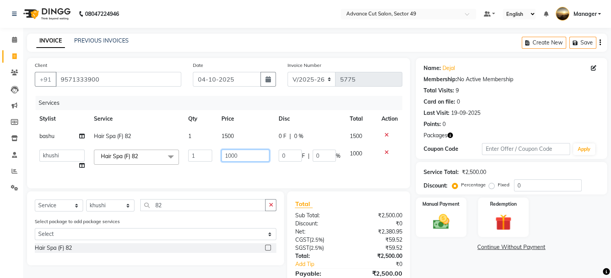
click at [244, 156] on input "1000" at bounding box center [245, 156] width 48 height 12
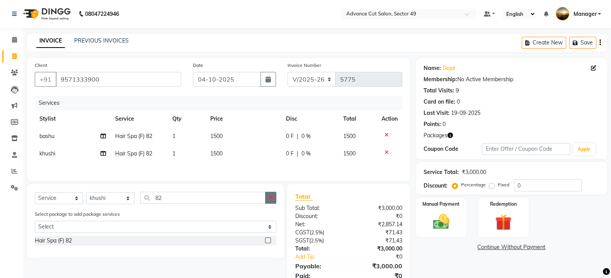
click at [269, 215] on div "Select Service Product Membership Package Voucher Prepaid Gift Card Select Styl…" at bounding box center [155, 221] width 257 height 74
drag, startPoint x: 269, startPoint y: 244, endPoint x: 243, endPoint y: 235, distance: 27.1
click at [268, 243] on label at bounding box center [268, 240] width 6 height 6
click at [268, 243] on input "checkbox" at bounding box center [267, 240] width 5 height 5
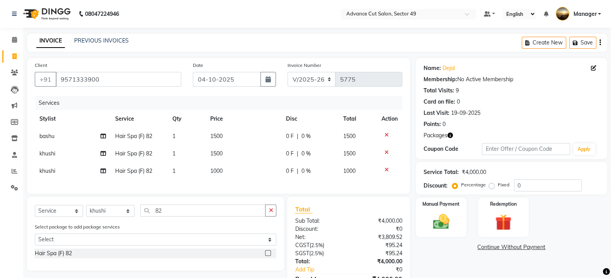
click at [385, 167] on icon at bounding box center [386, 169] width 4 height 5
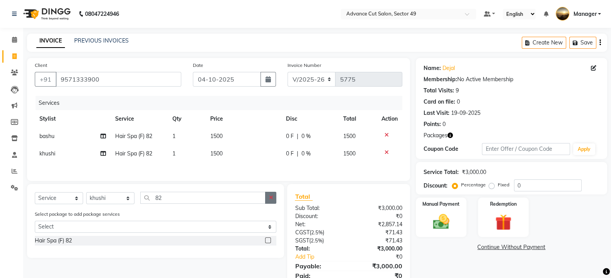
click at [270, 200] on icon "button" at bounding box center [271, 197] width 4 height 5
click at [266, 243] on label at bounding box center [268, 240] width 6 height 6
click at [266, 243] on input "checkbox" at bounding box center [267, 240] width 5 height 5
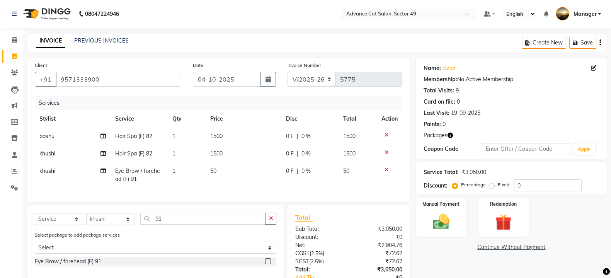
click at [229, 175] on td "50" at bounding box center [244, 174] width 76 height 25
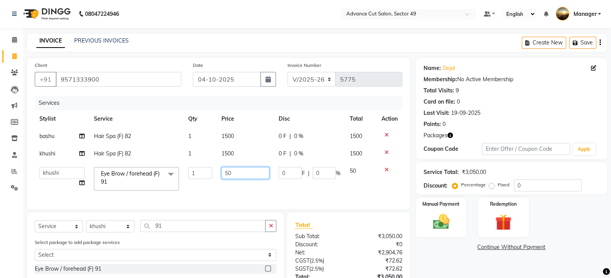
click at [240, 174] on input "50" at bounding box center [245, 173] width 48 height 12
click at [122, 232] on select "Select Stylist aphy [PERSON_NAME] bashu [PERSON_NAME] [PERSON_NAME] Manager Nav…" at bounding box center [110, 226] width 48 height 12
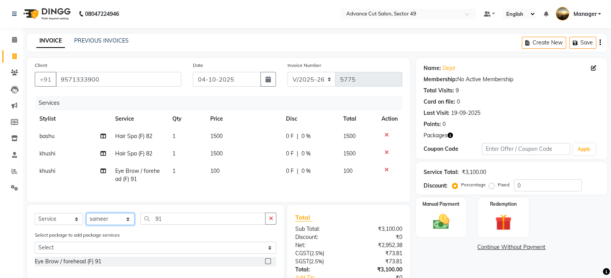
click at [86, 221] on select "Select Stylist aphy [PERSON_NAME] bashu [PERSON_NAME] [PERSON_NAME] Manager Nav…" at bounding box center [110, 219] width 48 height 12
click at [273, 224] on button "button" at bounding box center [270, 218] width 11 height 12
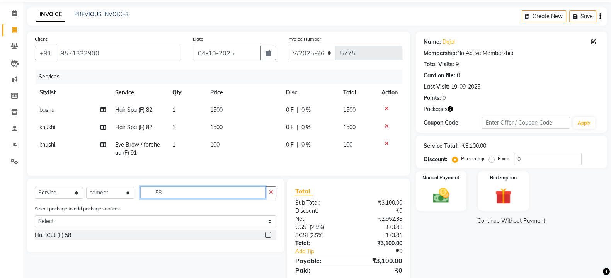
scroll to position [48, 0]
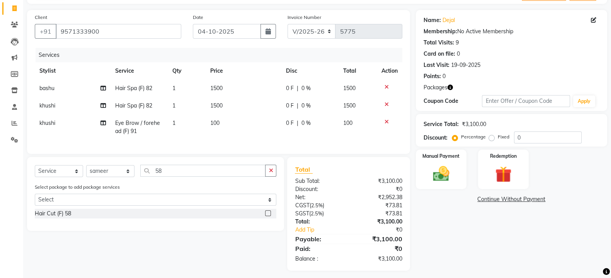
click at [268, 216] on label at bounding box center [268, 213] width 6 height 6
click at [268, 216] on input "checkbox" at bounding box center [267, 213] width 5 height 5
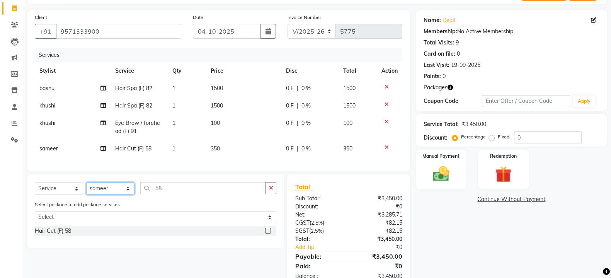
click at [128, 194] on select "Select Stylist aphy [PERSON_NAME] bashu [PERSON_NAME] [PERSON_NAME] Manager Nav…" at bounding box center [110, 188] width 48 height 12
click at [86, 190] on select "Select Stylist aphy [PERSON_NAME] bashu [PERSON_NAME] [PERSON_NAME] Manager Nav…" at bounding box center [110, 188] width 48 height 12
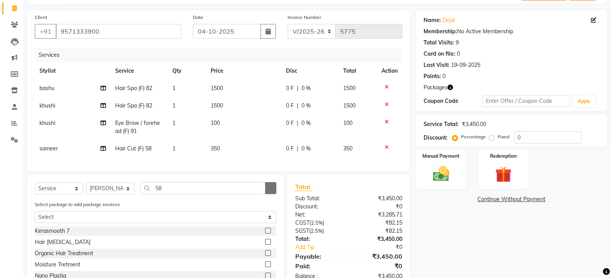
click at [270, 192] on button "button" at bounding box center [270, 188] width 11 height 12
click at [265, 256] on label at bounding box center [268, 253] width 6 height 6
click at [265, 256] on input "checkbox" at bounding box center [267, 253] width 5 height 5
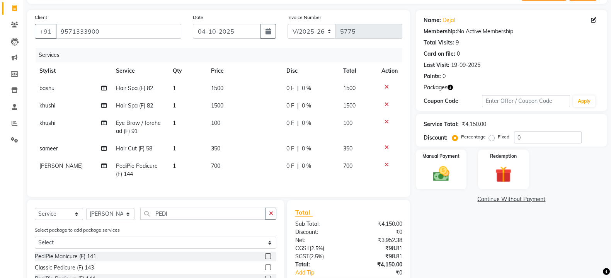
click at [230, 171] on td "700" at bounding box center [243, 169] width 75 height 25
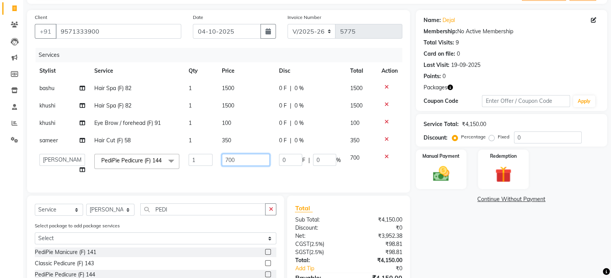
click at [250, 162] on input "700" at bounding box center [246, 160] width 48 height 12
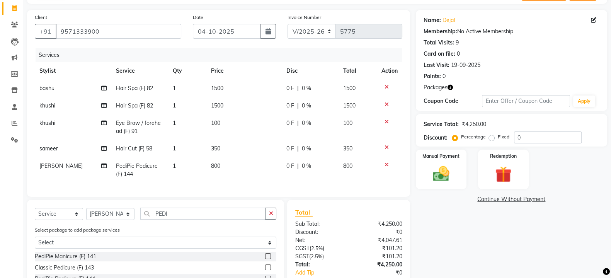
click at [180, 165] on td "1" at bounding box center [187, 169] width 38 height 25
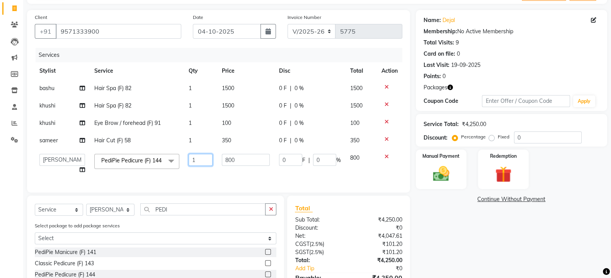
click at [200, 161] on input "1" at bounding box center [201, 160] width 24 height 12
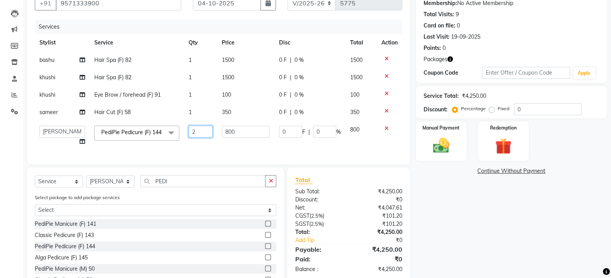
scroll to position [96, 0]
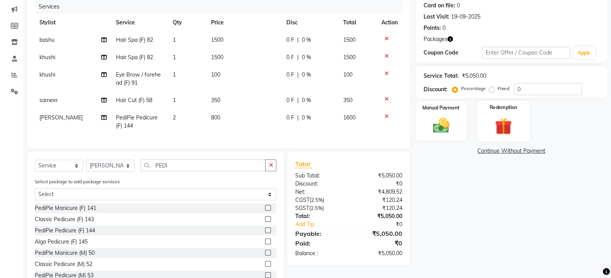
click at [499, 124] on img at bounding box center [502, 126] width 27 height 21
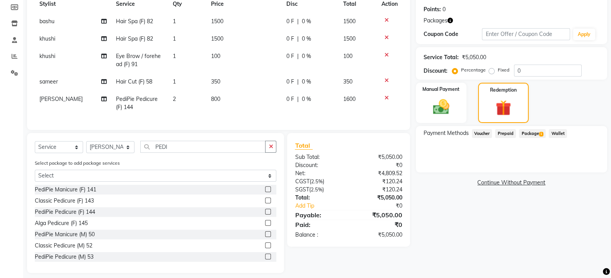
scroll to position [129, 0]
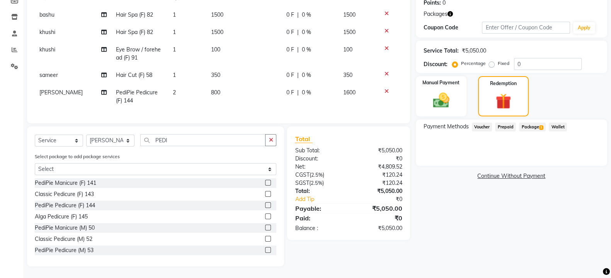
click at [530, 122] on span "Package 1" at bounding box center [532, 126] width 27 height 9
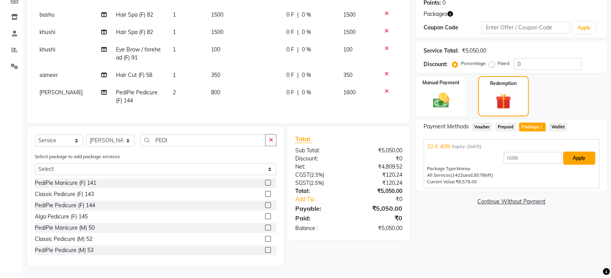
click at [574, 151] on button "Apply" at bounding box center [579, 157] width 32 height 13
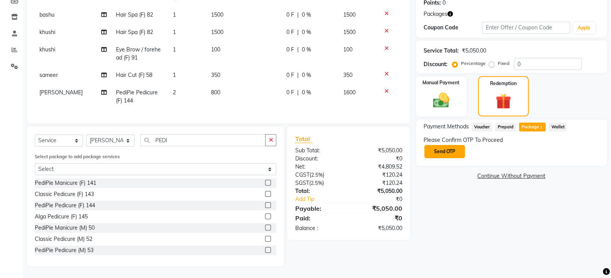
click at [447, 145] on button "Send OTP" at bounding box center [444, 151] width 41 height 13
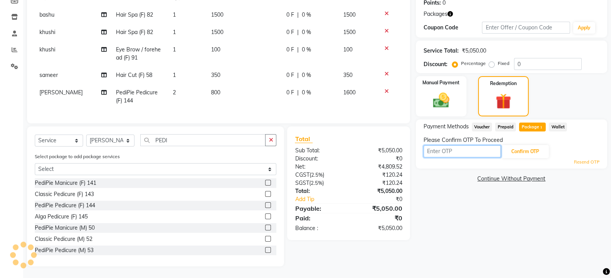
click at [447, 145] on input "text" at bounding box center [461, 151] width 77 height 12
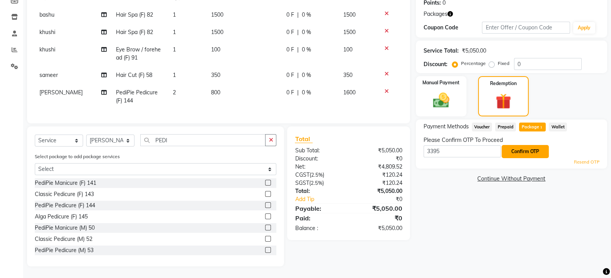
click at [531, 145] on button "Confirm OTP" at bounding box center [524, 151] width 47 height 13
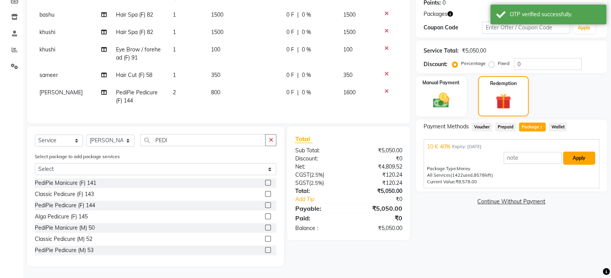
click at [582, 151] on button "Apply" at bounding box center [579, 157] width 32 height 13
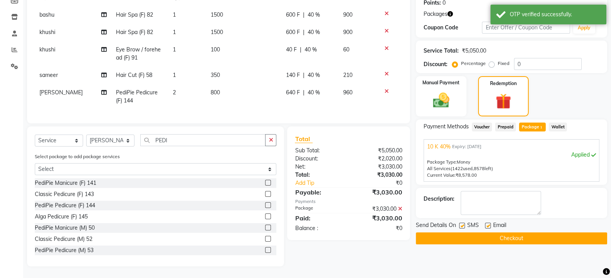
click at [550, 232] on button "Checkout" at bounding box center [511, 238] width 191 height 12
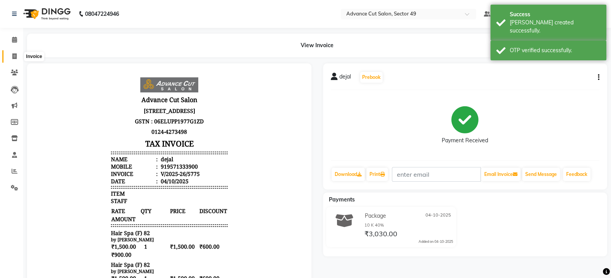
click at [13, 58] on icon at bounding box center [14, 56] width 4 height 6
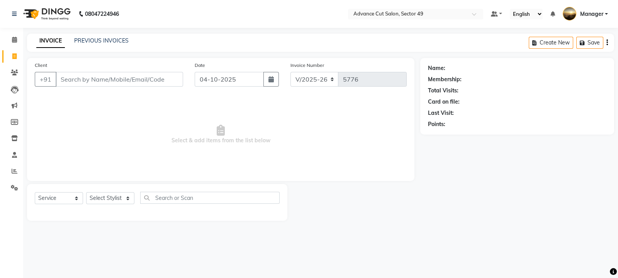
click at [102, 44] on div "PREVIOUS INVOICES" at bounding box center [101, 41] width 54 height 8
click at [89, 41] on link "PREVIOUS INVOICES" at bounding box center [101, 40] width 54 height 7
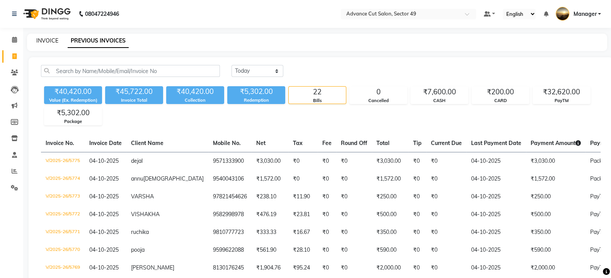
click at [48, 40] on link "INVOICE" at bounding box center [47, 40] width 22 height 7
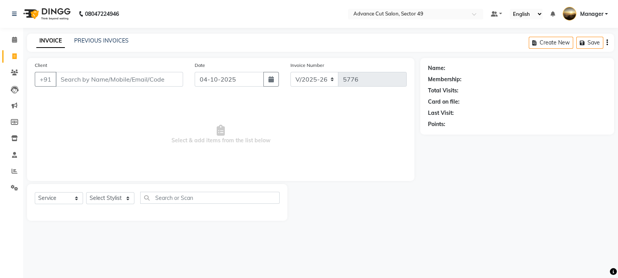
click at [33, 9] on img at bounding box center [46, 14] width 53 height 22
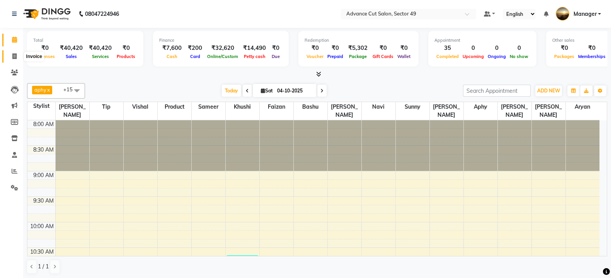
click at [12, 53] on icon at bounding box center [14, 56] width 4 height 6
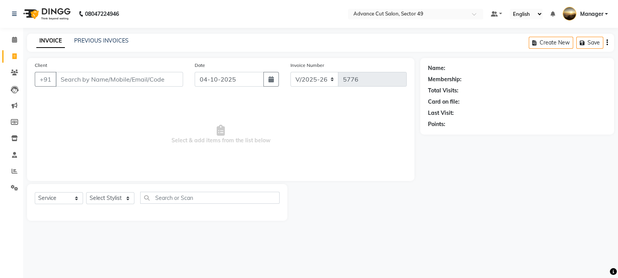
click at [127, 82] on input "Client" at bounding box center [119, 79] width 127 height 15
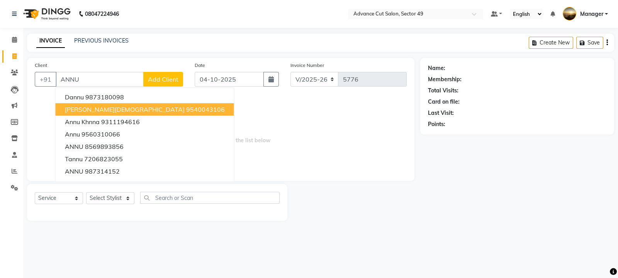
click at [186, 111] on ngb-highlight "9540043106" at bounding box center [205, 109] width 39 height 8
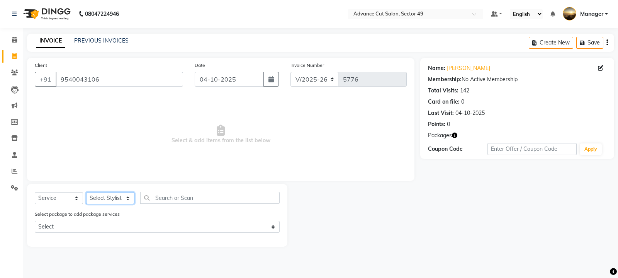
click at [114, 197] on select "Select Stylist aphy [PERSON_NAME] bashu [PERSON_NAME] [PERSON_NAME] Manager Nav…" at bounding box center [110, 198] width 48 height 12
click at [86, 192] on select "Select Stylist aphy [PERSON_NAME] bashu [PERSON_NAME] [PERSON_NAME] Manager Nav…" at bounding box center [110, 198] width 48 height 12
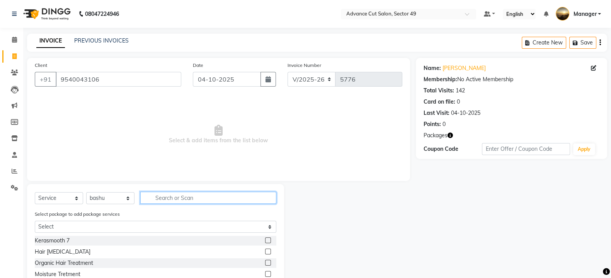
click at [185, 194] on input "text" at bounding box center [208, 198] width 136 height 12
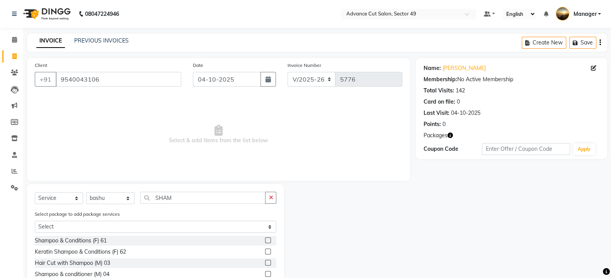
click at [273, 239] on div at bounding box center [270, 241] width 11 height 10
click at [270, 240] on label at bounding box center [268, 240] width 6 height 6
click at [270, 240] on input "checkbox" at bounding box center [267, 240] width 5 height 5
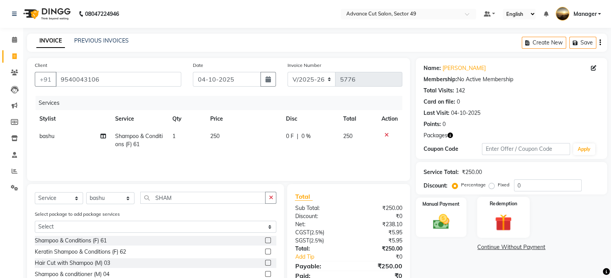
click at [484, 221] on div "Redemption" at bounding box center [503, 217] width 53 height 41
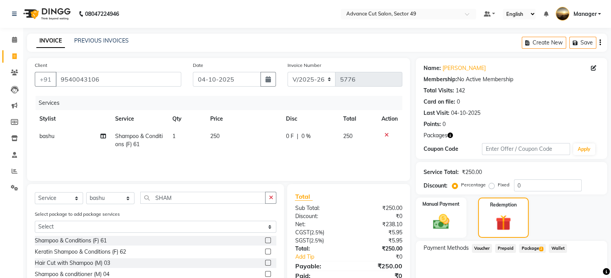
click at [532, 250] on span "Package 2" at bounding box center [532, 248] width 27 height 9
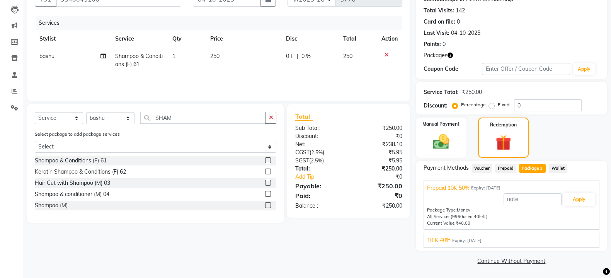
click at [508, 238] on div "10 K 40% Expiry: [DATE]" at bounding box center [511, 240] width 169 height 8
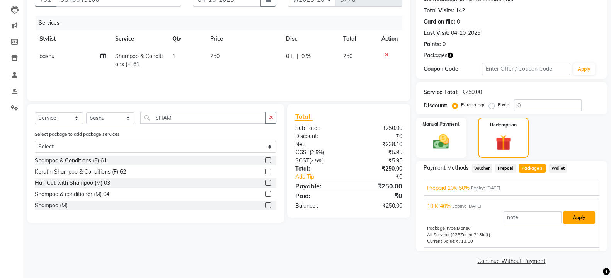
click at [574, 215] on button "Apply" at bounding box center [579, 217] width 32 height 13
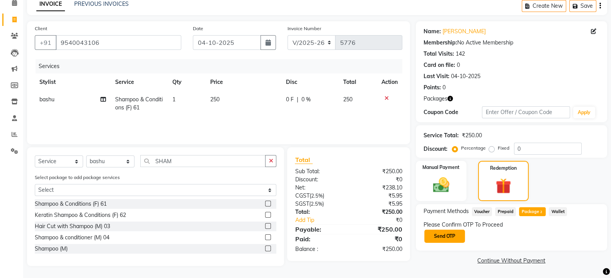
click at [447, 232] on button "Send OTP" at bounding box center [444, 235] width 41 height 13
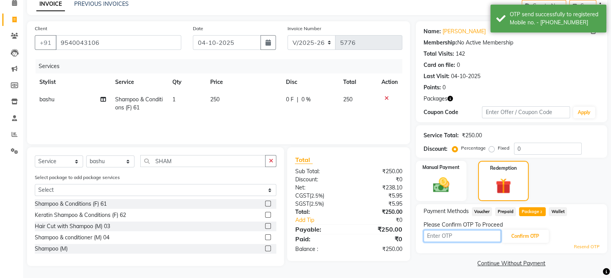
click at [454, 235] on input "text" at bounding box center [461, 236] width 77 height 12
click at [523, 231] on button "Confirm OTP" at bounding box center [524, 235] width 47 height 13
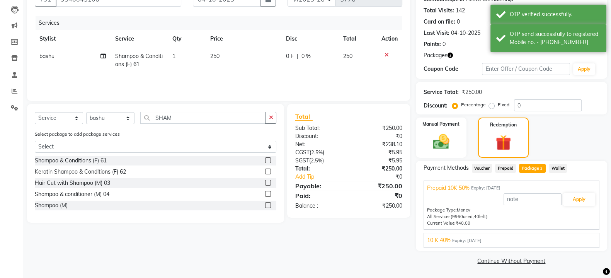
click at [502, 236] on div "10 K 40% Expiry: [DATE]" at bounding box center [511, 240] width 169 height 8
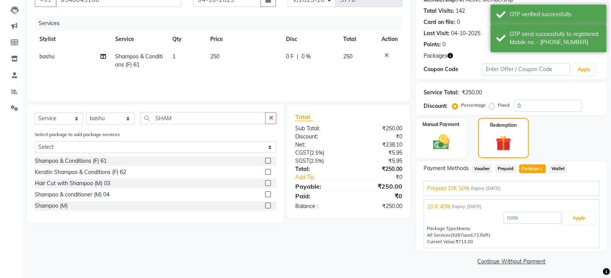
scroll to position [80, 0]
click at [573, 212] on button "Apply" at bounding box center [579, 217] width 32 height 13
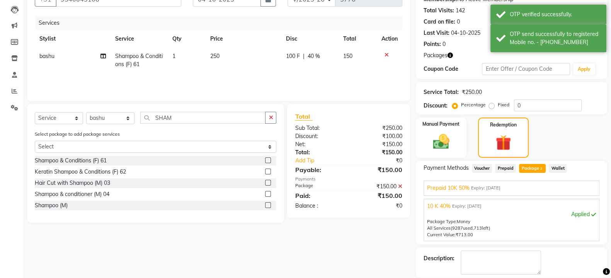
scroll to position [117, 0]
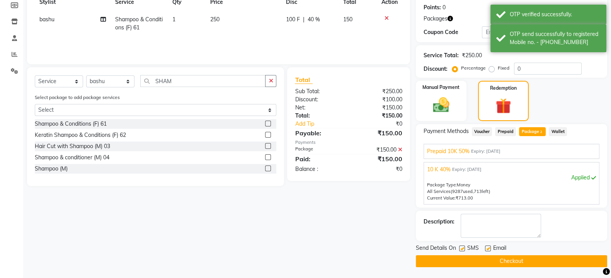
click at [462, 259] on button "Checkout" at bounding box center [511, 261] width 191 height 12
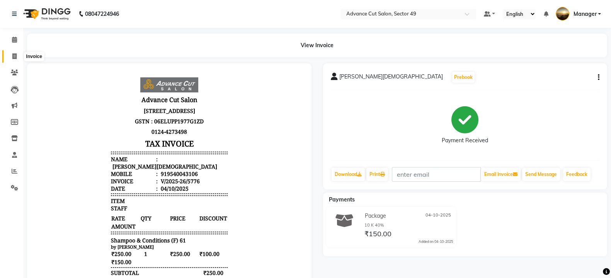
click at [15, 56] on icon at bounding box center [14, 56] width 4 height 6
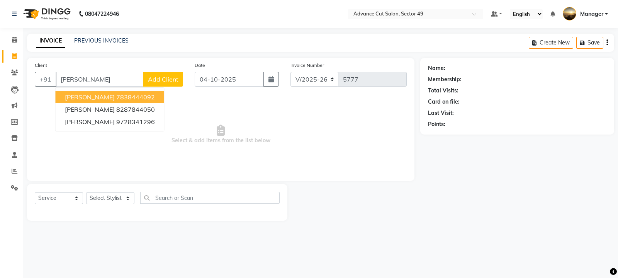
click at [134, 96] on button "[PERSON_NAME] 7838444092" at bounding box center [110, 97] width 109 height 12
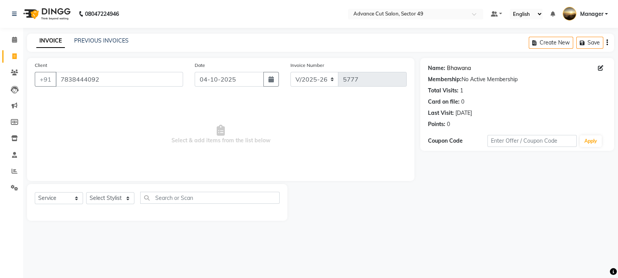
click at [459, 65] on link "Bhawana" at bounding box center [459, 68] width 24 height 8
